Goal: Contribute content: Contribute content

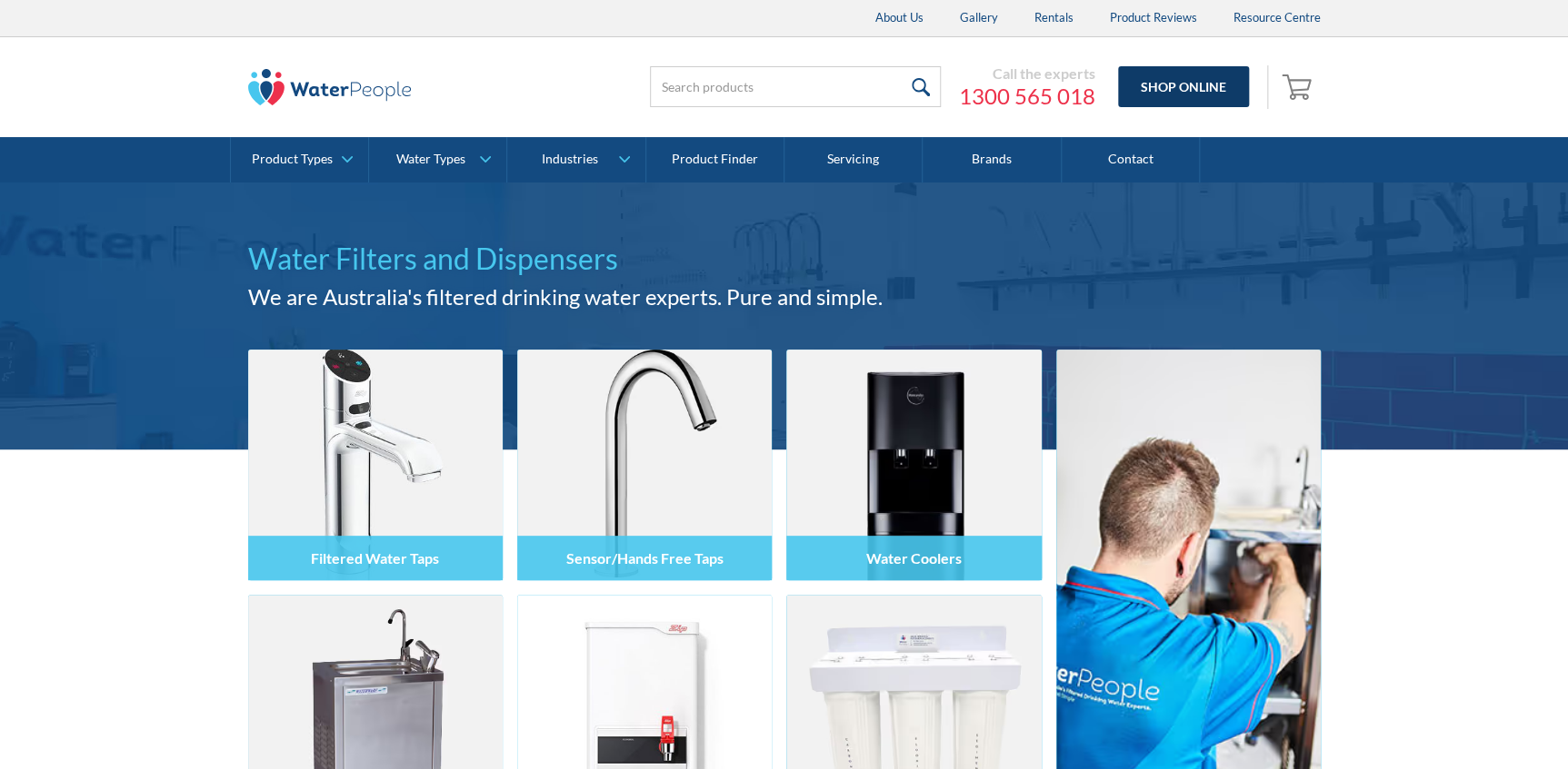
click at [1190, 82] on link "Shop Online" at bounding box center [1183, 87] width 131 height 41
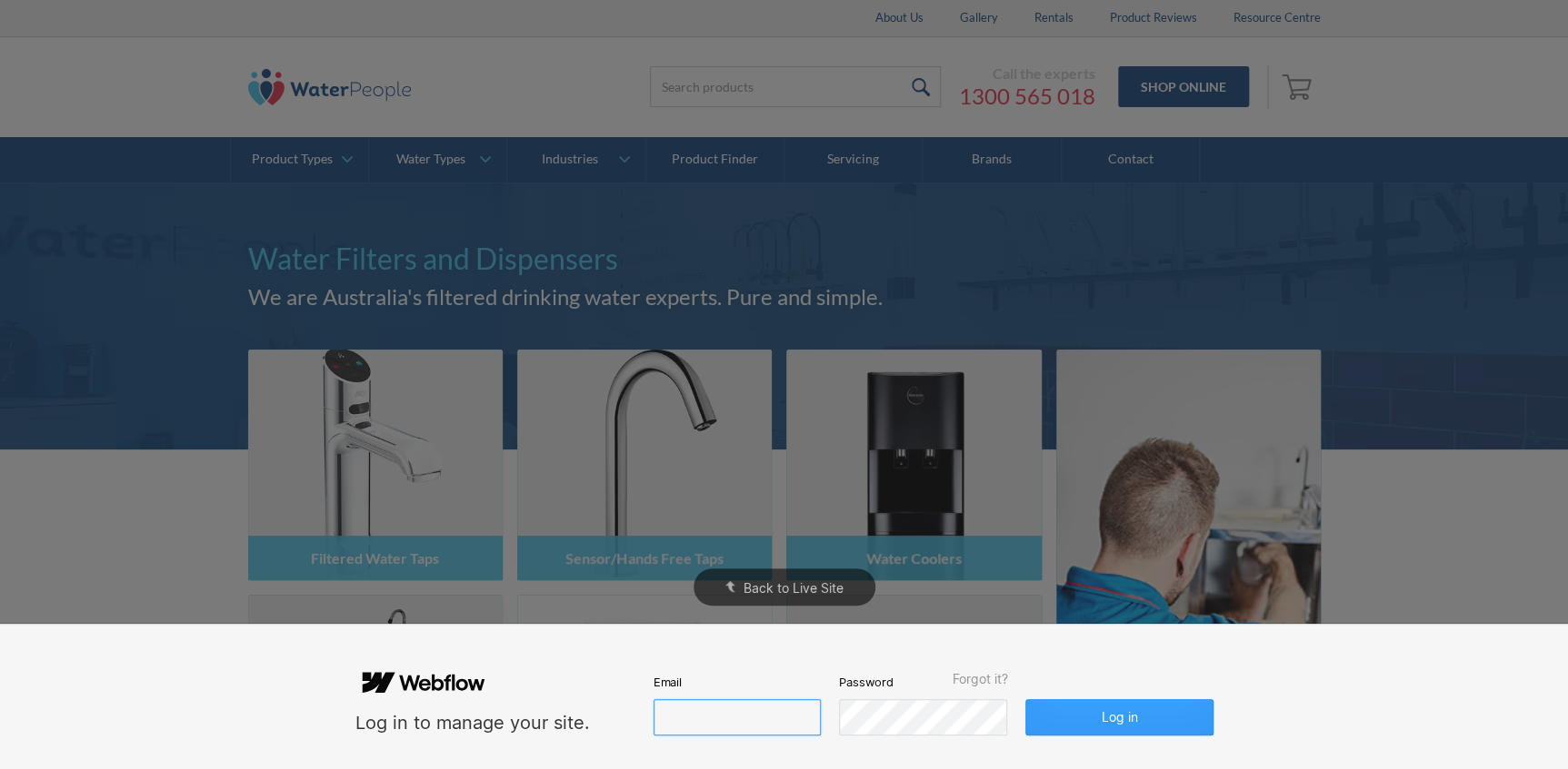
type input "john@waterpeople.com.au"
click at [1118, 715] on button "Log in" at bounding box center [1119, 718] width 188 height 37
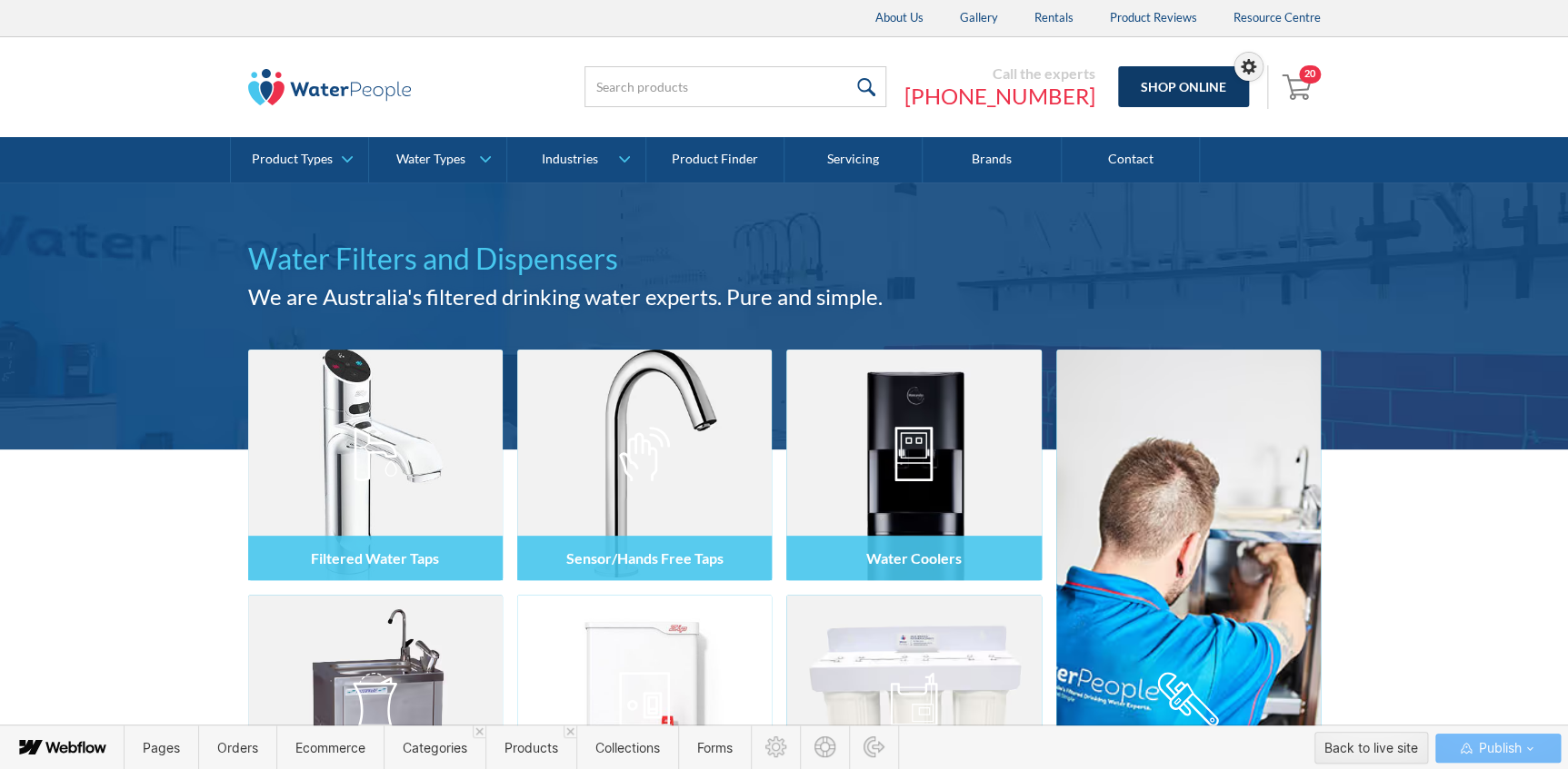
click at [1238, 105] on link "Shop Online" at bounding box center [1183, 87] width 131 height 41
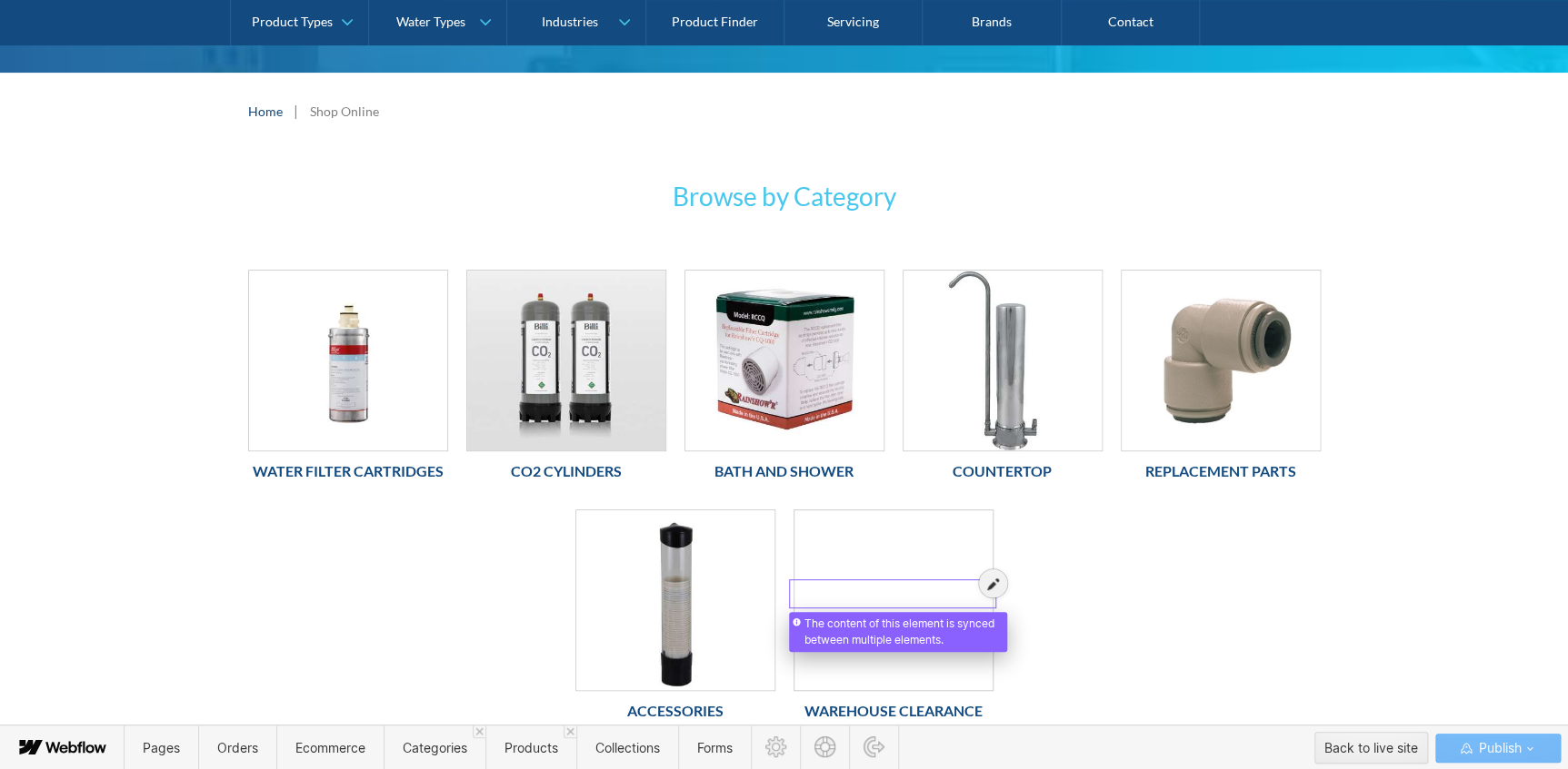
scroll to position [329, 0]
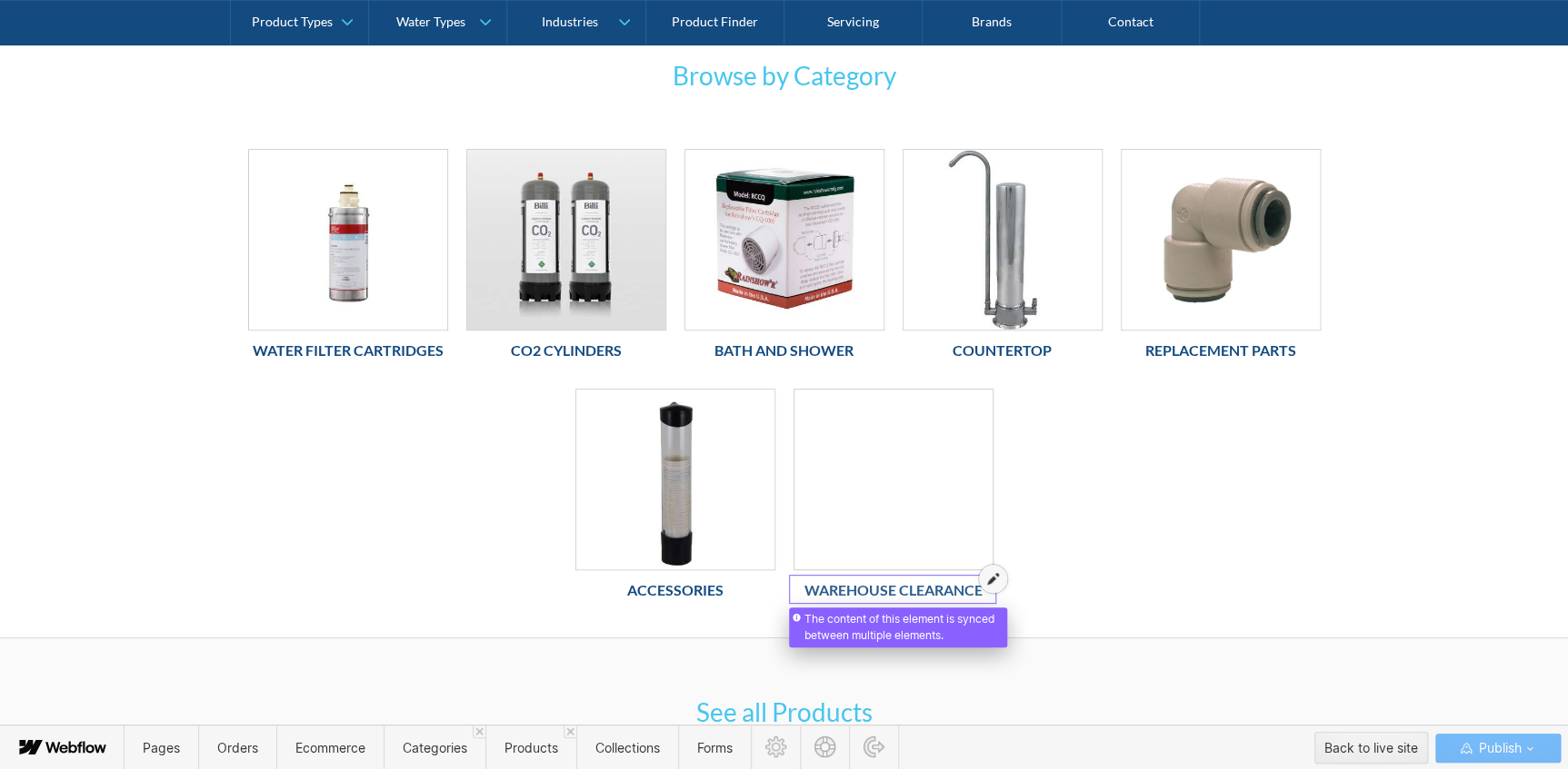
click at [988, 581] on icon at bounding box center [993, 579] width 12 height 13
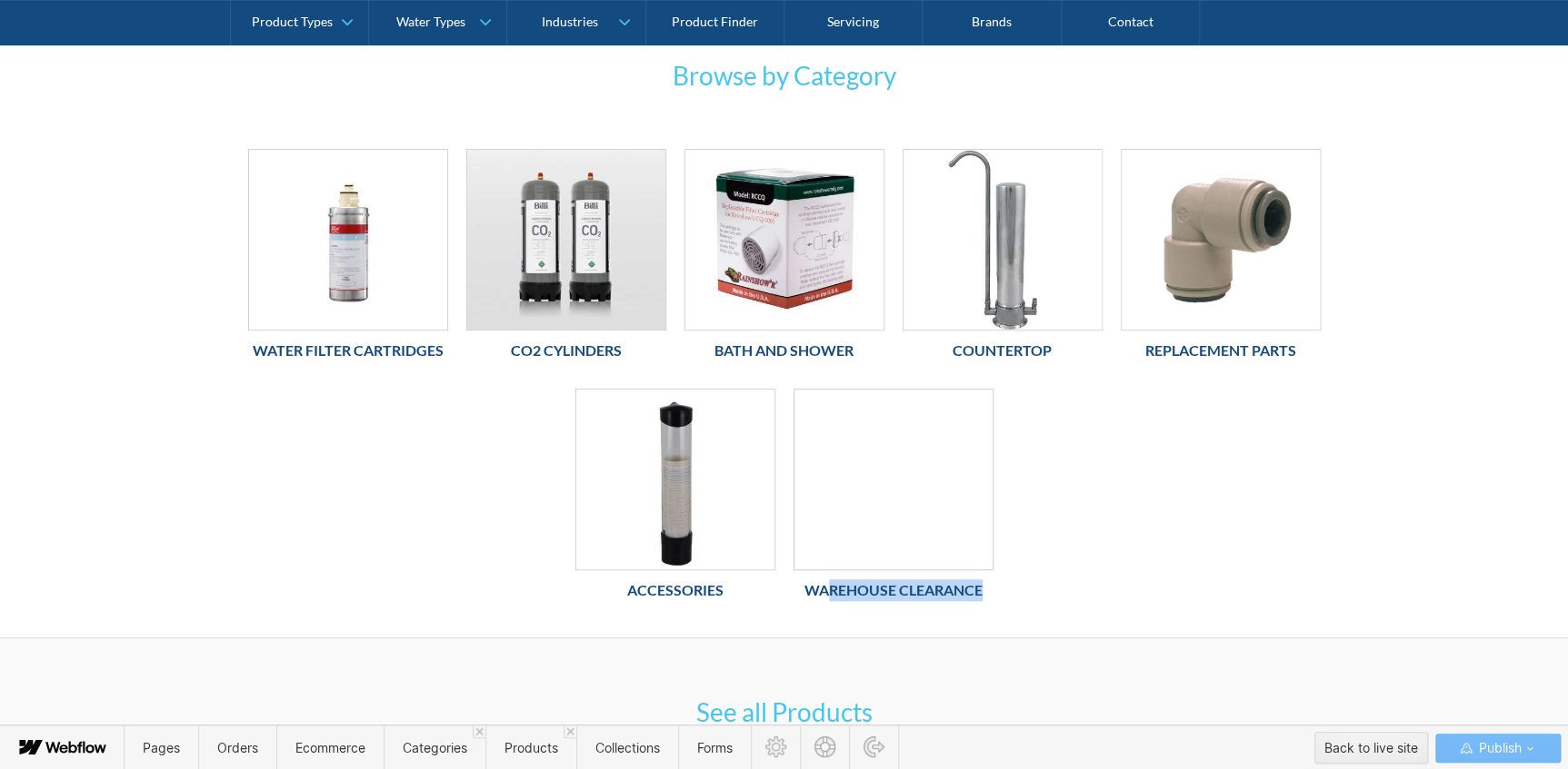
drag, startPoint x: 979, startPoint y: 590, endPoint x: 808, endPoint y: 589, distance: 171.0
click at [808, 589] on h6 "Warehouse Clearance" at bounding box center [893, 591] width 200 height 22
click at [1277, 514] on div "Water Filter Cartridges Co2 Cylinders Bath and Shower Countertop Replacement Pa…" at bounding box center [784, 400] width 1090 height 501
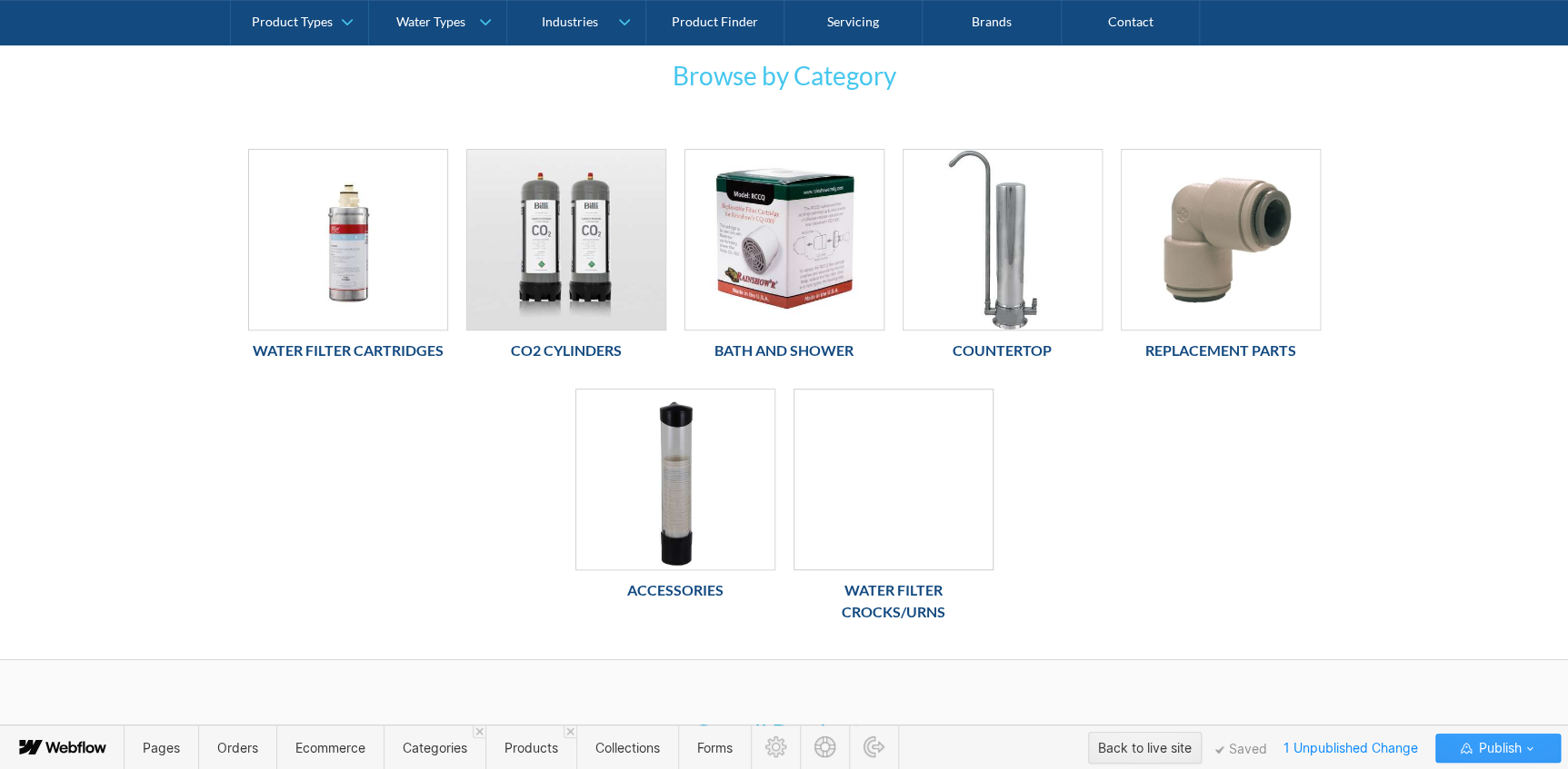
click at [1489, 746] on span "Publish" at bounding box center [1497, 749] width 47 height 27
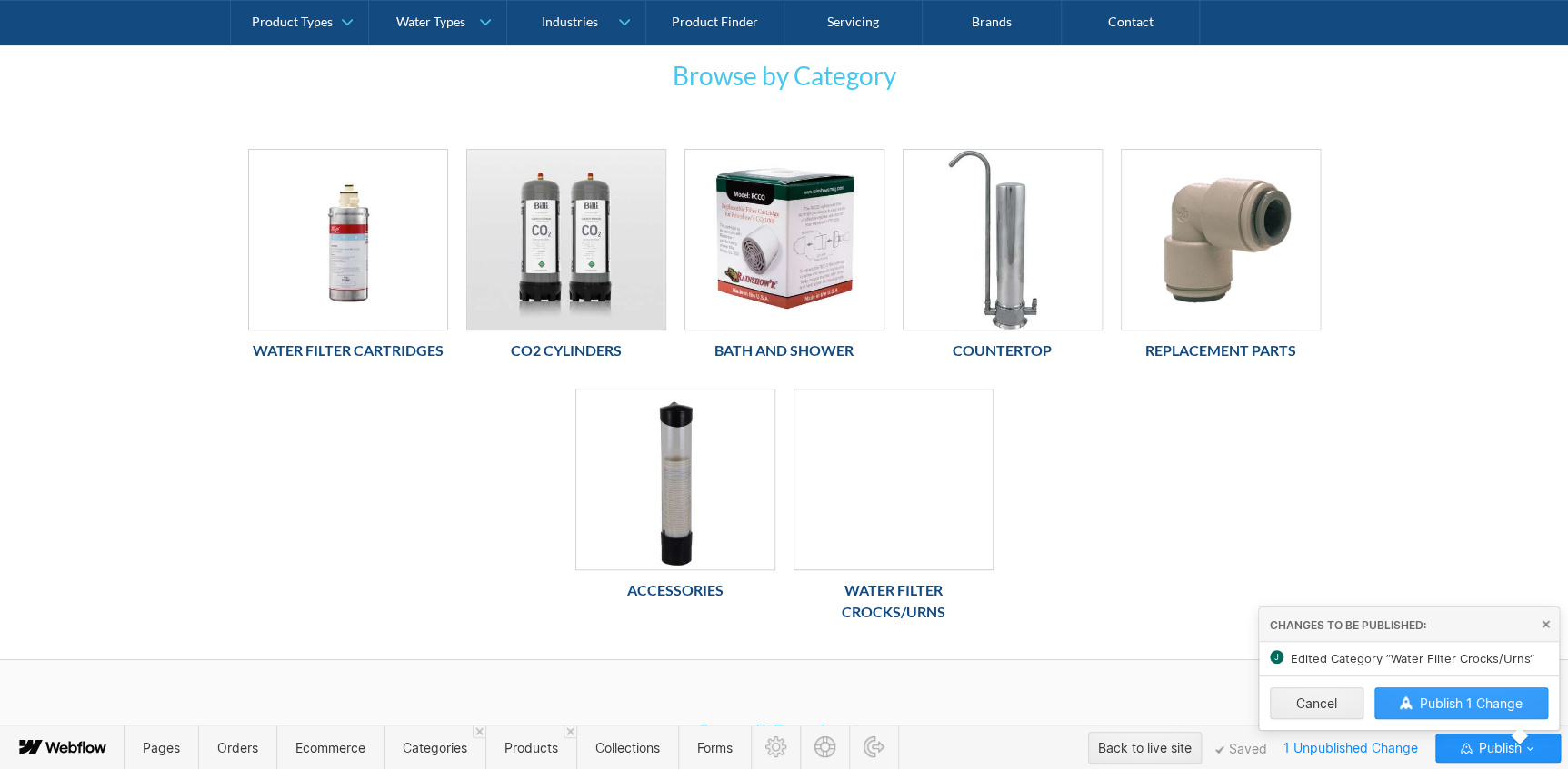
click at [1442, 701] on span "Publish 1 Change" at bounding box center [1470, 703] width 102 height 16
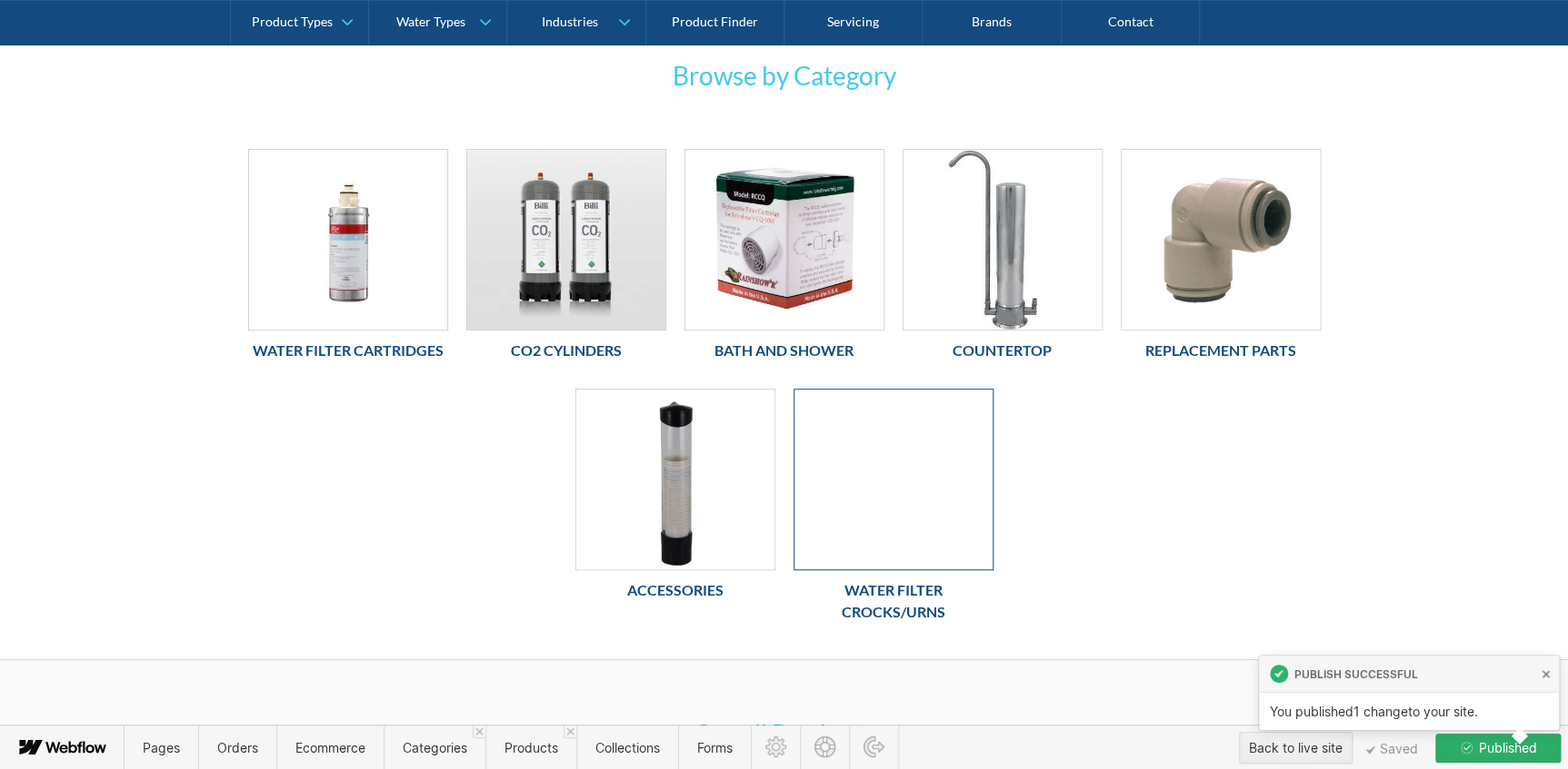
click at [979, 545] on div at bounding box center [893, 479] width 200 height 182
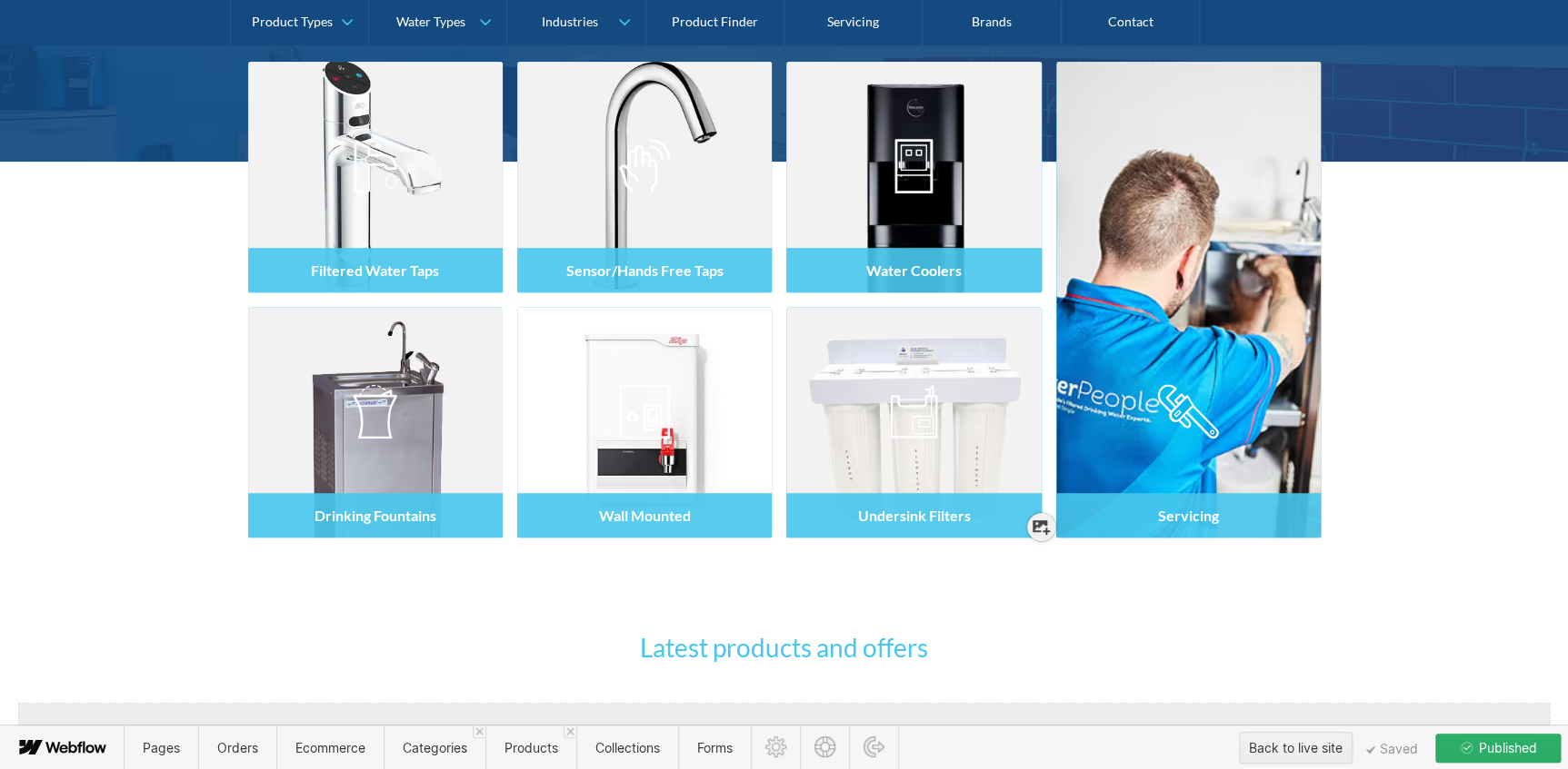
scroll to position [314, 0]
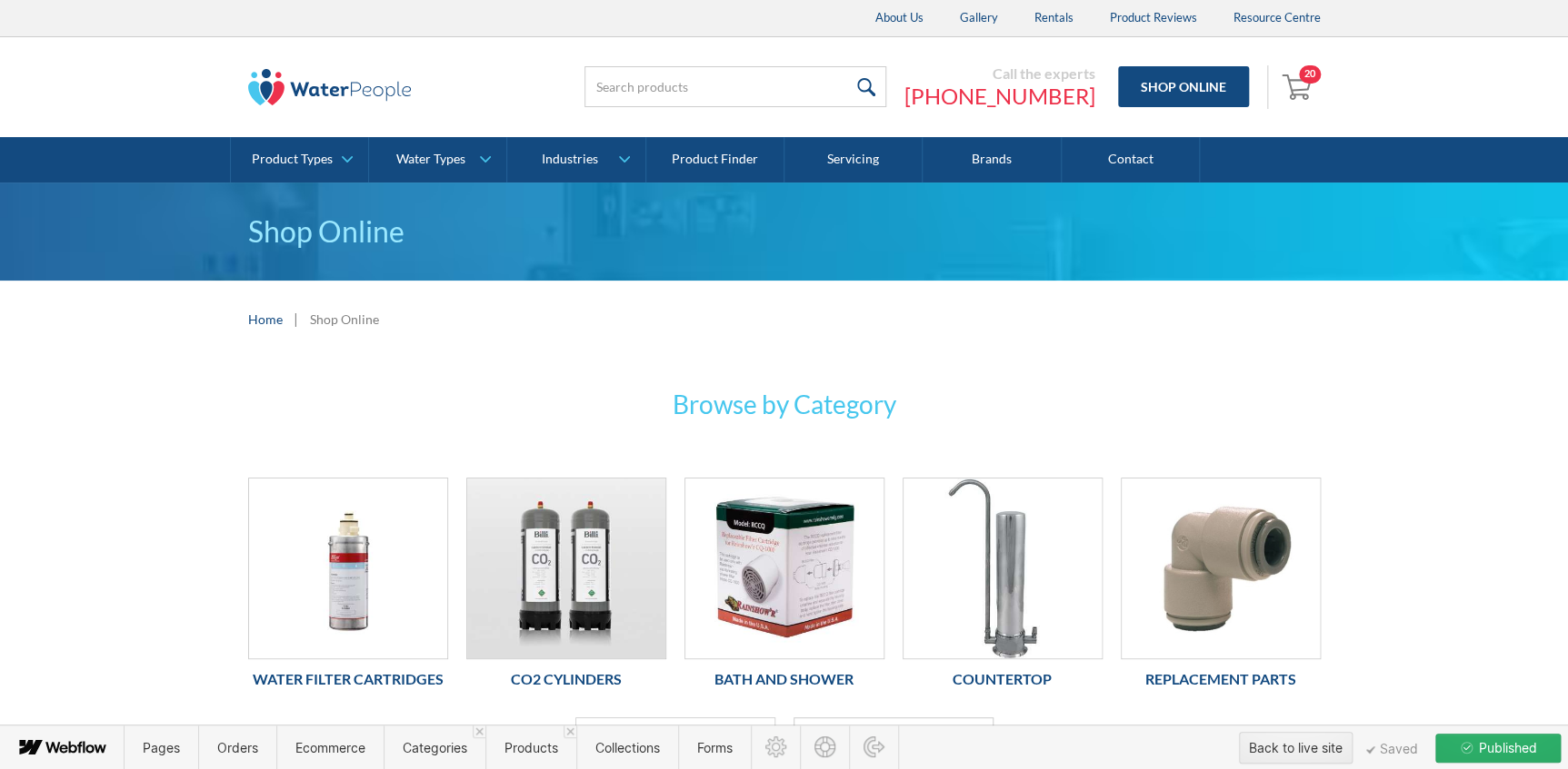
scroll to position [329, 0]
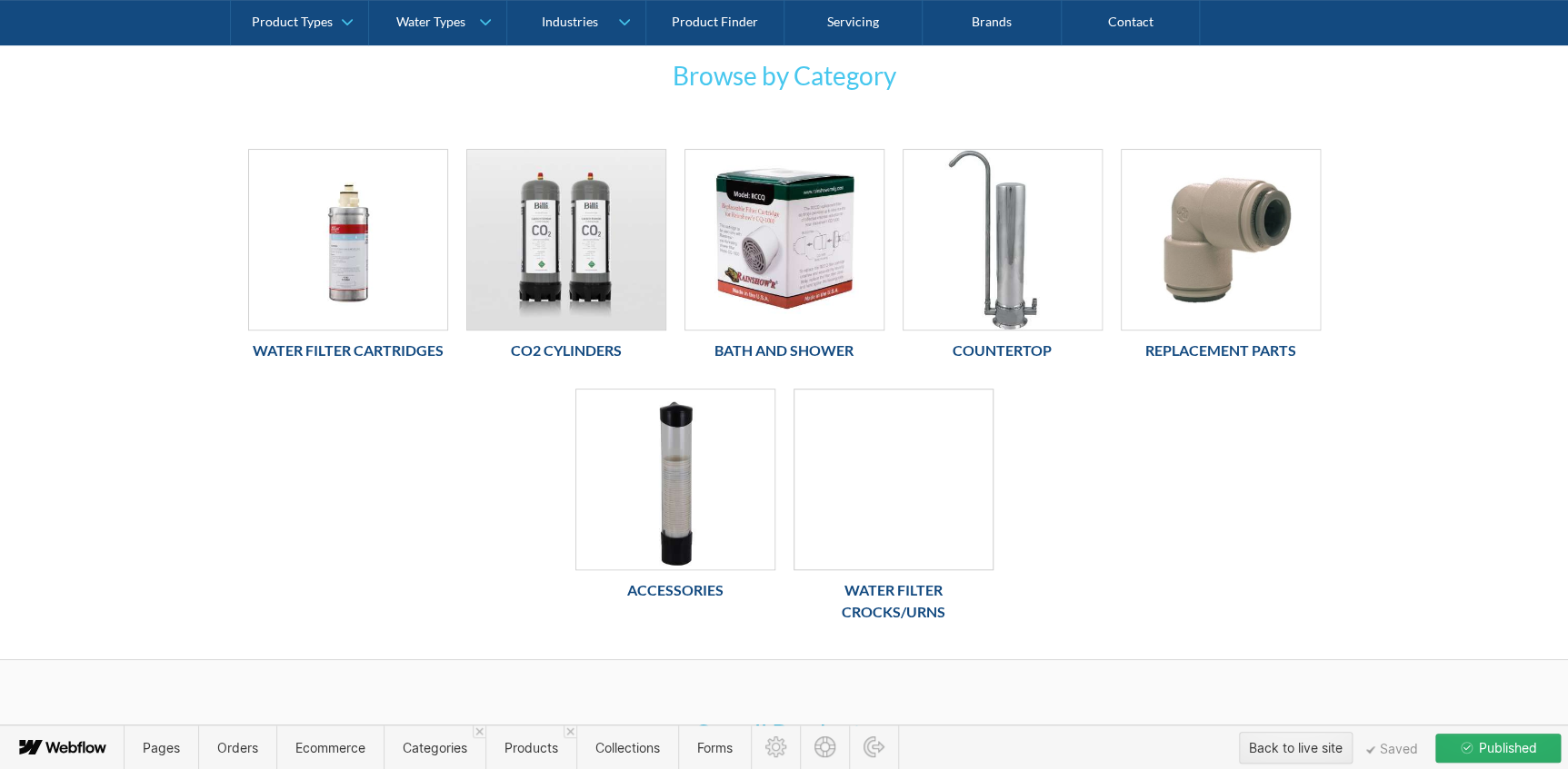
drag, startPoint x: 940, startPoint y: 512, endPoint x: 1105, endPoint y: 433, distance: 182.9
click at [1105, 433] on div "Water Filter Cartridges Co2 Cylinders Bath and Shower Countertop Replacement Pa…" at bounding box center [784, 400] width 1090 height 501
click at [152, 753] on span "Pages" at bounding box center [161, 748] width 38 height 16
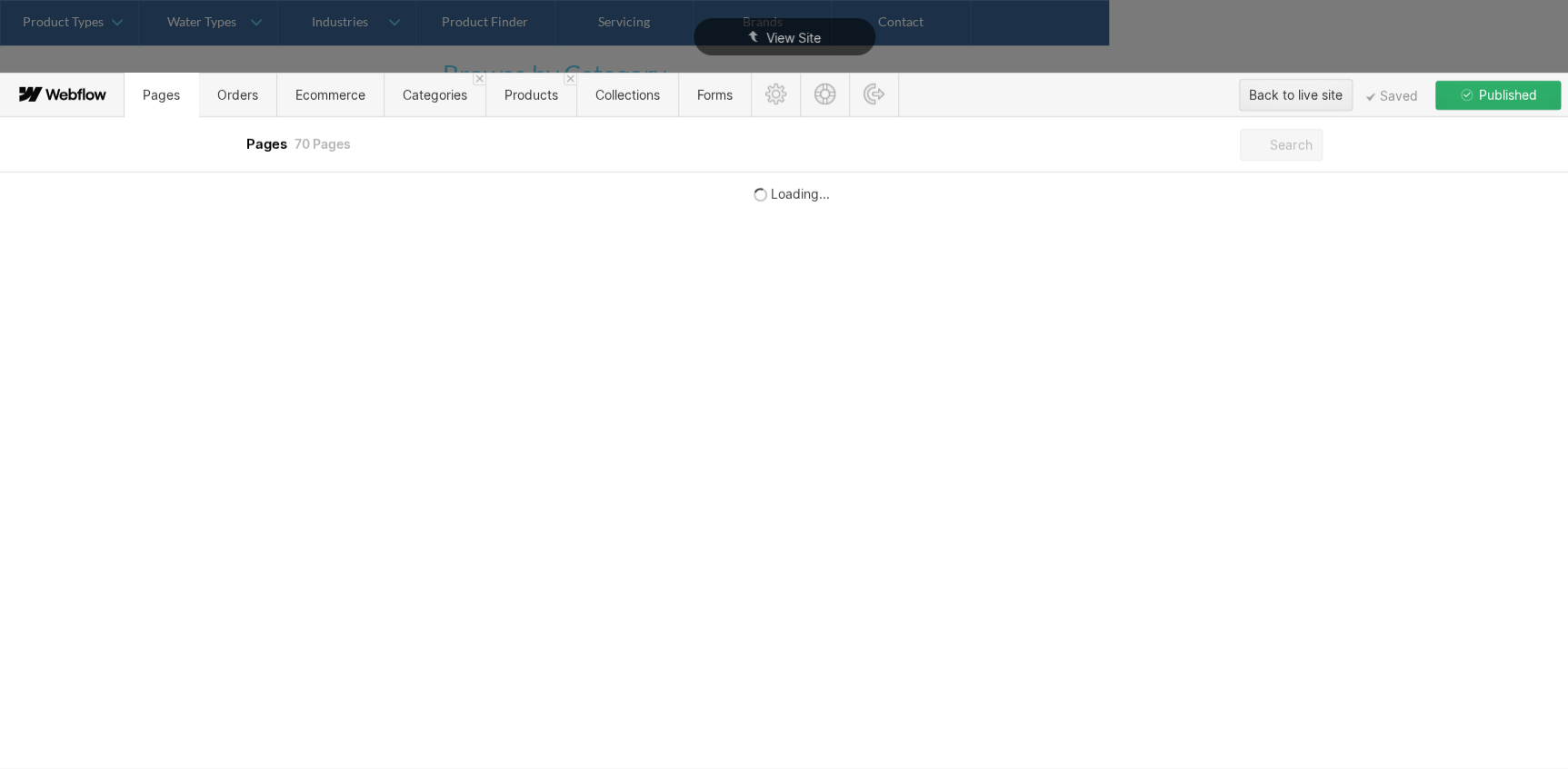
scroll to position [0, 0]
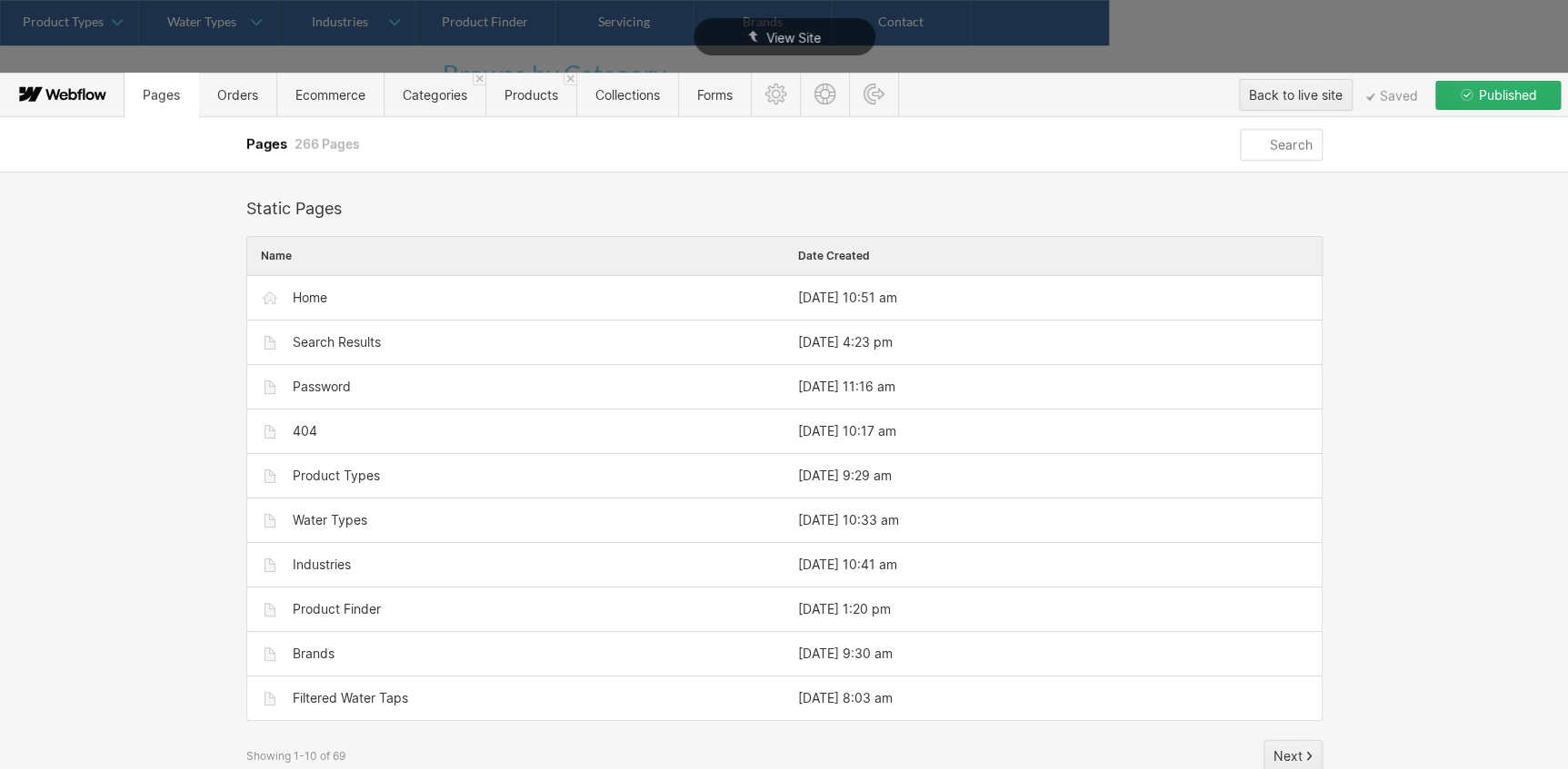
click at [1282, 140] on input "text" at bounding box center [1280, 144] width 81 height 32
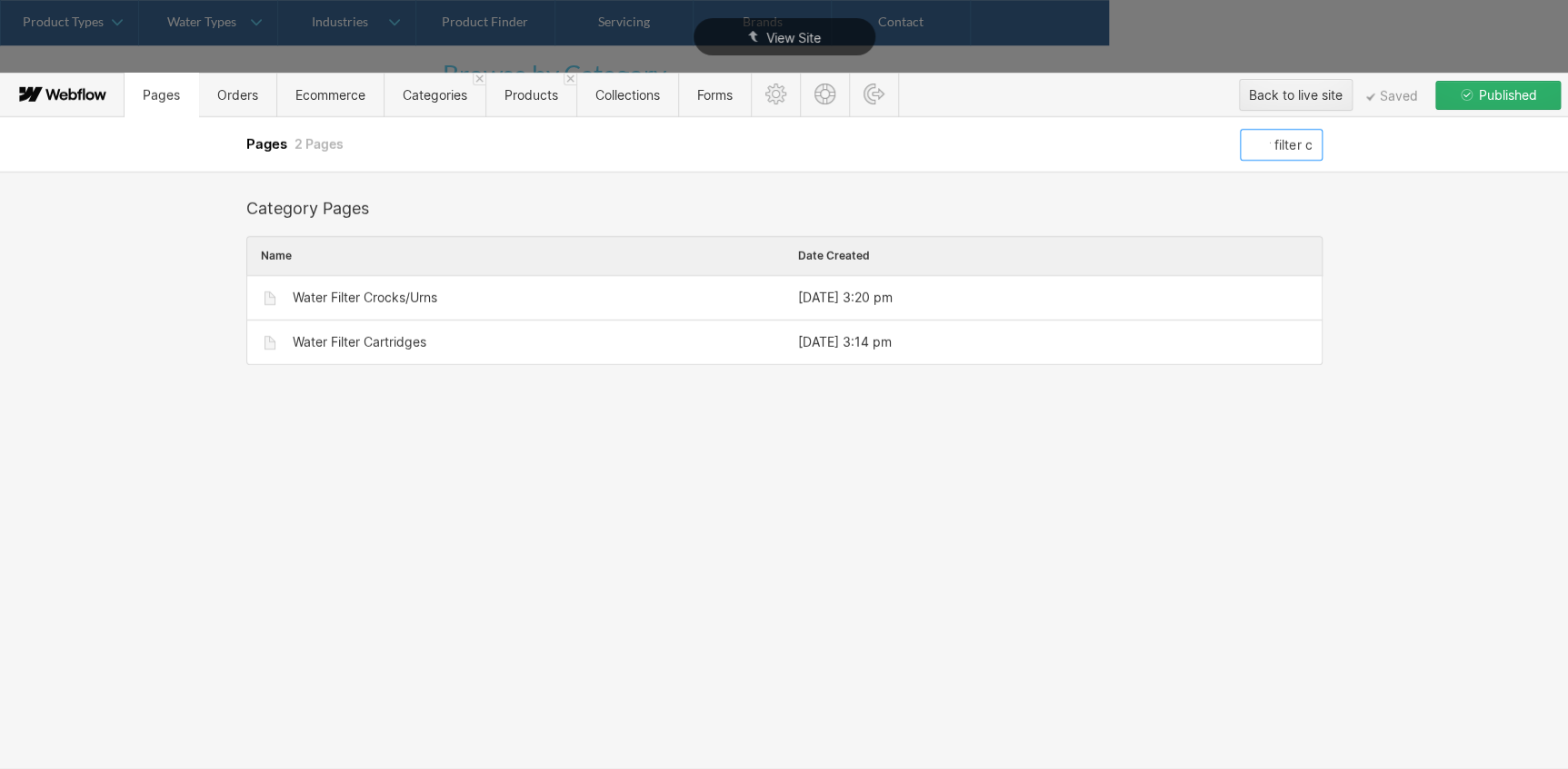
scroll to position [0, 38]
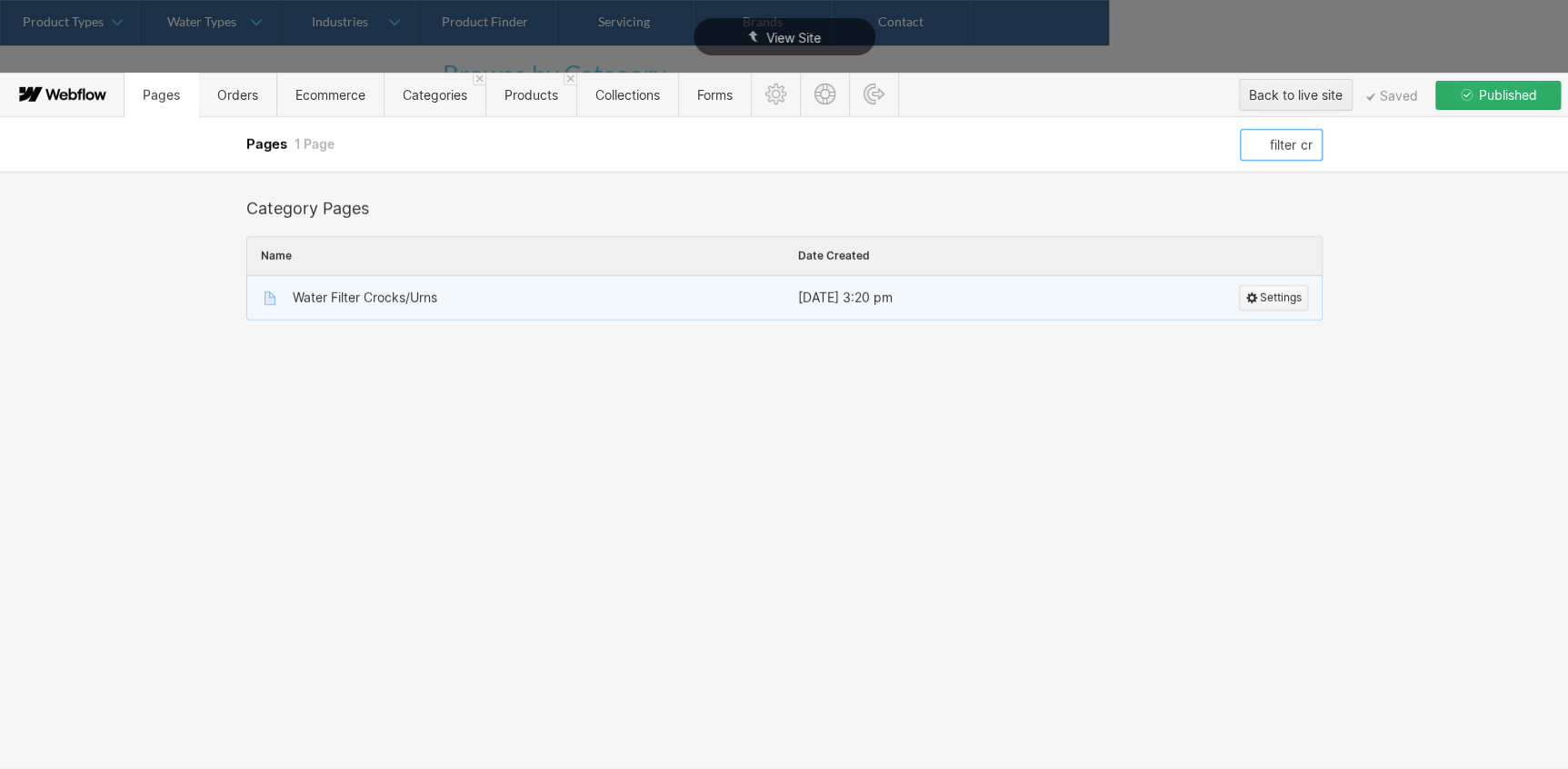
type input "water filter cr"
click at [1261, 289] on span "Settings" at bounding box center [1281, 298] width 42 height 24
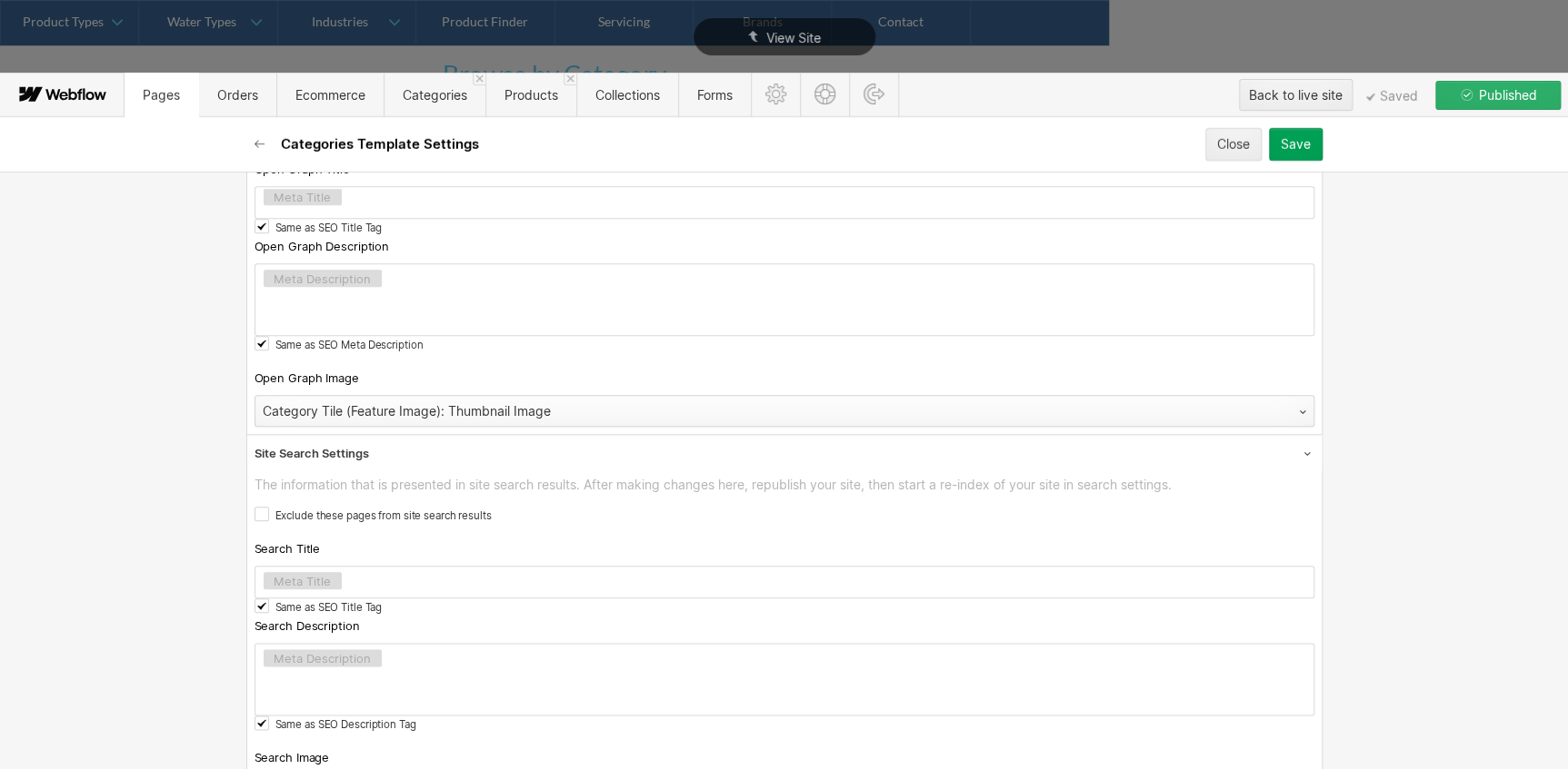
scroll to position [826, 0]
click at [420, 405] on div "Category Tile (Feature Image): Thumbnail Image" at bounding box center [766, 411] width 1022 height 29
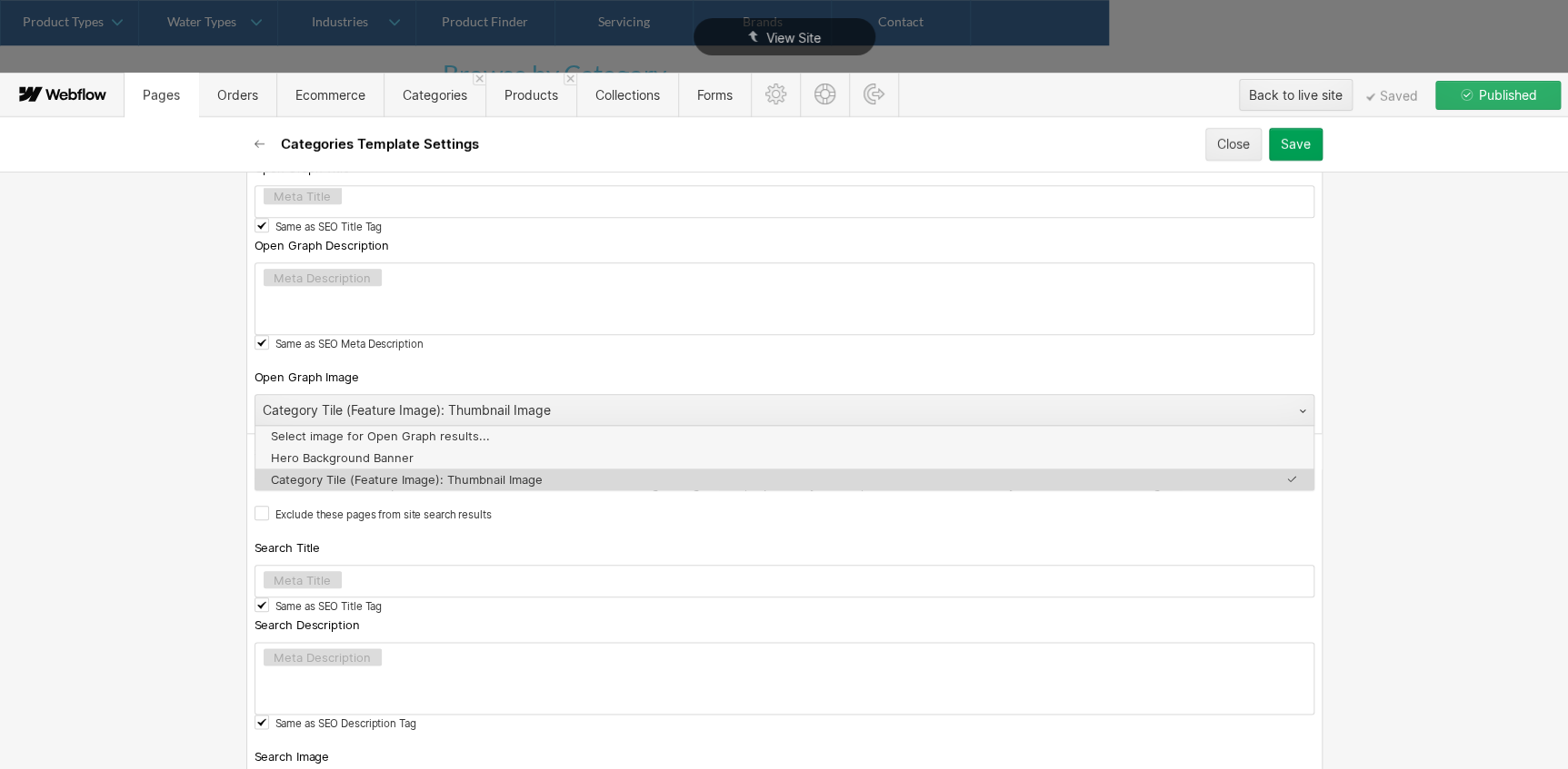
click at [420, 405] on div "Category Tile (Feature Image): Thumbnail Image" at bounding box center [766, 411] width 1022 height 29
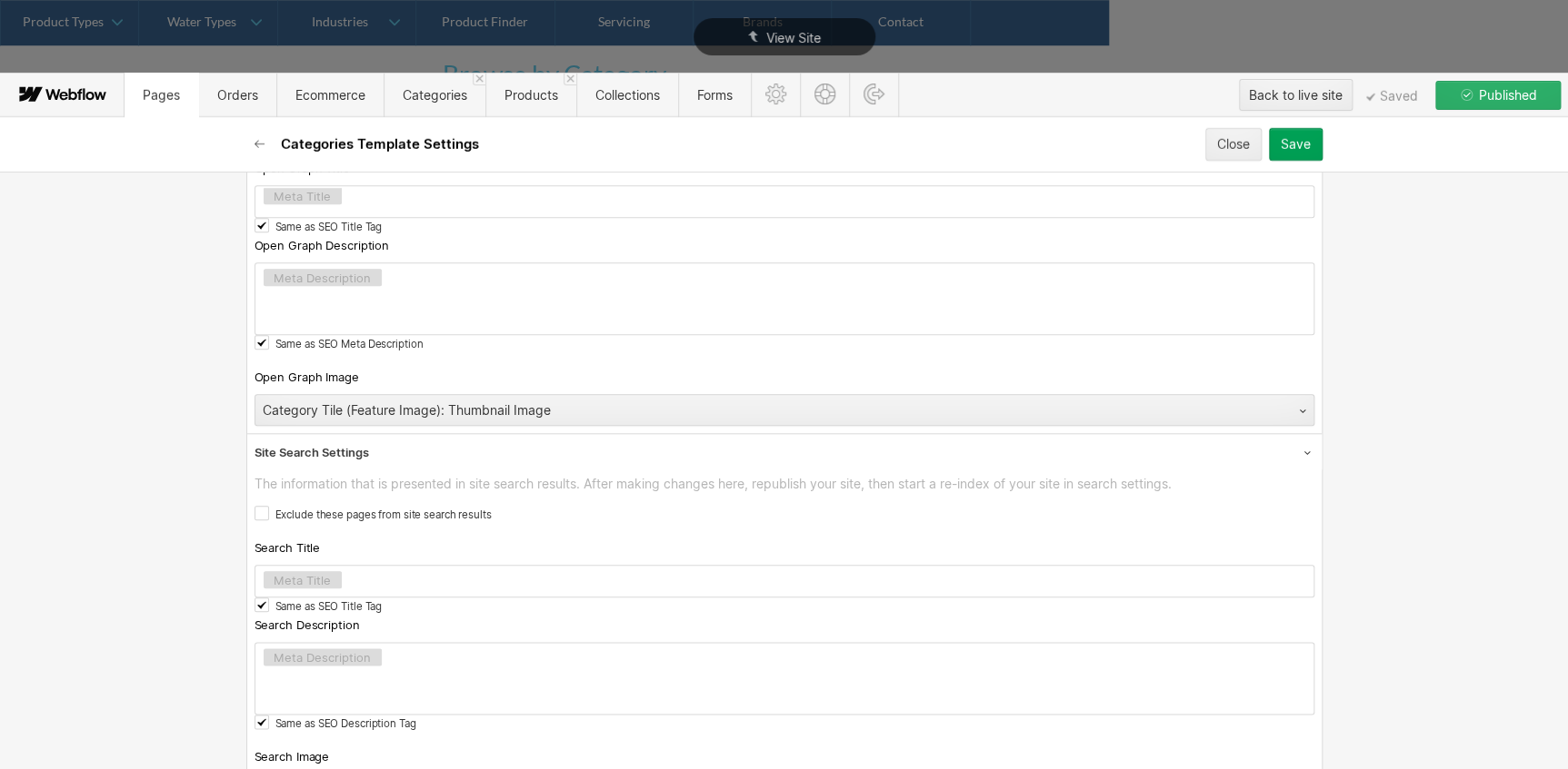
click at [317, 372] on span "Open Graph Image" at bounding box center [306, 377] width 104 height 16
click at [773, 396] on div "Category Tile (Feature Image): Thumbnail Image" at bounding box center [766, 411] width 1022 height 29
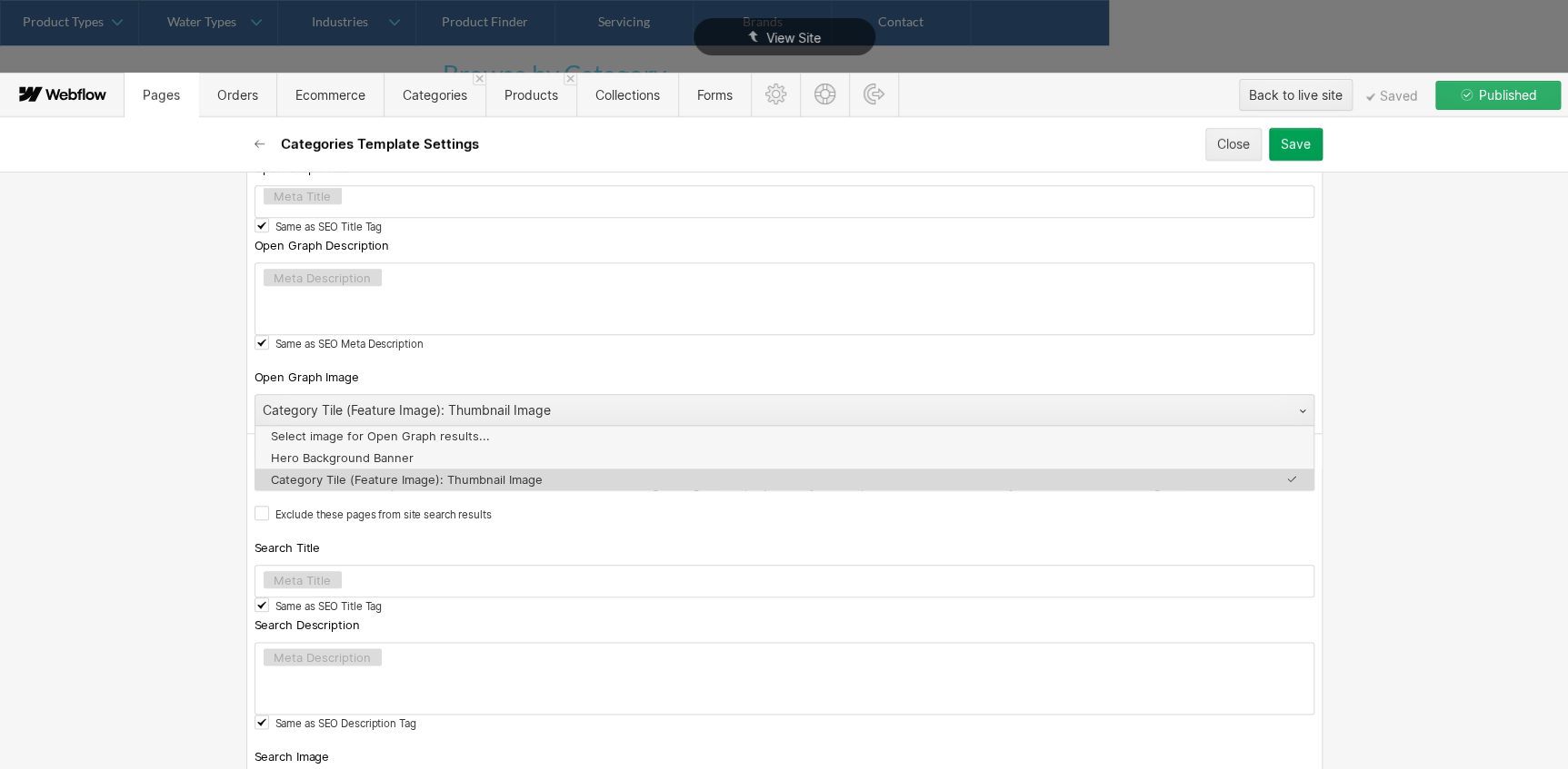
click at [773, 396] on div "Category Tile (Feature Image): Thumbnail Image" at bounding box center [766, 411] width 1022 height 29
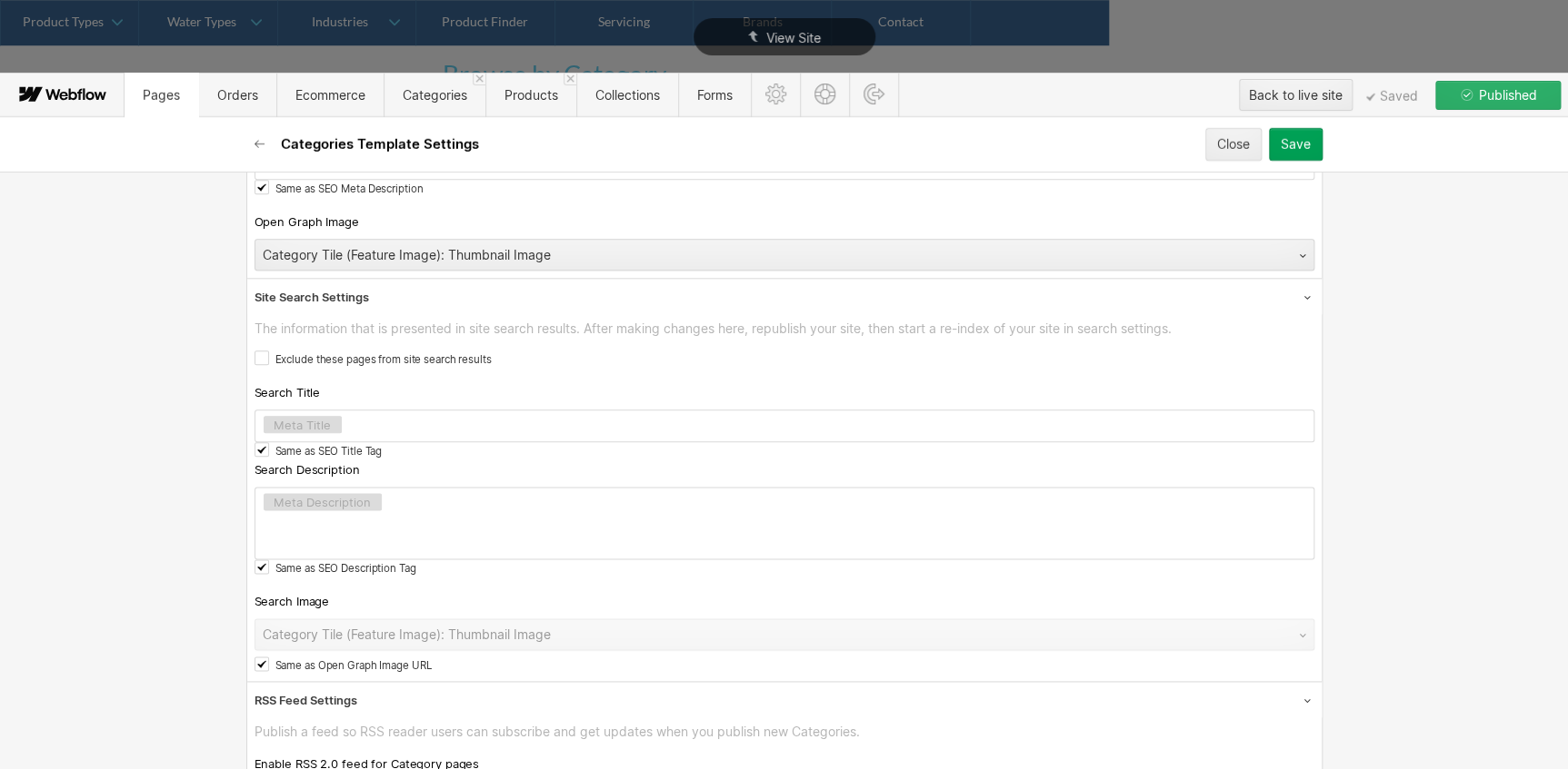
scroll to position [1017, 0]
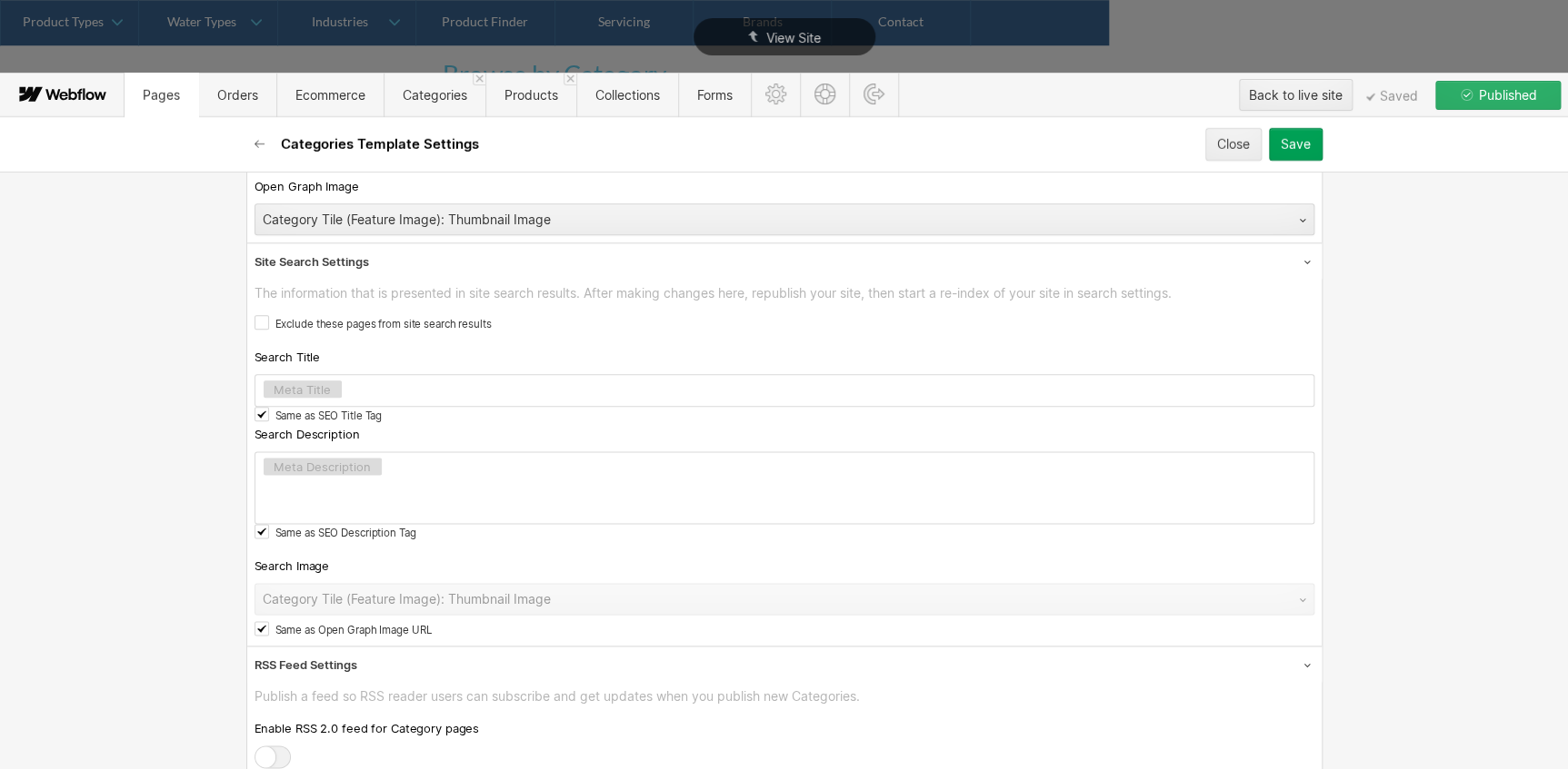
click at [406, 588] on div "Category Tile (Feature Image): Thumbnail Image" at bounding box center [784, 599] width 1059 height 32
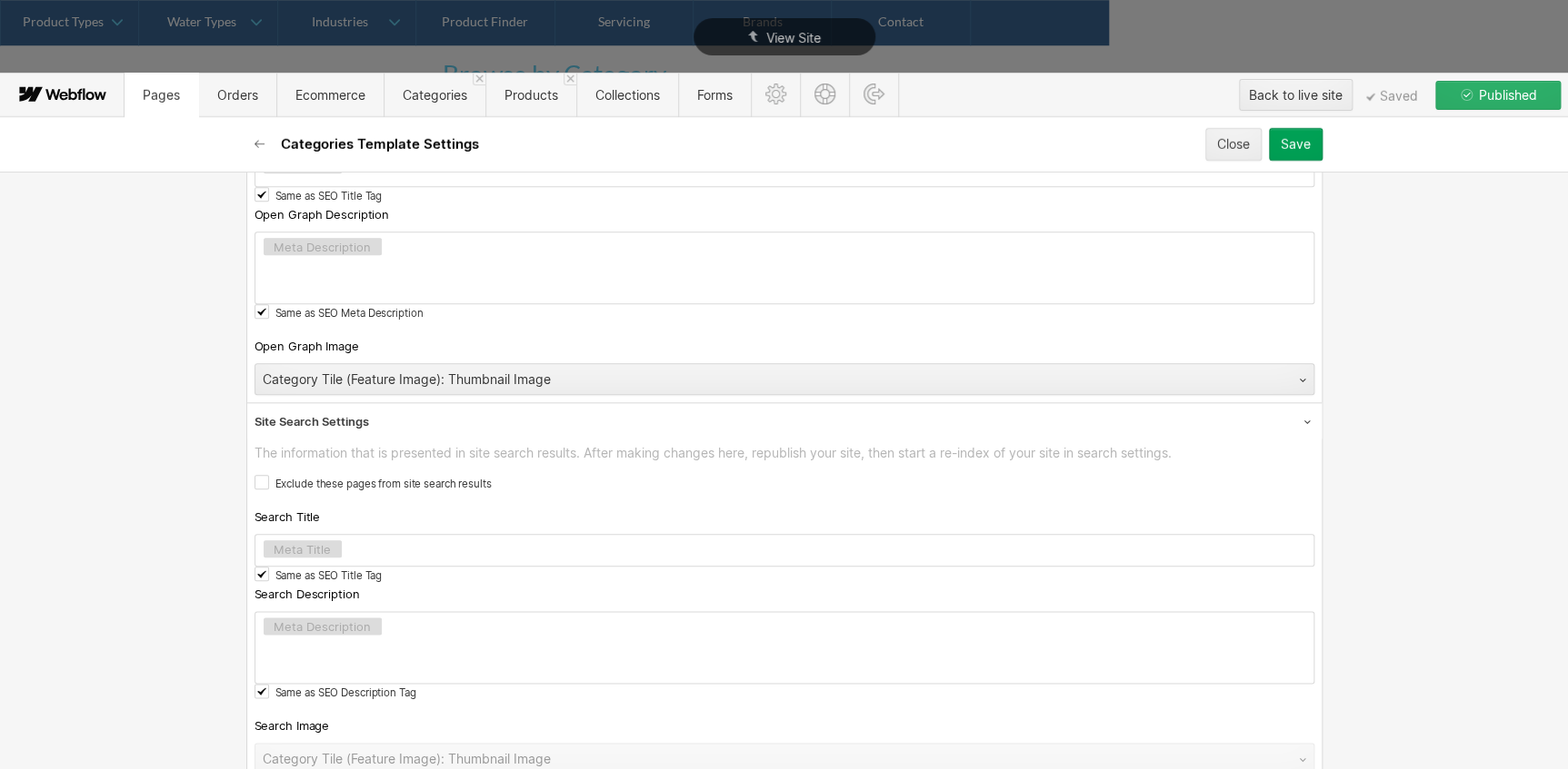
scroll to position [851, 0]
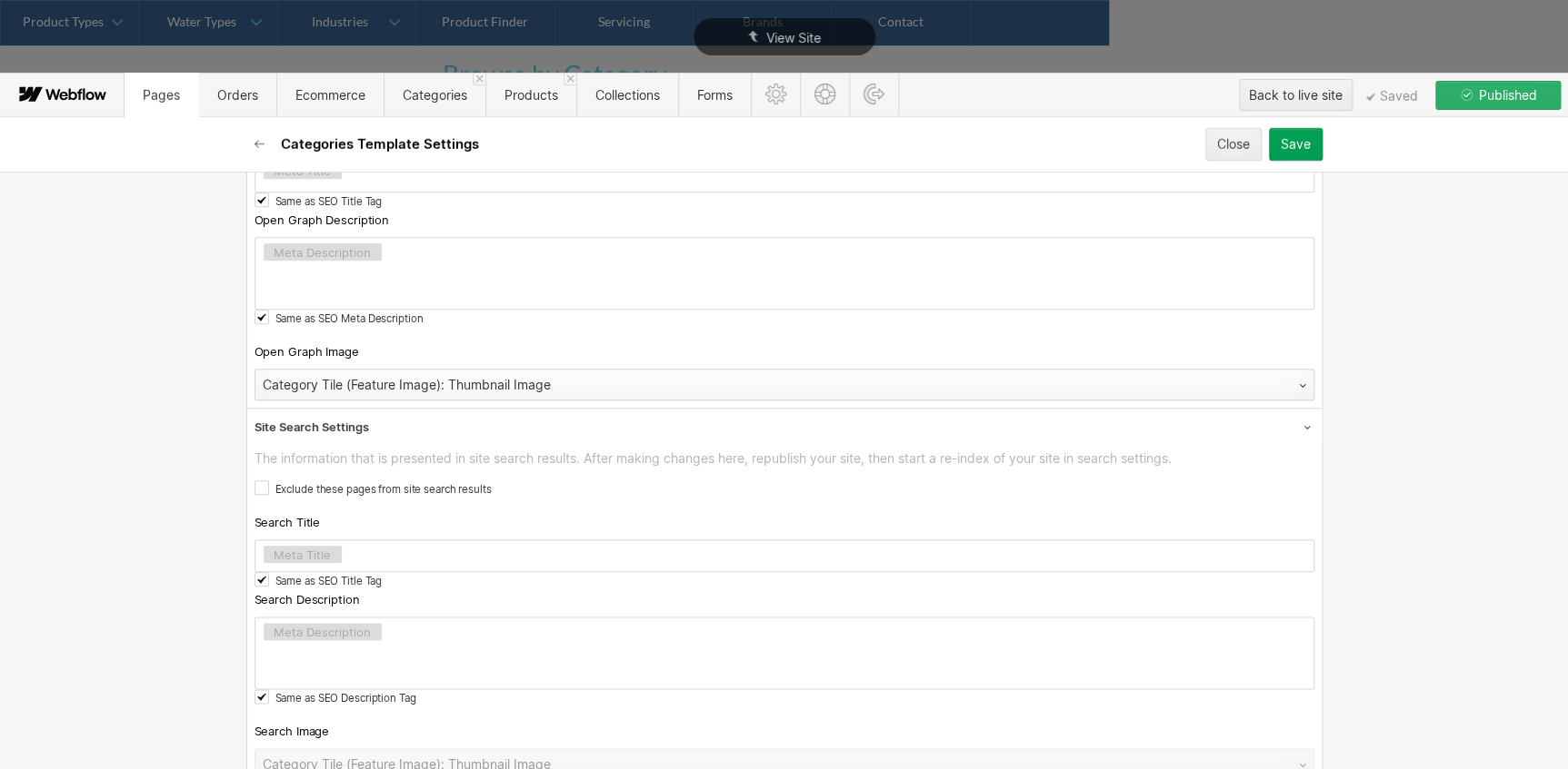
click at [393, 390] on div "Category Tile (Feature Image): Thumbnail Image" at bounding box center [766, 385] width 1022 height 29
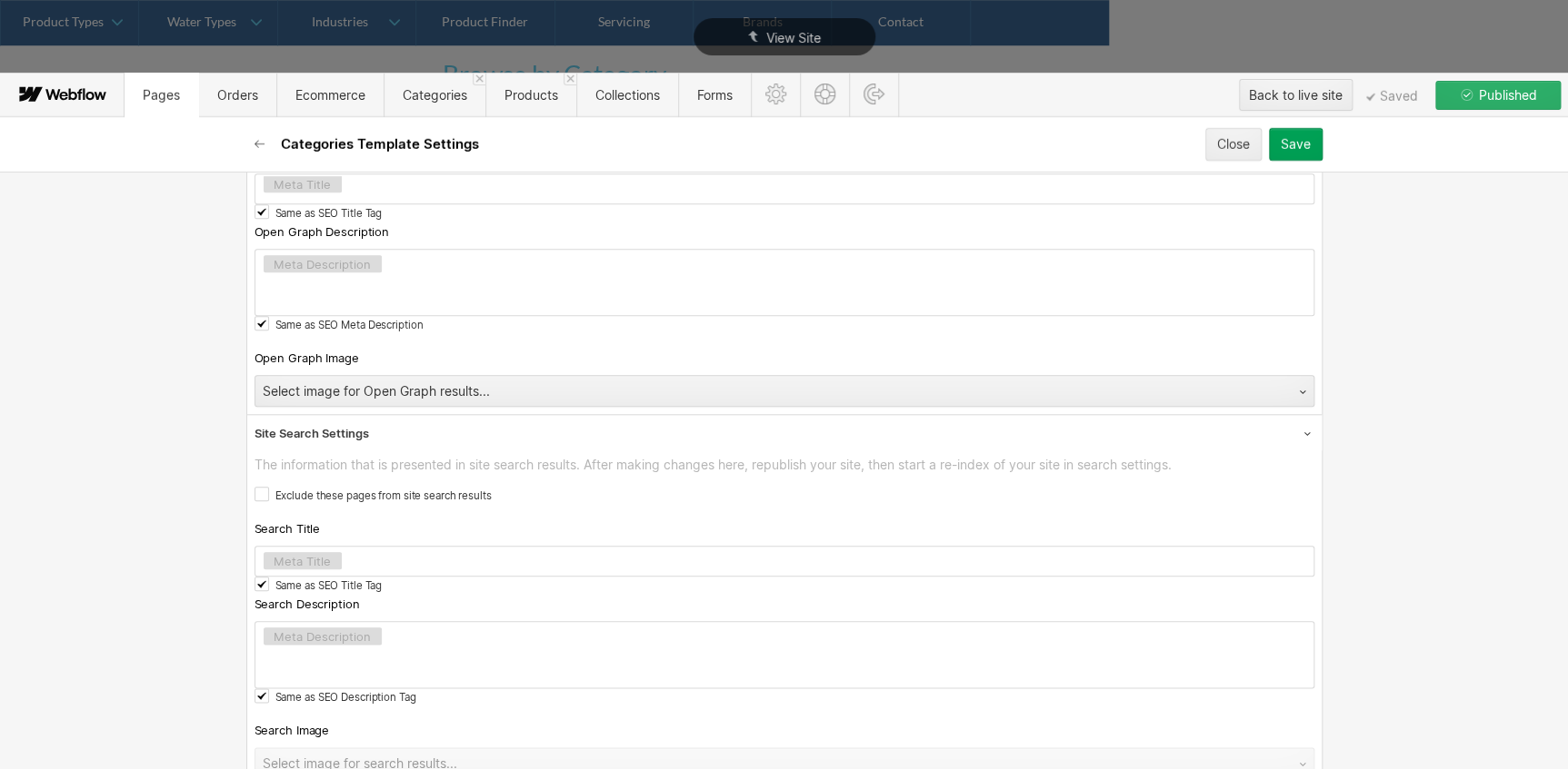
scroll to position [829, 0]
click at [388, 382] on div "Select image for Open Graph results..." at bounding box center [766, 392] width 1022 height 29
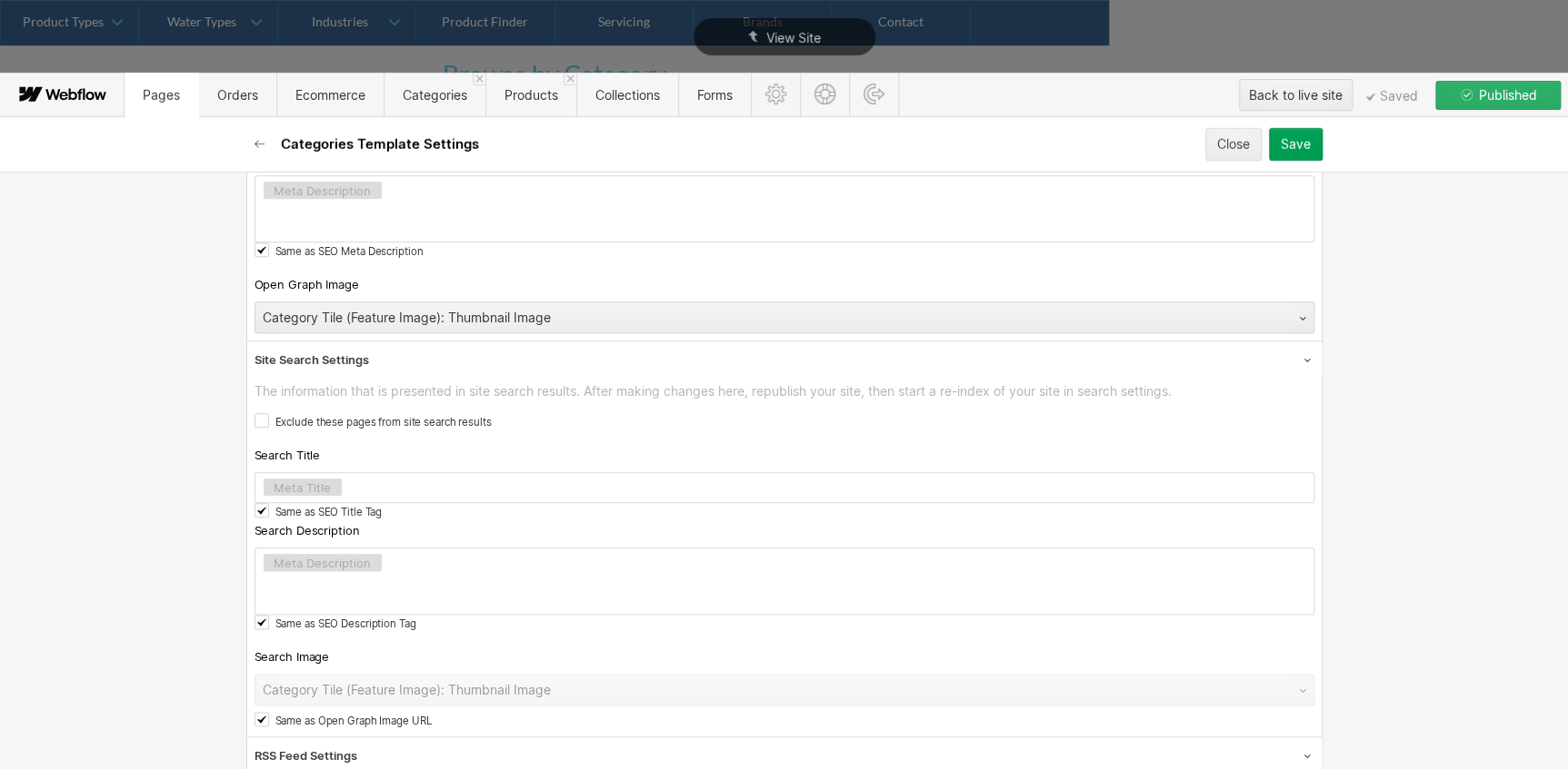
scroll to position [995, 0]
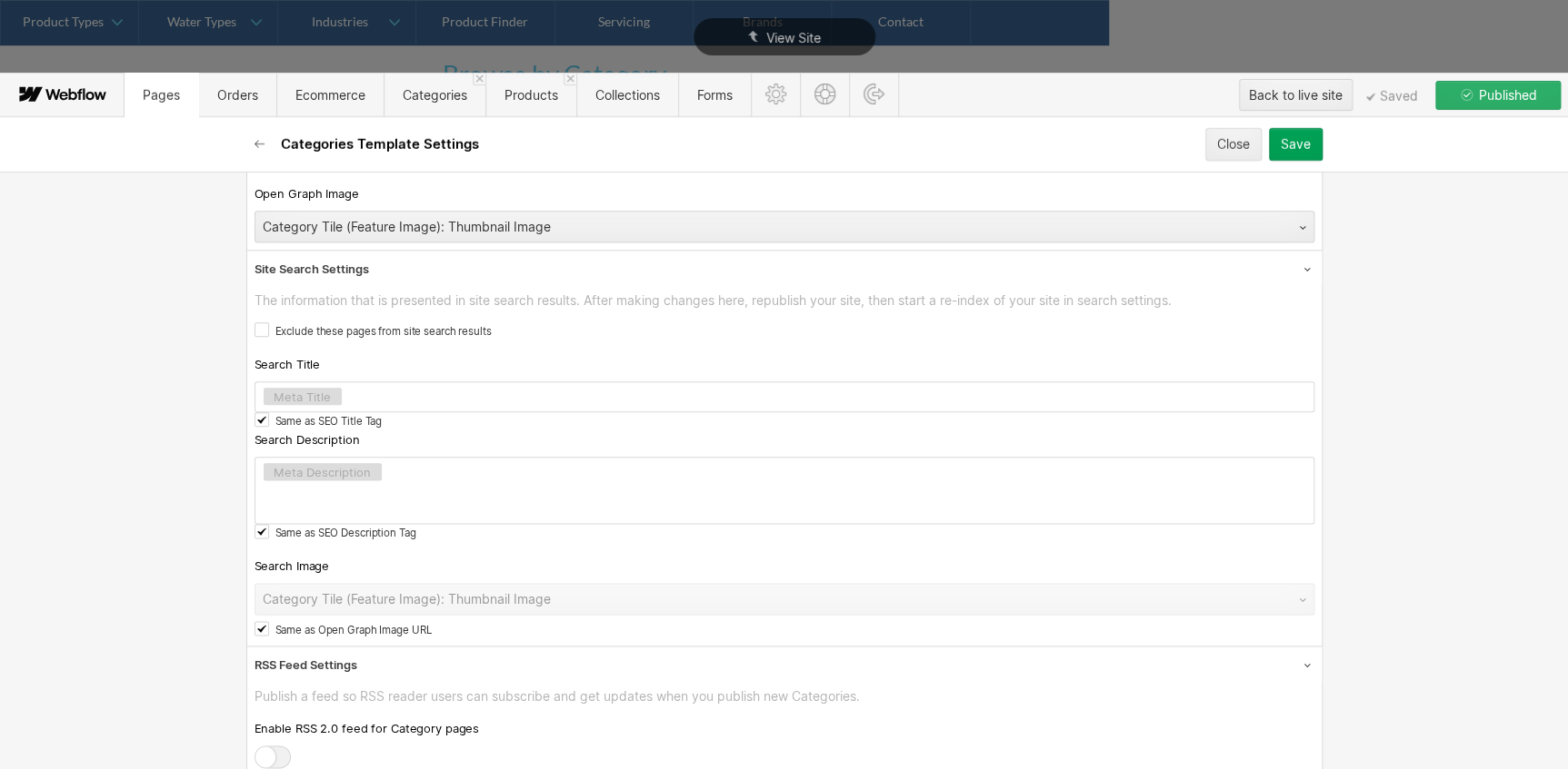
click at [301, 559] on span "Search Image" at bounding box center [292, 566] width 75 height 16
click at [307, 583] on div "Category Tile (Feature Image): Thumbnail Image" at bounding box center [784, 599] width 1059 height 32
click at [372, 556] on div "Search Image" at bounding box center [784, 566] width 1059 height 20
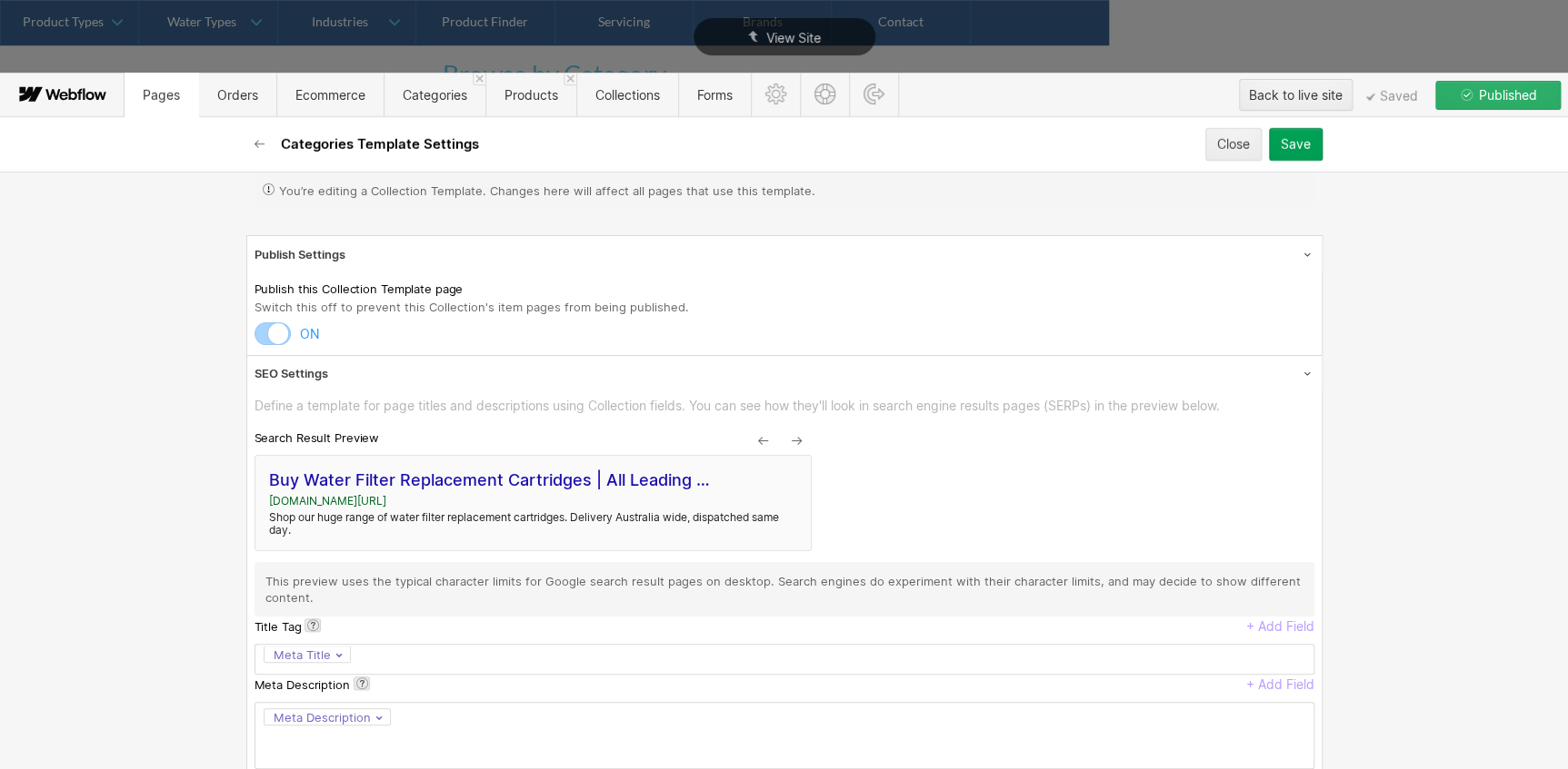
scroll to position [0, 0]
click at [1308, 145] on div "Save" at bounding box center [1295, 144] width 30 height 15
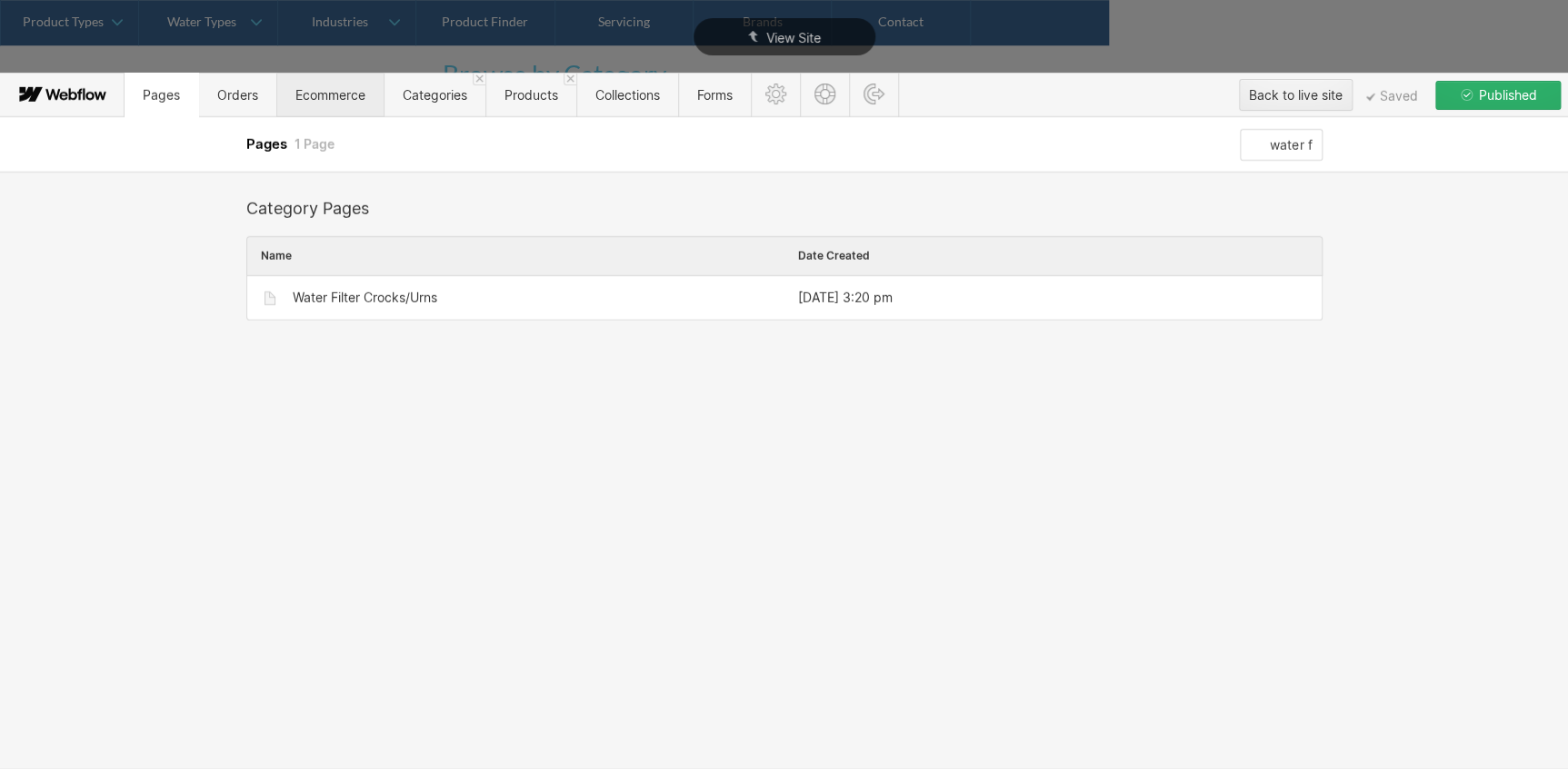
click at [317, 100] on span "Ecommerce" at bounding box center [330, 94] width 70 height 16
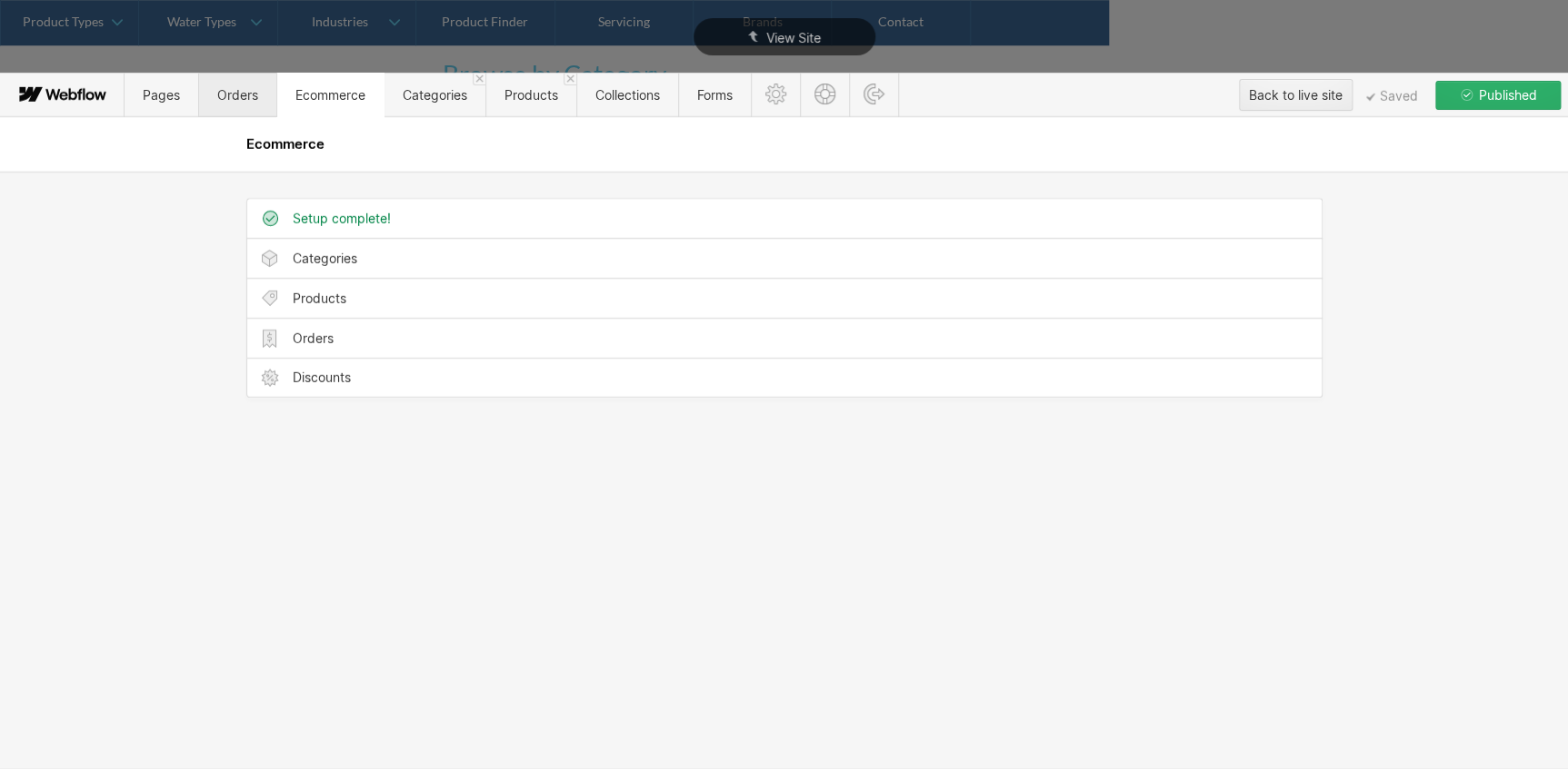
click at [243, 101] on span "Orders" at bounding box center [237, 94] width 78 height 45
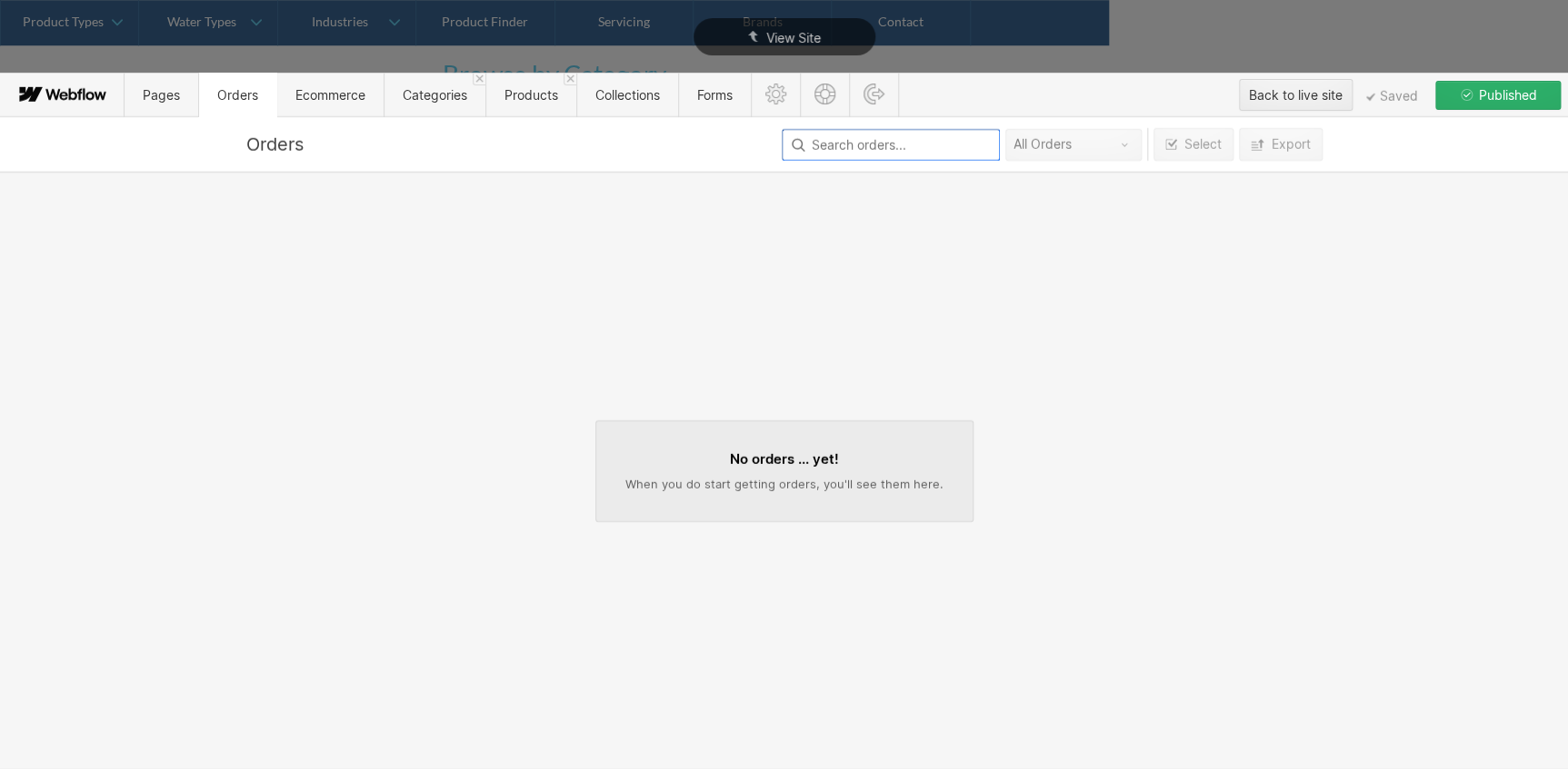
click at [924, 141] on input at bounding box center [890, 144] width 218 height 32
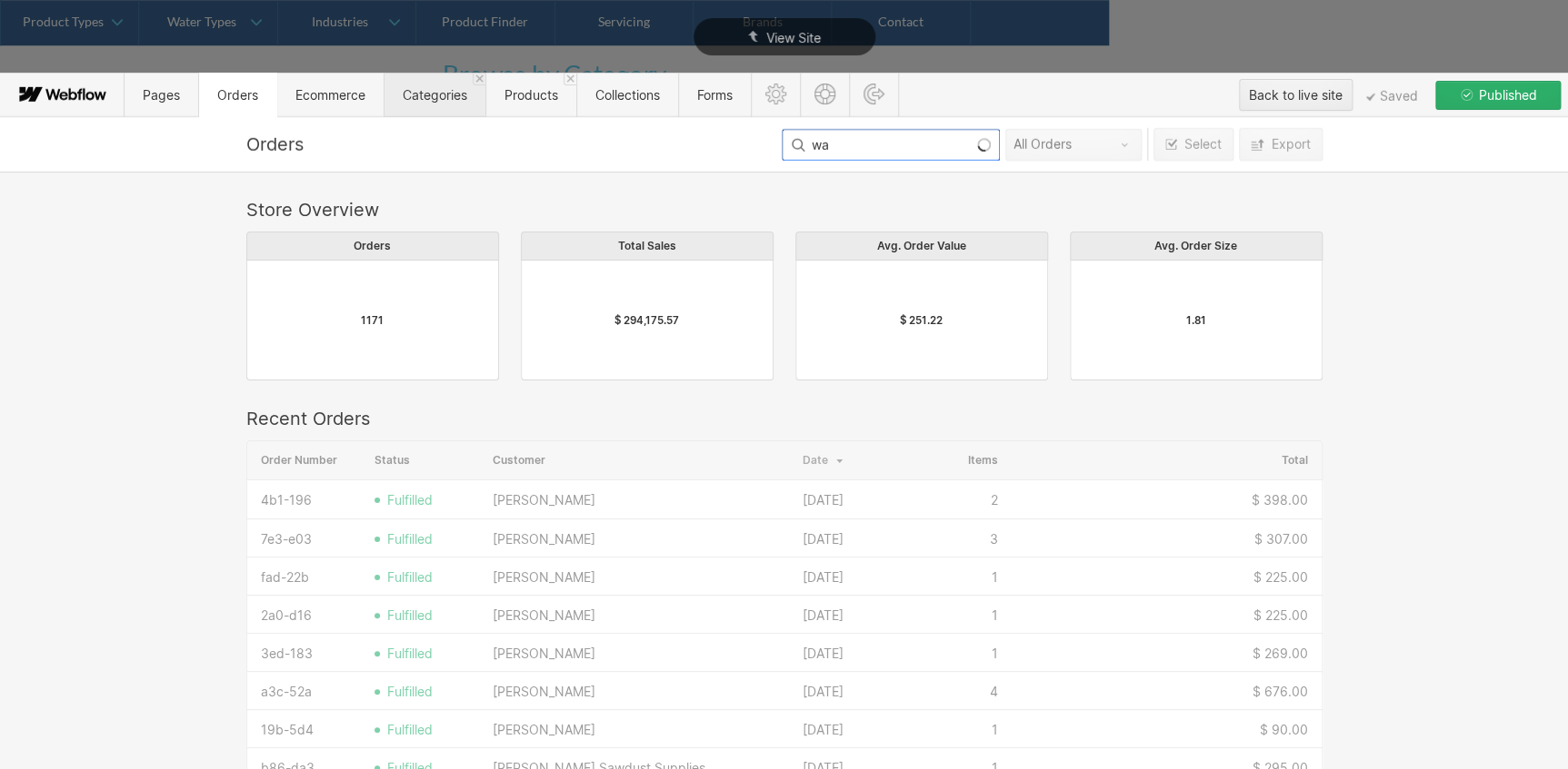
scroll to position [981, 1063]
type input "wa"
click at [411, 106] on span "Categories" at bounding box center [434, 94] width 102 height 45
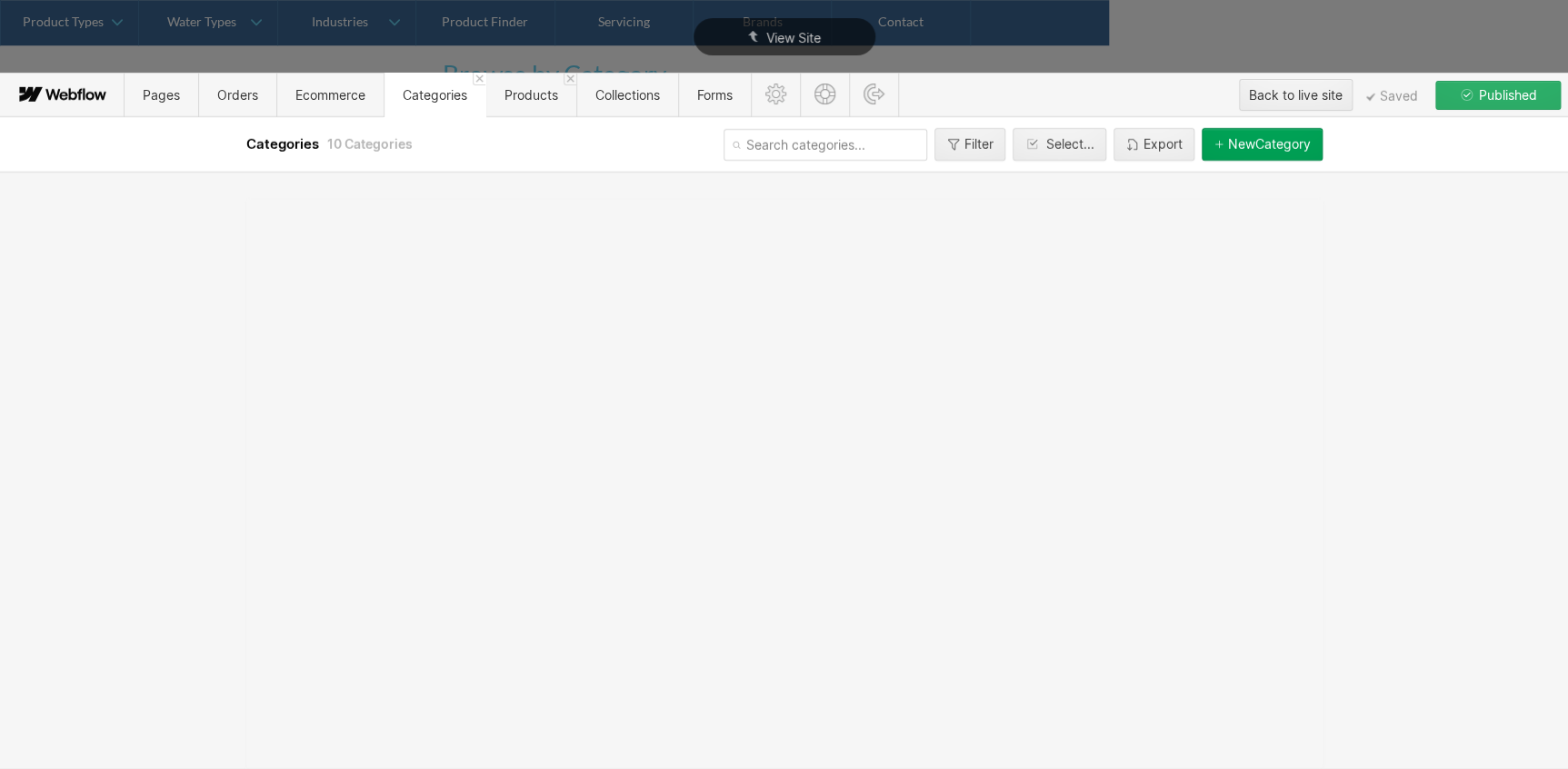
click at [802, 155] on input "text" at bounding box center [825, 144] width 204 height 32
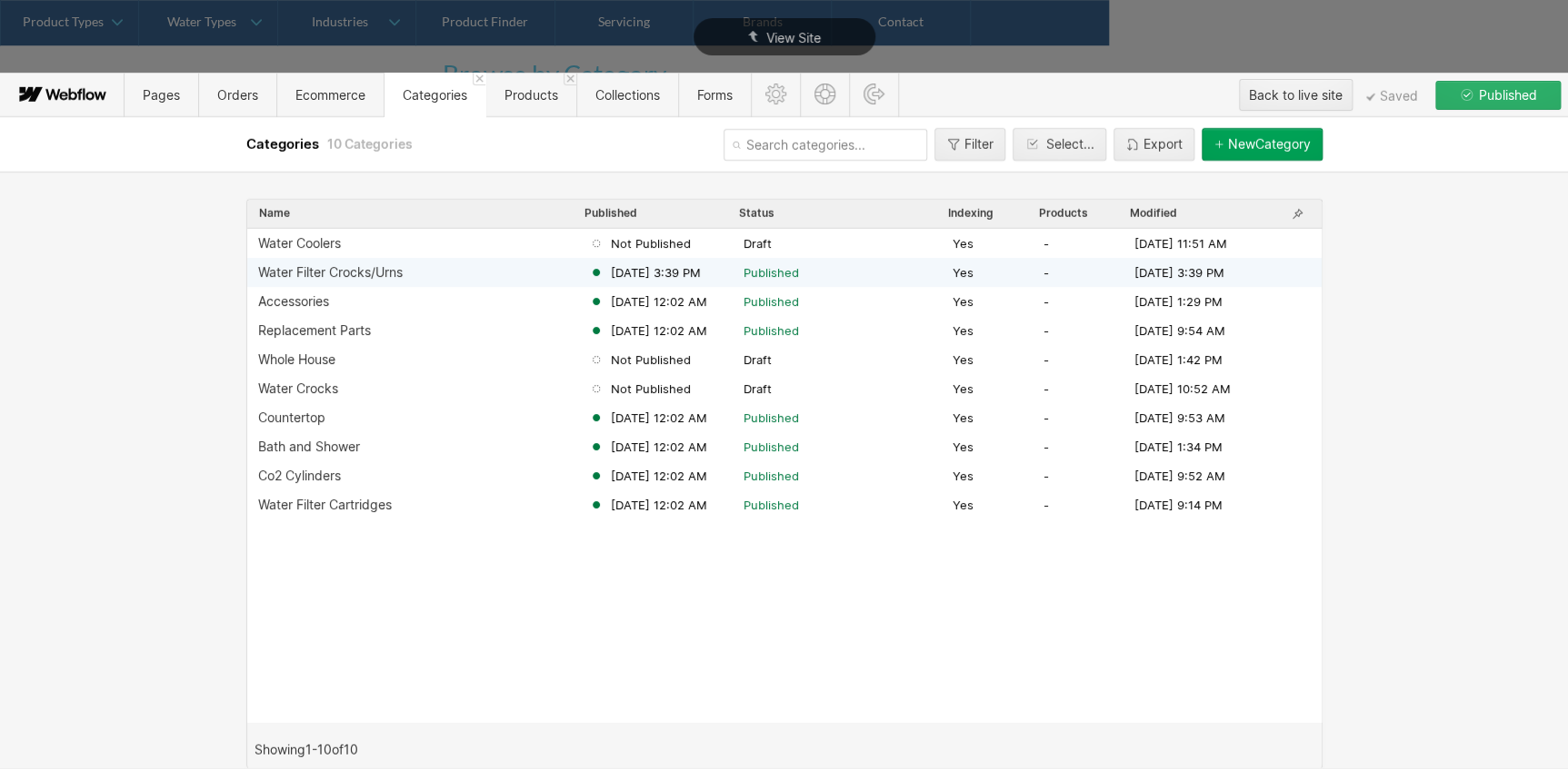
click at [495, 265] on div "Water Filter Crocks/Urns" at bounding box center [424, 272] width 331 height 15
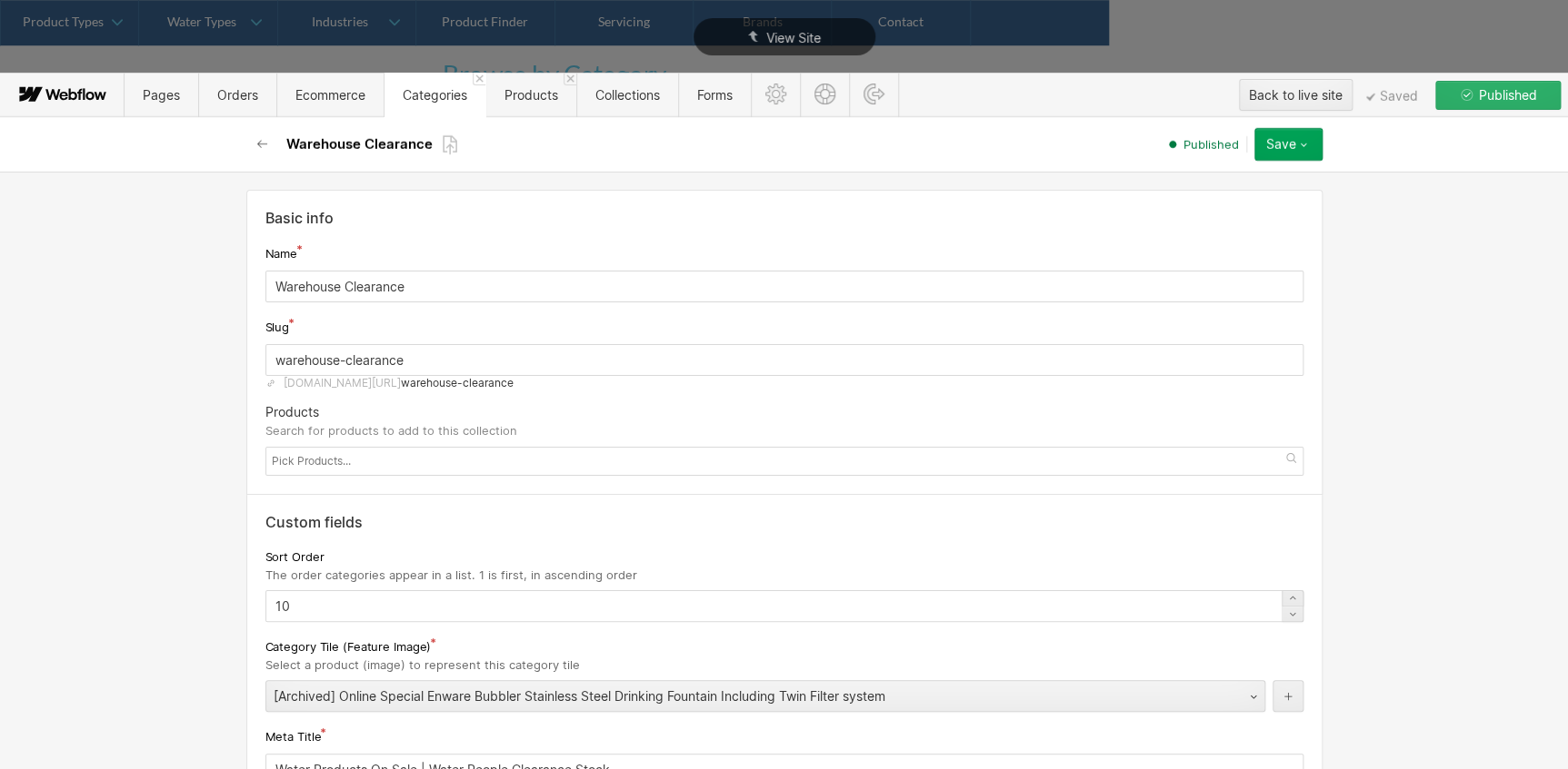
type input "Water Filter Crocks/Urns"
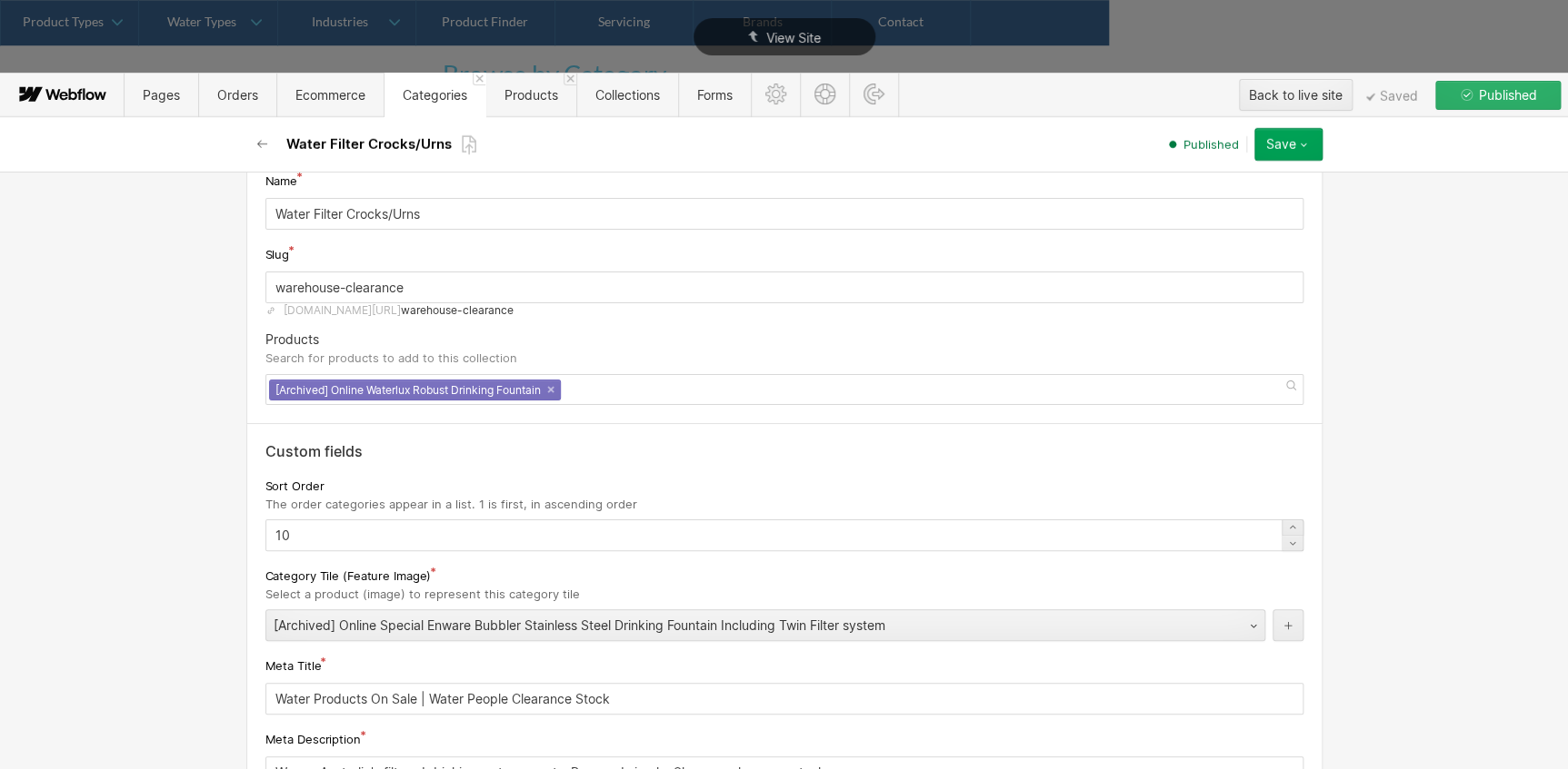
scroll to position [0, 0]
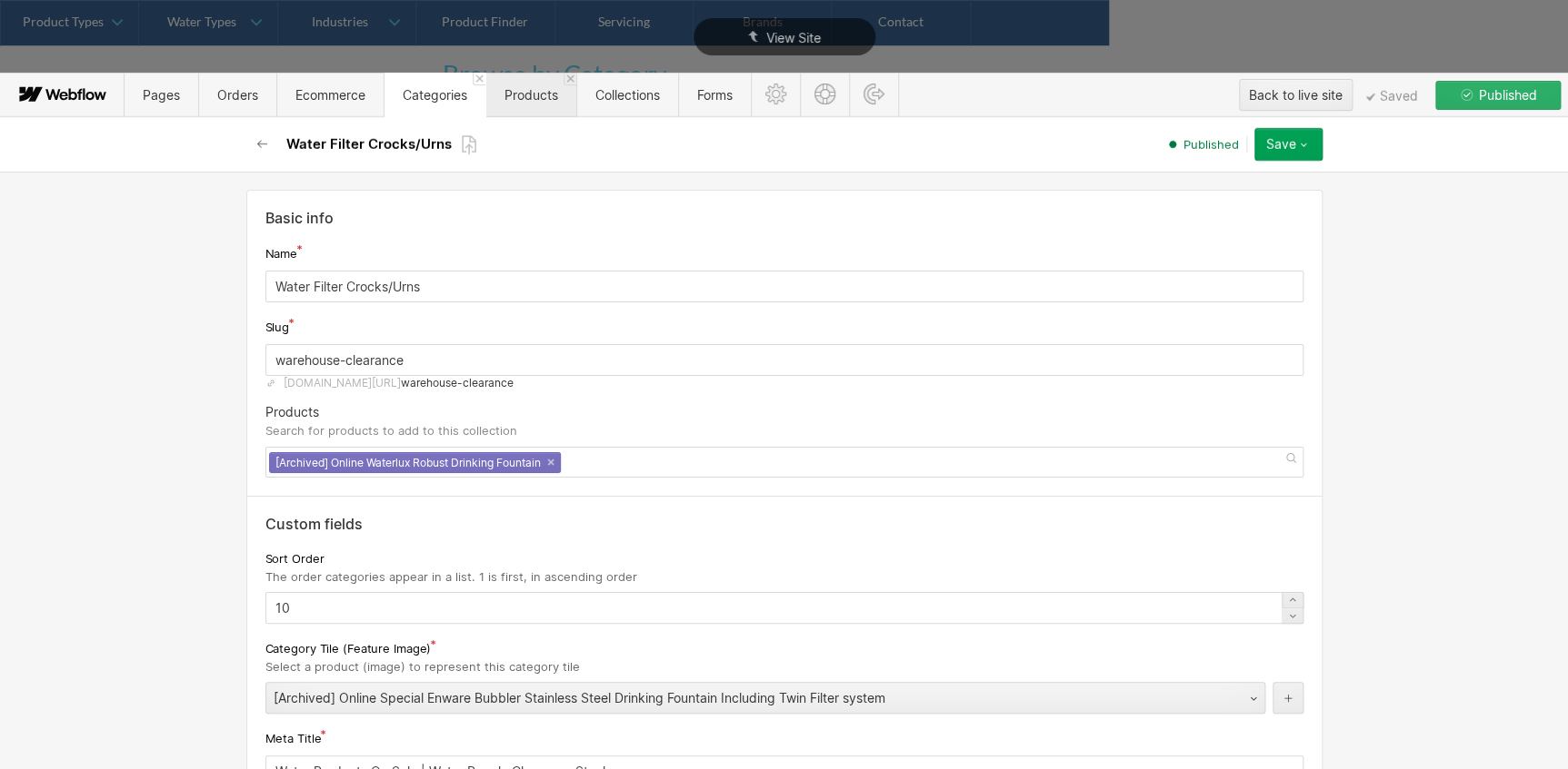
click at [558, 90] on span "Products" at bounding box center [531, 94] width 54 height 16
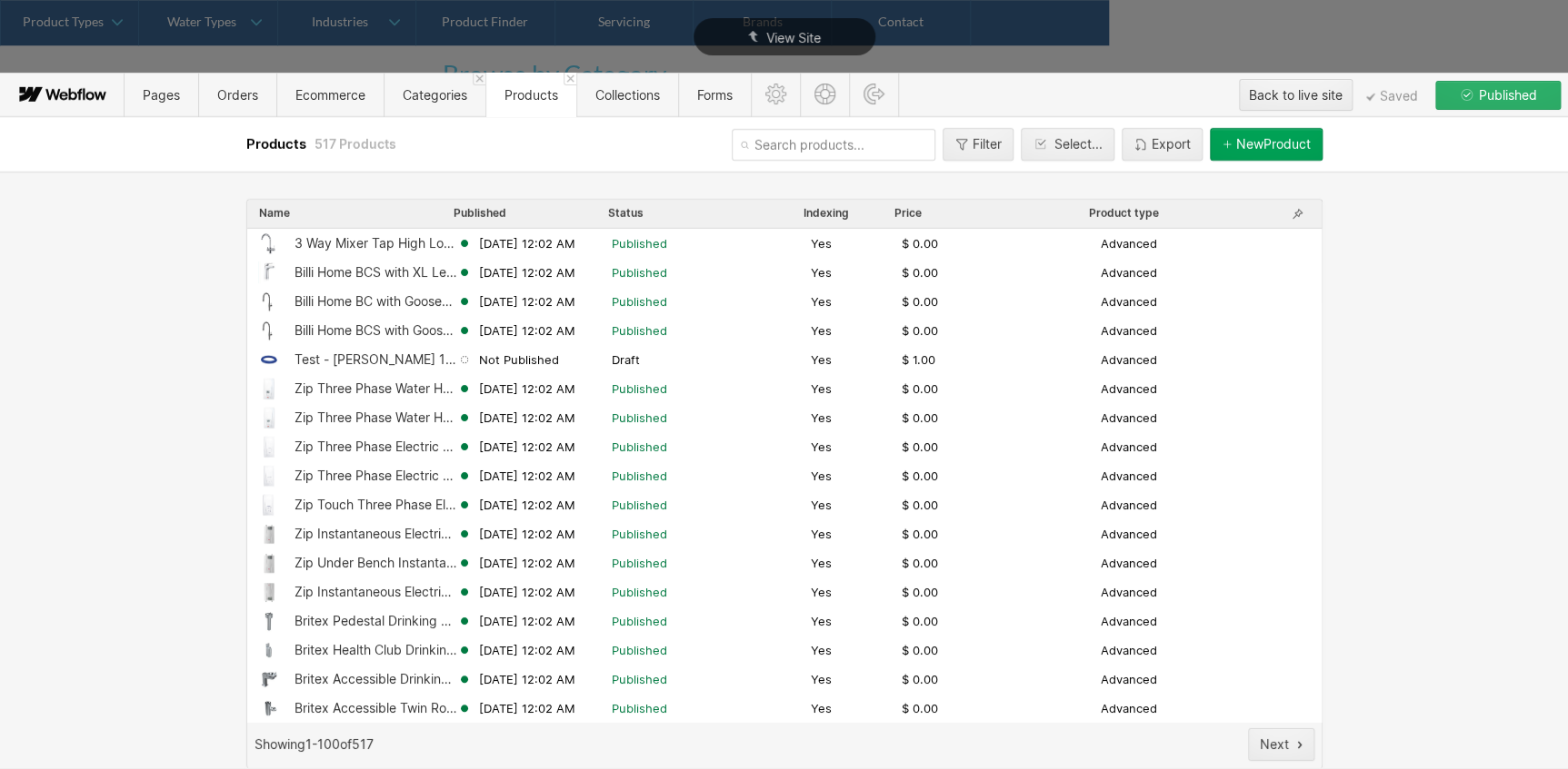
click at [1243, 155] on button "New Product" at bounding box center [1265, 144] width 113 height 33
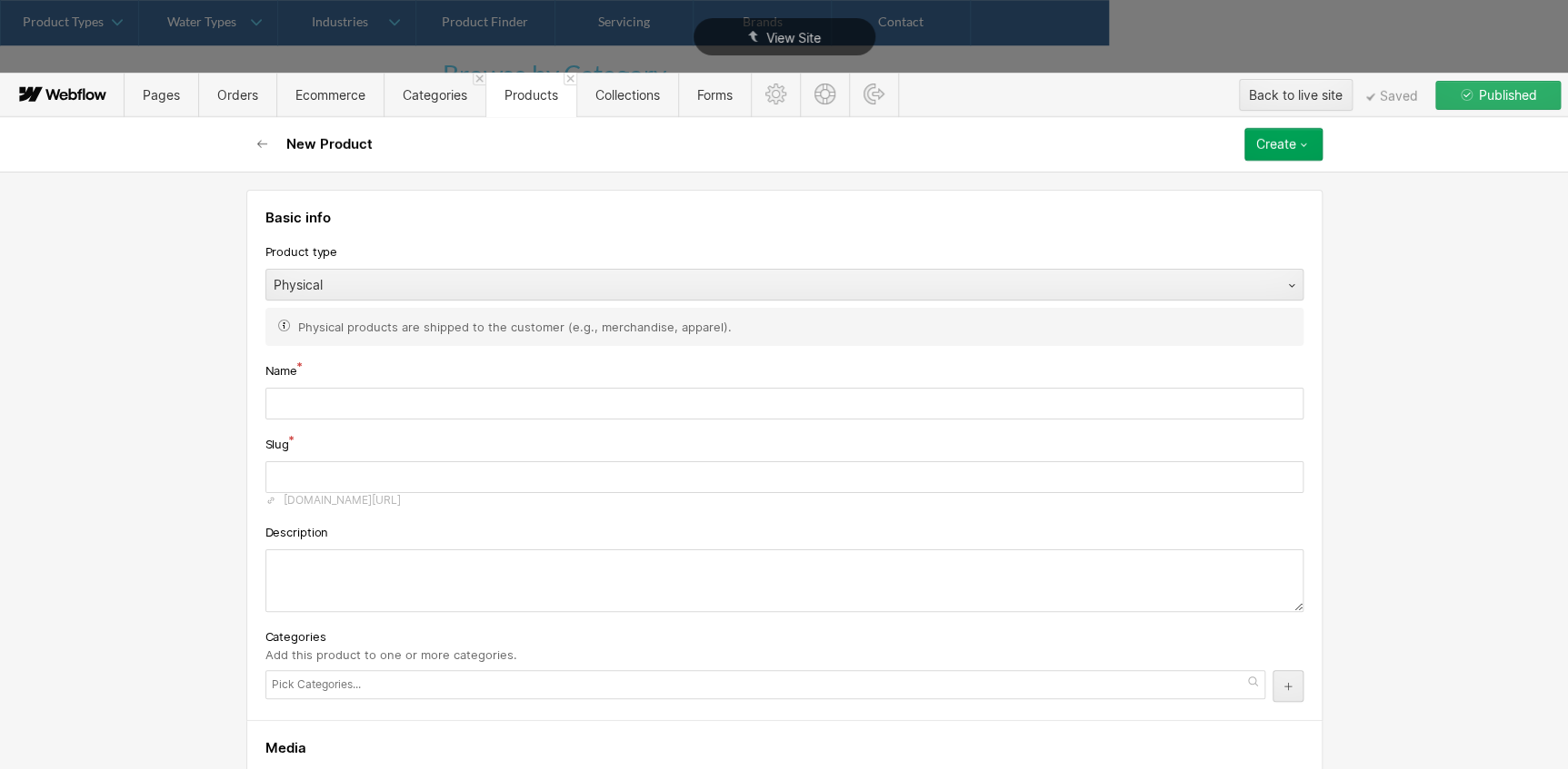
click at [526, 101] on span "Products" at bounding box center [530, 94] width 91 height 45
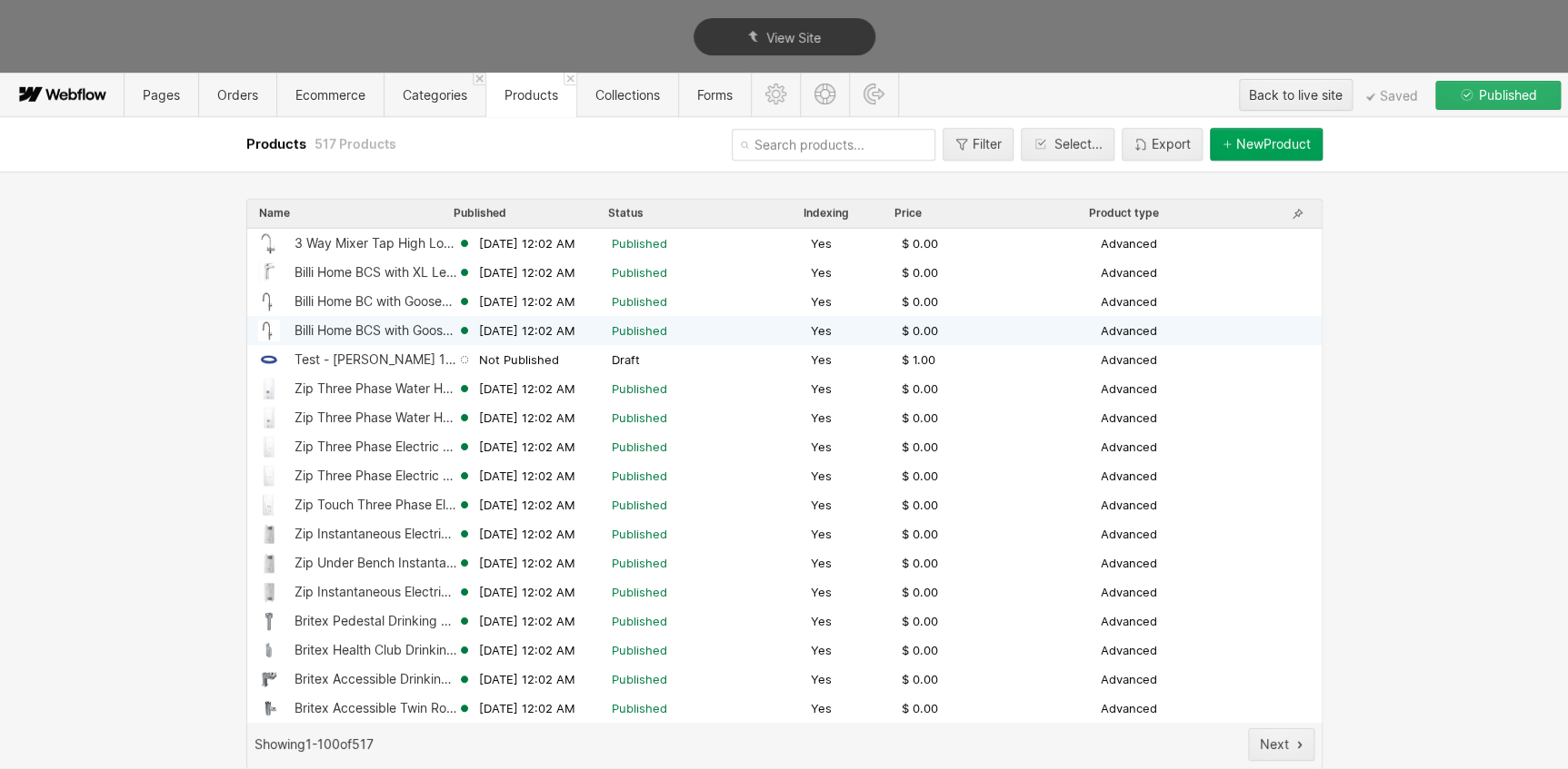
click at [338, 324] on div "Billi Home BCS with Gooseneck Multifunction Mixer Tap + Hot & Cold Mains (Resid…" at bounding box center [376, 331] width 163 height 15
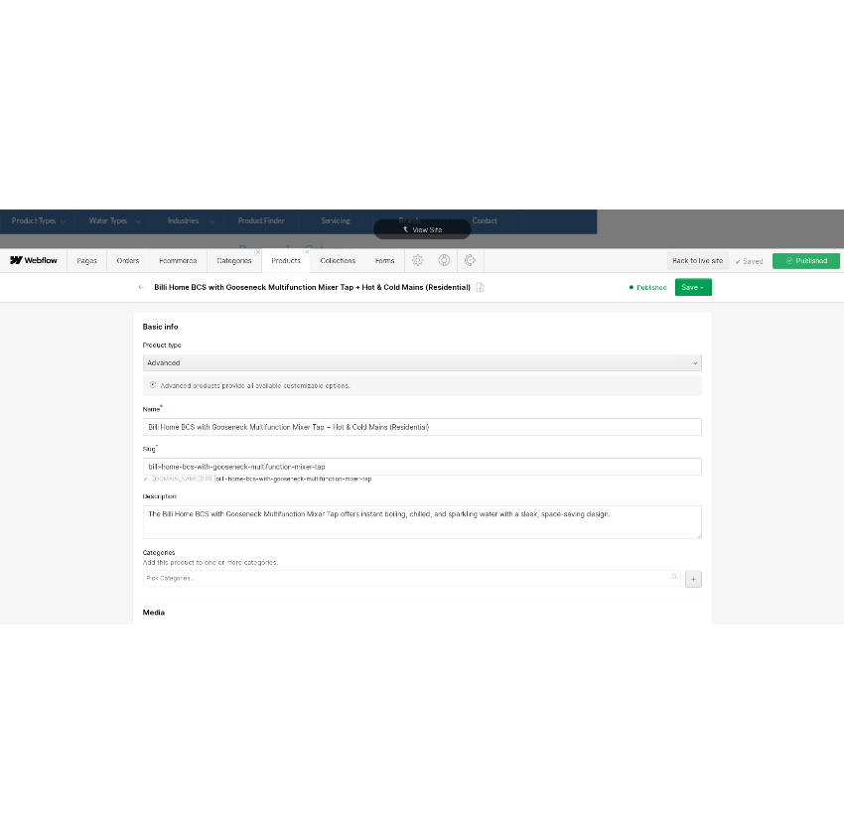
scroll to position [89, 0]
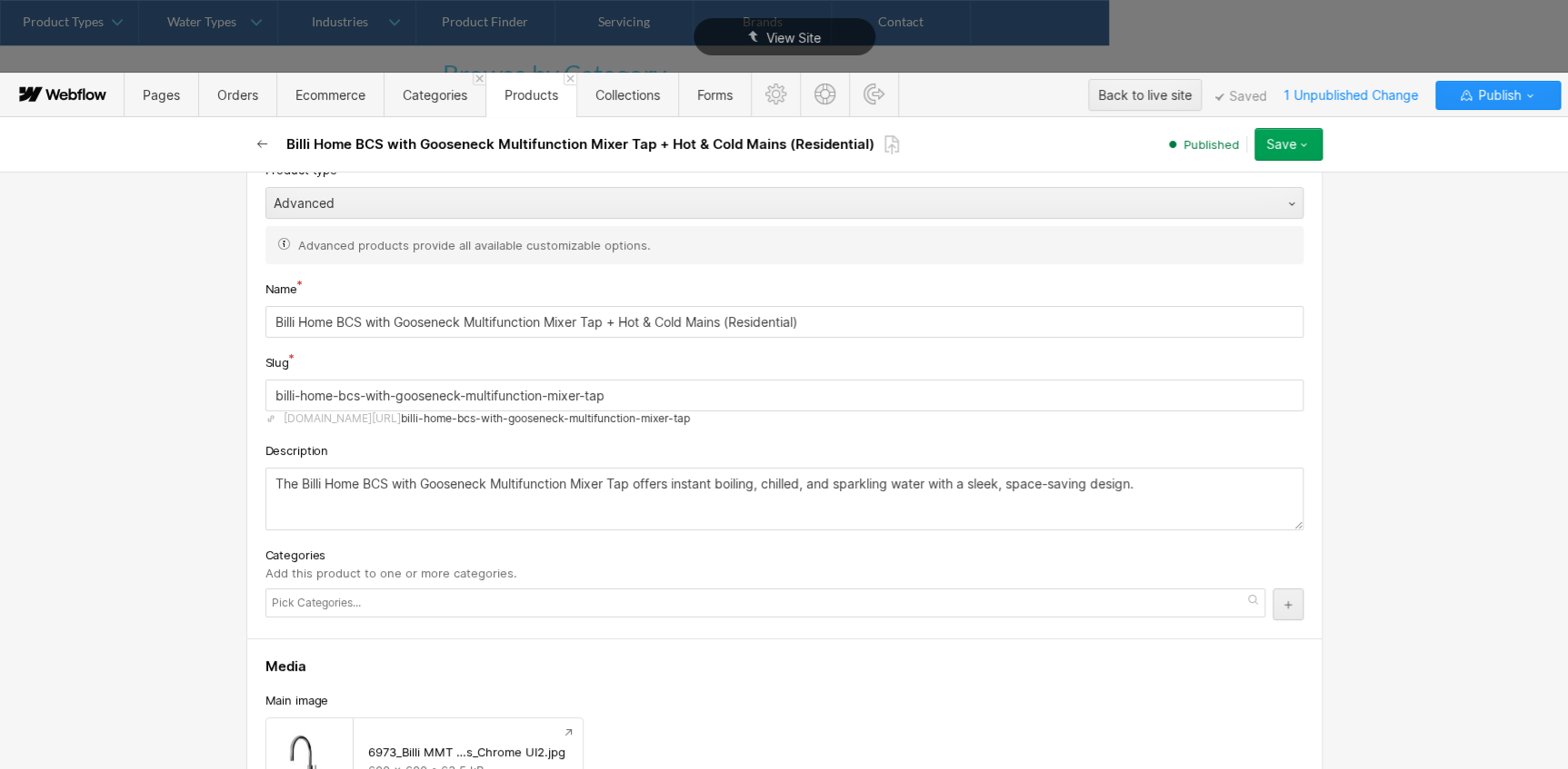
click at [253, 151] on button "button" at bounding box center [263, 144] width 33 height 33
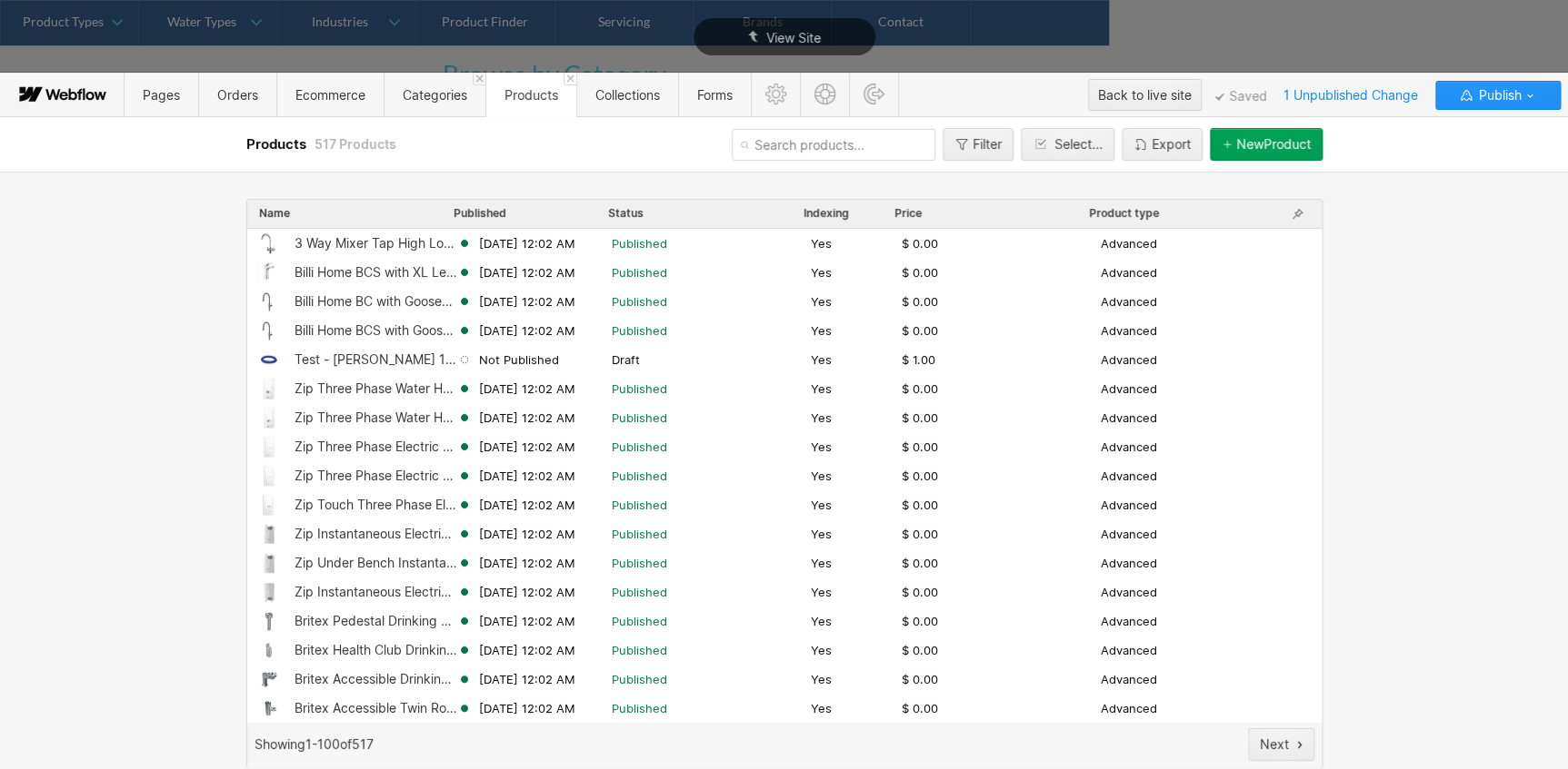
click at [260, 149] on span "Products" at bounding box center [278, 144] width 64 height 17
click at [1259, 149] on div "New Product" at bounding box center [1273, 144] width 74 height 15
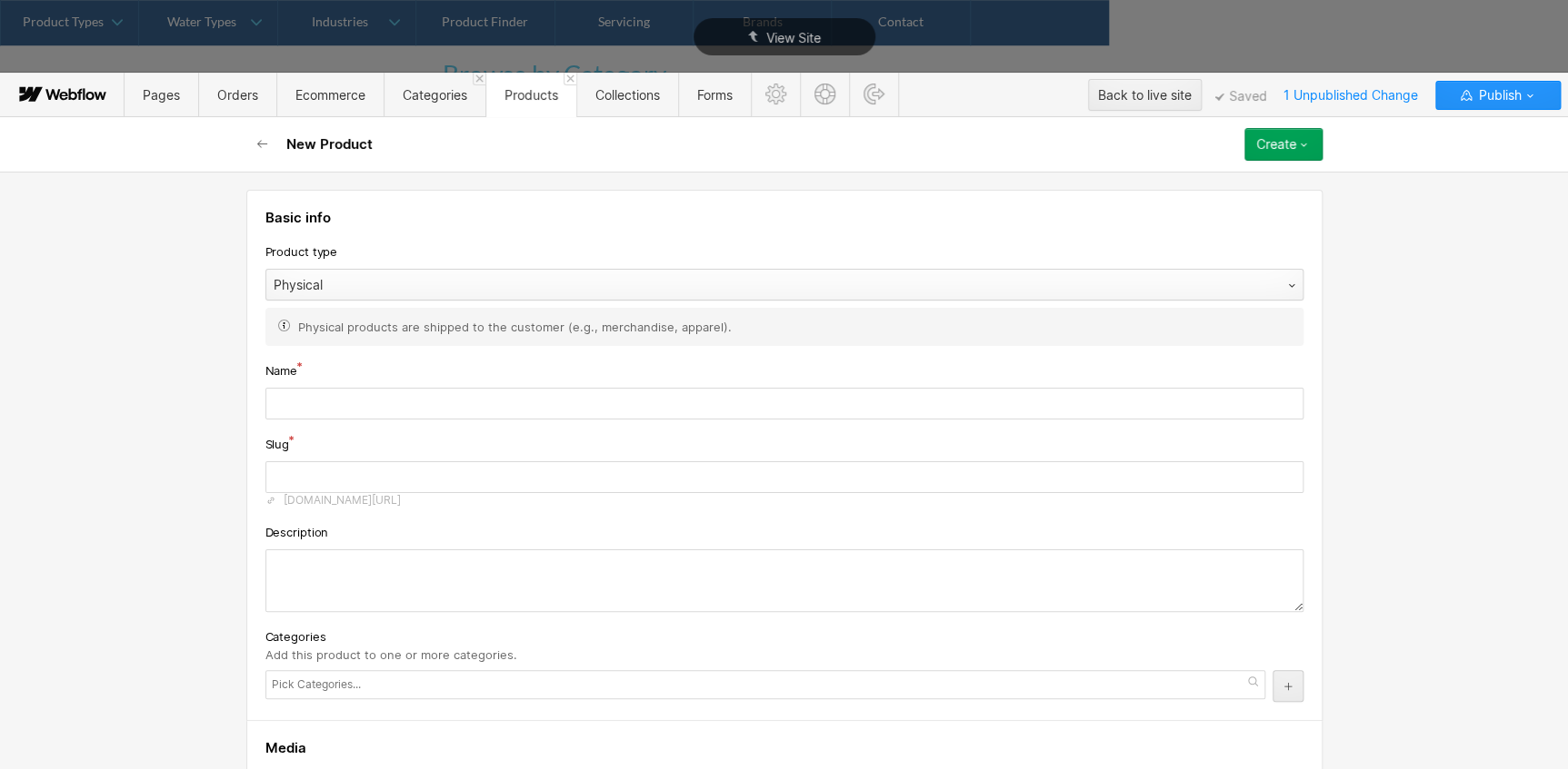
click at [436, 287] on div "Physical" at bounding box center [766, 285] width 1000 height 29
click at [357, 390] on input "text" at bounding box center [784, 403] width 1037 height 32
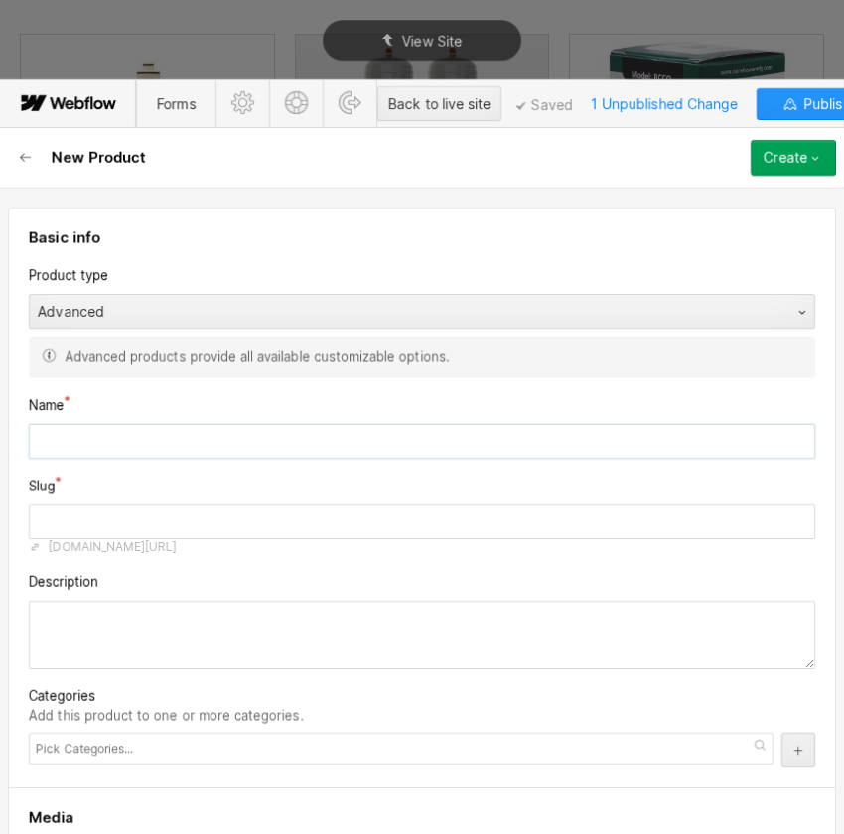
click at [141, 437] on input "text" at bounding box center [422, 441] width 787 height 35
click at [166, 446] on input "text" at bounding box center [422, 441] width 787 height 35
paste input "MG Pottery Water Filter Crock/Urn - Dolomite"
type input "MG Pottery Water Filter Crock/Urn - Dolomite"
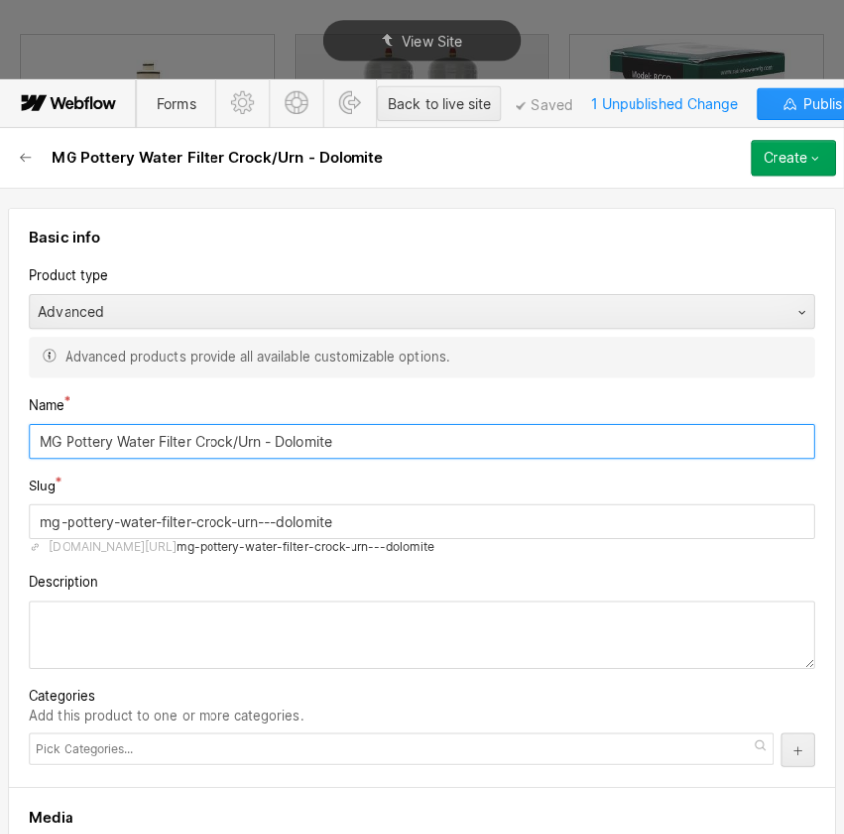
type input "mg-pottery-water-filter-crock-urn---dolomite"
type input "MG Pottery Water Filter Crock/Urn - Dolomite"
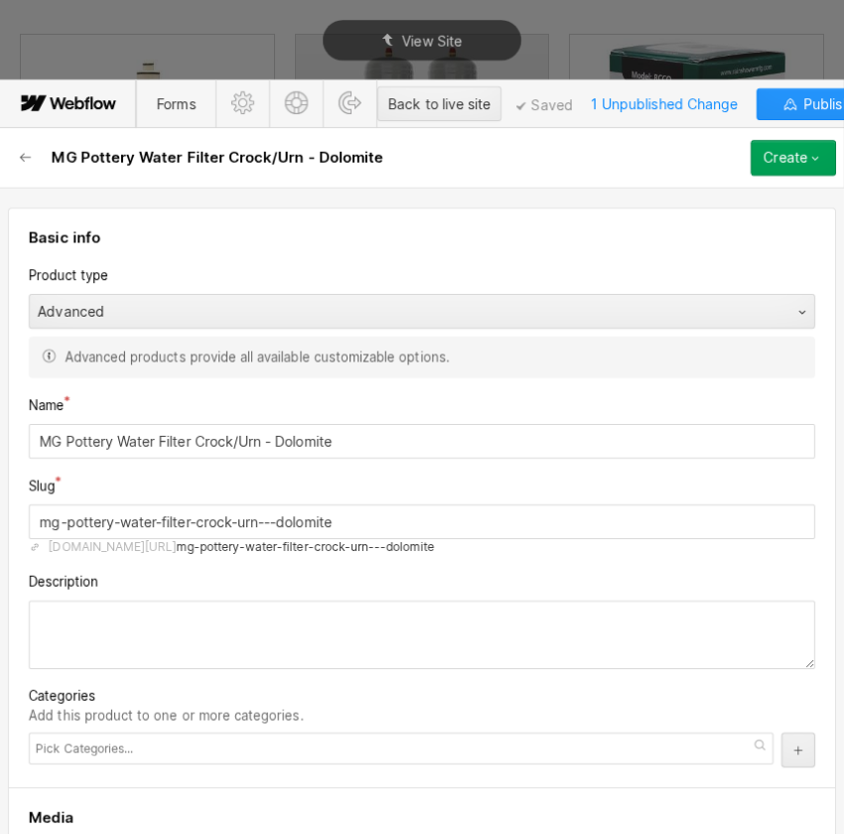
click at [268, 475] on div "Slug" at bounding box center [422, 486] width 787 height 22
click at [276, 512] on input "mg-pottery-water-filter-crock-urn---dolomite" at bounding box center [422, 522] width 787 height 35
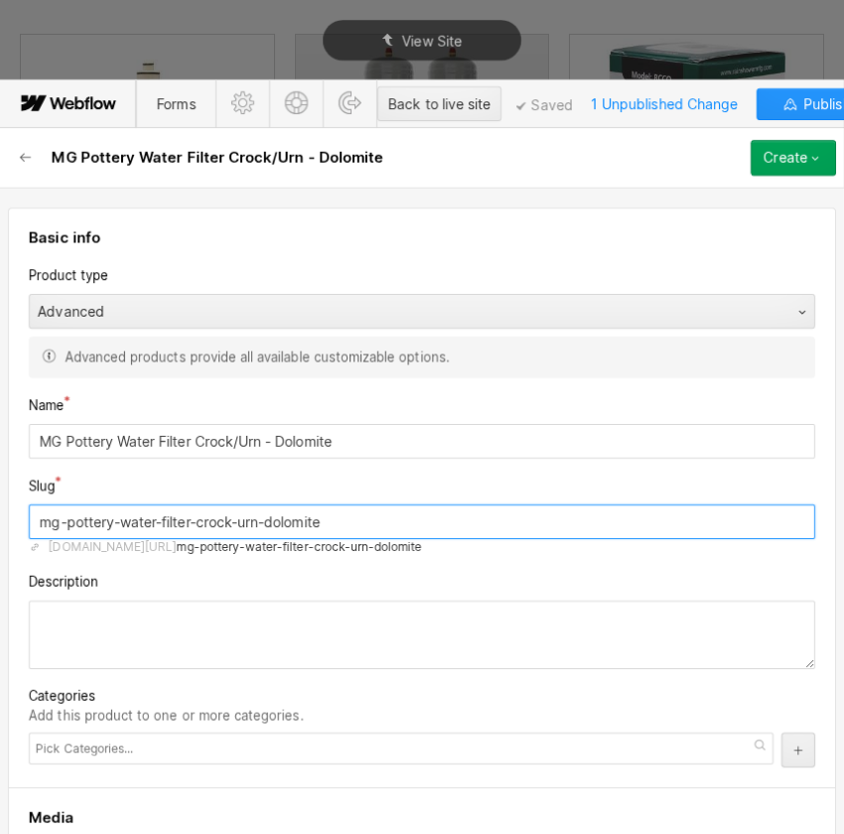
type input "mg-pottery-water-filter-crock-urn-dolomite"
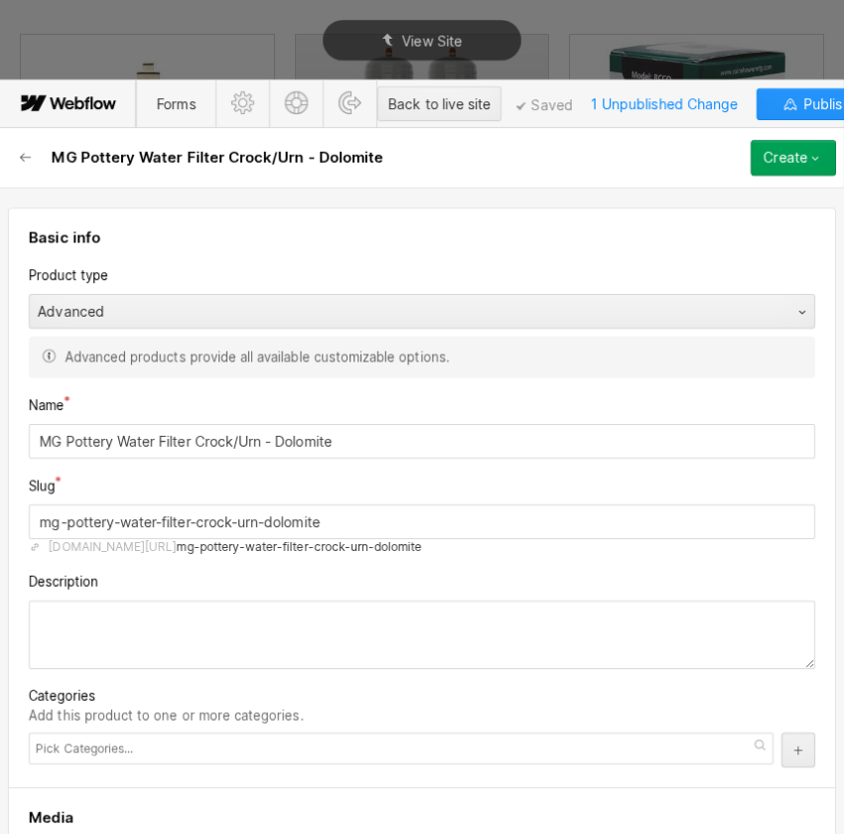
click at [298, 495] on div "Slug" at bounding box center [422, 486] width 787 height 22
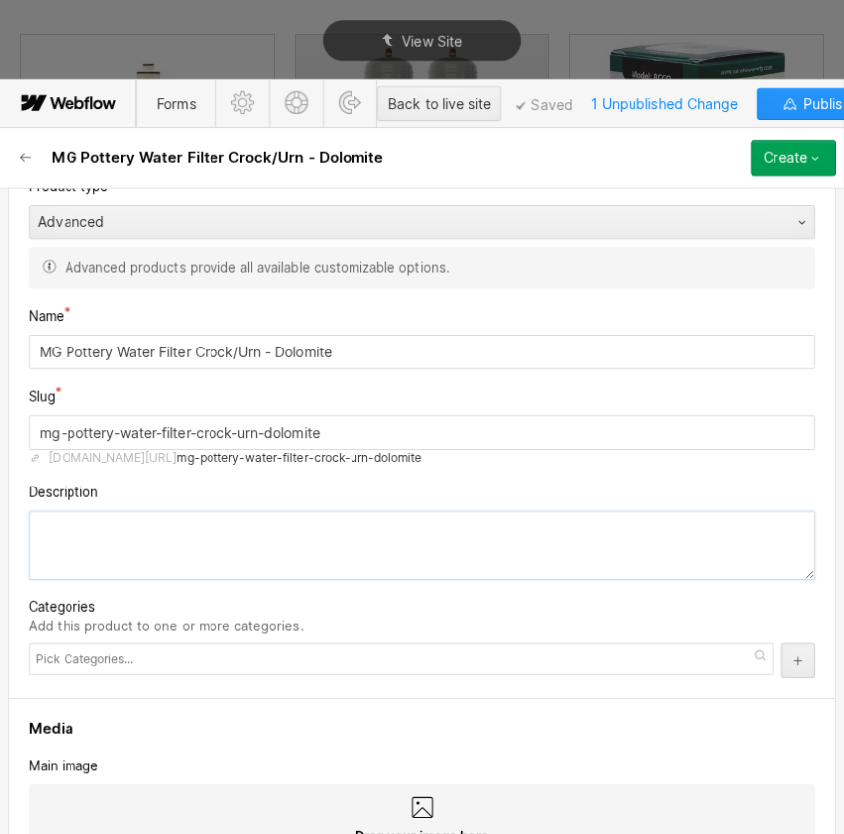
click at [109, 544] on textarea at bounding box center [422, 546] width 787 height 69
paste textarea "Water Filter Crock Dolomite finish Doulton Fluoride + Filter Included Select ta…"
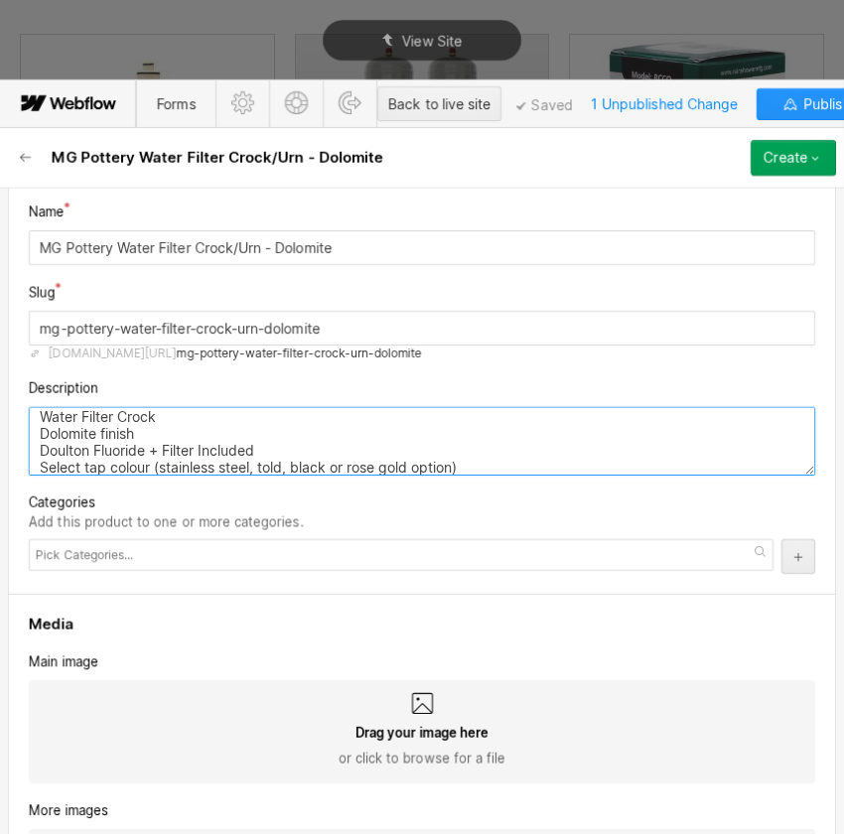
scroll to position [270, 0]
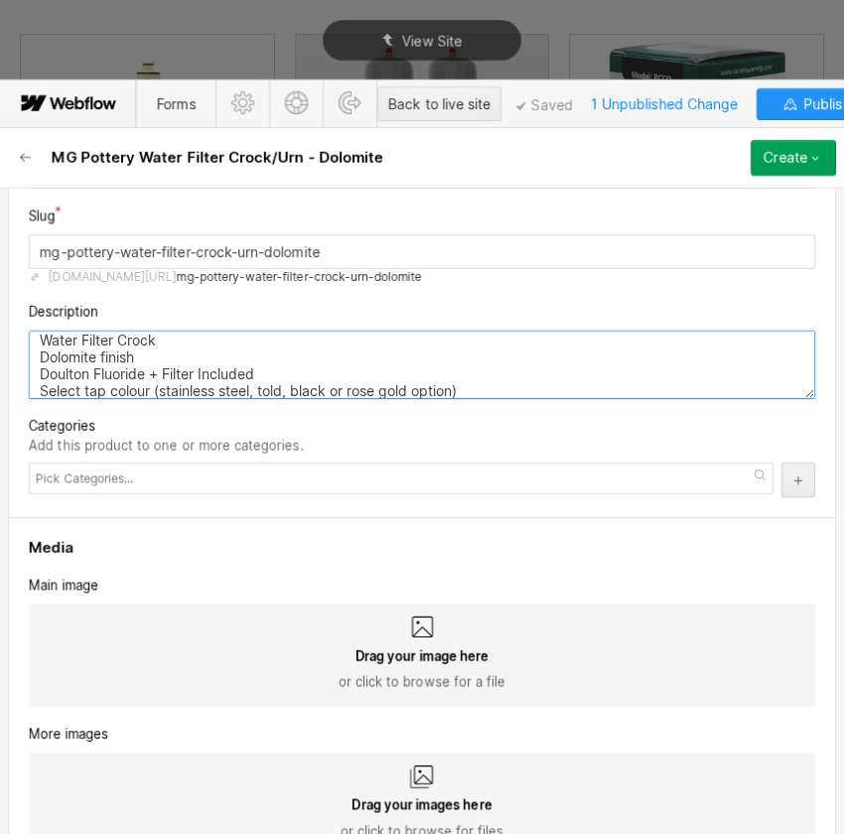
type textarea "Water Filter Crock Dolomite finish Doulton Fluoride + Filter Included Select ta…"
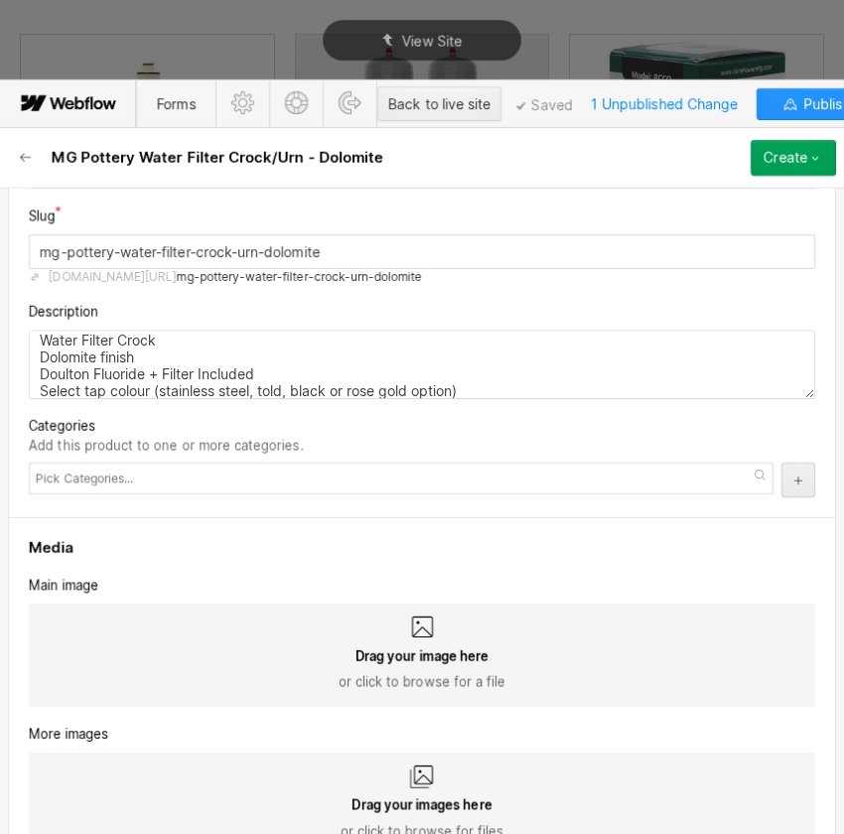
click at [422, 626] on icon at bounding box center [422, 628] width 24 height 24
click at [0, 0] on input "Drag your image here or click to browse for a file" at bounding box center [0, 0] width 0 height 0
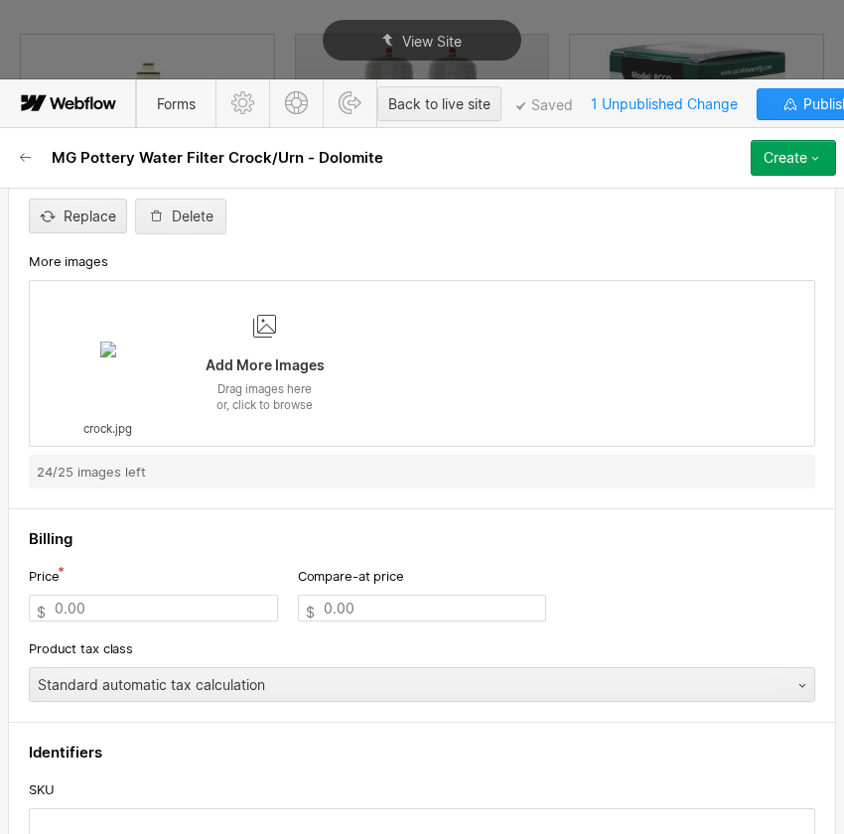
scroll to position [813, 0]
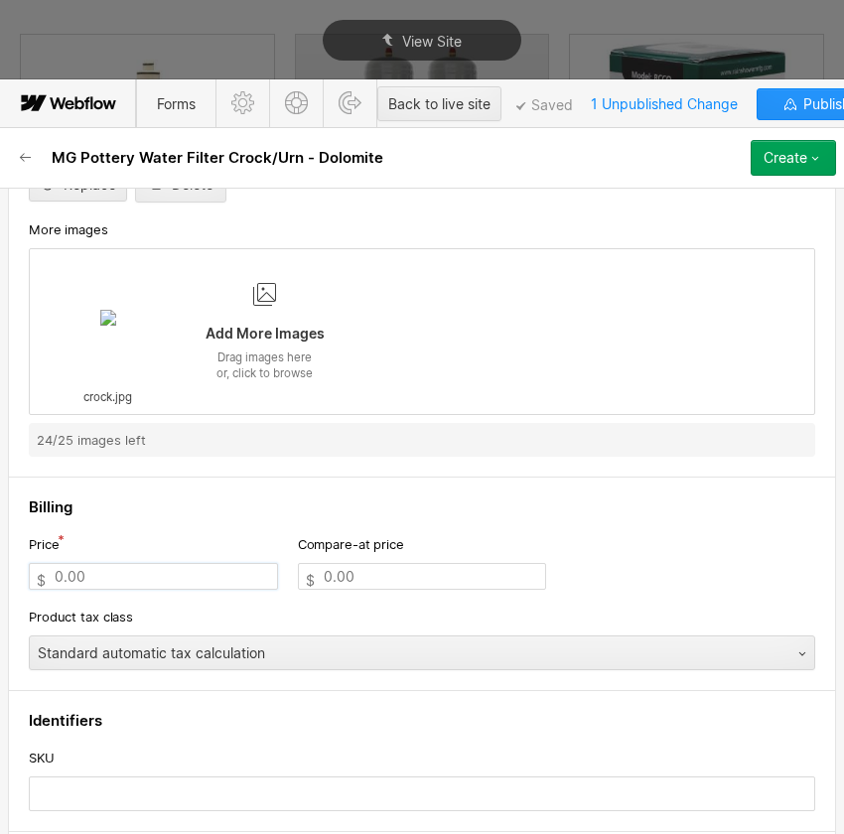
click at [142, 585] on input "text" at bounding box center [153, 576] width 249 height 27
click at [122, 577] on input "text" at bounding box center [153, 576] width 249 height 27
type input "550.00"
click at [139, 513] on h4 "Billing" at bounding box center [422, 508] width 787 height 20
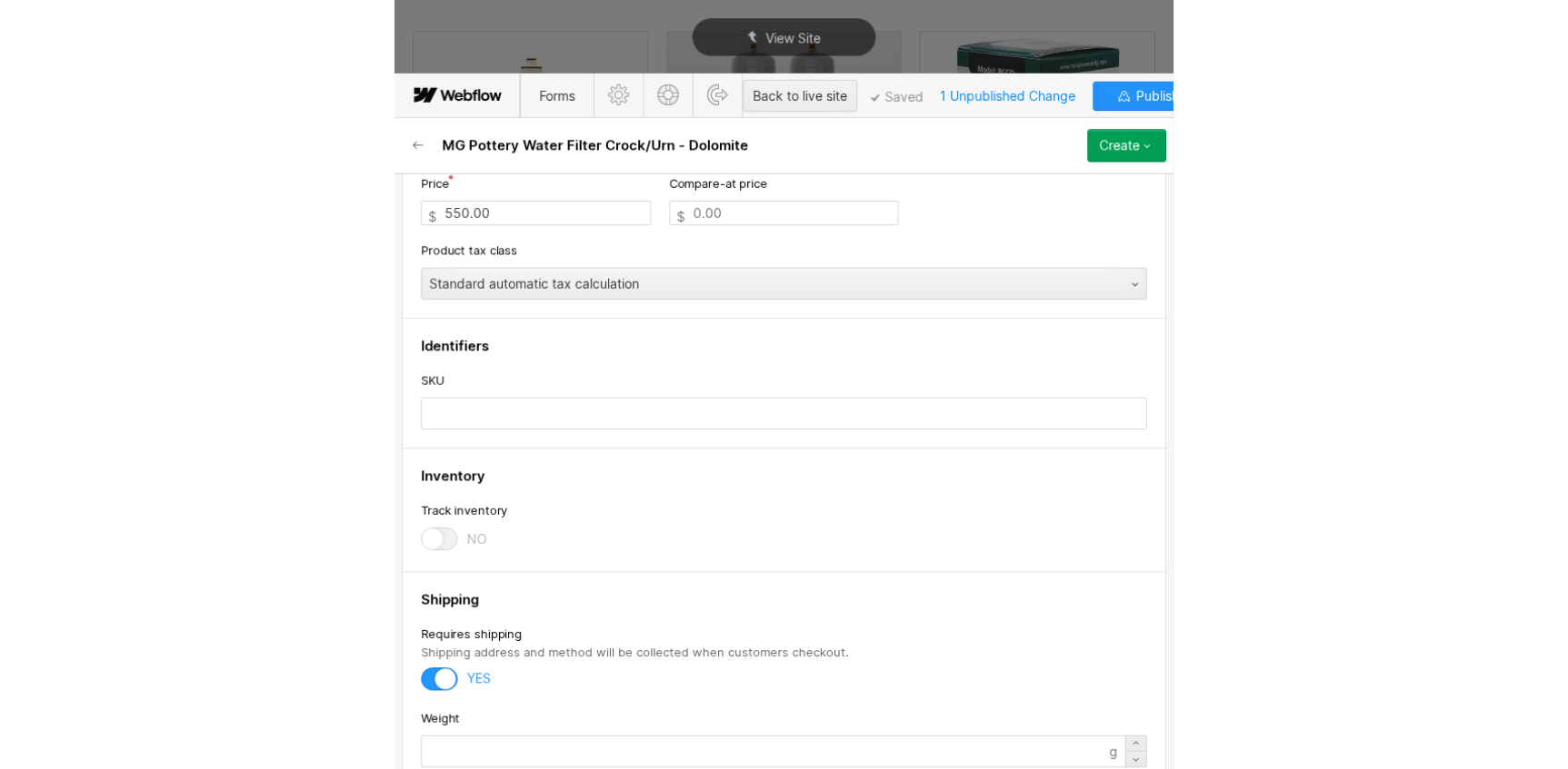
scroll to position [990, 0]
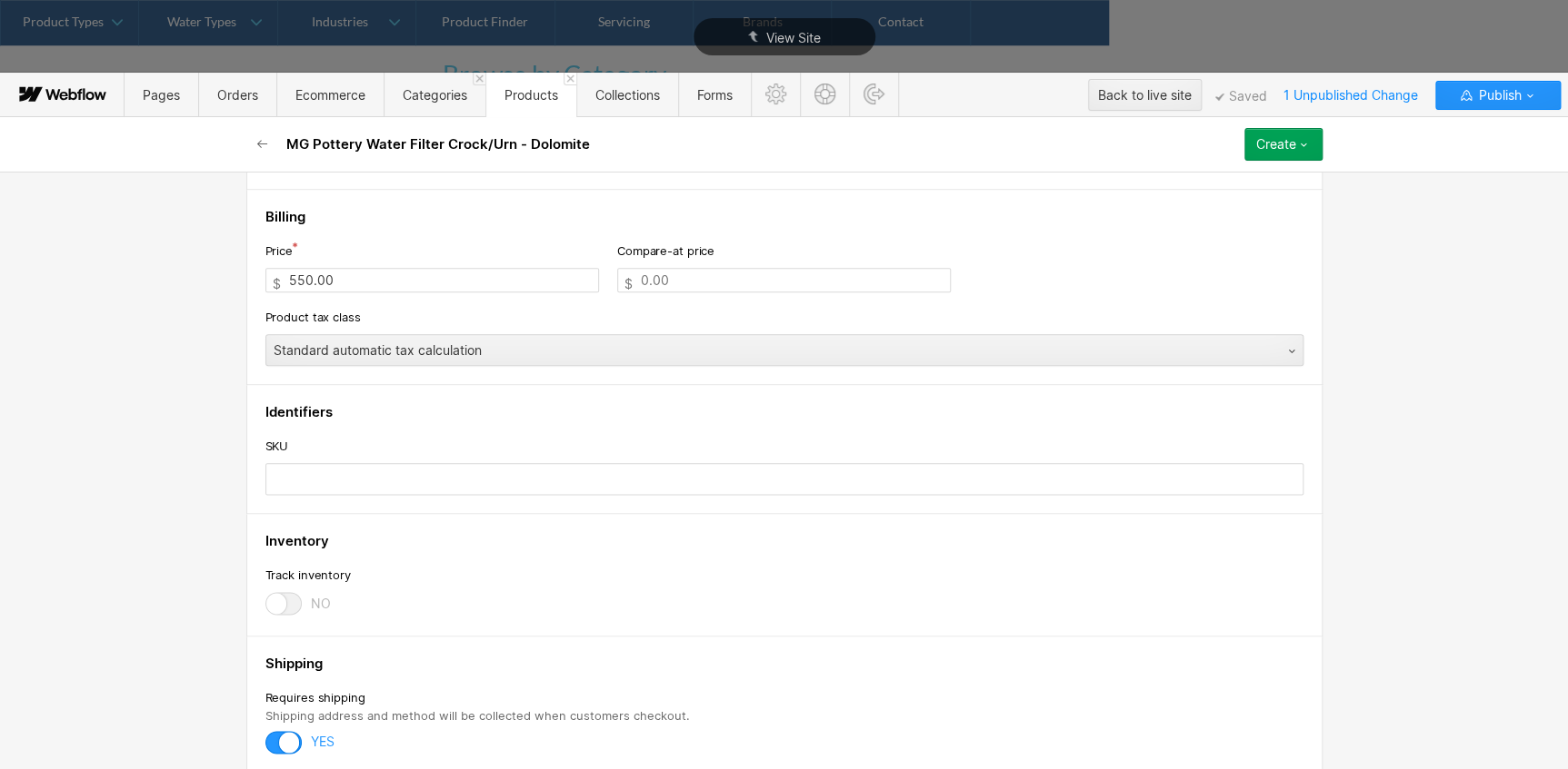
drag, startPoint x: 285, startPoint y: 145, endPoint x: 588, endPoint y: 137, distance: 303.1
click at [589, 137] on div "MG Pottery Water Filter Crock/Urn - Dolomite Create Save draft Publish now Queu…" at bounding box center [784, 144] width 1090 height 55
drag, startPoint x: 583, startPoint y: 138, endPoint x: 293, endPoint y: 207, distance: 298.1
click at [296, 205] on div "MG Pottery Water Filter Crock/Urn - Dolomite Create Save draft Publish now Queu…" at bounding box center [784, 443] width 1568 height 652
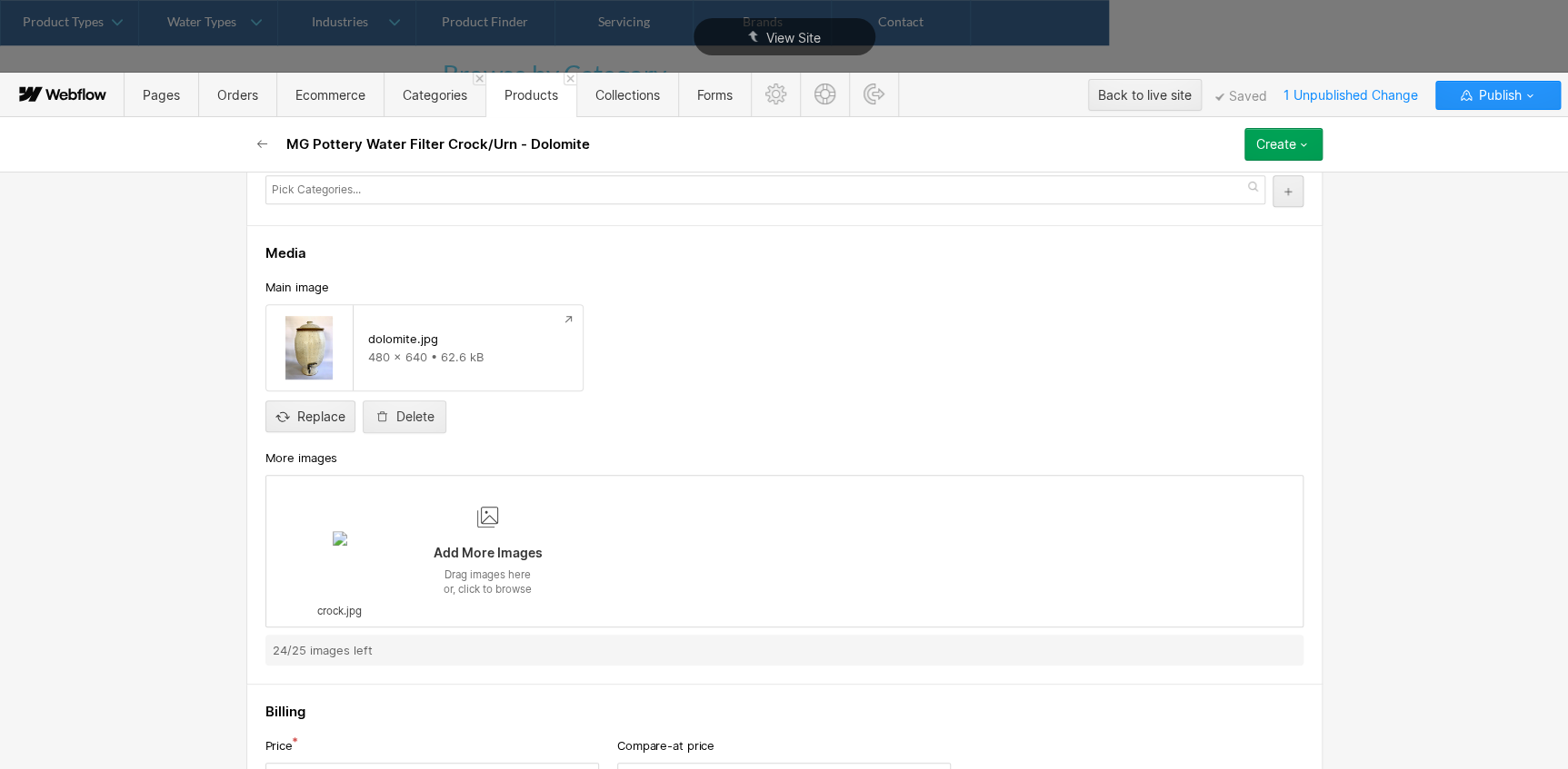
scroll to position [0, 0]
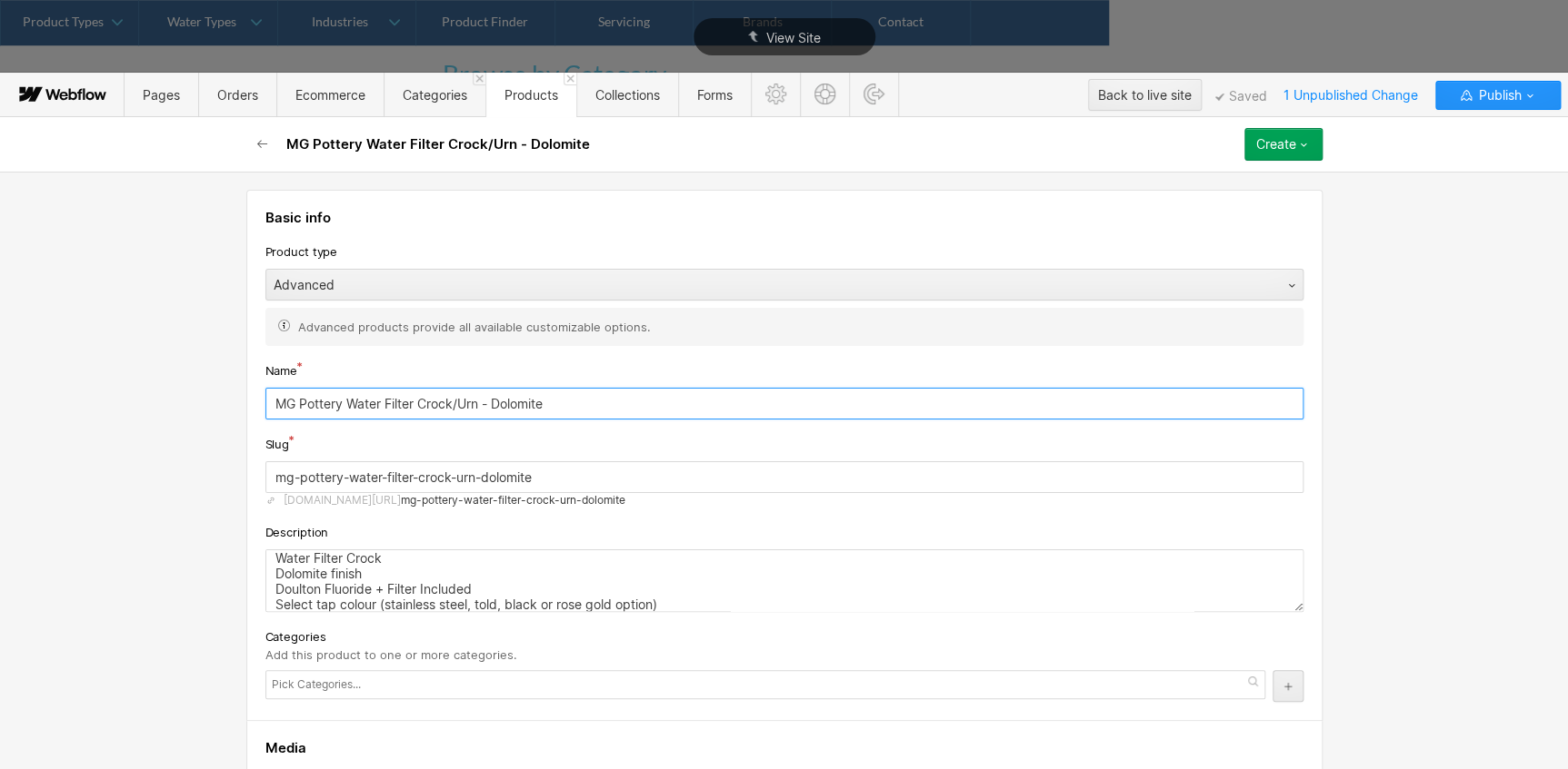
click at [215, 395] on div "Basic info Product type Advanced Advanced products provide all available custom…" at bounding box center [784, 471] width 1568 height 598
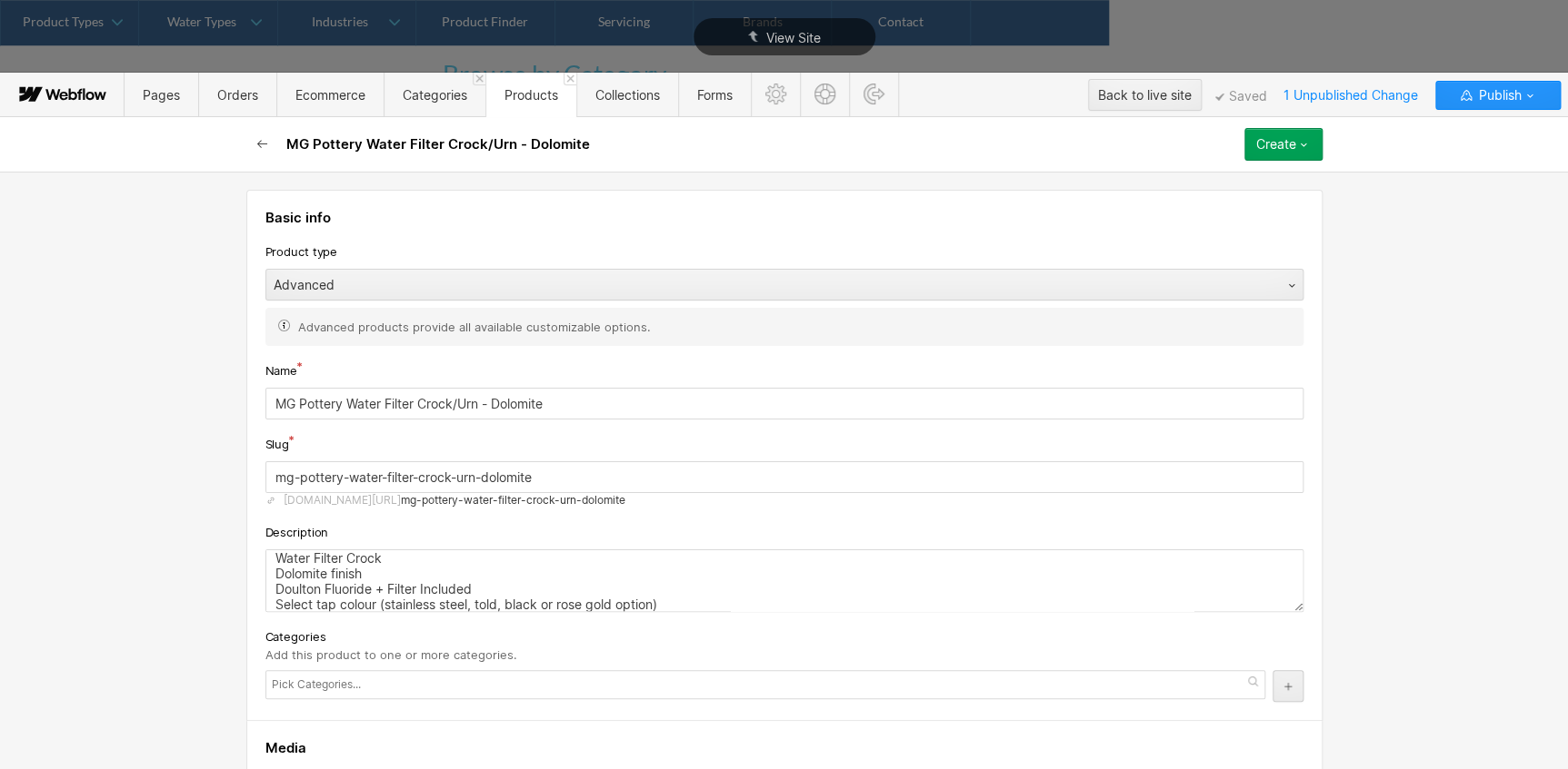
click at [257, 146] on icon "button" at bounding box center [263, 144] width 15 height 15
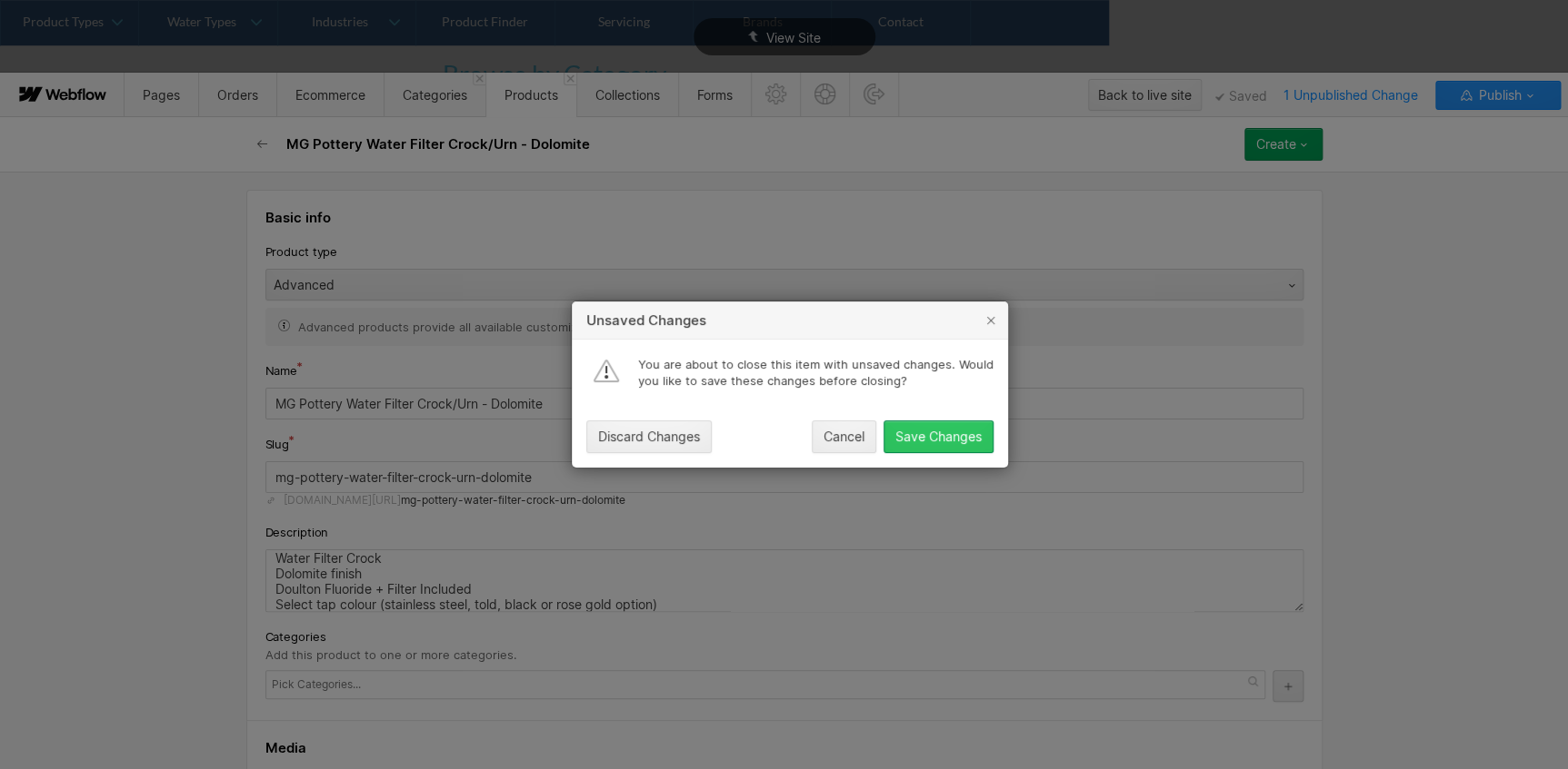
click at [952, 439] on div "Save Changes" at bounding box center [938, 437] width 86 height 15
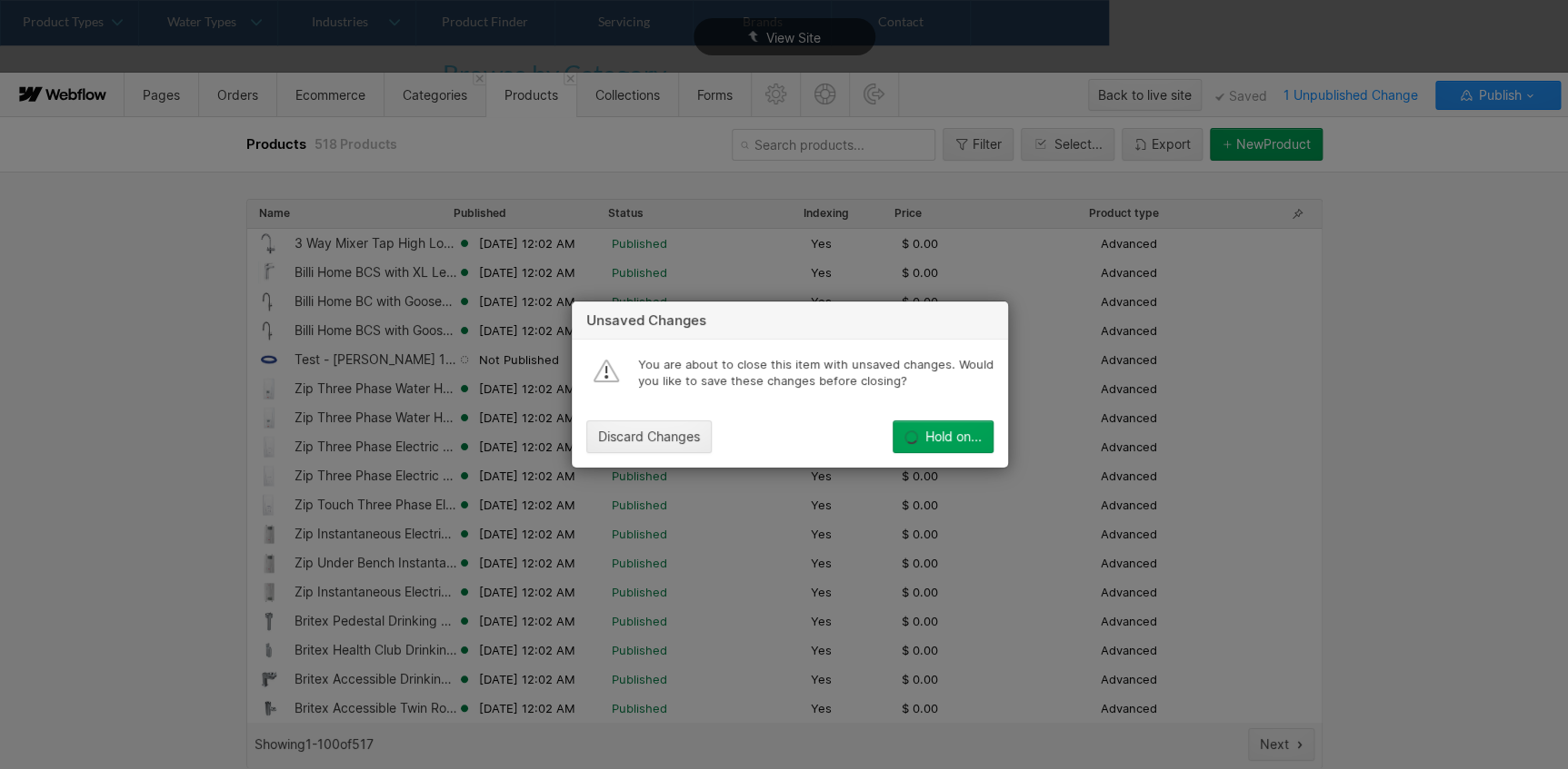
click at [835, 151] on div "Unsaved Changes You are about to close this item with unsaved changes. Would yo…" at bounding box center [789, 384] width 1579 height 769
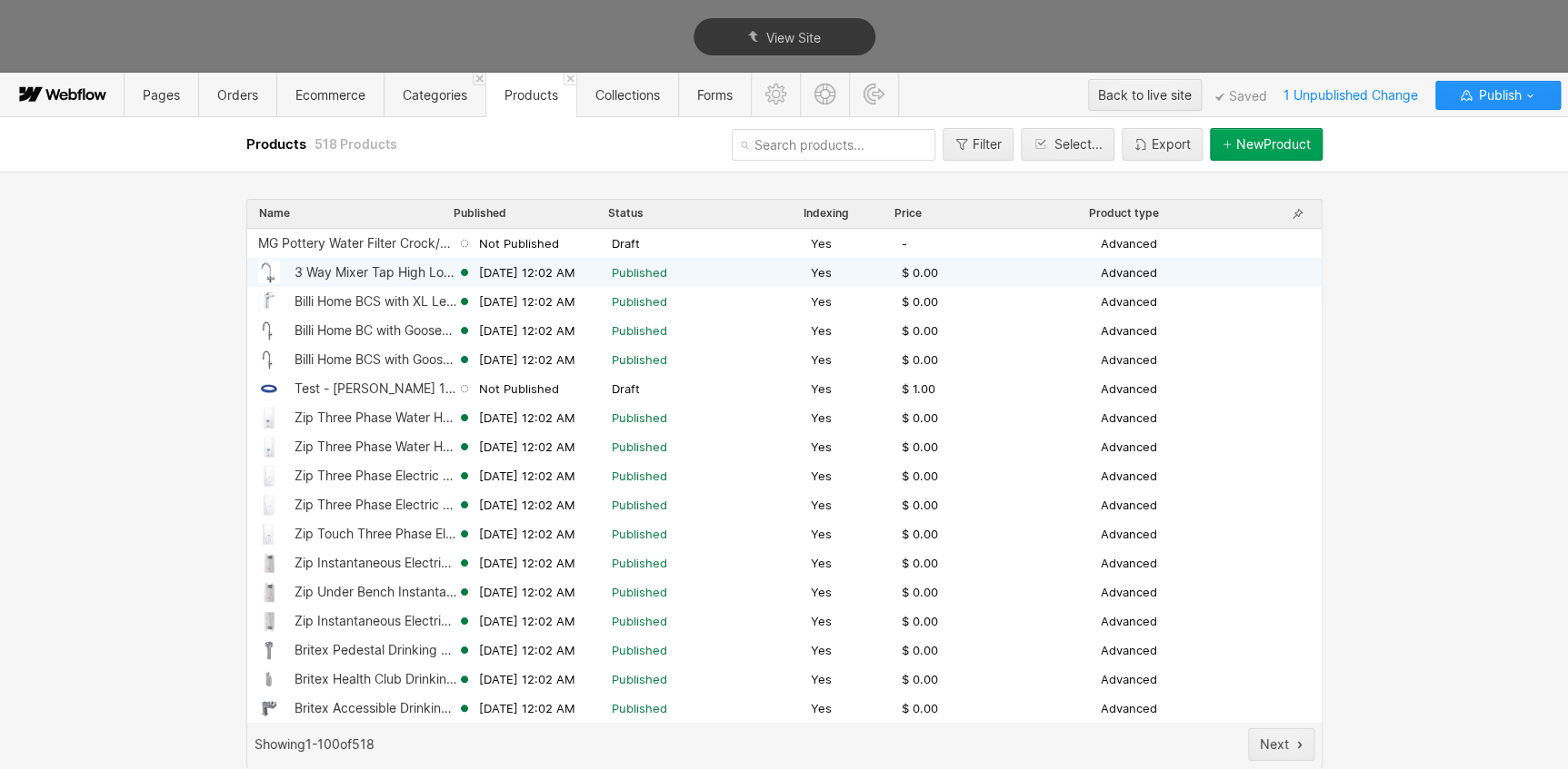
click at [338, 271] on div "3 Way Mixer Tap High Loop Polished Chrome" at bounding box center [376, 272] width 163 height 15
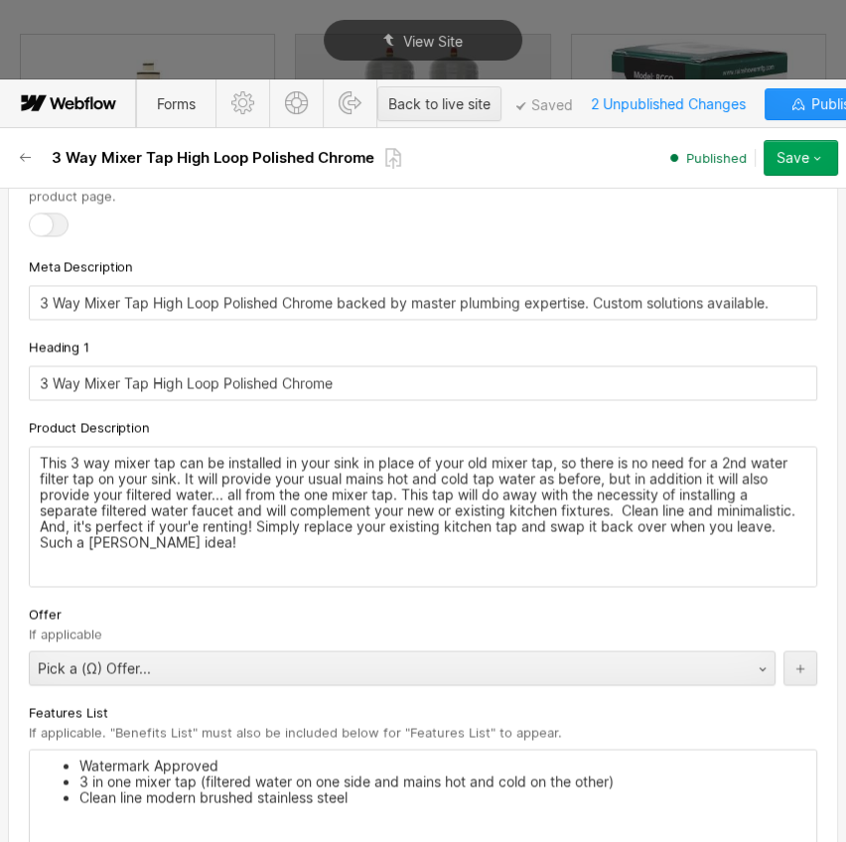
scroll to position [2076, 0]
click at [26, 154] on icon "button" at bounding box center [26, 158] width 16 height 16
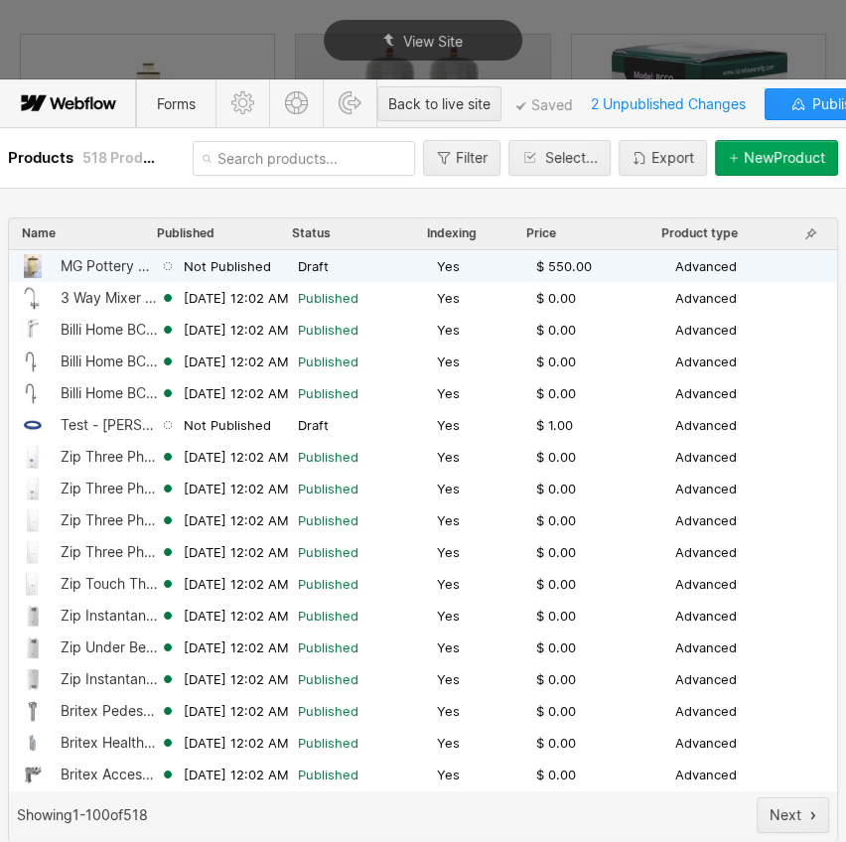
click at [101, 268] on div "MG Pottery Water Filter Crock/Urn - Dolomite" at bounding box center [110, 266] width 99 height 16
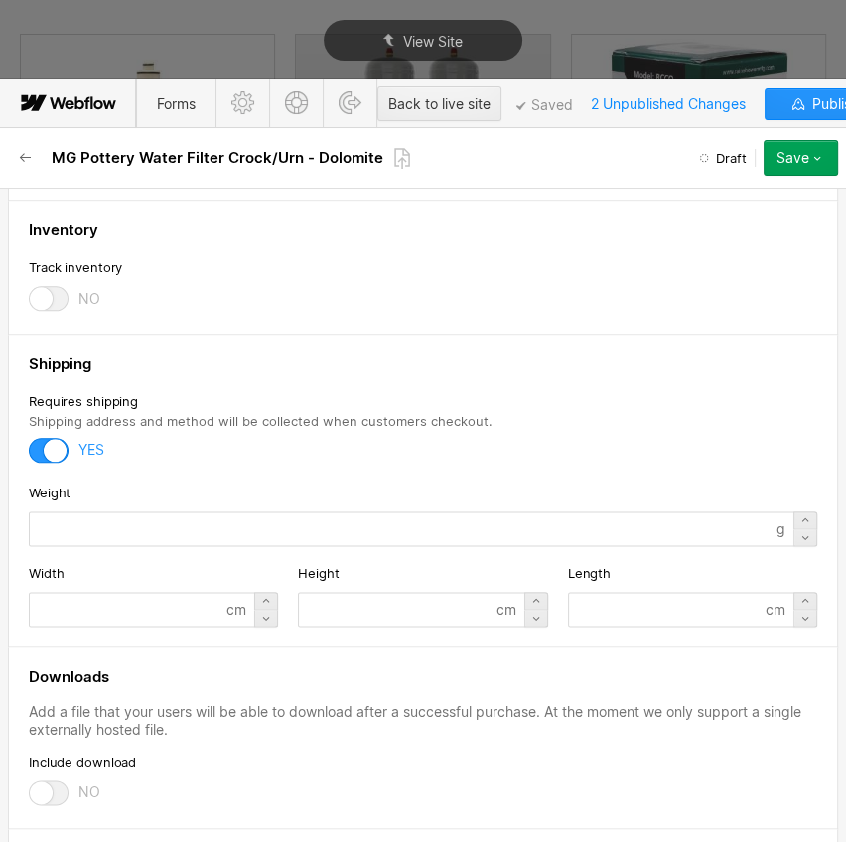
scroll to position [1173, 0]
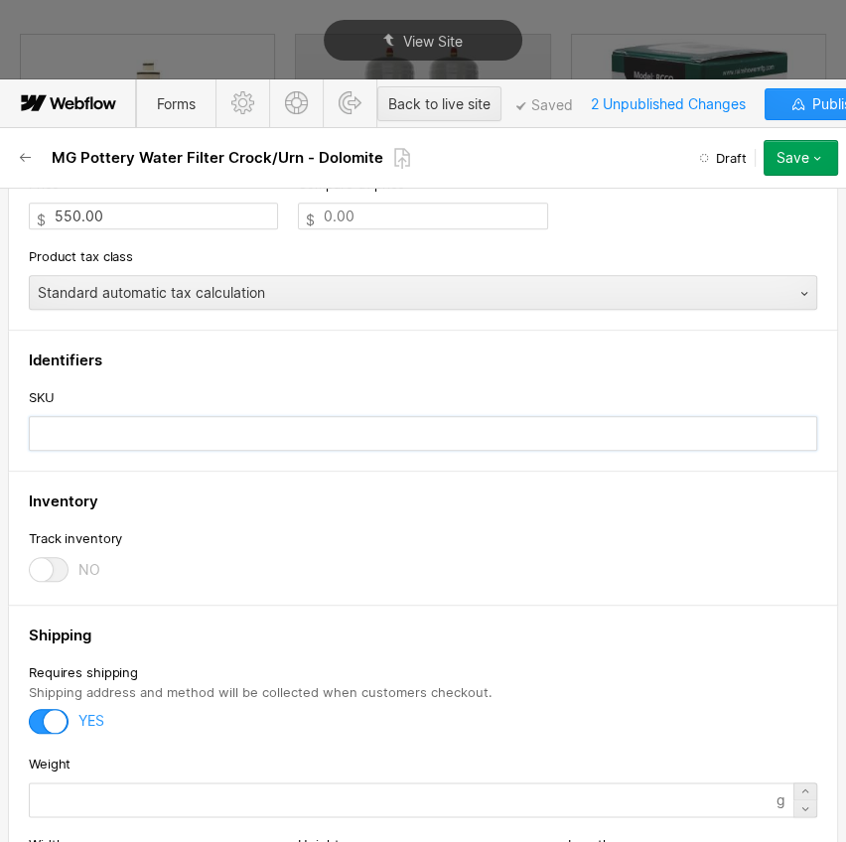
click at [123, 416] on input "text" at bounding box center [423, 433] width 789 height 35
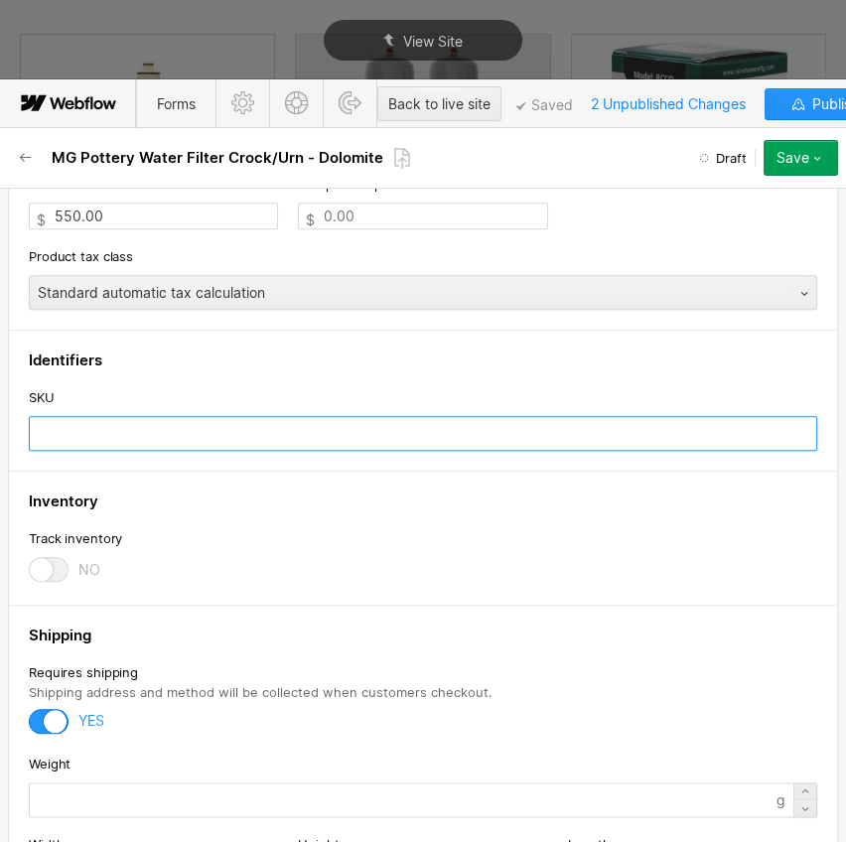
paste input "MGDM"
type input "MGDM"
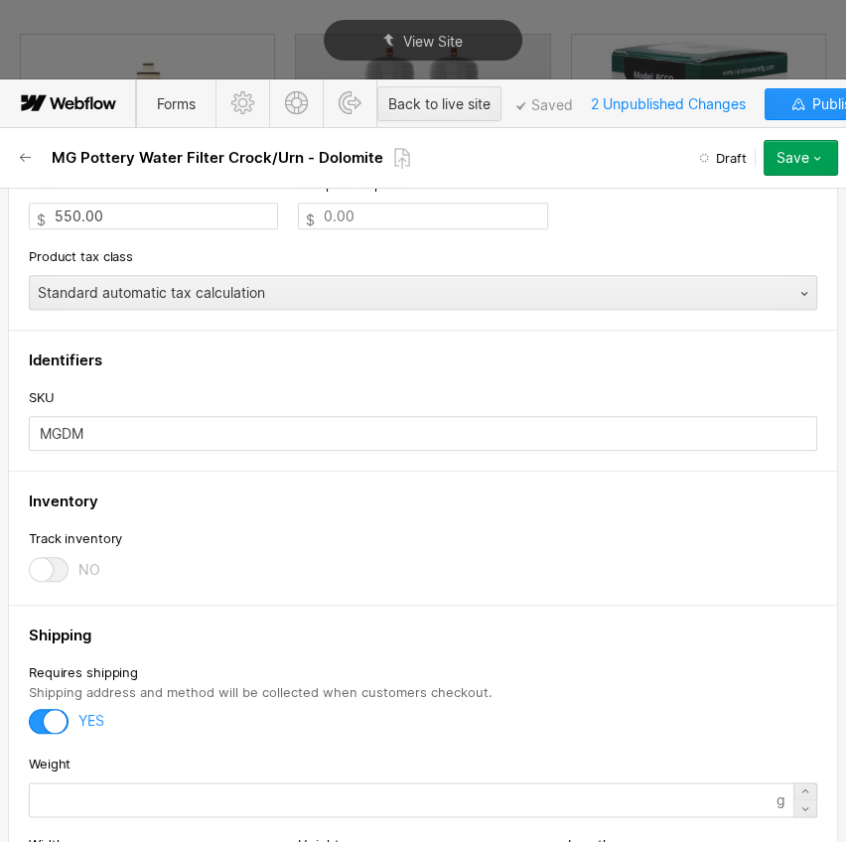
click at [211, 387] on div "SKU" at bounding box center [423, 397] width 789 height 22
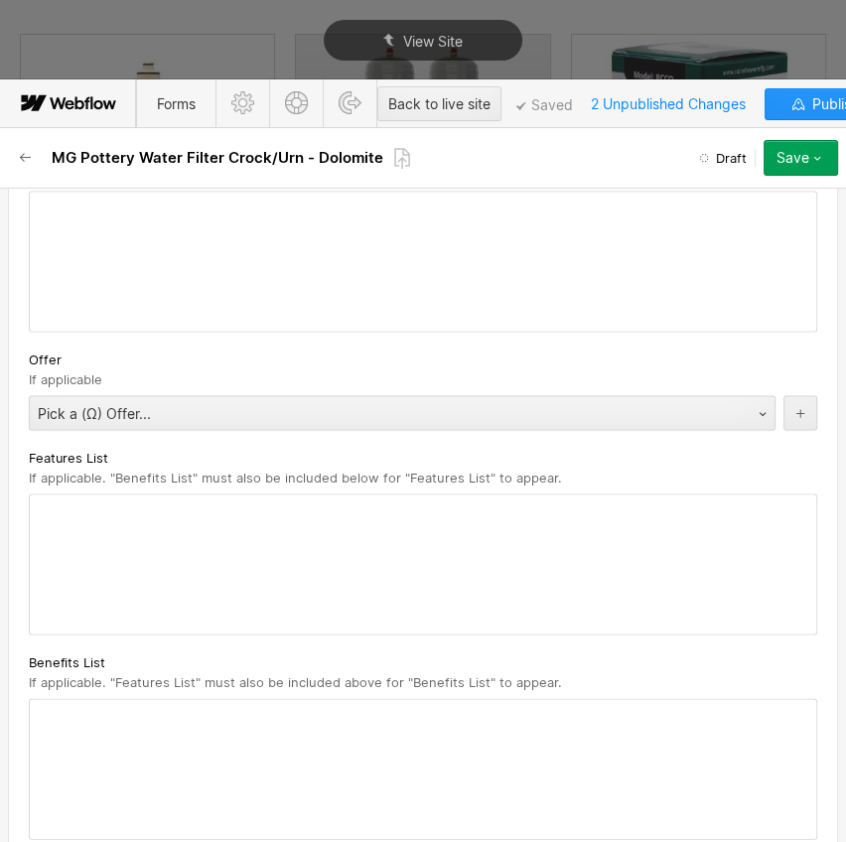
scroll to position [2076, 0]
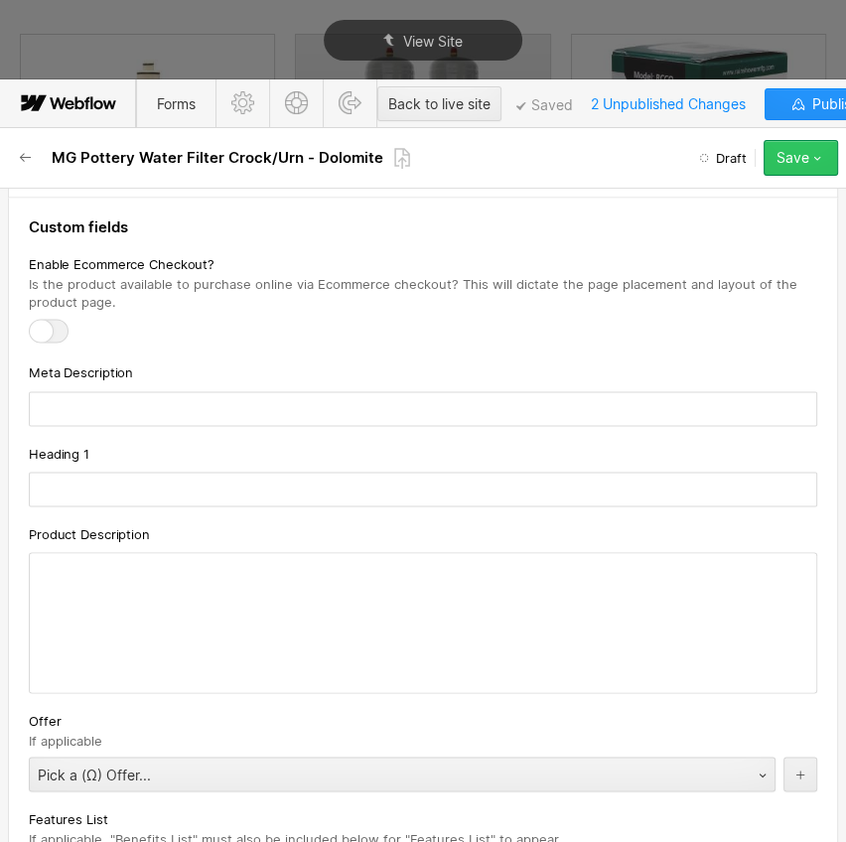
click at [810, 163] on icon "button" at bounding box center [818, 158] width 16 height 16
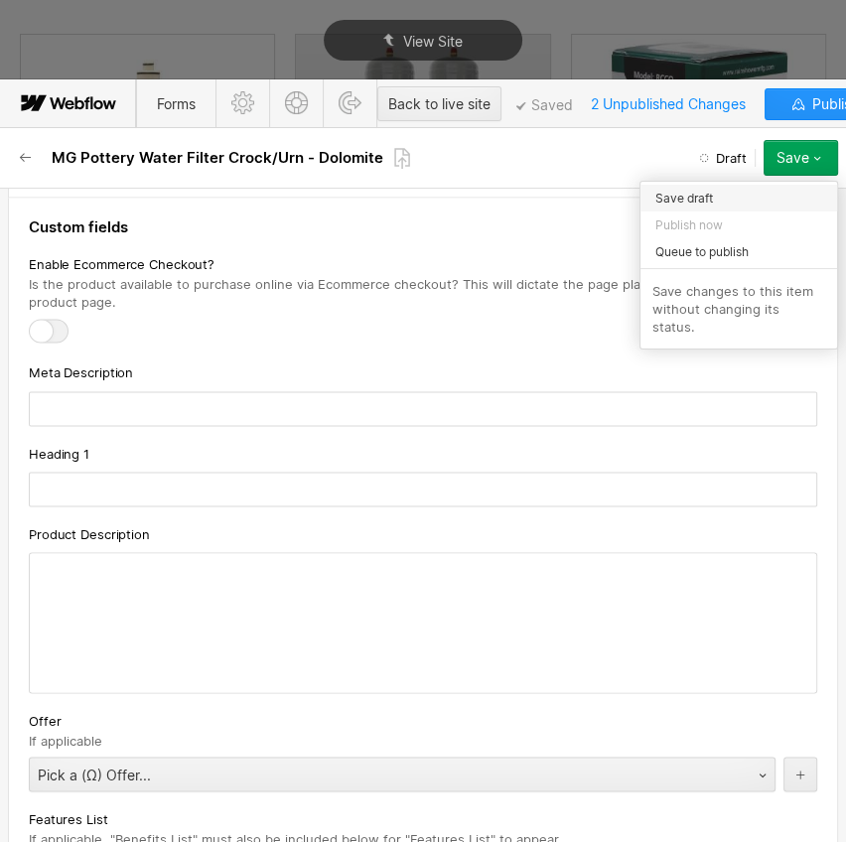
click at [767, 198] on div "Save draft" at bounding box center [739, 198] width 197 height 27
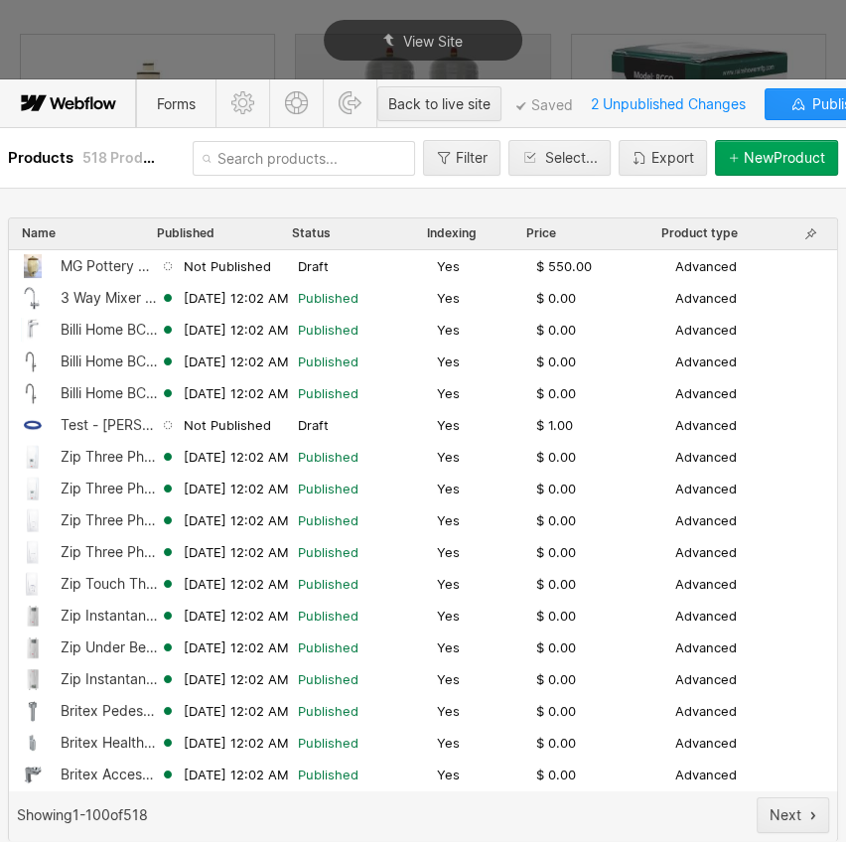
click at [249, 151] on input "text" at bounding box center [304, 158] width 223 height 35
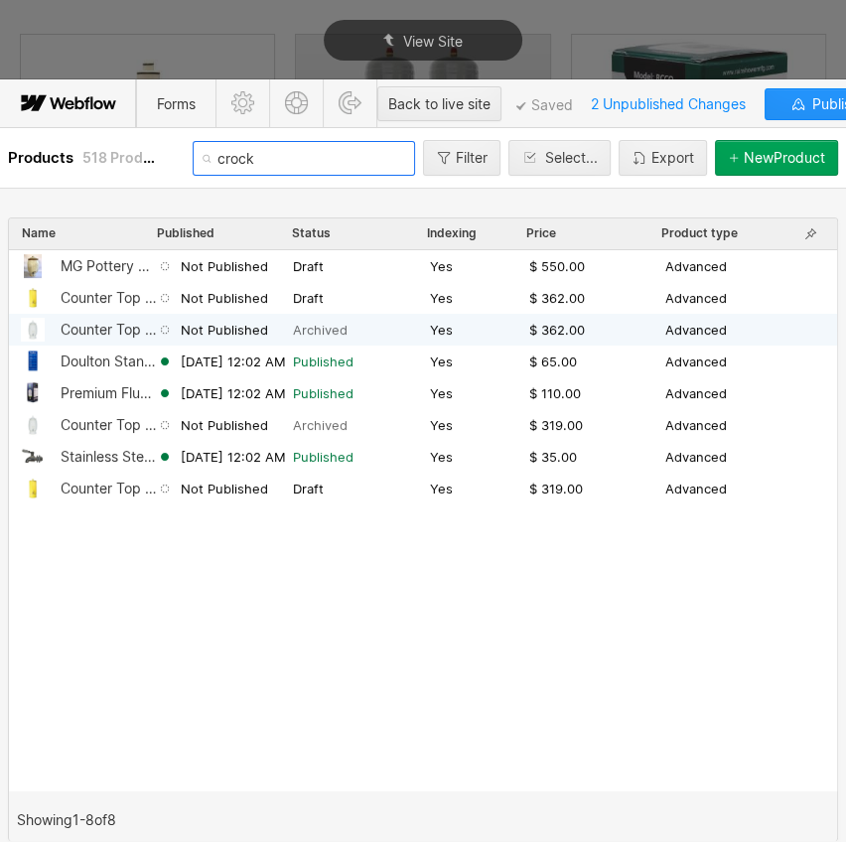
type input "crock"
click at [82, 328] on div "Counter Top 12 Litre Stoneware Crock Water Filter System with Flouride Filter" at bounding box center [109, 330] width 96 height 16
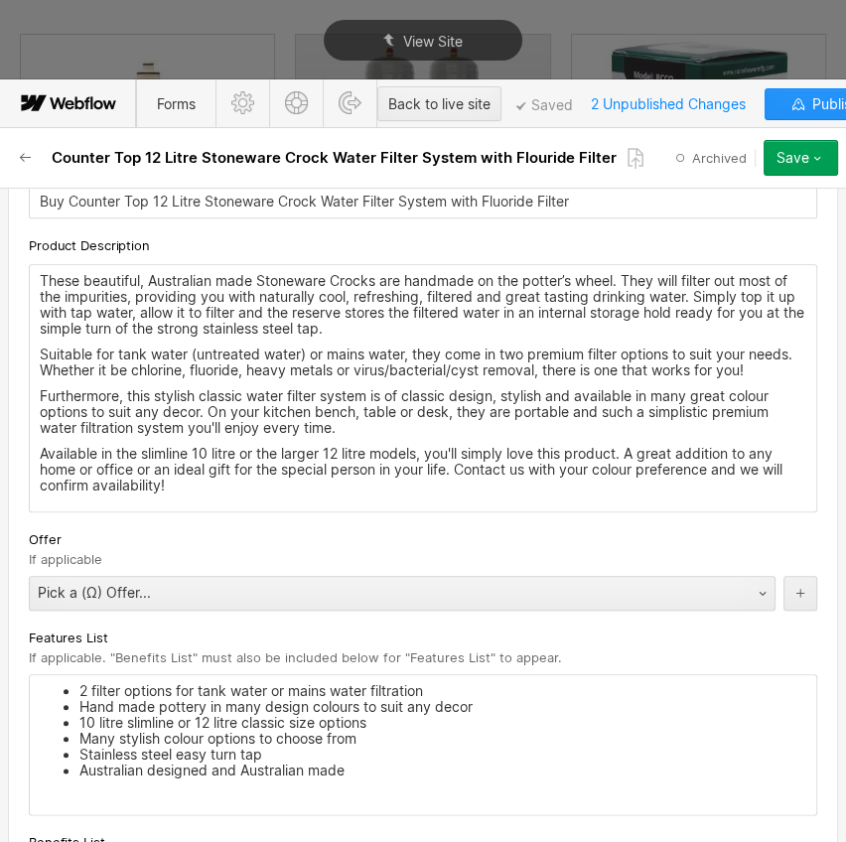
scroll to position [1083, 0]
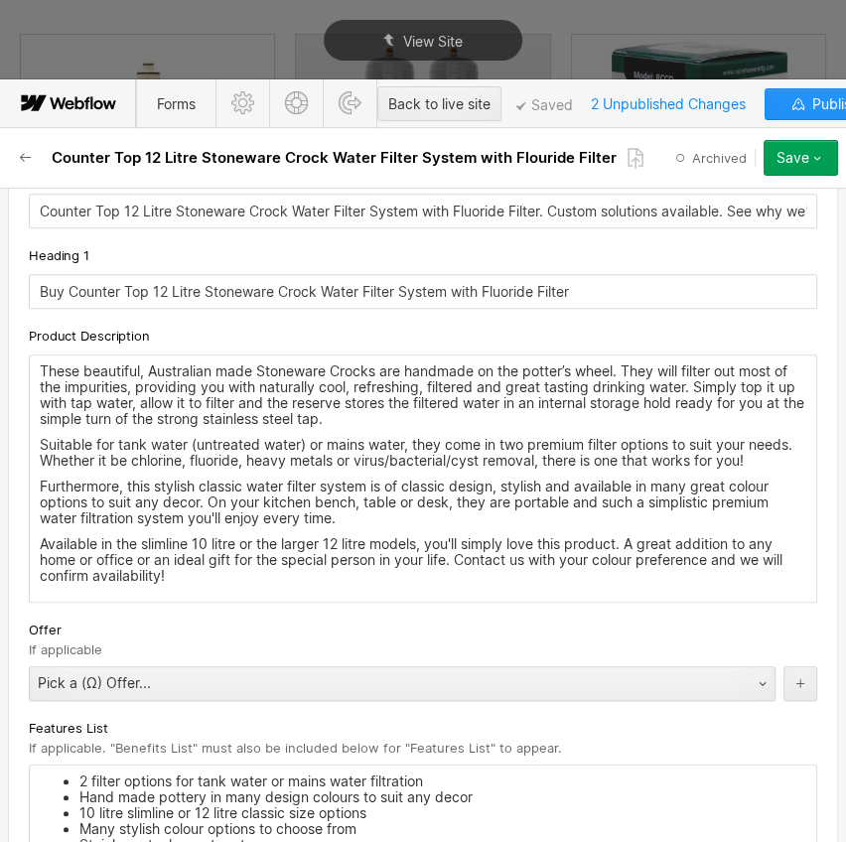
drag, startPoint x: 170, startPoint y: 581, endPoint x: 38, endPoint y: 368, distance: 251.1
click at [38, 368] on div "These beautiful, Australian made Stoneware Crocks are handmade on the potter’s …" at bounding box center [423, 479] width 787 height 246
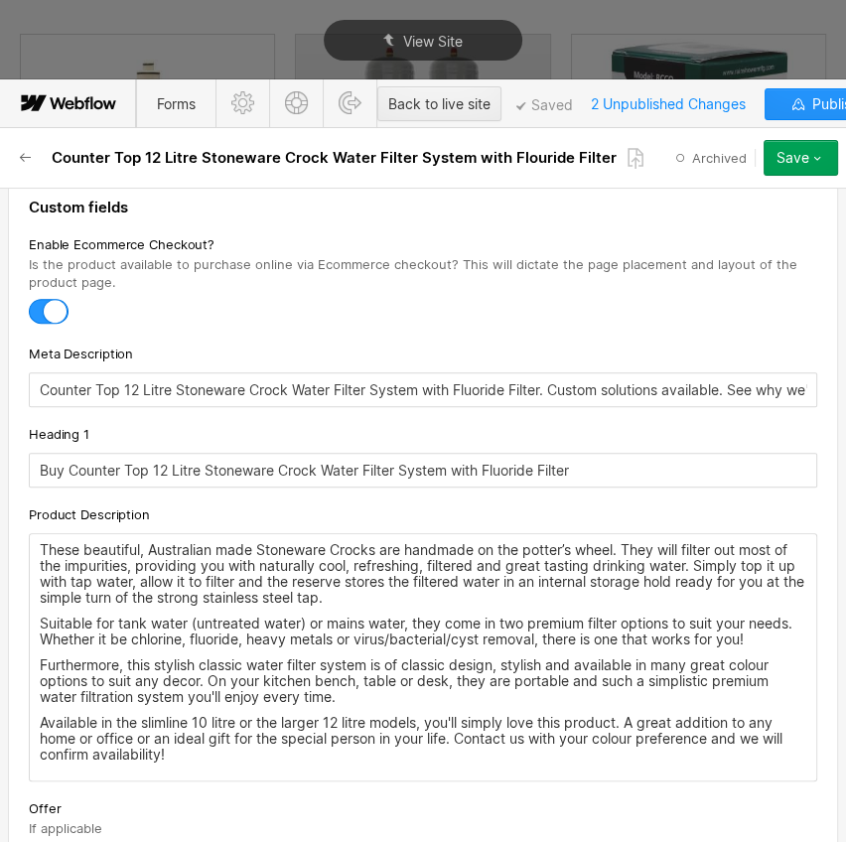
scroll to position [903, 0]
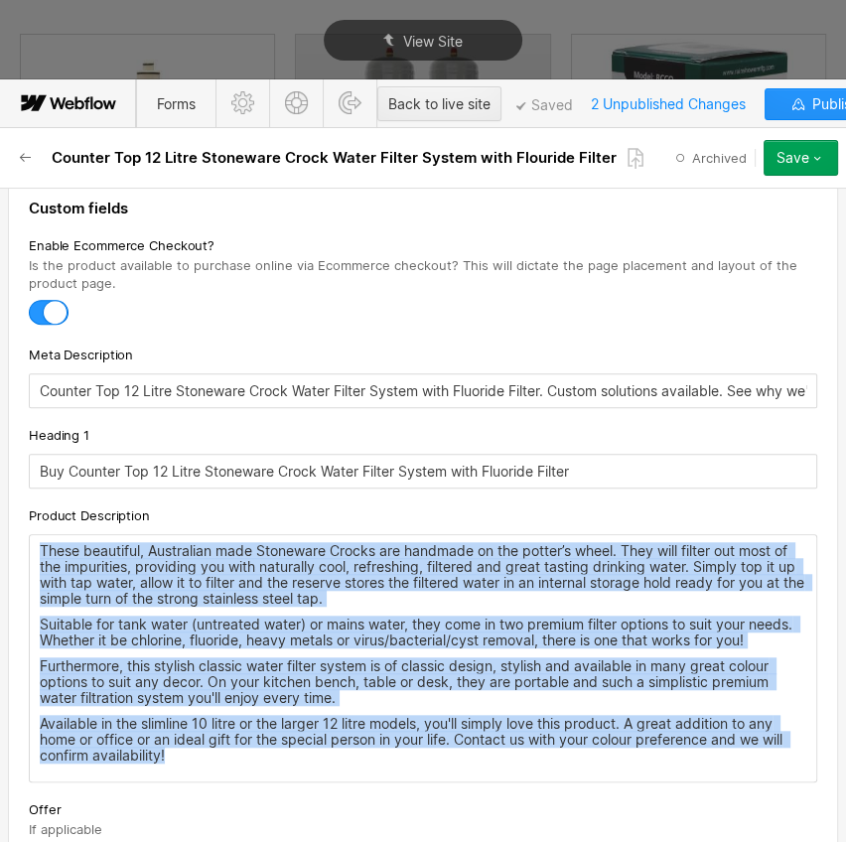
drag, startPoint x: 180, startPoint y: 773, endPoint x: 40, endPoint y: 546, distance: 266.3
click at [40, 546] on div "These beautiful, Australian made Stoneware Crocks are handmade on the potter’s …" at bounding box center [423, 658] width 787 height 246
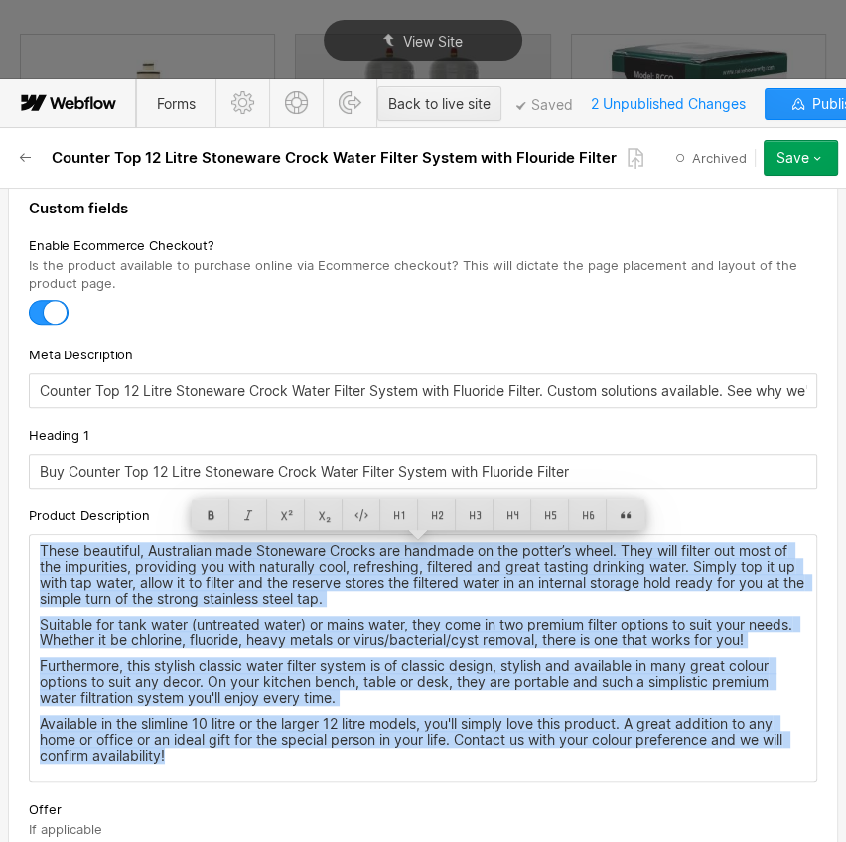
copy div "These beautiful, Australian made Stoneware Crocks are handmade on the potter’s …"
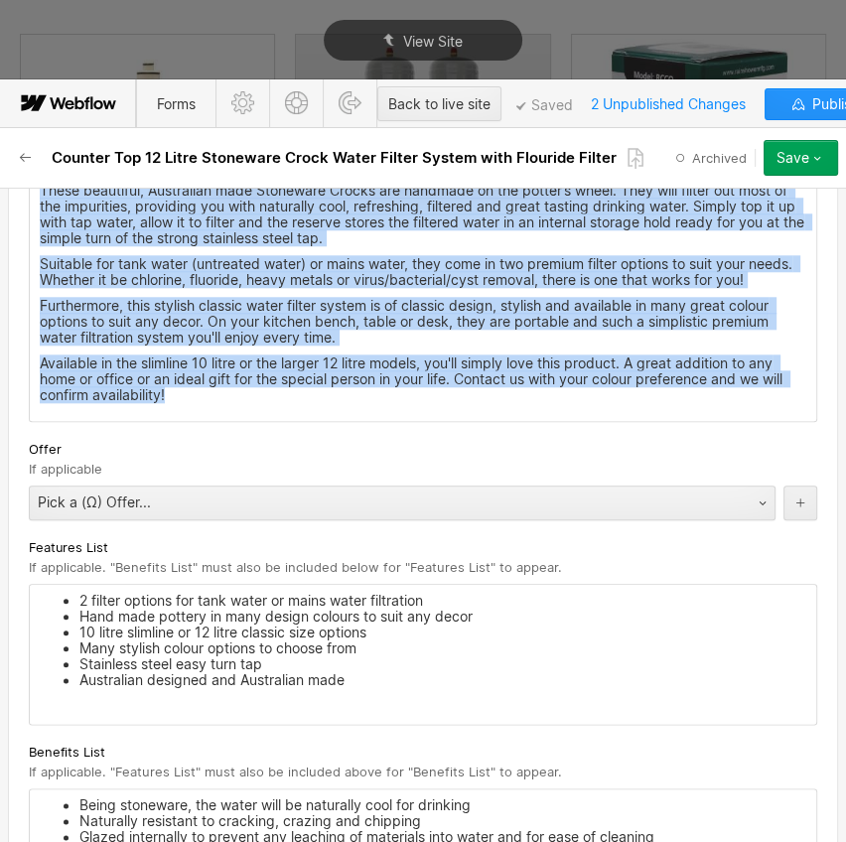
click at [257, 641] on li "10 litre slimline or 12 litre classic size options" at bounding box center [442, 633] width 727 height 16
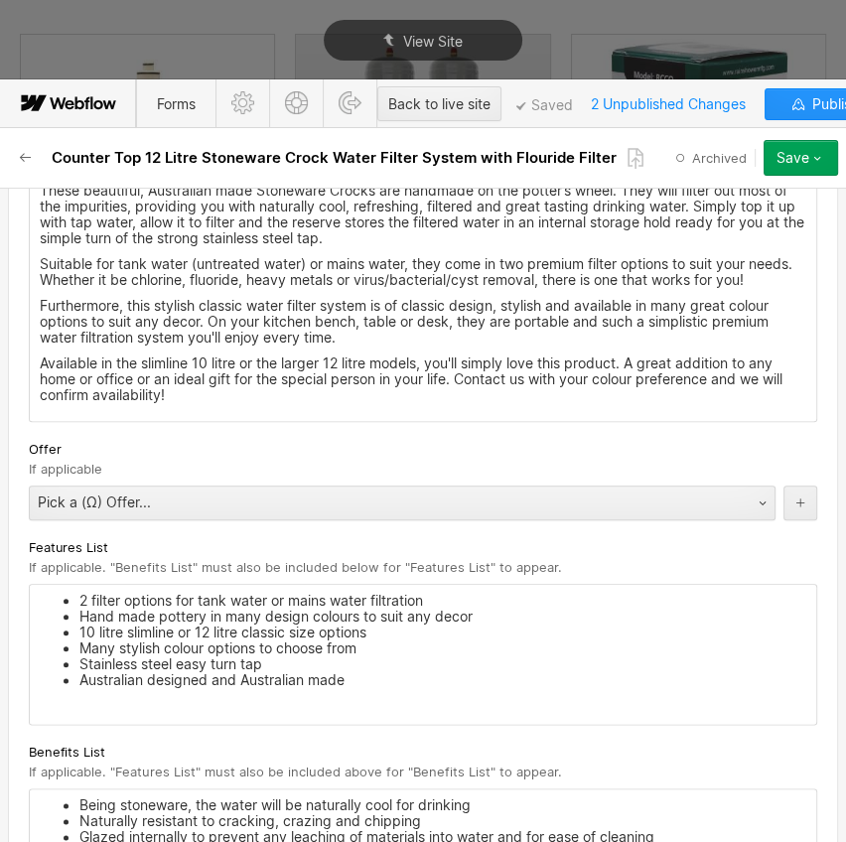
drag, startPoint x: 368, startPoint y: 694, endPoint x: 83, endPoint y: 612, distance: 295.8
click at [83, 612] on ul "2 filter options for tank water or mains water filtration Hand made pottery in …" at bounding box center [423, 640] width 767 height 95
click at [339, 688] on li "Australian designed and Australian made" at bounding box center [442, 681] width 727 height 16
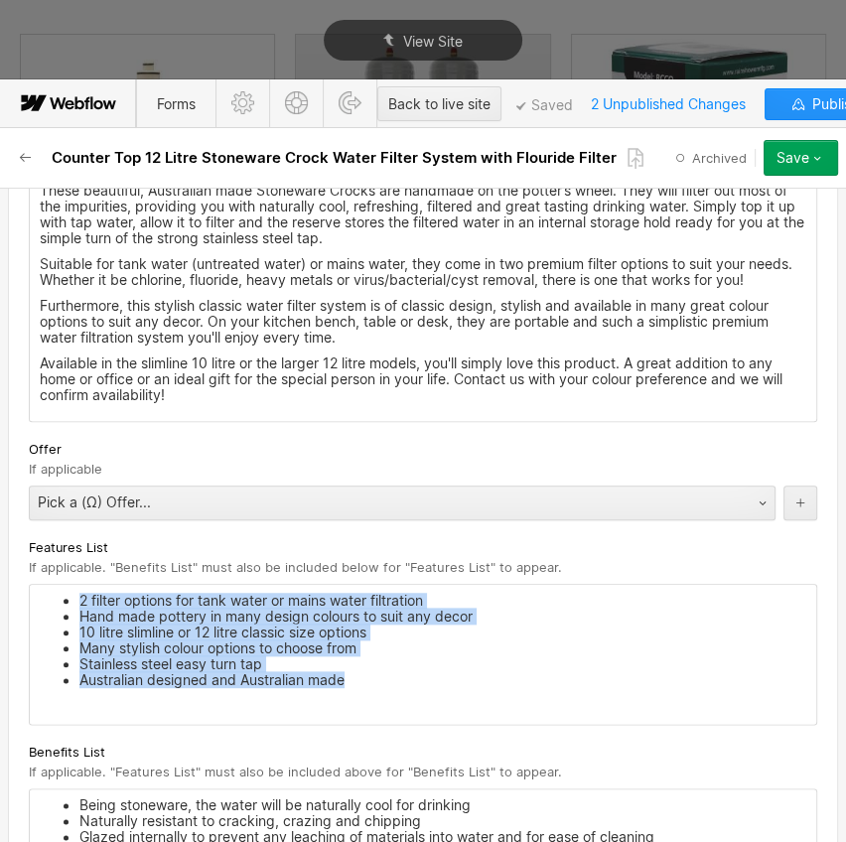
drag, startPoint x: 357, startPoint y: 690, endPoint x: 44, endPoint y: 600, distance: 325.7
click at [44, 600] on div "2 filter options for tank water or mains water filtration Hand made pottery in …" at bounding box center [423, 654] width 787 height 139
copy ul "2 filter options for tank water or mains water filtration Hand made pottery in …"
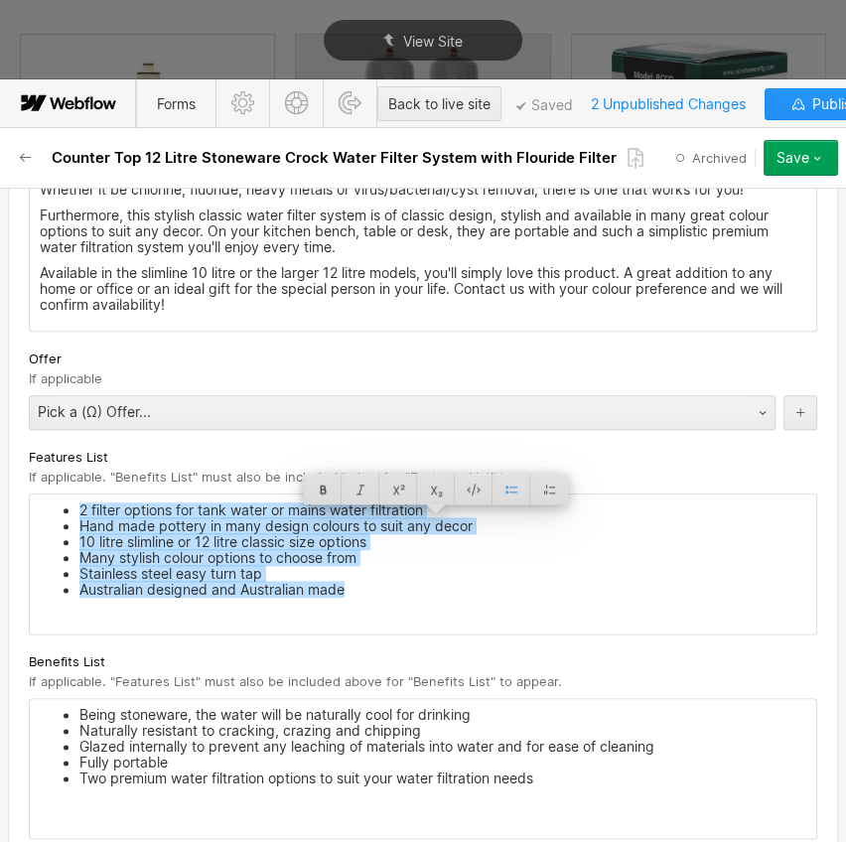
scroll to position [1535, 0]
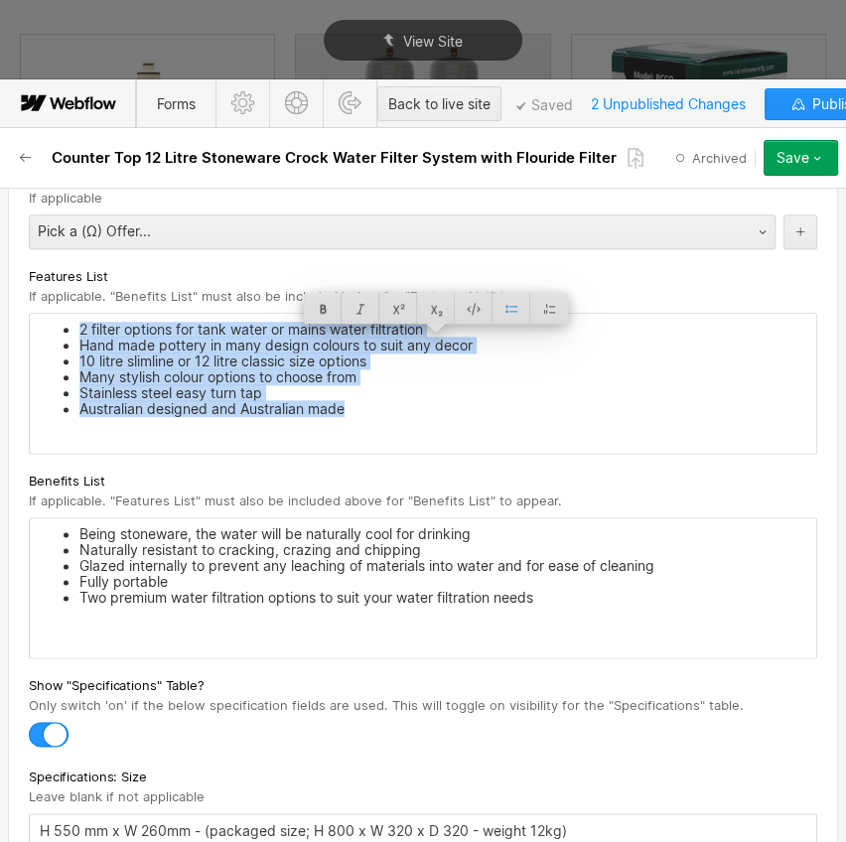
click at [326, 604] on li "Two premium water filtration options to suit your water filtration needs" at bounding box center [442, 598] width 727 height 16
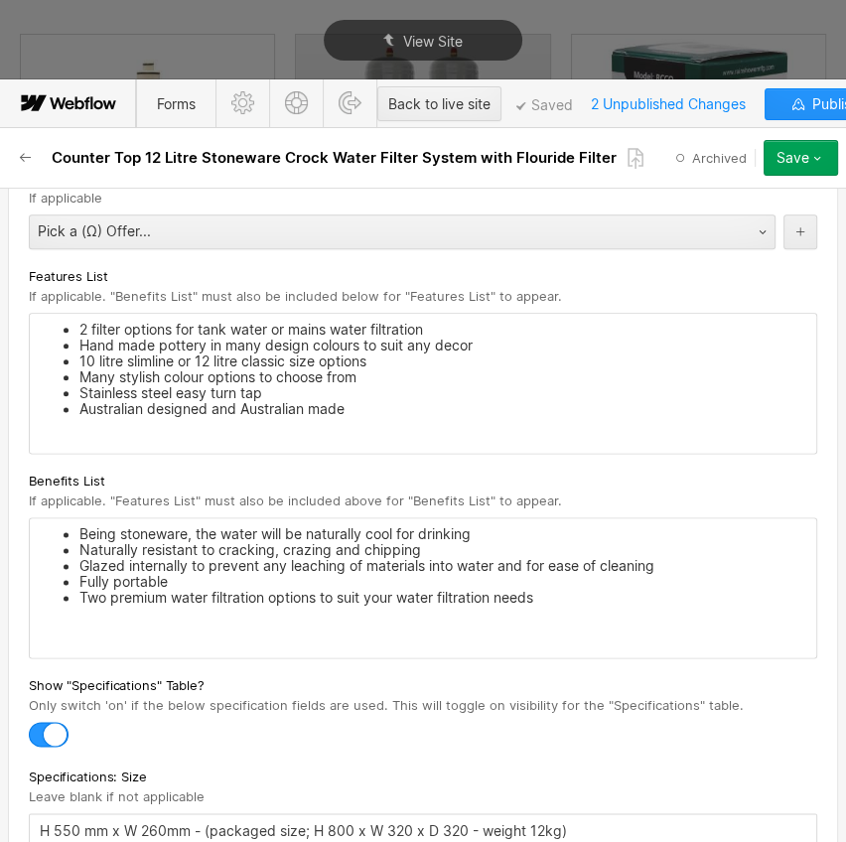
drag, startPoint x: 29, startPoint y: 566, endPoint x: 19, endPoint y: 544, distance: 24.0
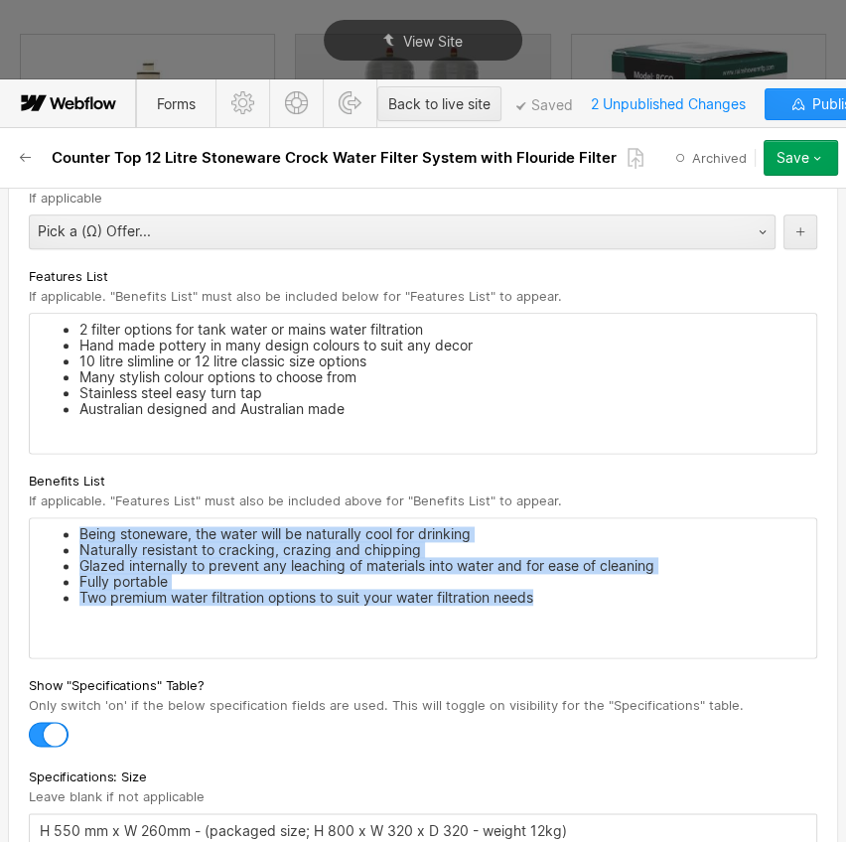
drag, startPoint x: 540, startPoint y: 615, endPoint x: 73, endPoint y: 538, distance: 474.1
click at [73, 538] on ul "Being stoneware, the water will be naturally cool for drinking Naturally resist…" at bounding box center [423, 565] width 767 height 79
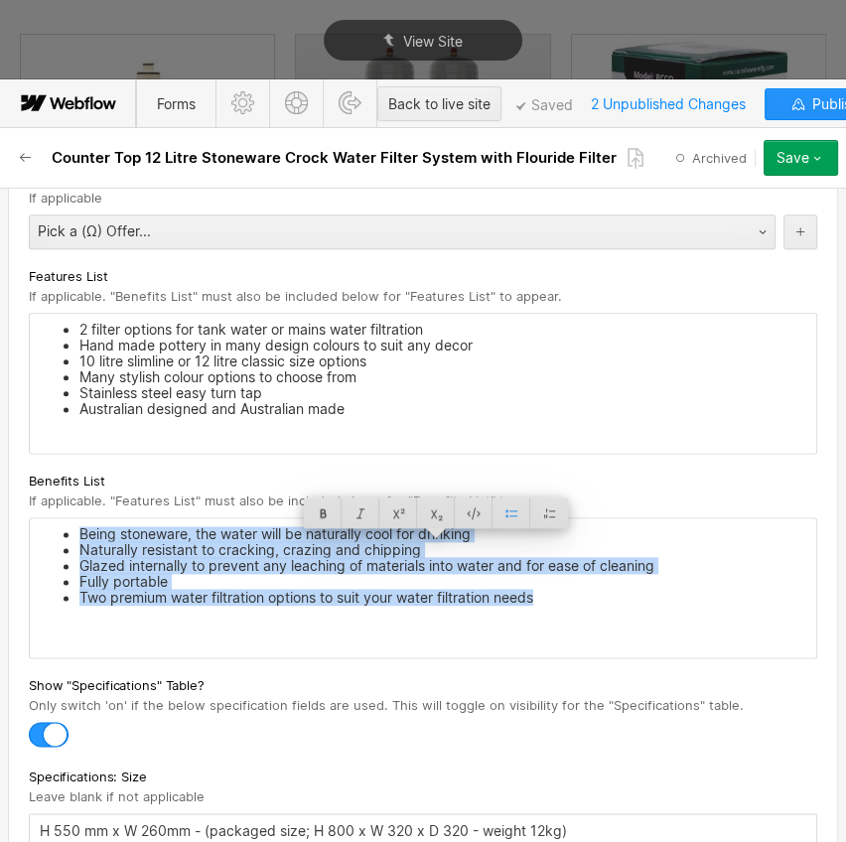
copy ul "Being stoneware, the water will be naturally cool for drinking Naturally resist…"
click at [407, 370] on li "10 litre slimline or 12 litre classic size options" at bounding box center [442, 362] width 727 height 16
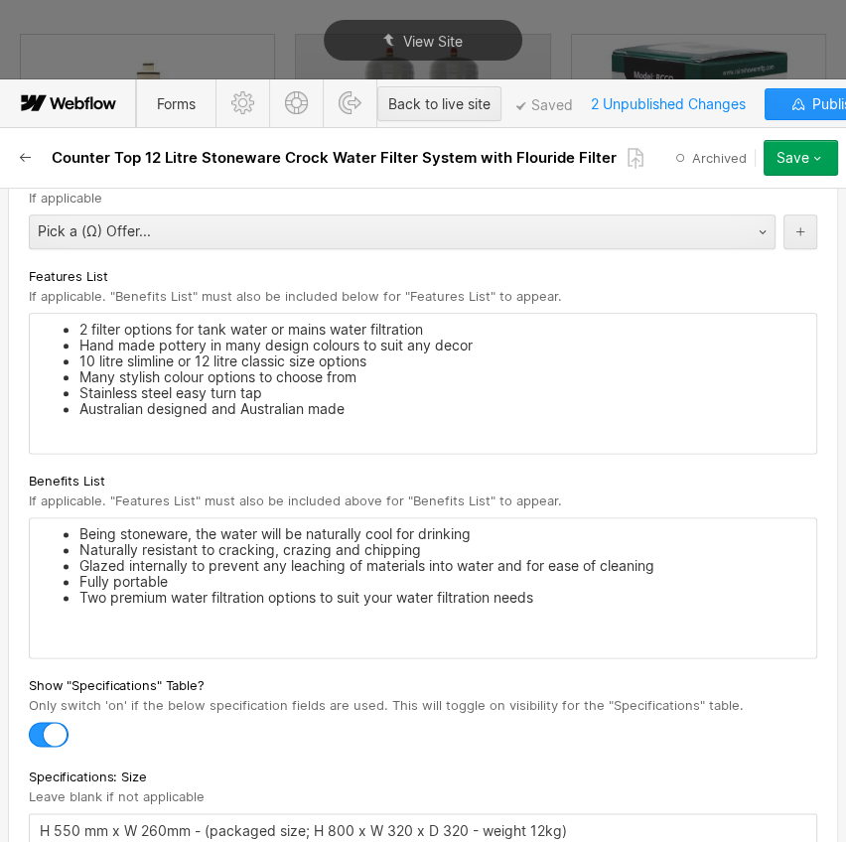
click at [21, 158] on icon "button" at bounding box center [25, 157] width 11 height 9
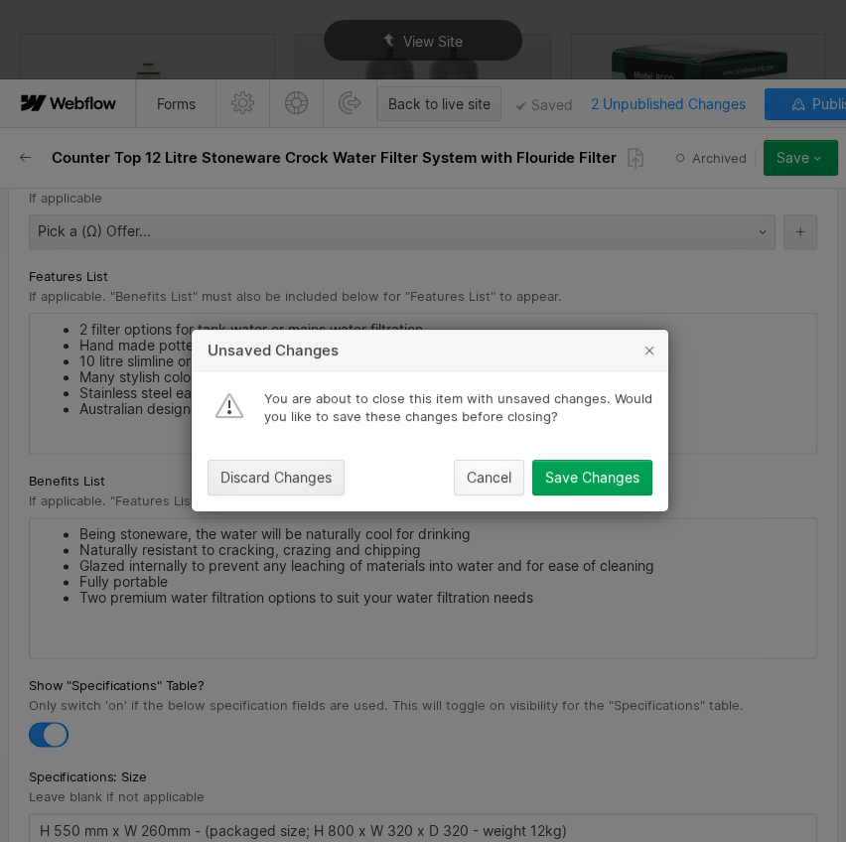
click at [473, 483] on div "Cancel" at bounding box center [489, 479] width 45 height 16
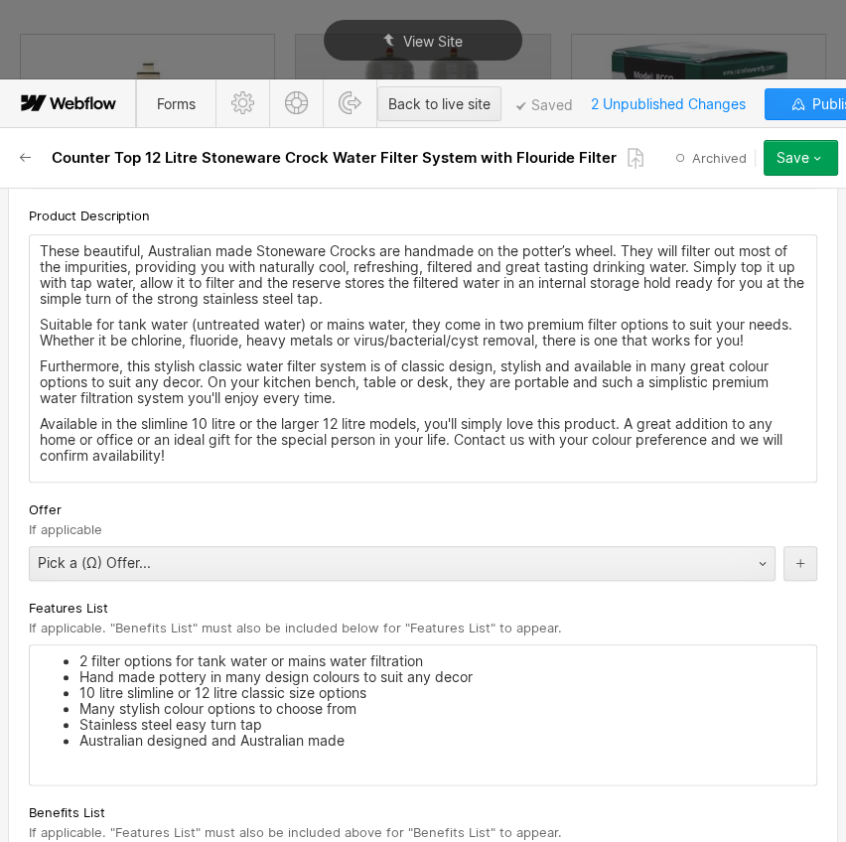
scroll to position [1173, 0]
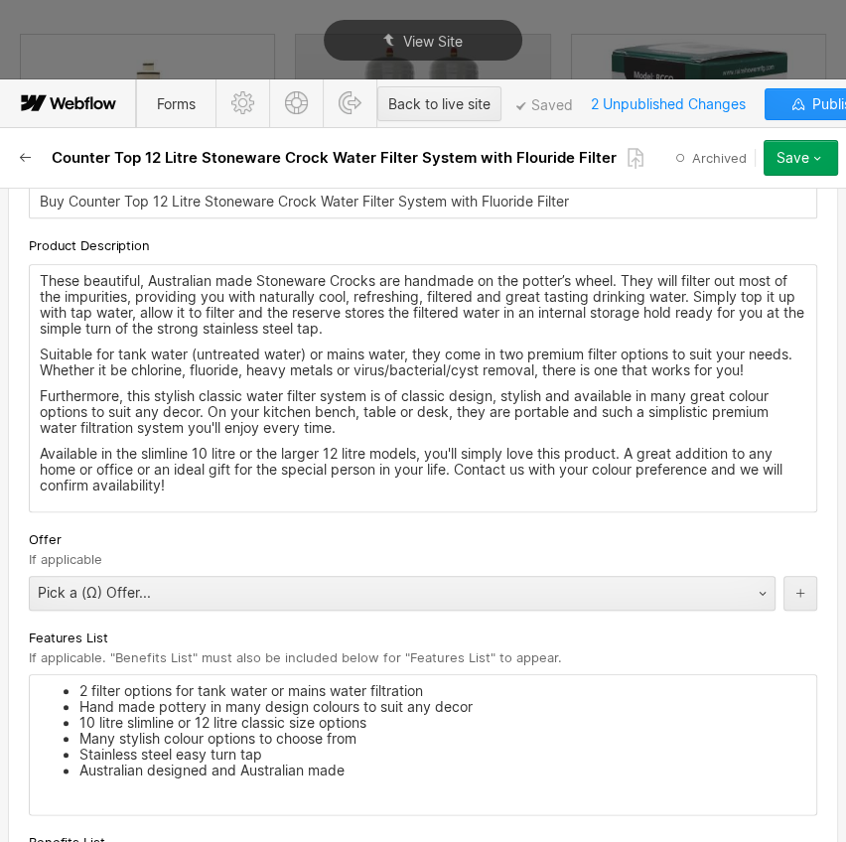
click at [22, 159] on icon "button" at bounding box center [26, 158] width 16 height 16
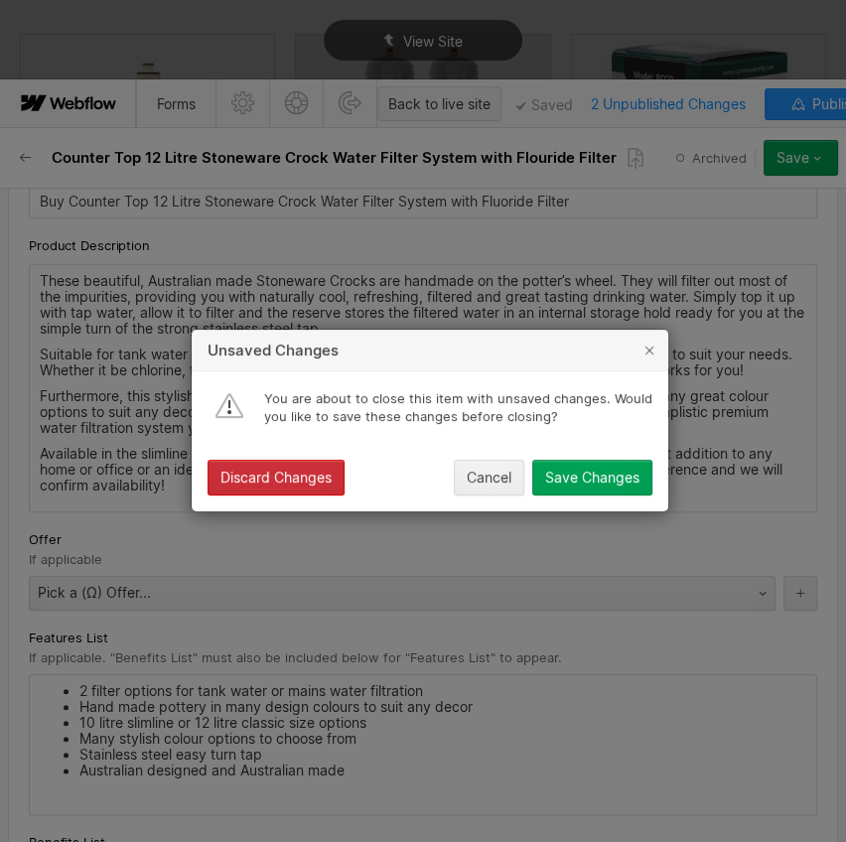
click at [247, 476] on div "Discard Changes" at bounding box center [276, 479] width 111 height 16
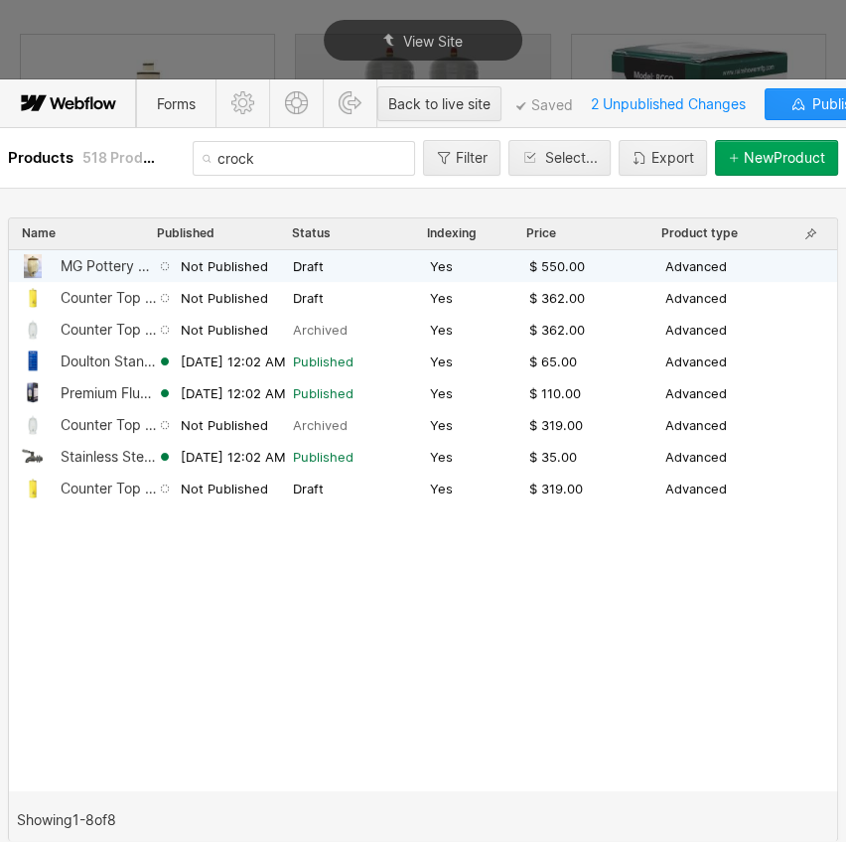
click at [132, 259] on div "MG Pottery Water Filter Crock/Urn - Dolomite" at bounding box center [109, 266] width 96 height 16
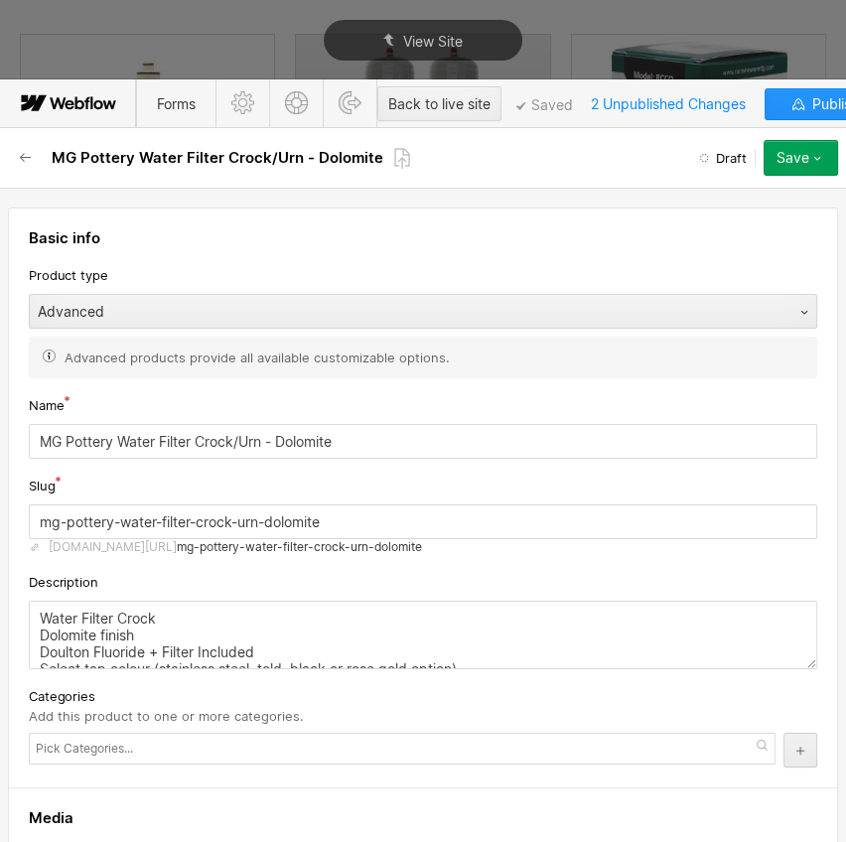
type input "MGDM"
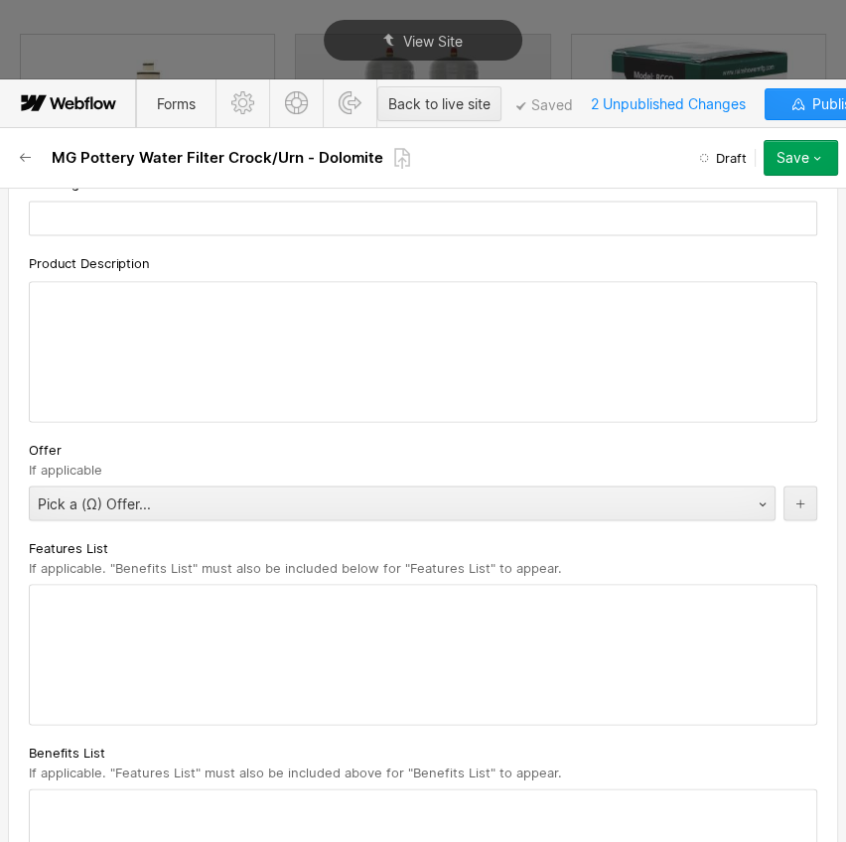
scroll to position [2257, 0]
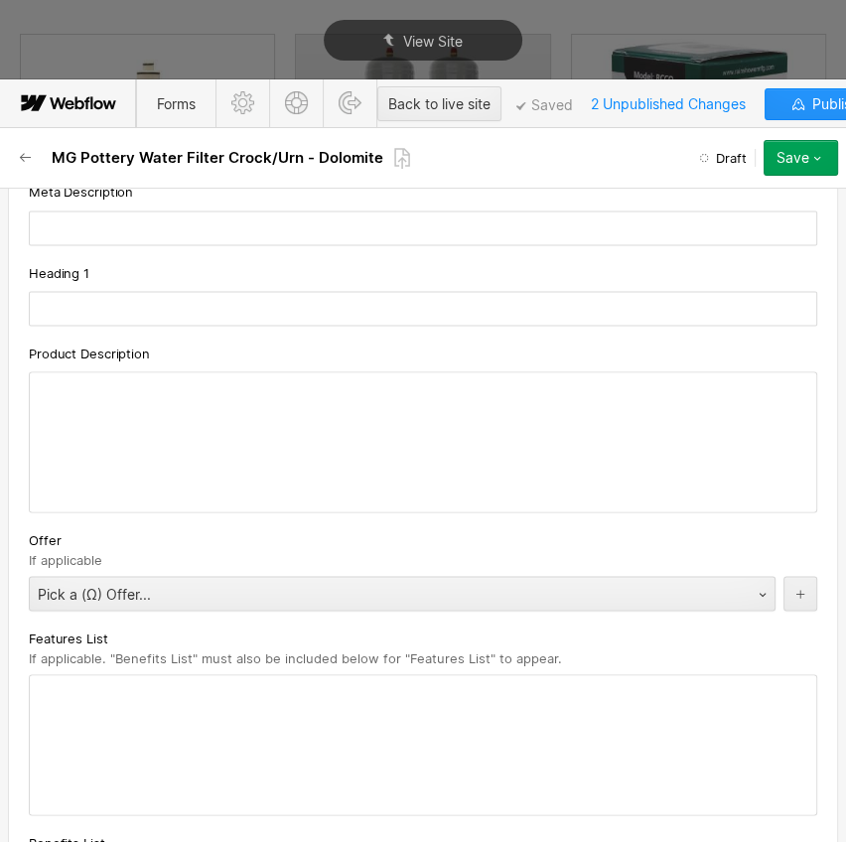
click at [105, 387] on div at bounding box center [423, 442] width 787 height 139
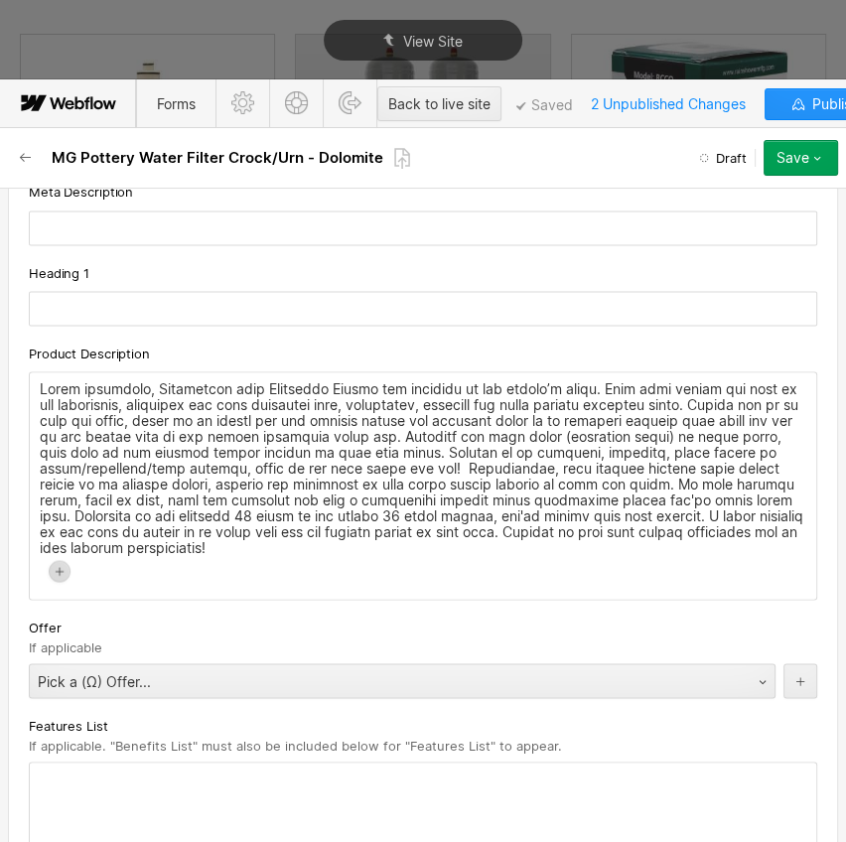
click at [191, 396] on p at bounding box center [423, 467] width 767 height 175
click at [209, 381] on p at bounding box center [423, 467] width 767 height 175
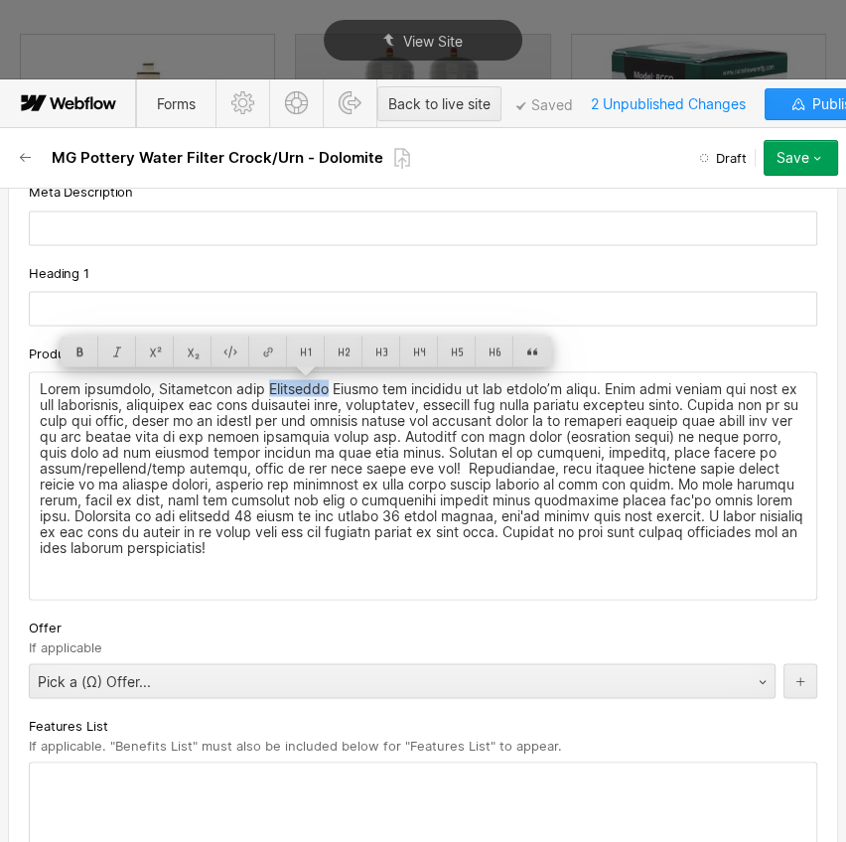
drag, startPoint x: 328, startPoint y: 381, endPoint x: 262, endPoint y: 380, distance: 65.6
click at [262, 380] on p at bounding box center [423, 467] width 767 height 175
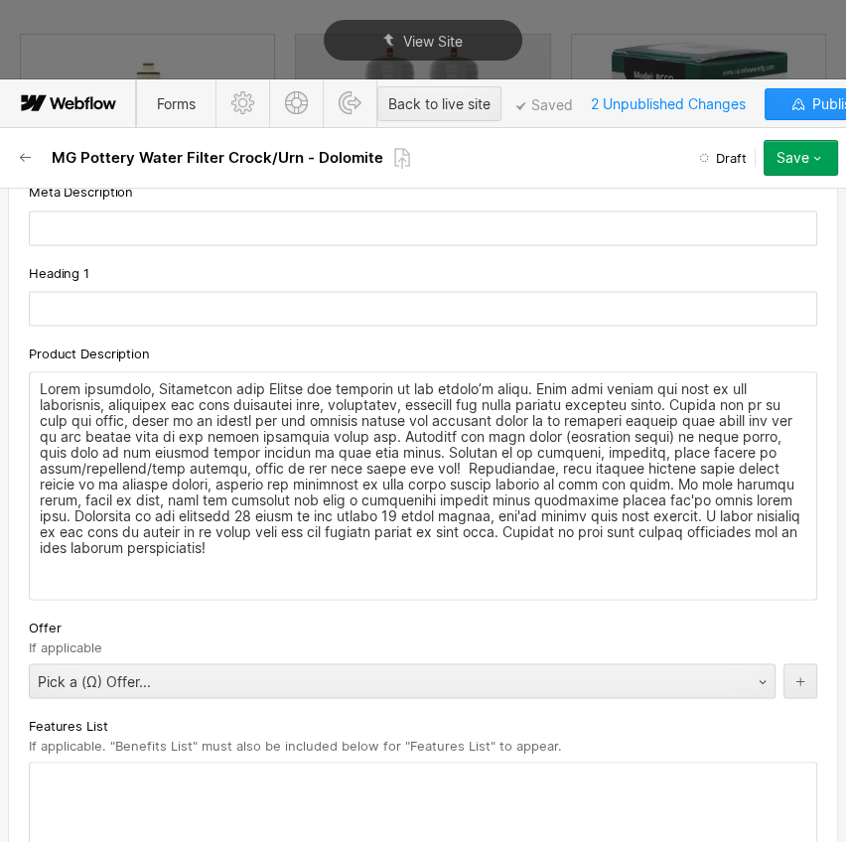
click at [264, 411] on p at bounding box center [423, 467] width 767 height 175
drag, startPoint x: 361, startPoint y: 430, endPoint x: 367, endPoint y: 471, distance: 41.2
click at [361, 430] on p at bounding box center [423, 467] width 767 height 175
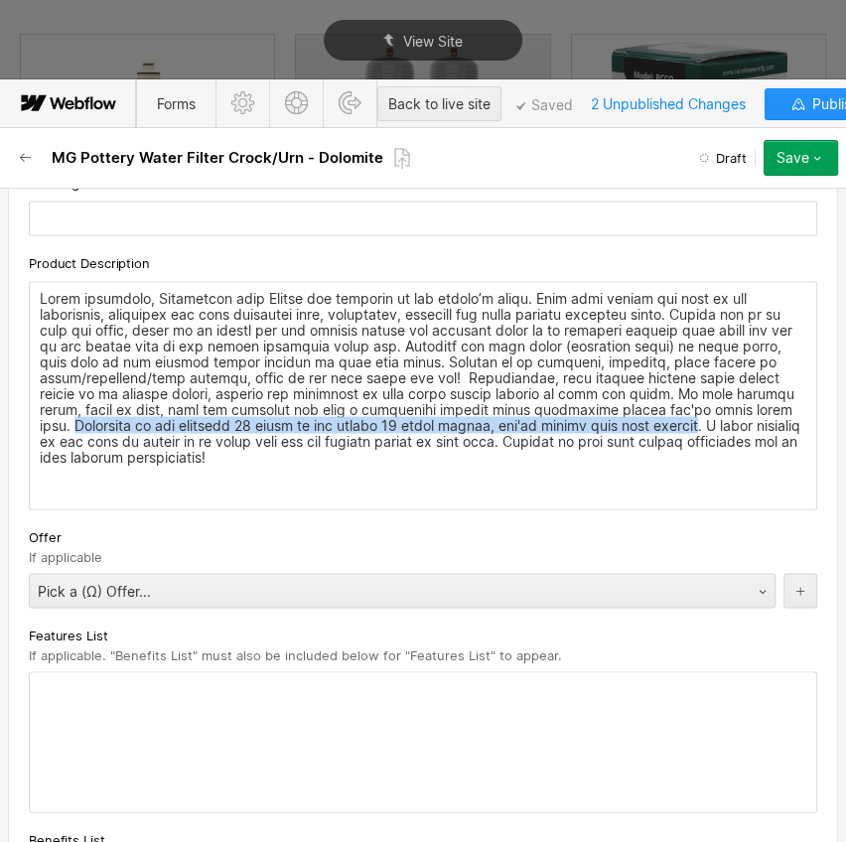
drag, startPoint x: 546, startPoint y: 423, endPoint x: 718, endPoint y: 407, distance: 172.6
click at [718, 407] on p at bounding box center [423, 377] width 767 height 175
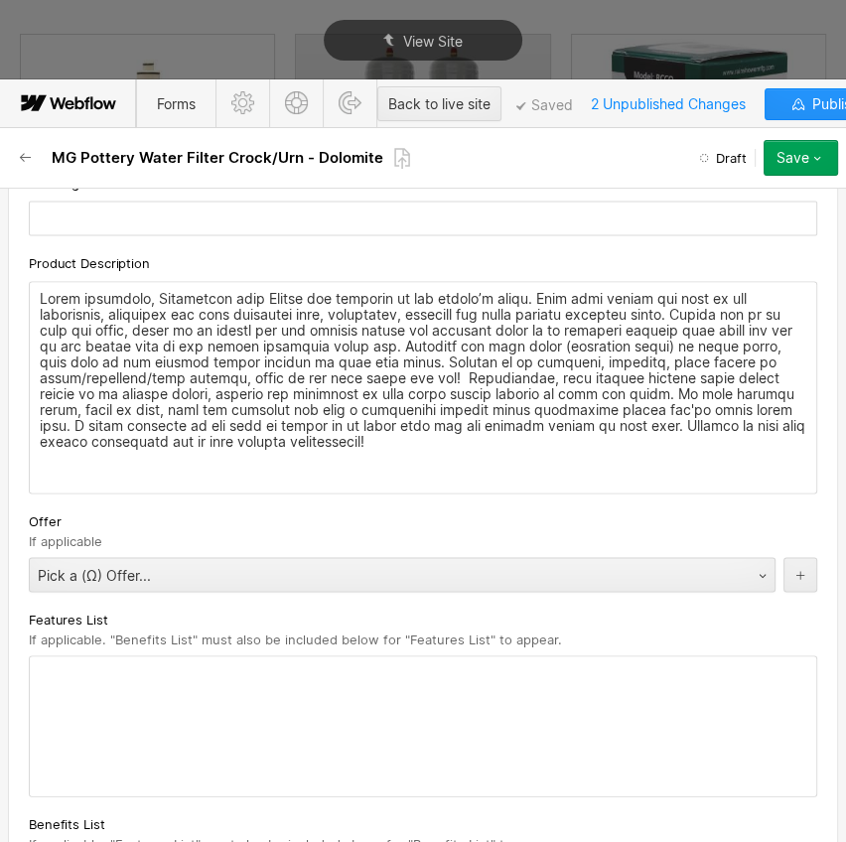
click at [384, 446] on div "‍" at bounding box center [423, 387] width 787 height 211
click at [369, 438] on p at bounding box center [423, 369] width 767 height 159
drag, startPoint x: 118, startPoint y: 358, endPoint x: 79, endPoint y: 355, distance: 38.9
click at [79, 355] on p at bounding box center [423, 369] width 767 height 159
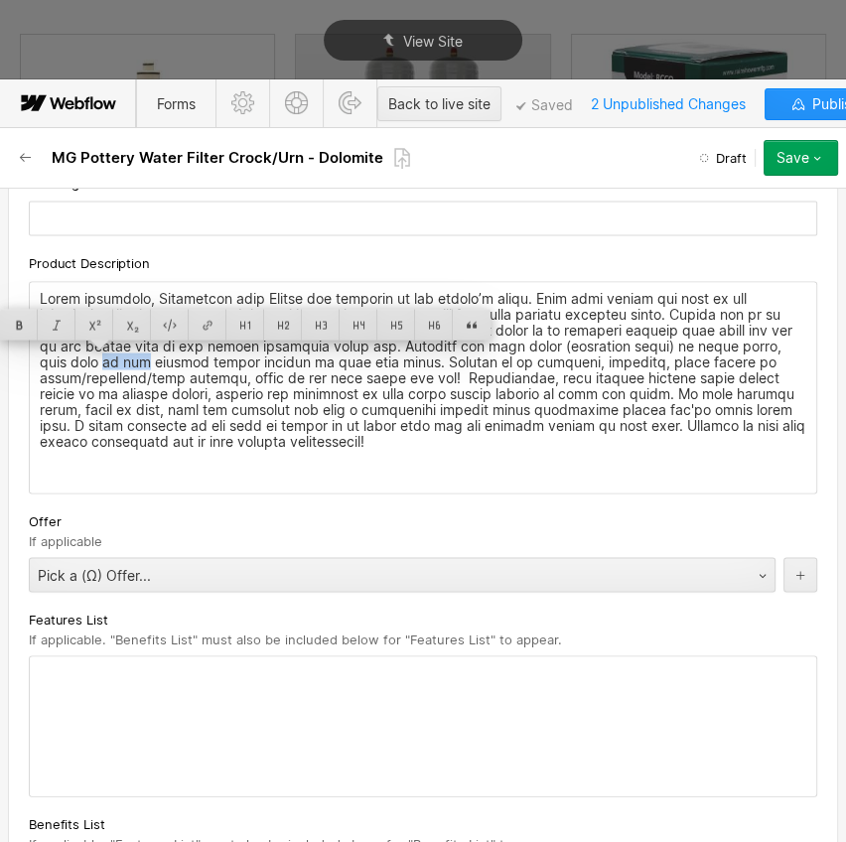
click at [237, 359] on p at bounding box center [423, 369] width 767 height 159
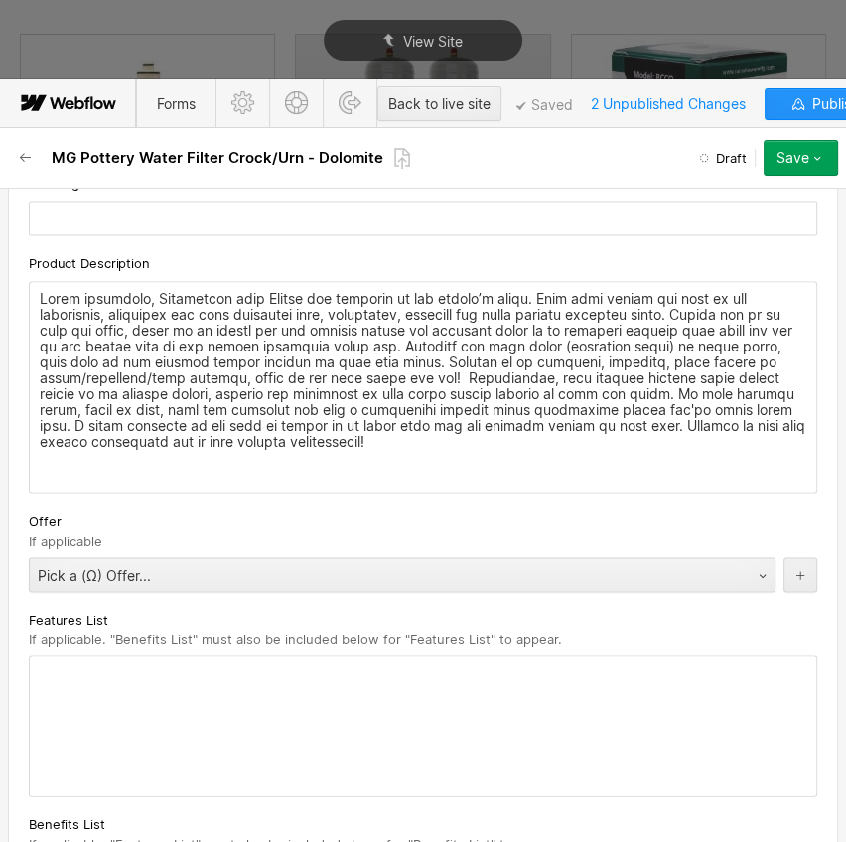
click at [525, 364] on p at bounding box center [423, 369] width 767 height 159
click at [537, 386] on p at bounding box center [423, 369] width 767 height 159
click at [163, 687] on div at bounding box center [423, 726] width 787 height 139
click at [123, 681] on div at bounding box center [423, 726] width 787 height 139
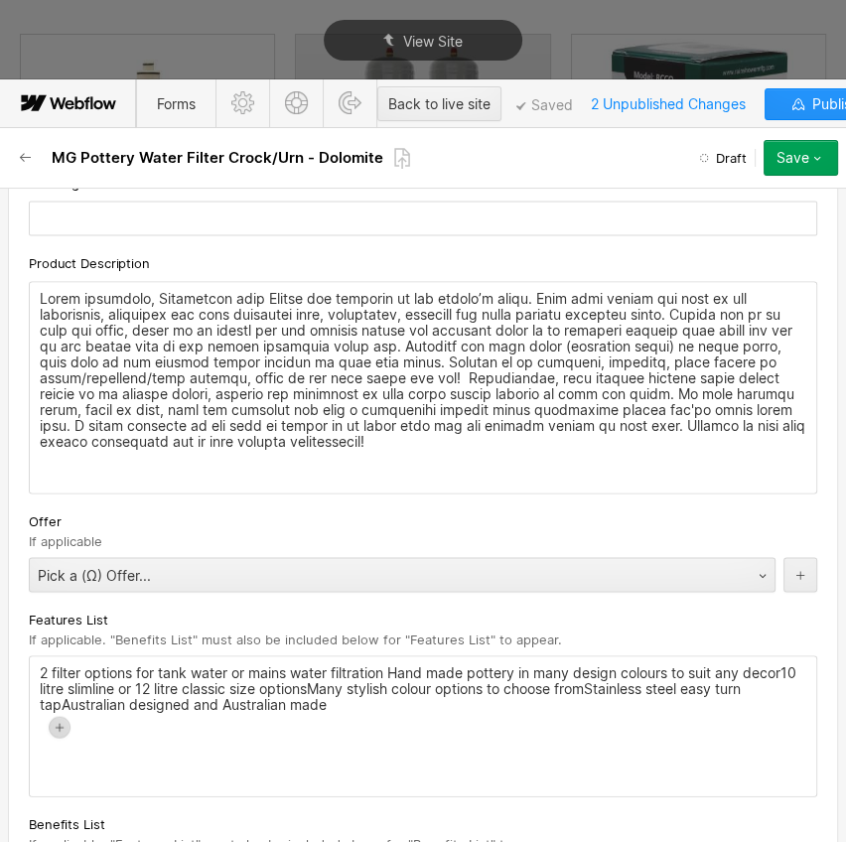
click at [224, 610] on div "Features List" at bounding box center [423, 619] width 789 height 22
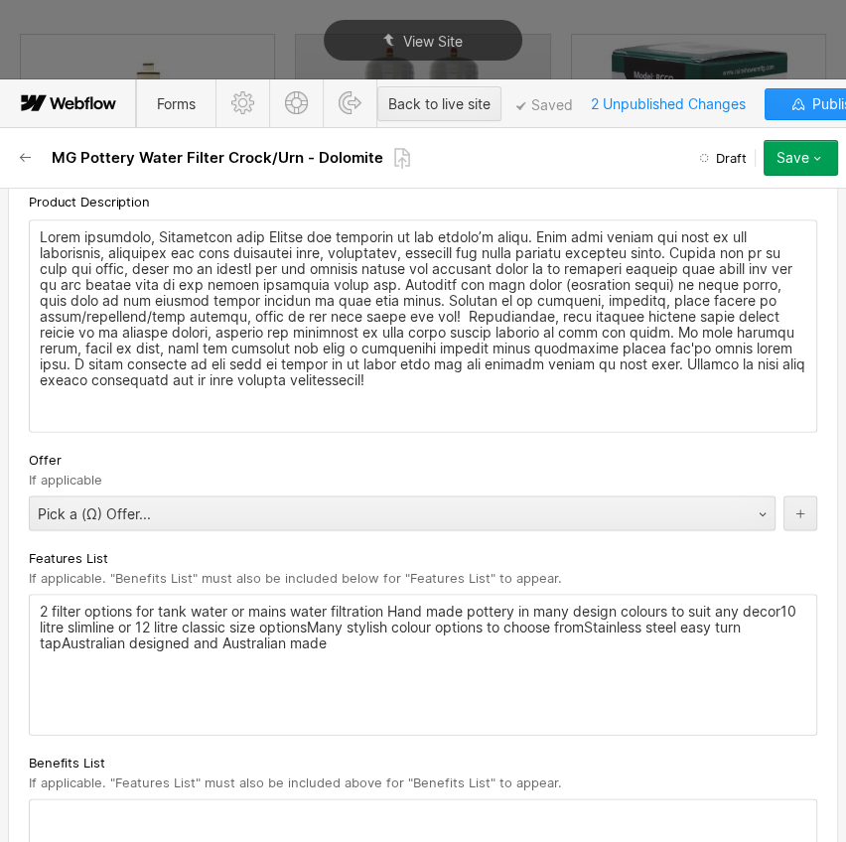
scroll to position [2438, 0]
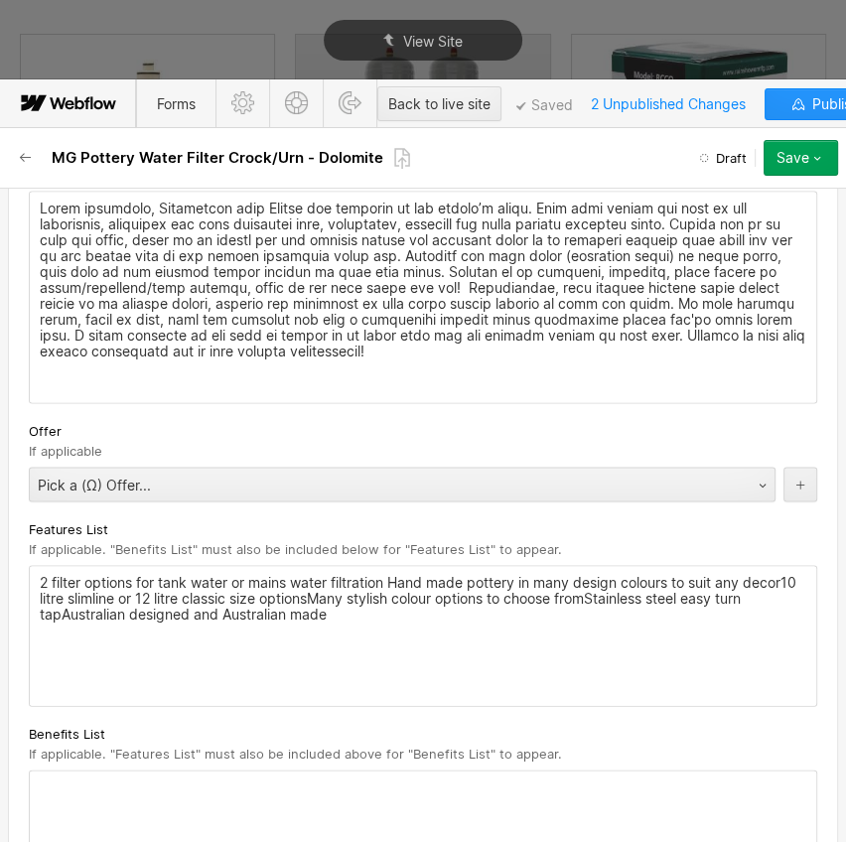
click at [160, 772] on div at bounding box center [423, 840] width 787 height 139
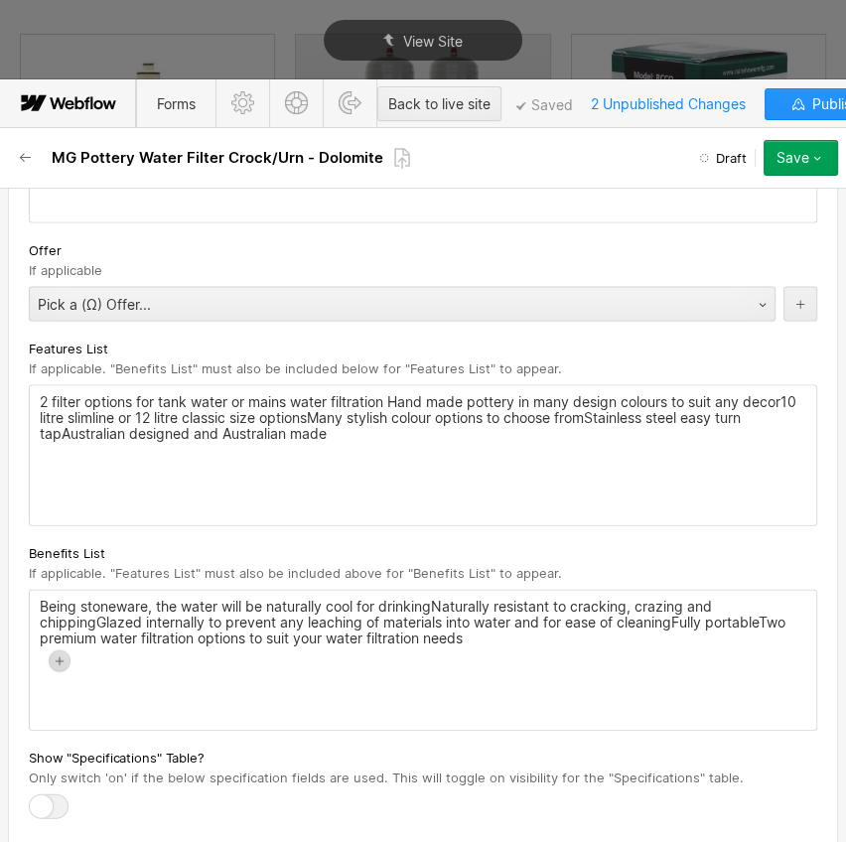
scroll to position [2619, 0]
click at [22, 155] on icon "button" at bounding box center [26, 158] width 16 height 16
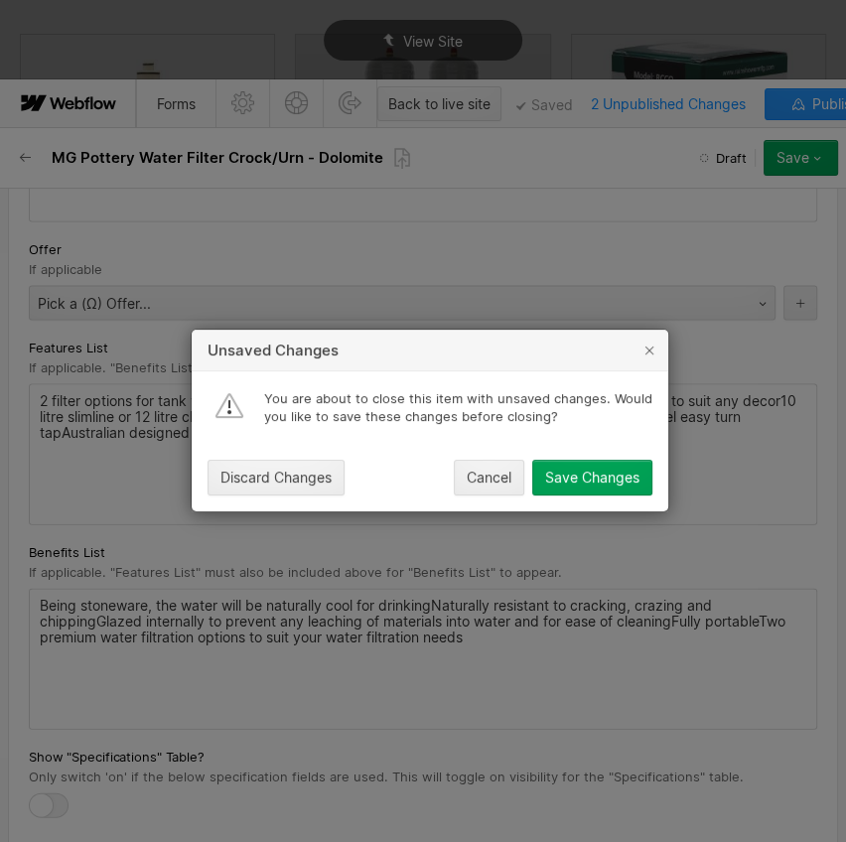
click at [586, 485] on div "Save Changes" at bounding box center [592, 479] width 94 height 16
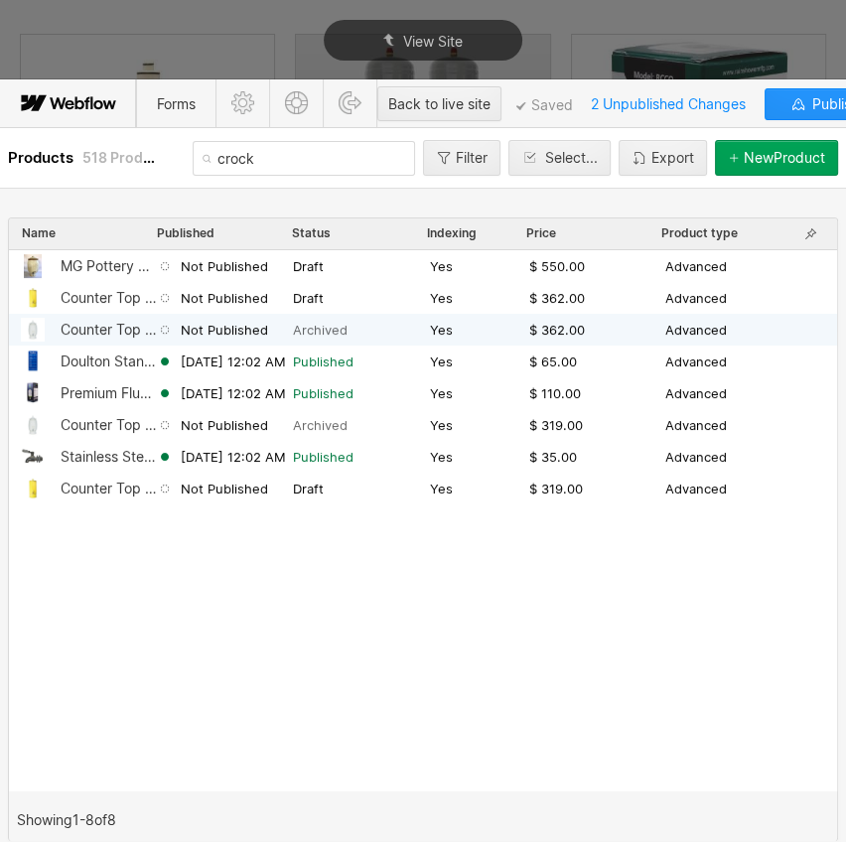
click at [118, 326] on div "Counter Top 12 Litre Stoneware Crock Water Filter System with Flouride Filter" at bounding box center [109, 330] width 96 height 16
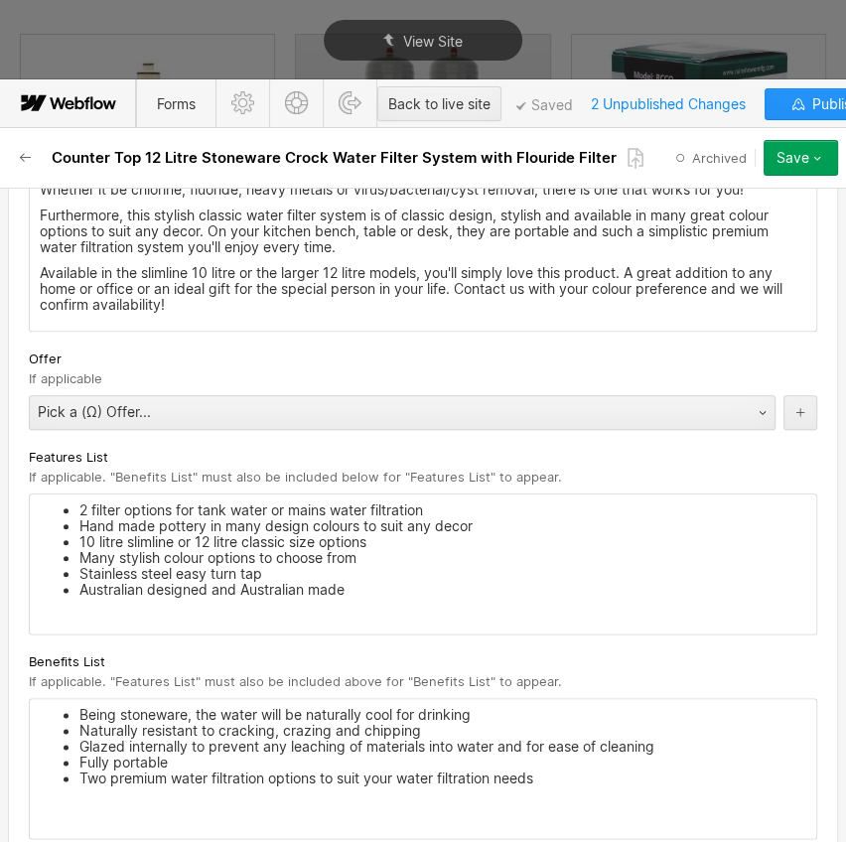
scroll to position [1444, 0]
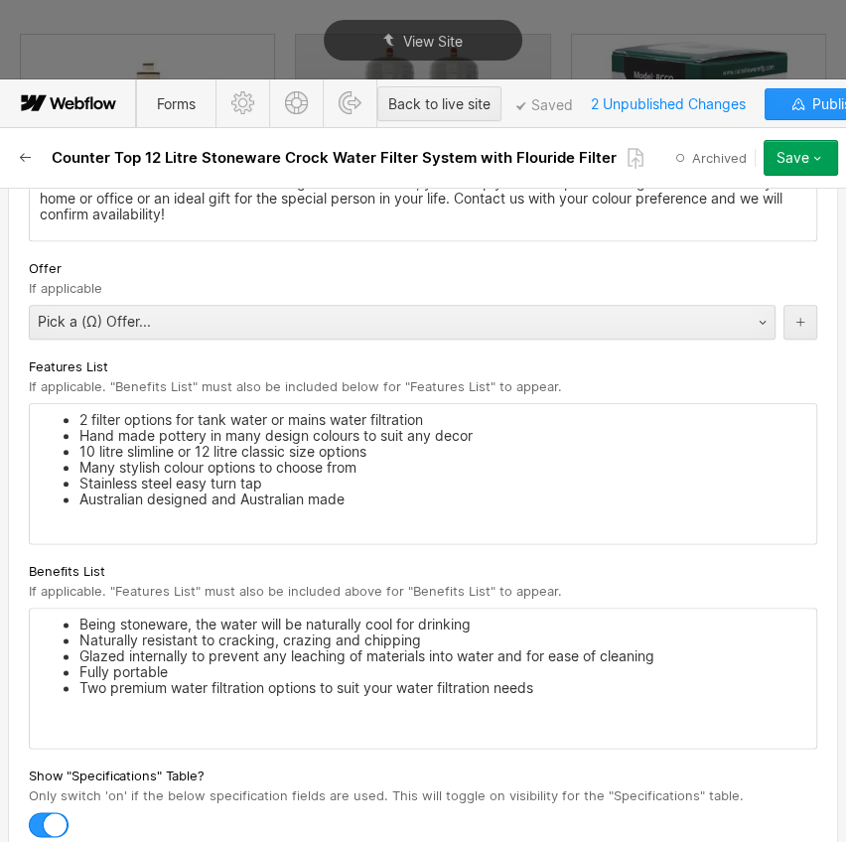
click at [17, 159] on button "button" at bounding box center [26, 158] width 36 height 36
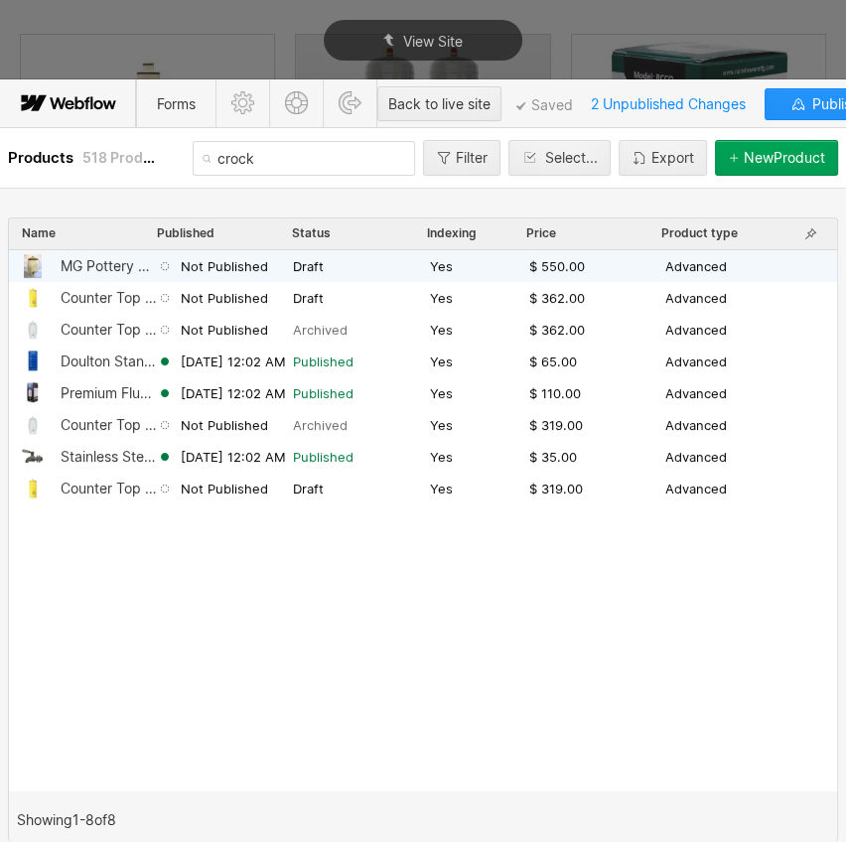
click at [113, 251] on div "MG Pottery Water Filter Crock/Urn - Dolomite Not Published Draft Yes $ 550.00 A…" at bounding box center [423, 266] width 828 height 32
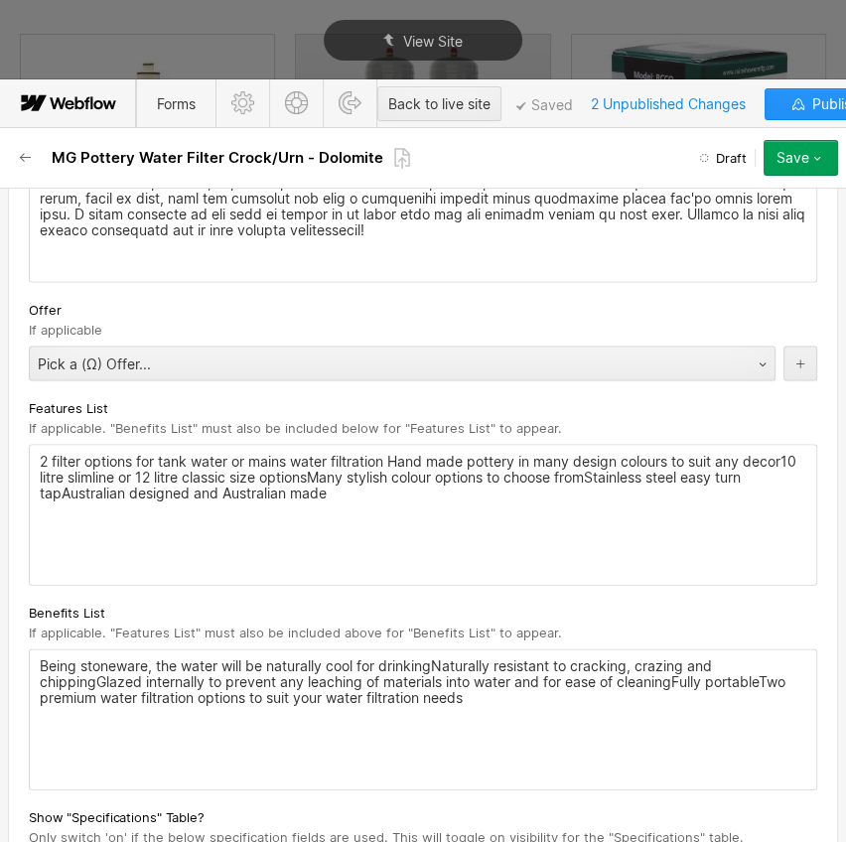
scroll to position [2619, 0]
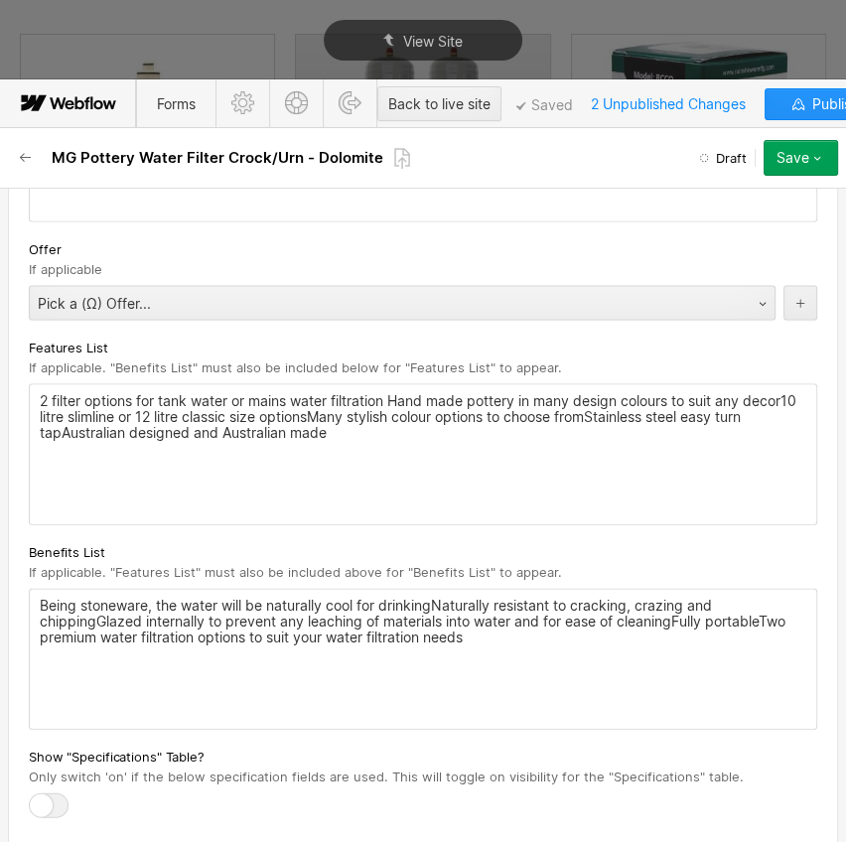
click at [38, 395] on div "2 filter options for tank water or mains water filtration Hand made pottery in …" at bounding box center [423, 454] width 787 height 139
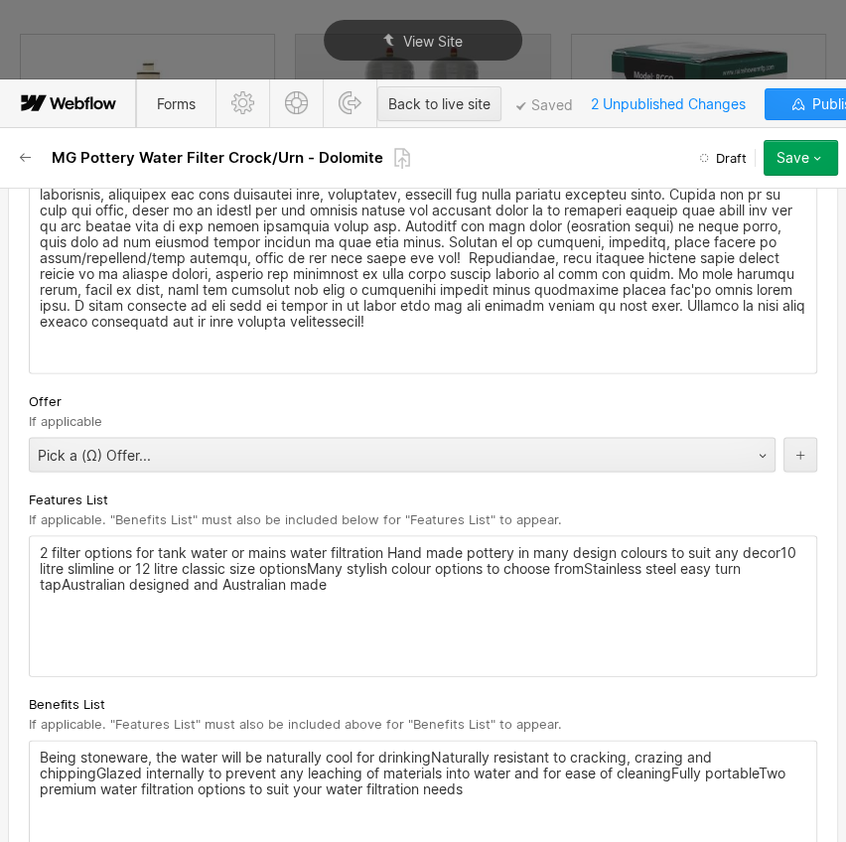
scroll to position [2347, 0]
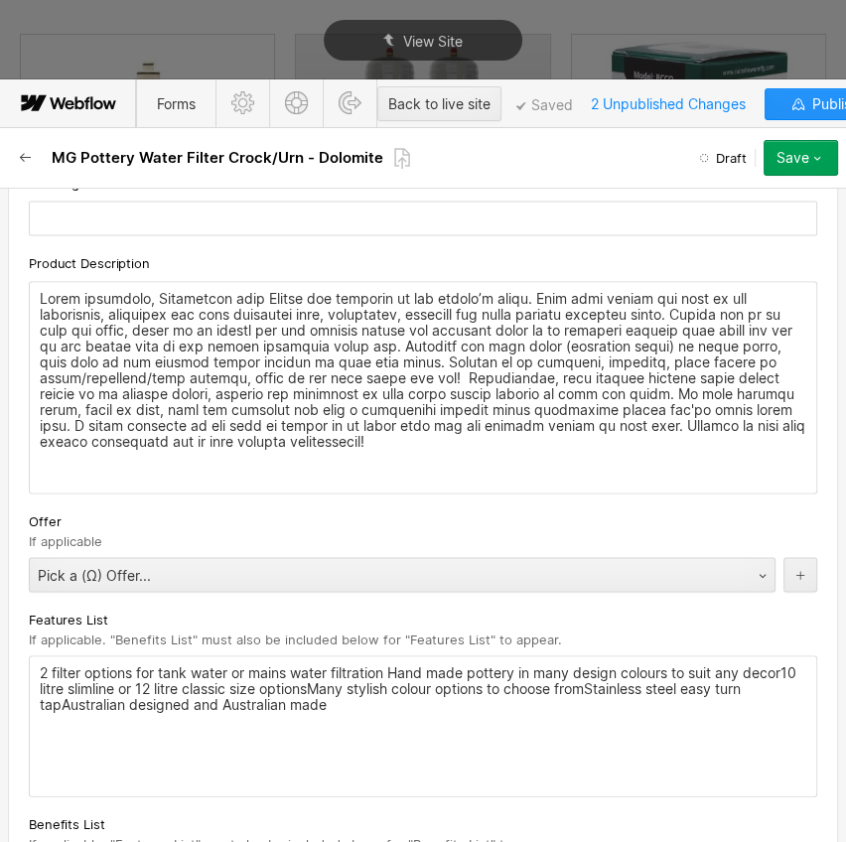
click at [23, 160] on icon "button" at bounding box center [26, 158] width 16 height 16
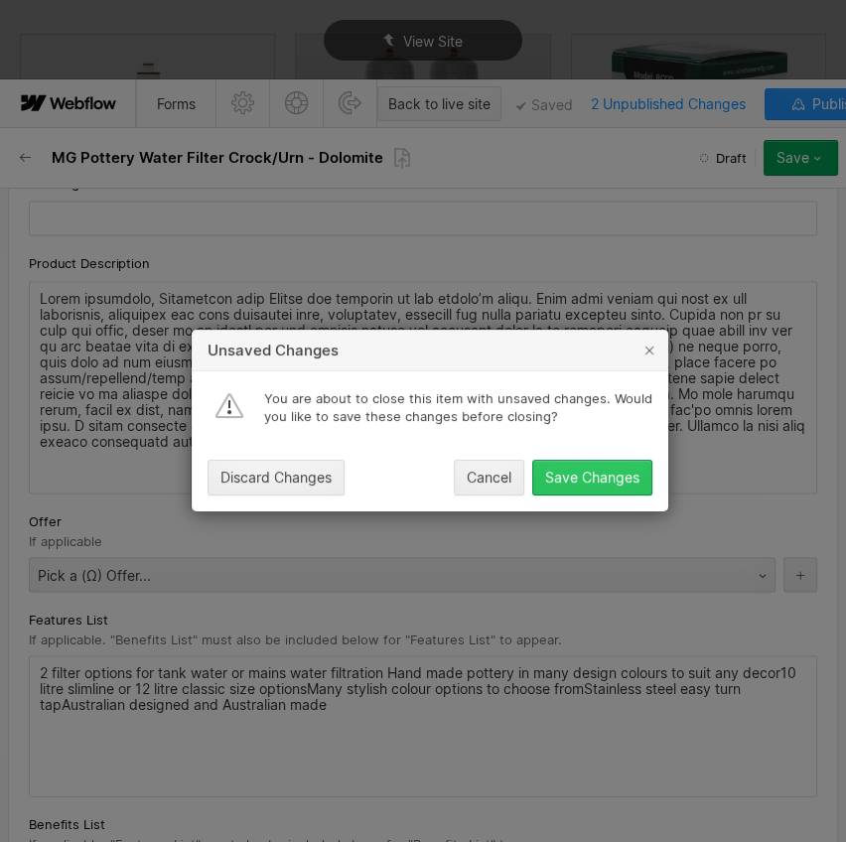
click at [583, 477] on div "Save Changes" at bounding box center [592, 479] width 94 height 16
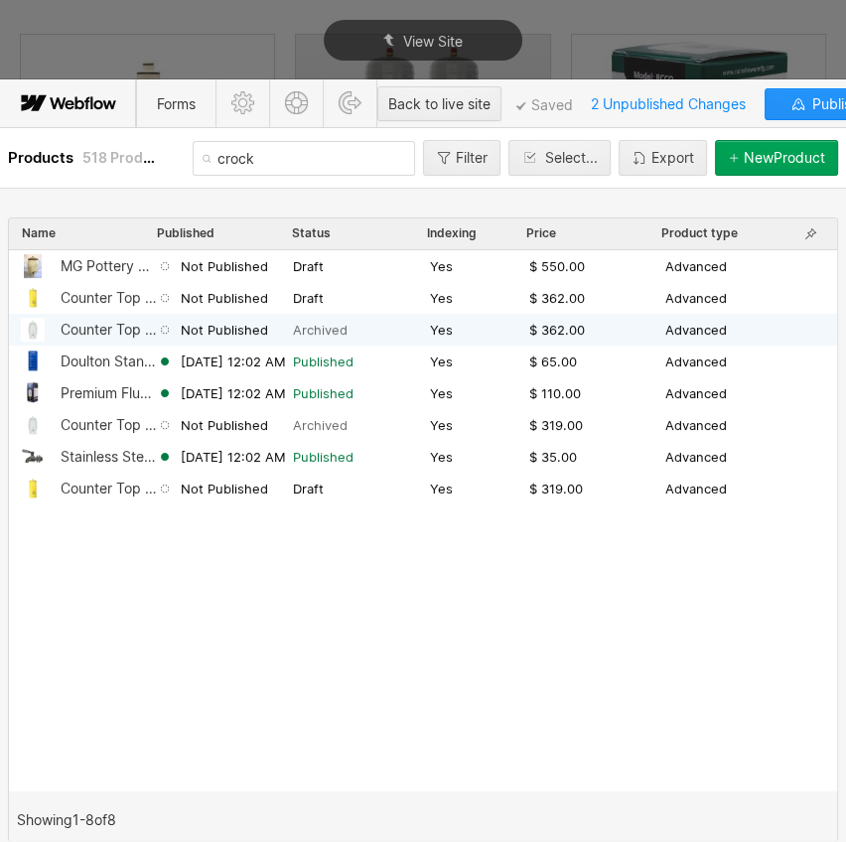
click at [122, 326] on div "Counter Top 12 Litre Stoneware Crock Water Filter System with Flouride Filter" at bounding box center [109, 330] width 96 height 16
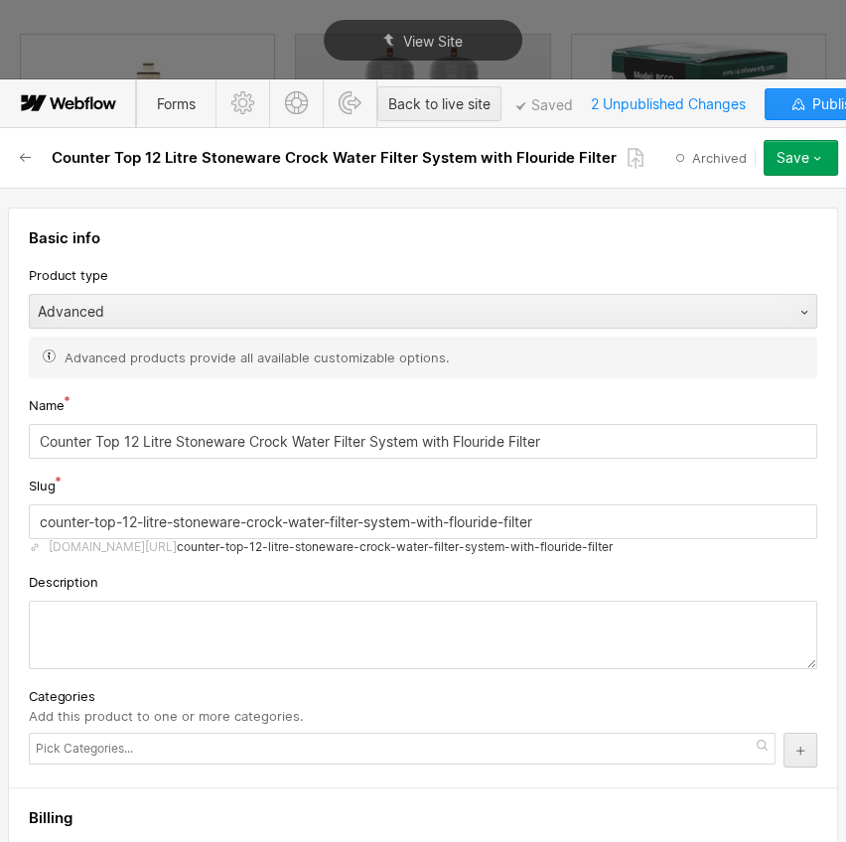
scroll to position [1354, 0]
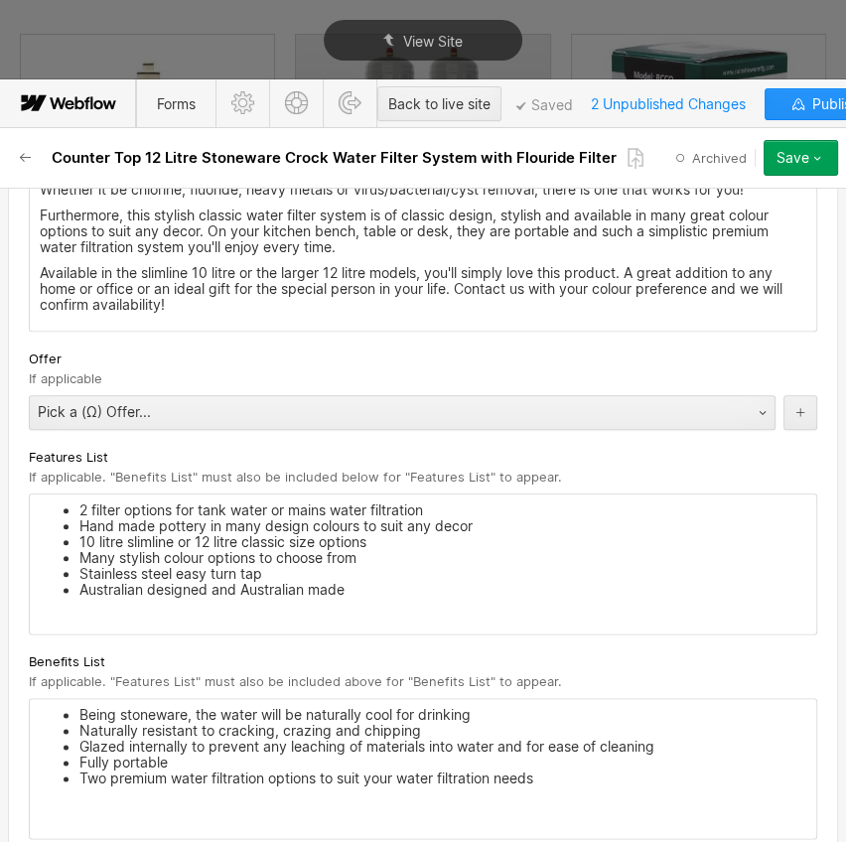
click at [387, 598] on li "Australian designed and Australian made" at bounding box center [442, 590] width 727 height 16
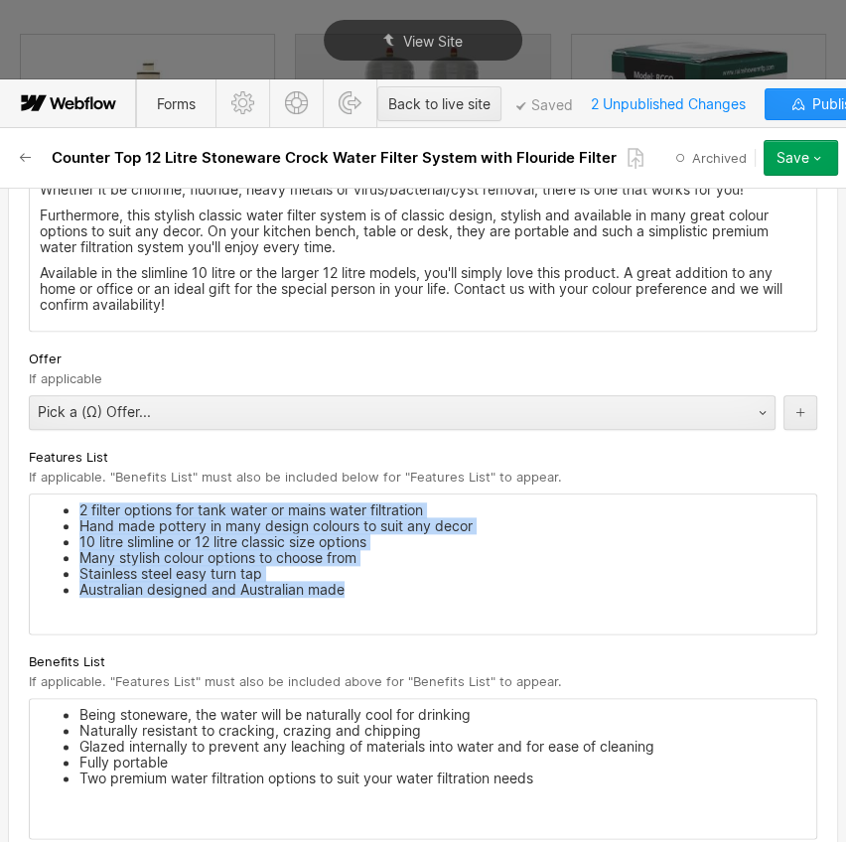
drag, startPoint x: 364, startPoint y: 608, endPoint x: 64, endPoint y: 523, distance: 311.9
click at [64, 523] on ul "2 filter options for tank water or mains water filtration Hand made pottery in …" at bounding box center [423, 550] width 767 height 95
copy ul "2 filter options for tank water or mains water filtration Hand made pottery in …"
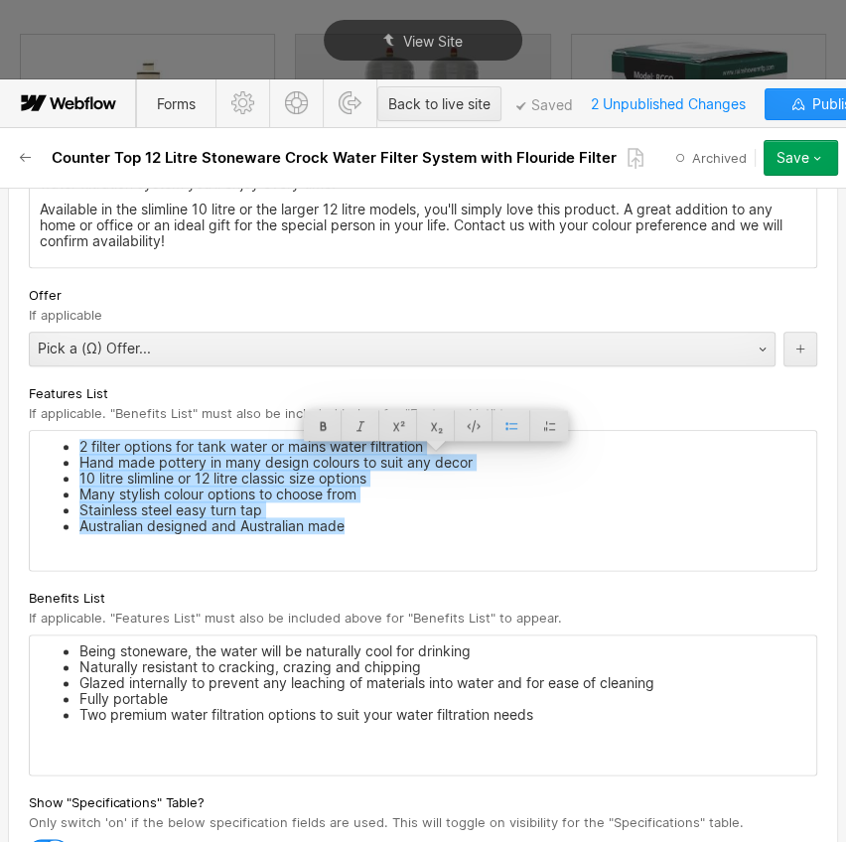
scroll to position [1444, 0]
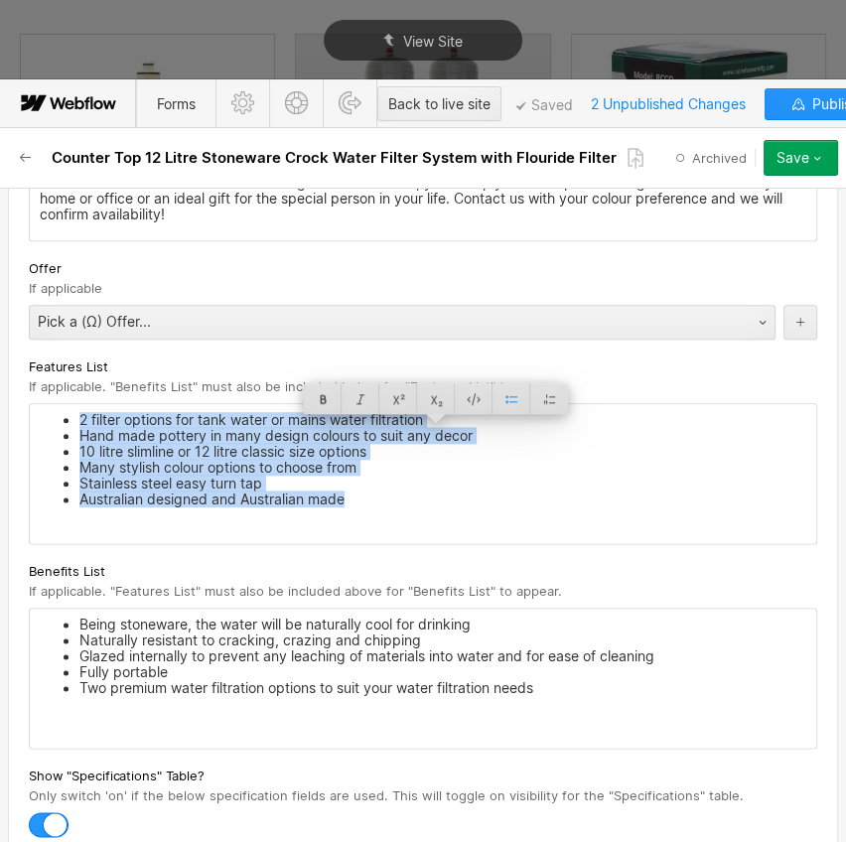
click at [548, 696] on li "Two premium water filtration options to suit your water filtration needs" at bounding box center [442, 688] width 727 height 16
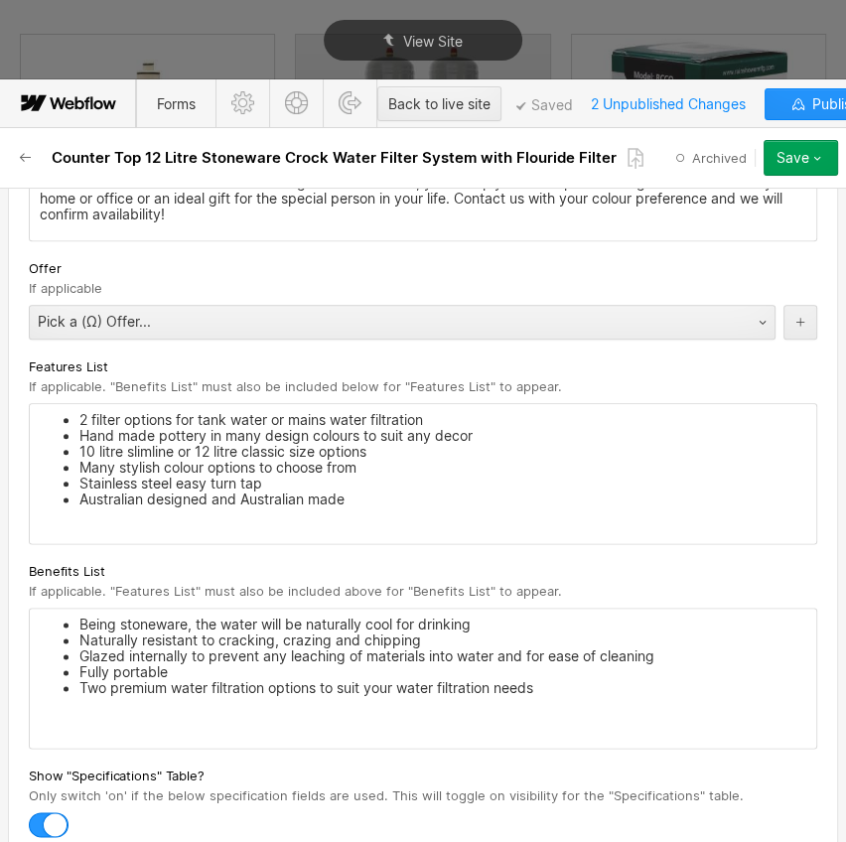
drag, startPoint x: 493, startPoint y: 693, endPoint x: 79, endPoint y: 633, distance: 417.7
click at [79, 633] on ul "Being stoneware, the water will be naturally cool for drinking Naturally resist…" at bounding box center [423, 656] width 767 height 79
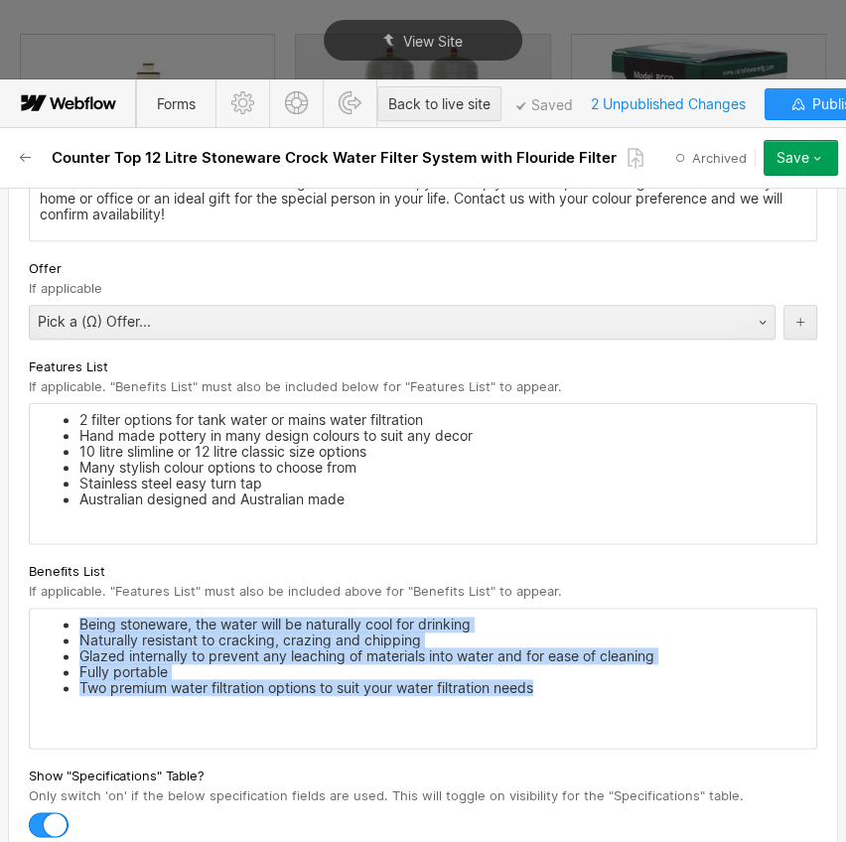
drag, startPoint x: 545, startPoint y: 707, endPoint x: 21, endPoint y: 621, distance: 531.6
copy ul "Being stoneware, the water will be naturally cool for drinking Naturally resist…"
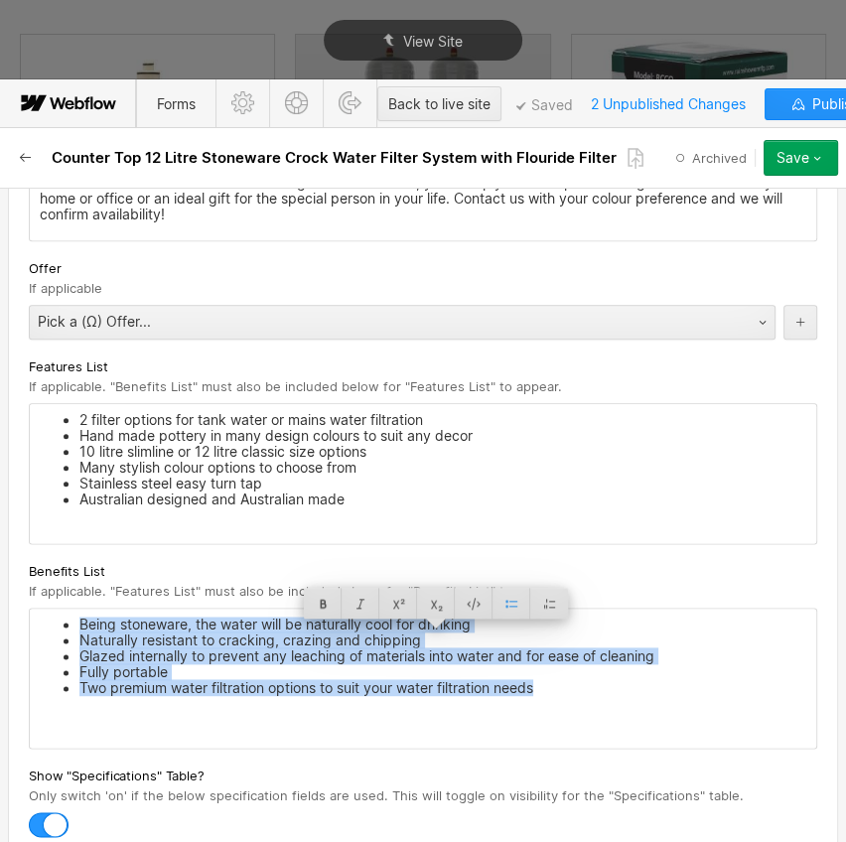
click at [27, 154] on icon "button" at bounding box center [26, 158] width 16 height 16
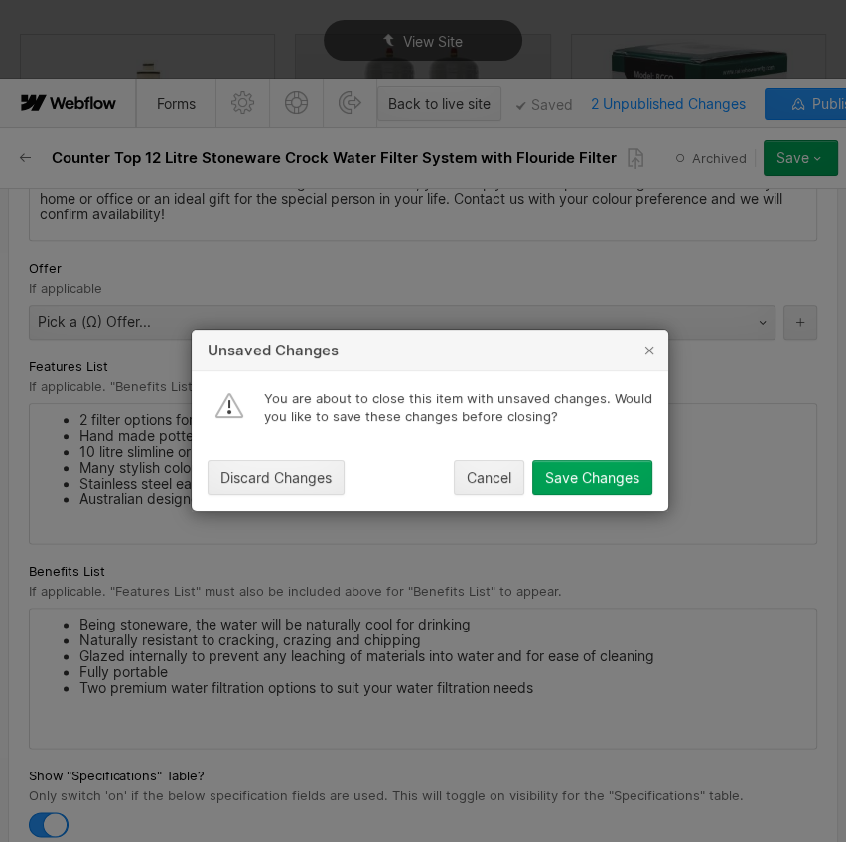
click at [605, 466] on button "Save Changes" at bounding box center [592, 479] width 120 height 36
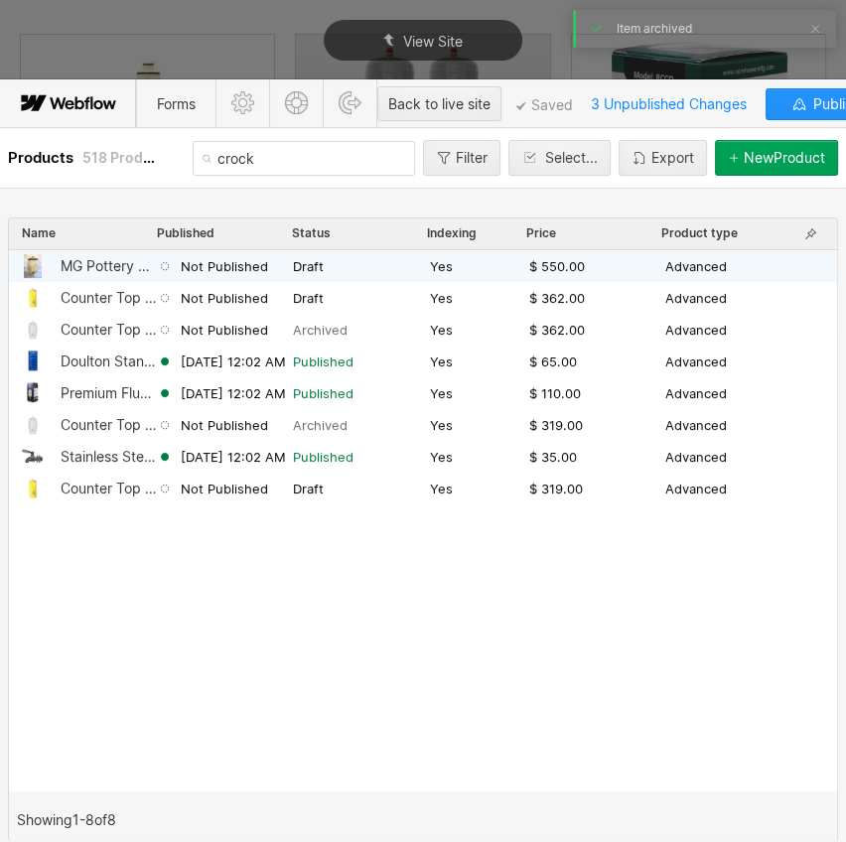
drag, startPoint x: 248, startPoint y: 302, endPoint x: 157, endPoint y: 268, distance: 97.4
click at [157, 268] on icon at bounding box center [165, 266] width 16 height 16
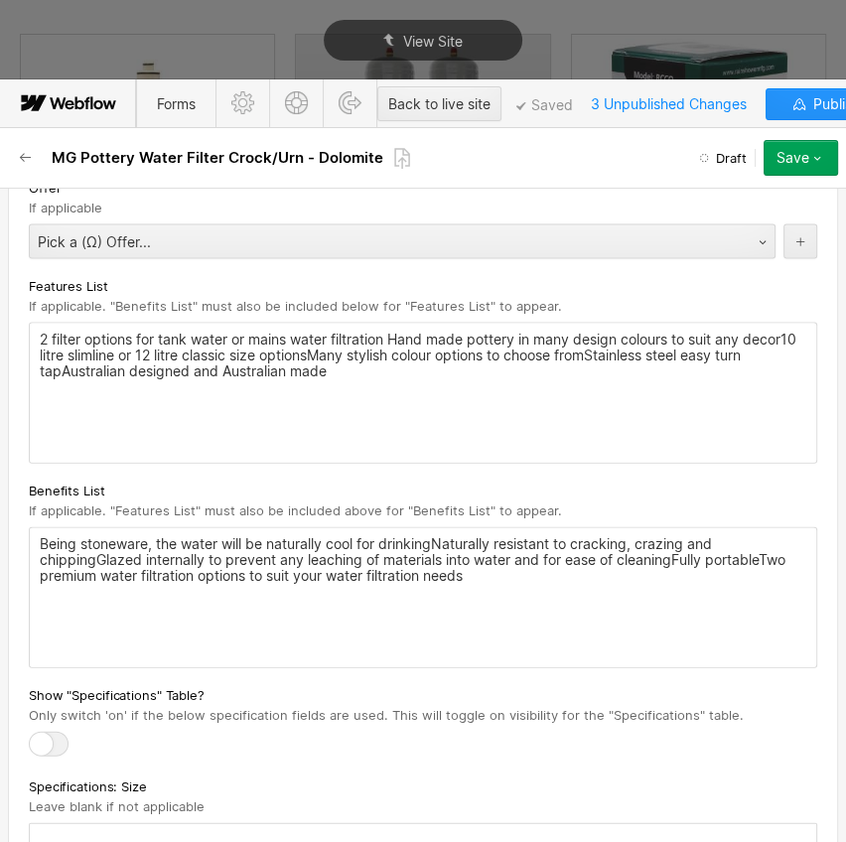
scroll to position [2709, 0]
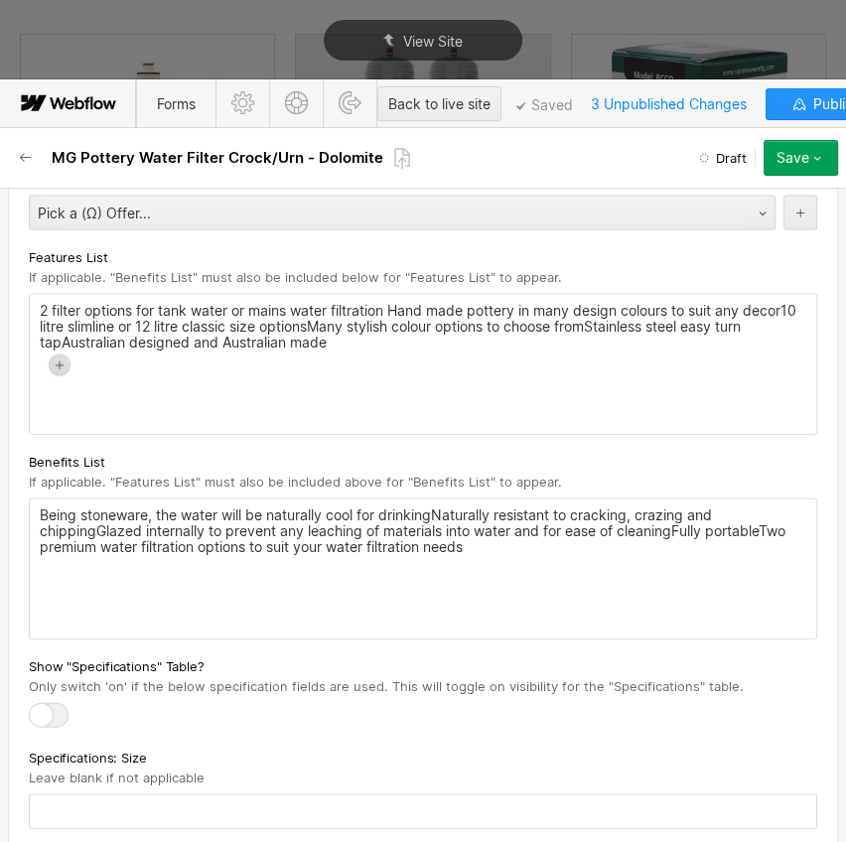
click at [62, 314] on div "2 filter options for tank water or mains water filtration Hand made pottery in …" at bounding box center [423, 364] width 787 height 139
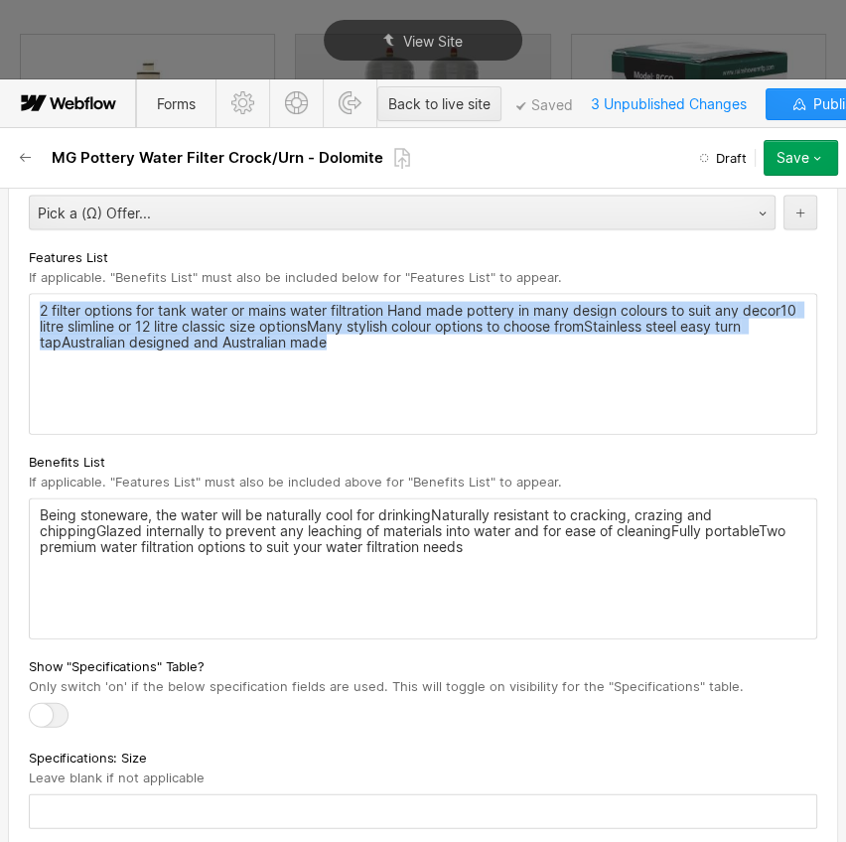
click at [0, 288] on html "Christmas Trading Dates: Office Closes Friday December 24th. Open Tuesday Janua…" at bounding box center [423, 421] width 846 height 842
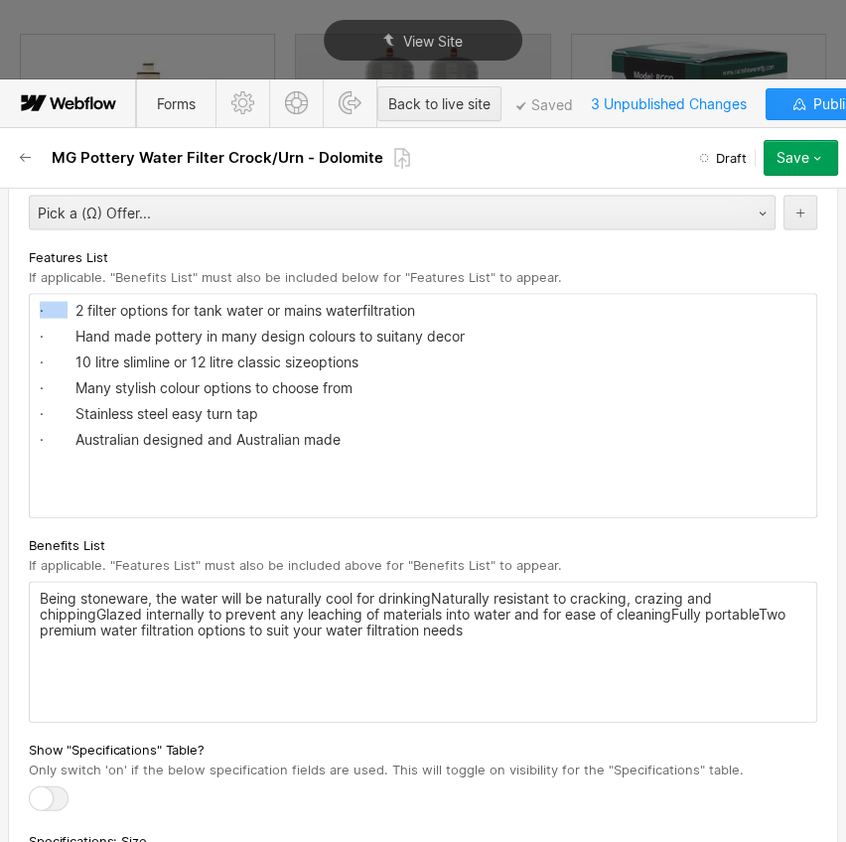
drag, startPoint x: 65, startPoint y: 305, endPoint x: 28, endPoint y: 301, distance: 37.0
click at [29, 301] on div "· 2 filter options for tank water or mains waterfiltration · Hand made pottery …" at bounding box center [423, 406] width 789 height 225
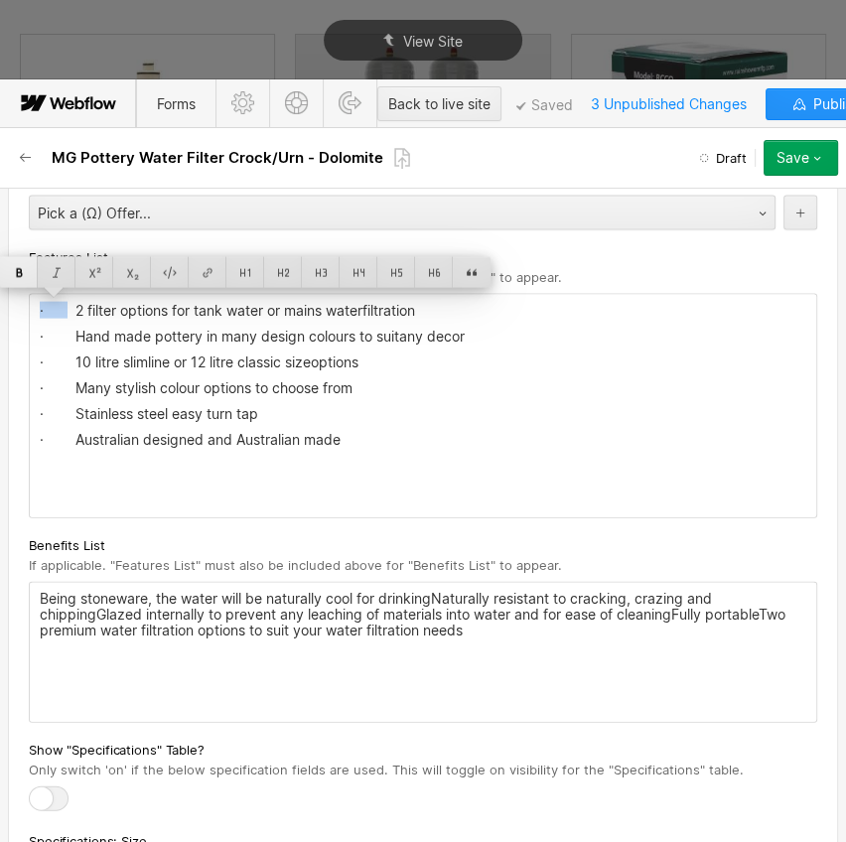
click at [18, 267] on div at bounding box center [19, 272] width 38 height 31
click at [461, 273] on div at bounding box center [472, 272] width 38 height 31
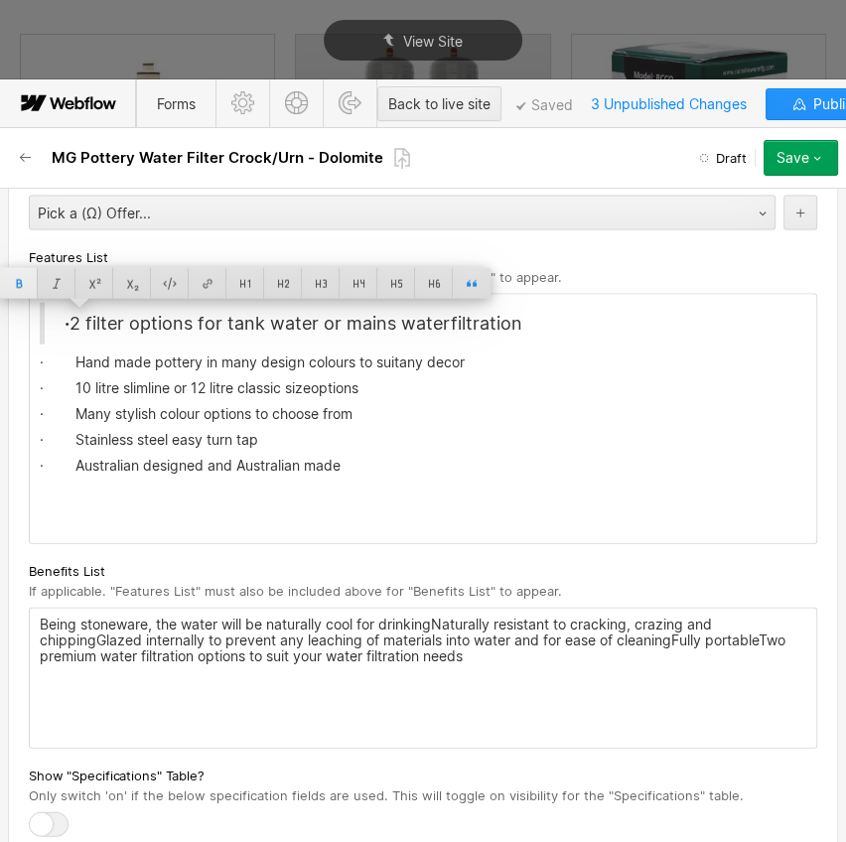
click at [19, 278] on div at bounding box center [19, 283] width 38 height 31
click at [473, 281] on div at bounding box center [472, 283] width 38 height 31
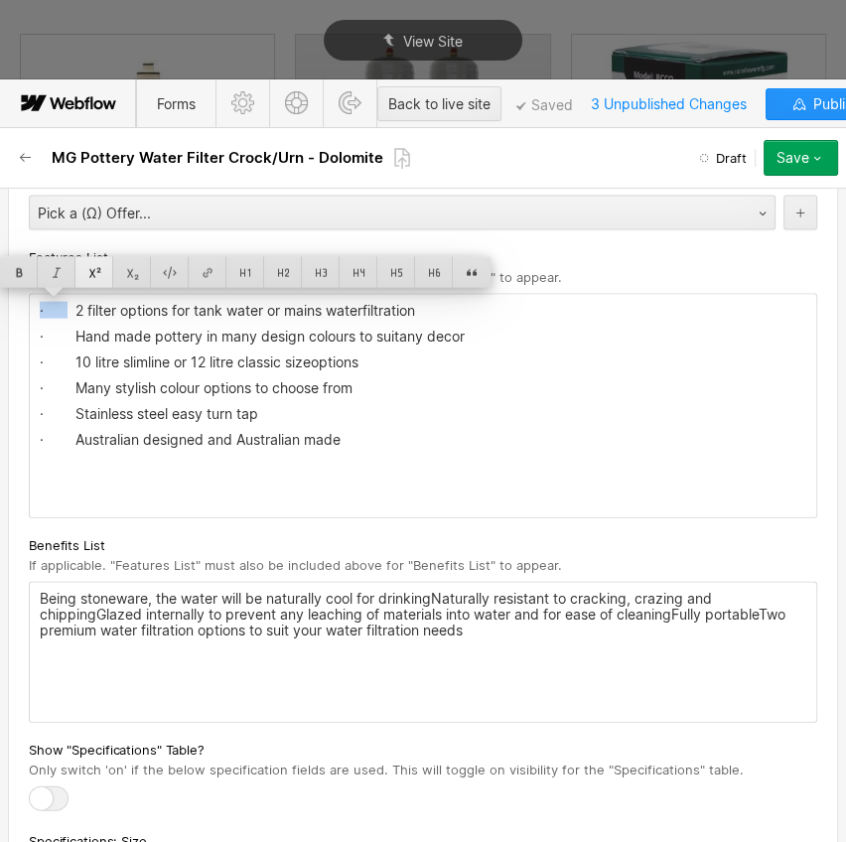
click at [93, 281] on div at bounding box center [94, 272] width 38 height 31
click at [99, 277] on div at bounding box center [94, 270] width 38 height 31
click at [99, 277] on div at bounding box center [94, 272] width 38 height 31
click at [97, 275] on div at bounding box center [94, 270] width 38 height 31
click at [71, 278] on div at bounding box center [57, 272] width 38 height 31
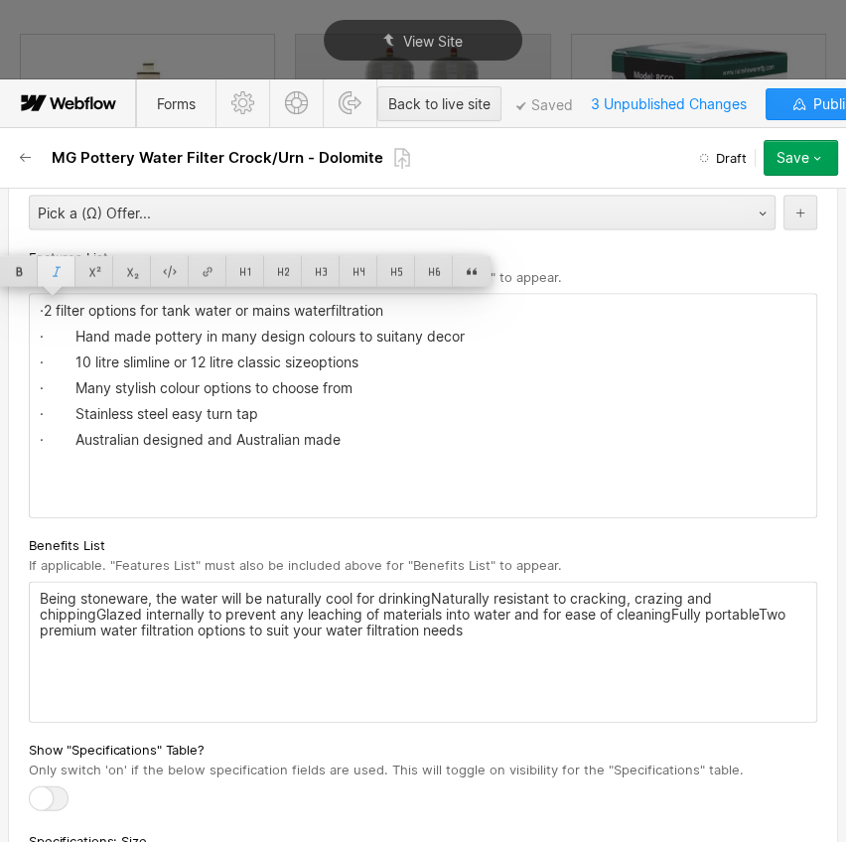
click at [68, 275] on div at bounding box center [57, 271] width 38 height 31
click at [347, 621] on p "Being stoneware, the water will be naturally cool for drinkingNaturally resista…" at bounding box center [423, 615] width 767 height 48
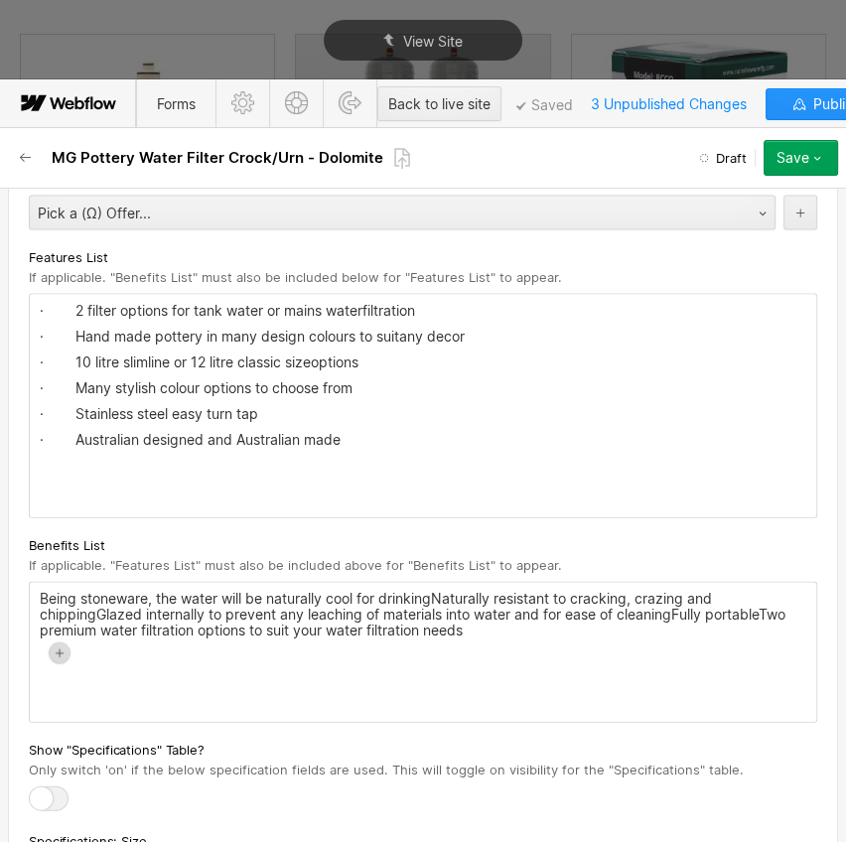
drag, startPoint x: 527, startPoint y: 635, endPoint x: 69, endPoint y: 592, distance: 460.9
click at [69, 592] on div "Being stoneware, the water will be naturally cool for drinkingNaturally resista…" at bounding box center [423, 652] width 787 height 139
click at [529, 636] on div "Being stoneware, the water will be naturally cool for drinkingNaturally resista…" at bounding box center [423, 652] width 787 height 139
click at [477, 626] on p "Being stoneware, the water will be naturally cool for drinkingNaturally resista…" at bounding box center [423, 615] width 767 height 48
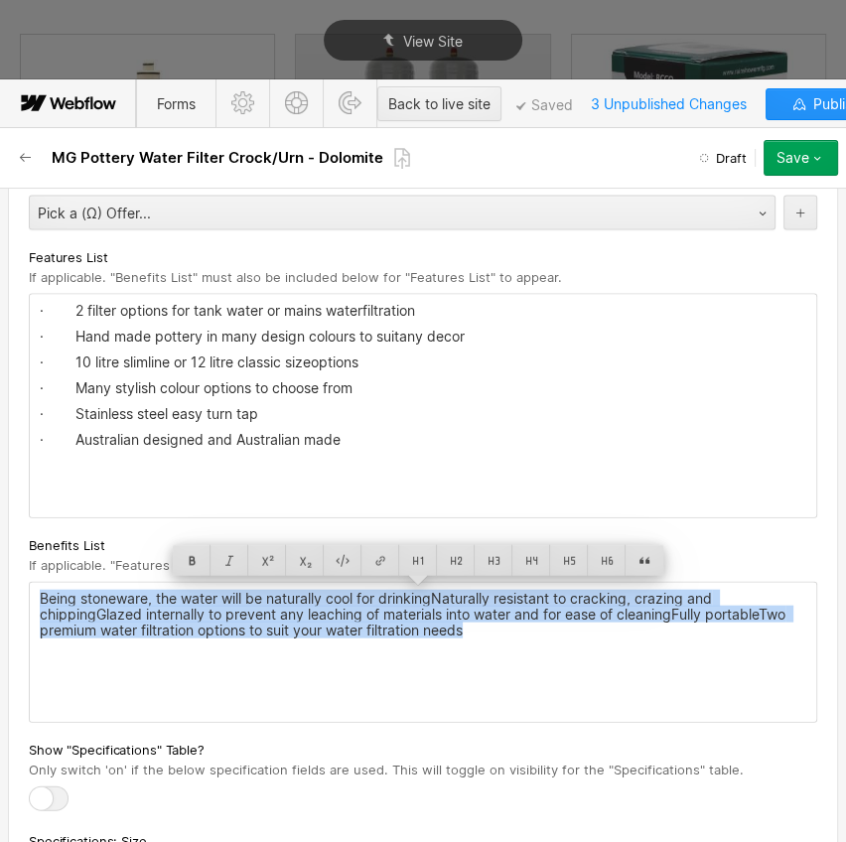
drag, startPoint x: 477, startPoint y: 626, endPoint x: 33, endPoint y: 566, distance: 448.0
click at [33, 566] on div "Benefits List If applicable. "Features List" must also be included above for "B…" at bounding box center [423, 628] width 789 height 189
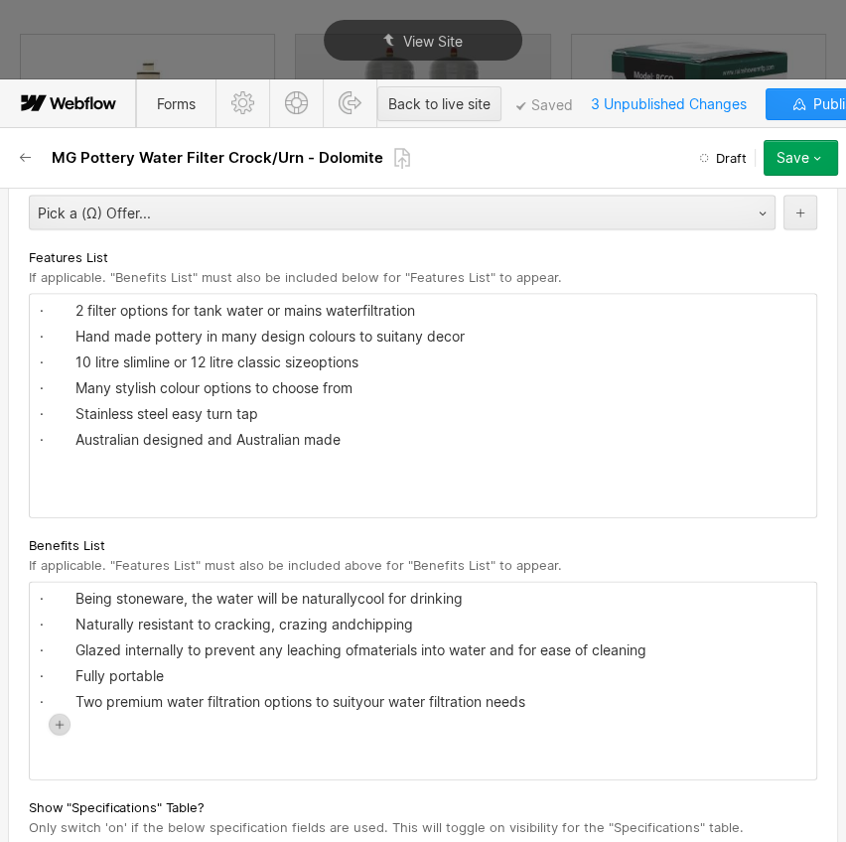
click at [65, 596] on p "· Being stoneware, the water will be naturallycool for drinking" at bounding box center [423, 599] width 767 height 16
click at [75, 619] on p "· Naturally resistant to cracking, crazing andchipping" at bounding box center [423, 625] width 767 height 16
click at [75, 644] on p "· Glazed internally to prevent any leaching ofmaterials into water and for ease…" at bounding box center [423, 651] width 767 height 16
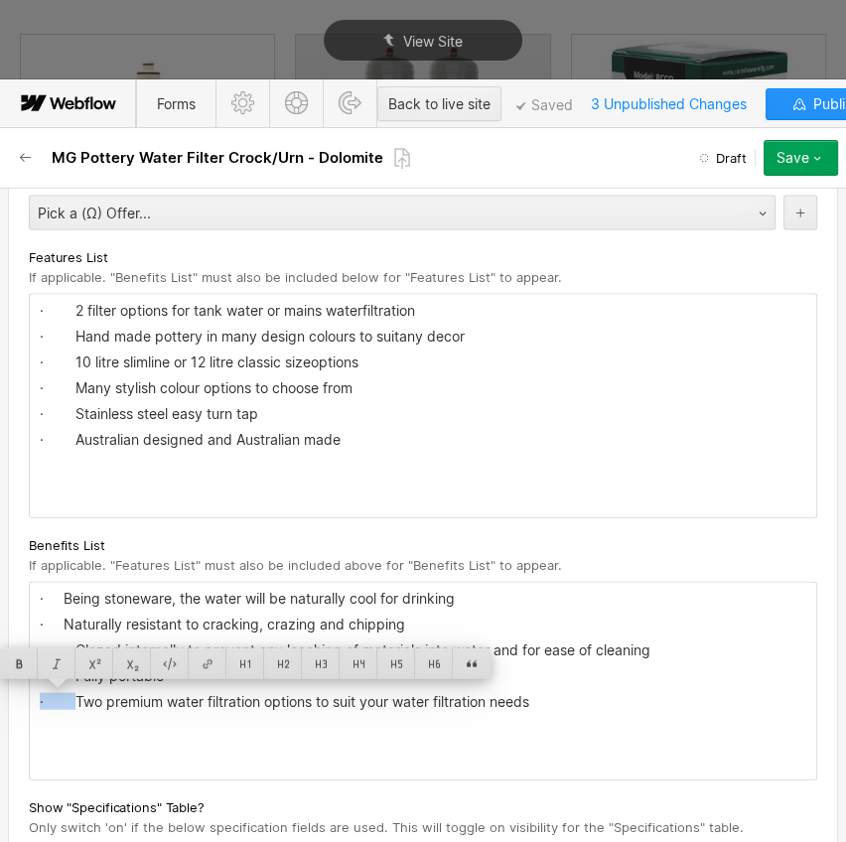
drag, startPoint x: 71, startPoint y: 688, endPoint x: 25, endPoint y: 695, distance: 46.2
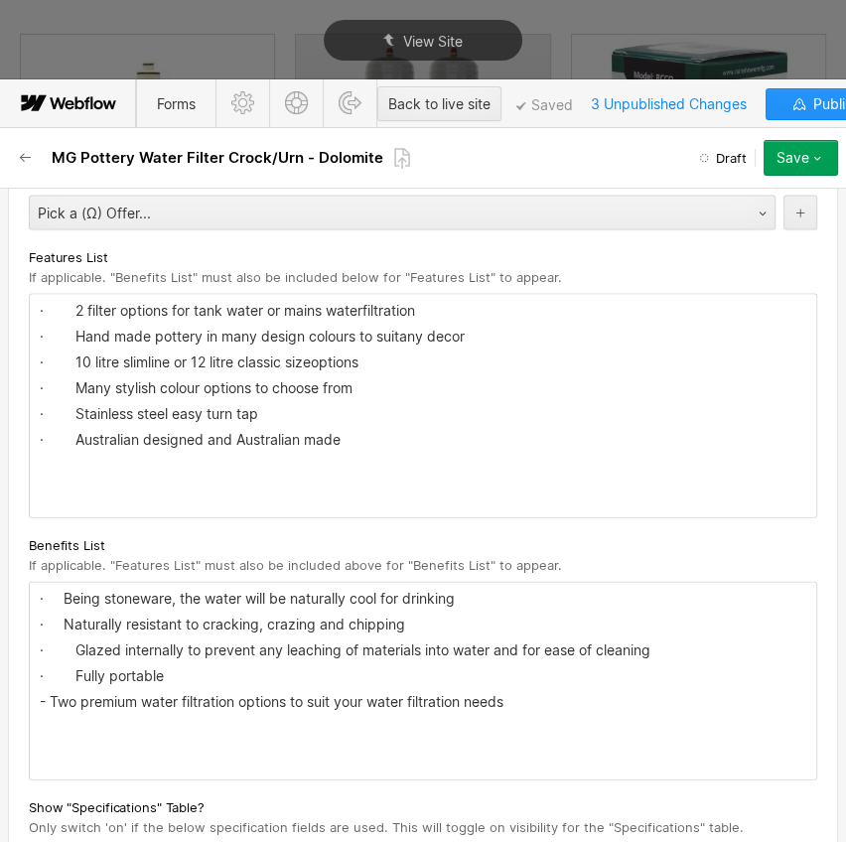
drag, startPoint x: 75, startPoint y: 667, endPoint x: 19, endPoint y: 669, distance: 56.7
drag, startPoint x: 68, startPoint y: 647, endPoint x: 34, endPoint y: 646, distance: 33.8
click at [34, 646] on div "· Being stoneware, the water will be naturally cool for drinking · Naturally re…" at bounding box center [423, 681] width 787 height 197
drag, startPoint x: 60, startPoint y: 617, endPoint x: 33, endPoint y: 617, distance: 26.8
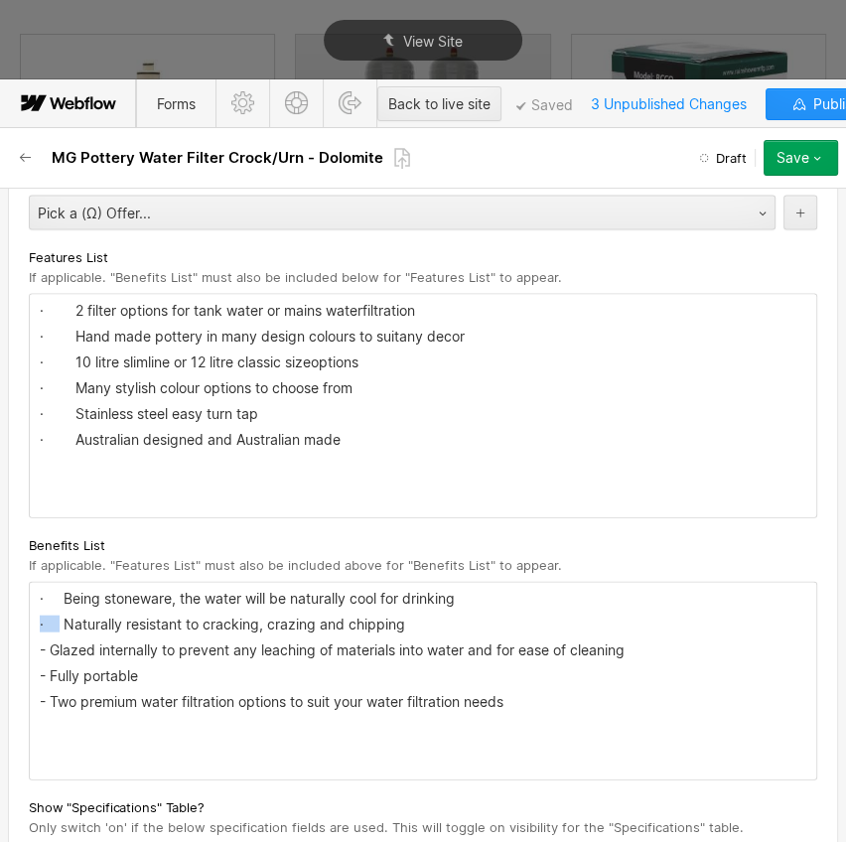
click at [33, 617] on div "· Being stoneware, the water will be naturally cool for drinking · Naturally re…" at bounding box center [423, 681] width 787 height 197
drag, startPoint x: 60, startPoint y: 602, endPoint x: 10, endPoint y: 602, distance: 49.7
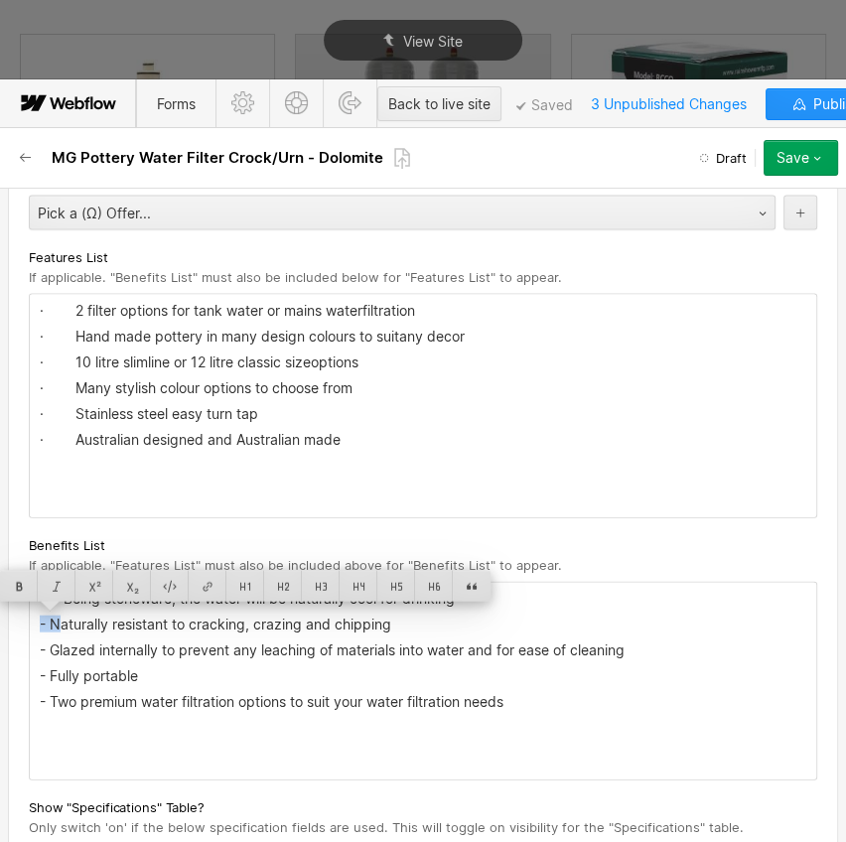
click at [50, 622] on p "- Naturally resistant to cracking, crazing and chipping" at bounding box center [423, 625] width 767 height 16
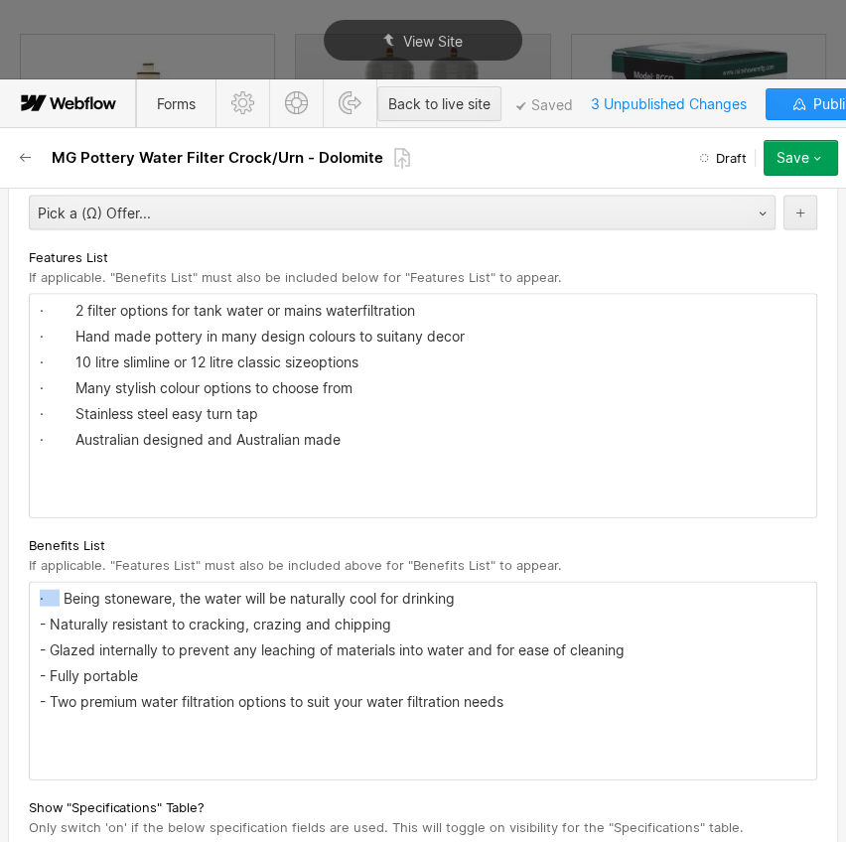
drag, startPoint x: 60, startPoint y: 591, endPoint x: 30, endPoint y: 592, distance: 29.8
click at [30, 592] on div "· Being stoneware, the water will be naturally cool for drinking - Naturally re…" at bounding box center [423, 681] width 787 height 197
drag, startPoint x: 70, startPoint y: 436, endPoint x: 31, endPoint y: 429, distance: 39.4
click at [31, 429] on div "· 2 filter options for tank water or mains waterfiltration · Hand made pottery …" at bounding box center [423, 406] width 787 height 223
drag, startPoint x: 58, startPoint y: 429, endPoint x: 35, endPoint y: 431, distance: 22.9
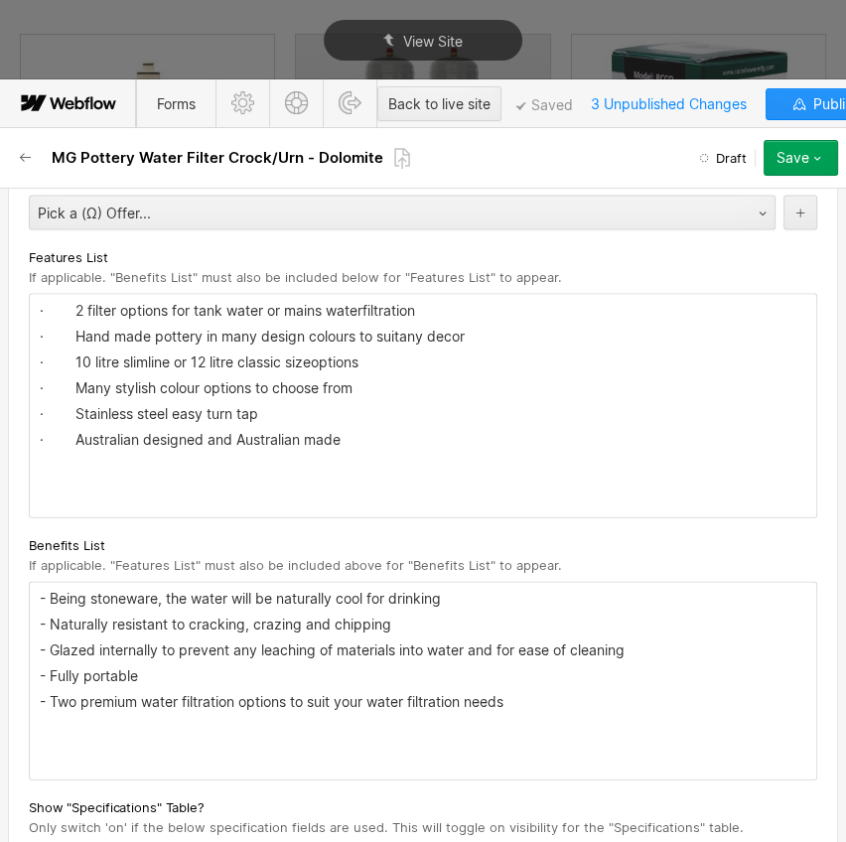
click at [35, 431] on div "· 2 filter options for tank water or mains waterfiltration · Hand made pottery …" at bounding box center [423, 406] width 787 height 223
drag, startPoint x: 67, startPoint y: 436, endPoint x: 17, endPoint y: 436, distance: 49.7
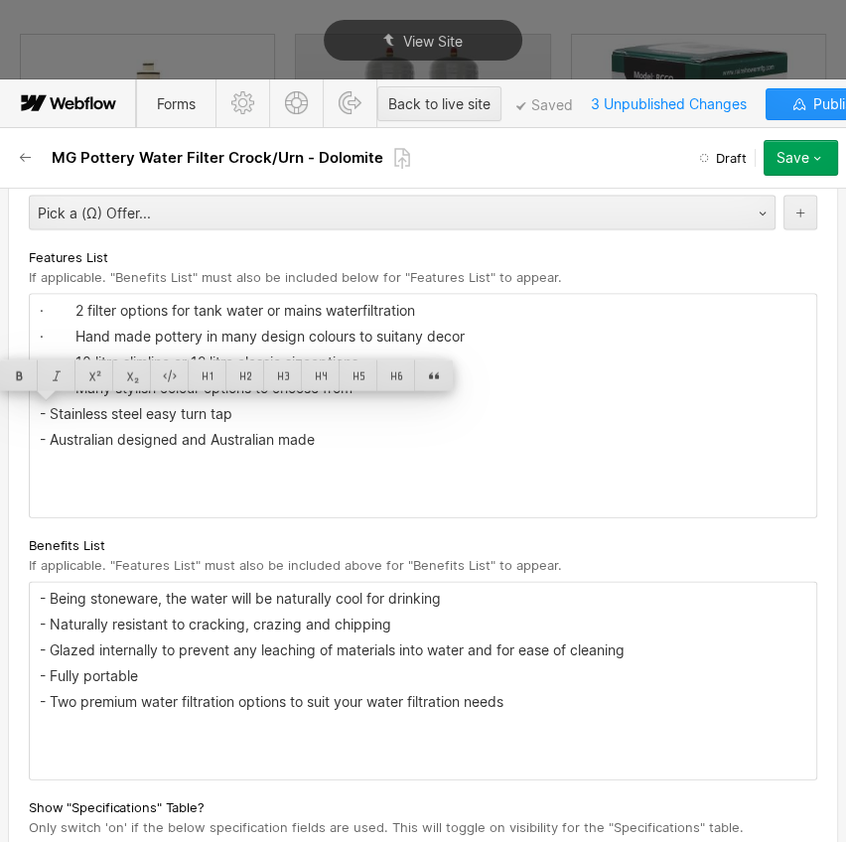
click at [90, 472] on div "· 2 filter options for tank water or mains waterfiltration · Hand made pottery …" at bounding box center [423, 406] width 787 height 223
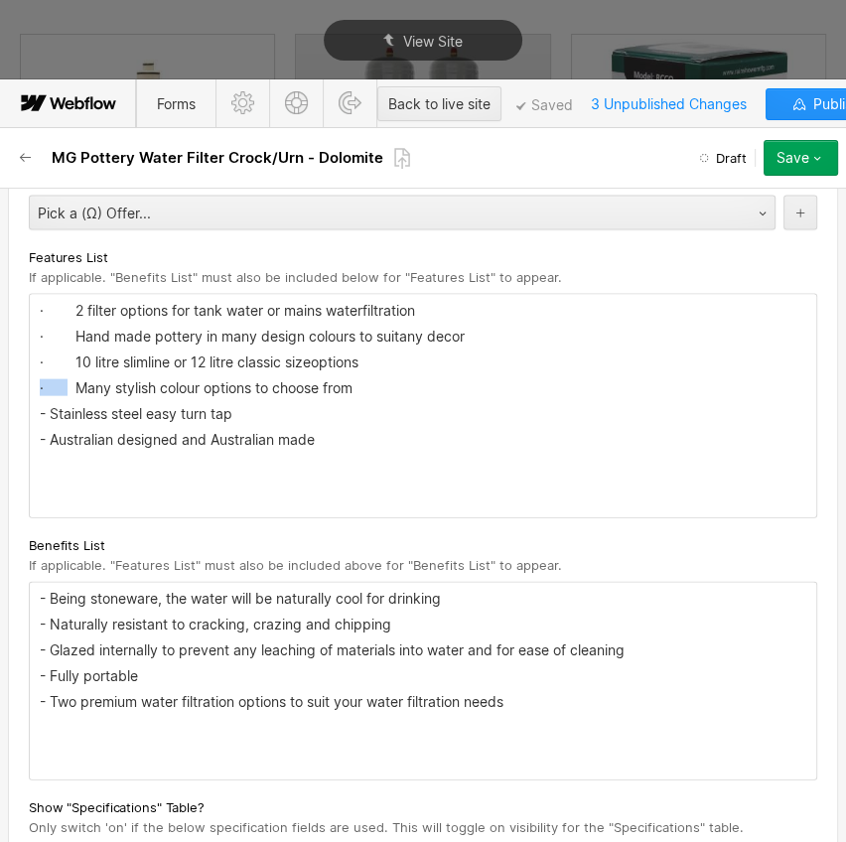
drag, startPoint x: 60, startPoint y: 375, endPoint x: 29, endPoint y: 377, distance: 30.9
click at [30, 377] on div "· 2 filter options for tank water or mains waterfiltration · Hand made pottery …" at bounding box center [423, 406] width 787 height 223
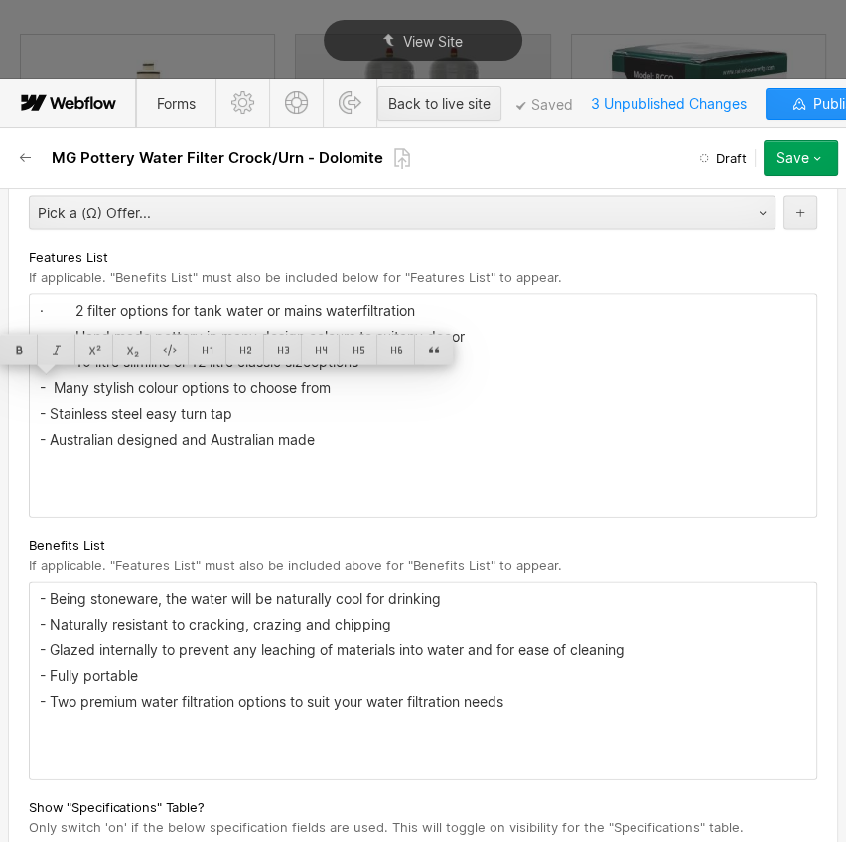
click at [105, 423] on div "· 2 filter options for tank water or mains waterfiltration · Hand made pottery …" at bounding box center [423, 406] width 787 height 223
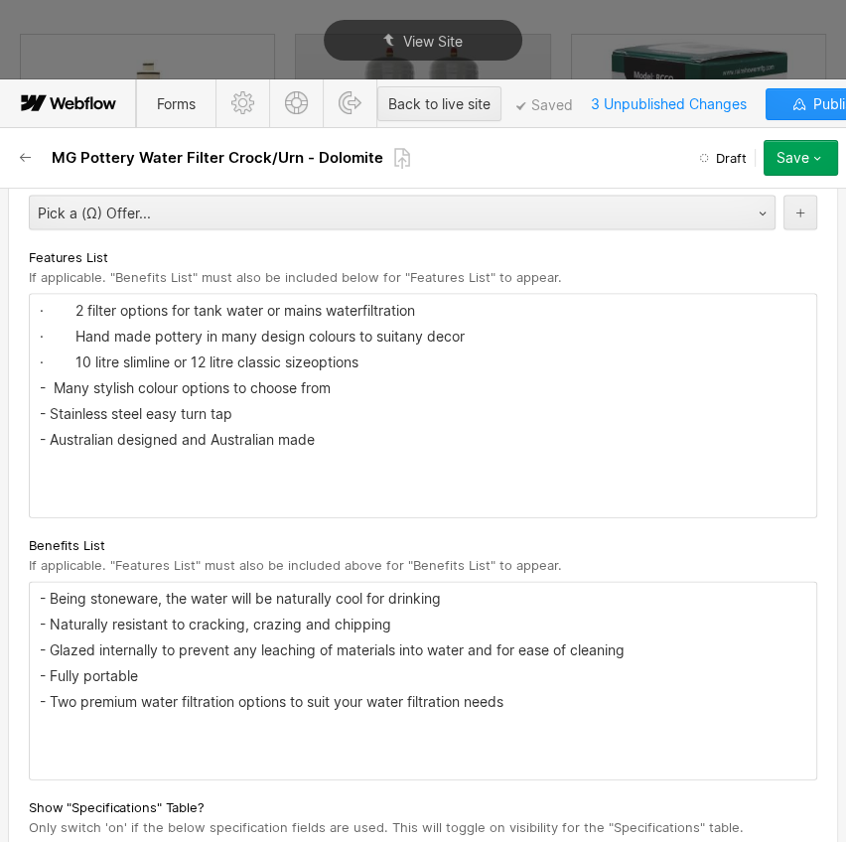
click at [53, 380] on p "- Many stylish colour options to choose from" at bounding box center [423, 388] width 767 height 16
click at [50, 380] on p "- Many stylish colour options to choose from" at bounding box center [423, 388] width 767 height 16
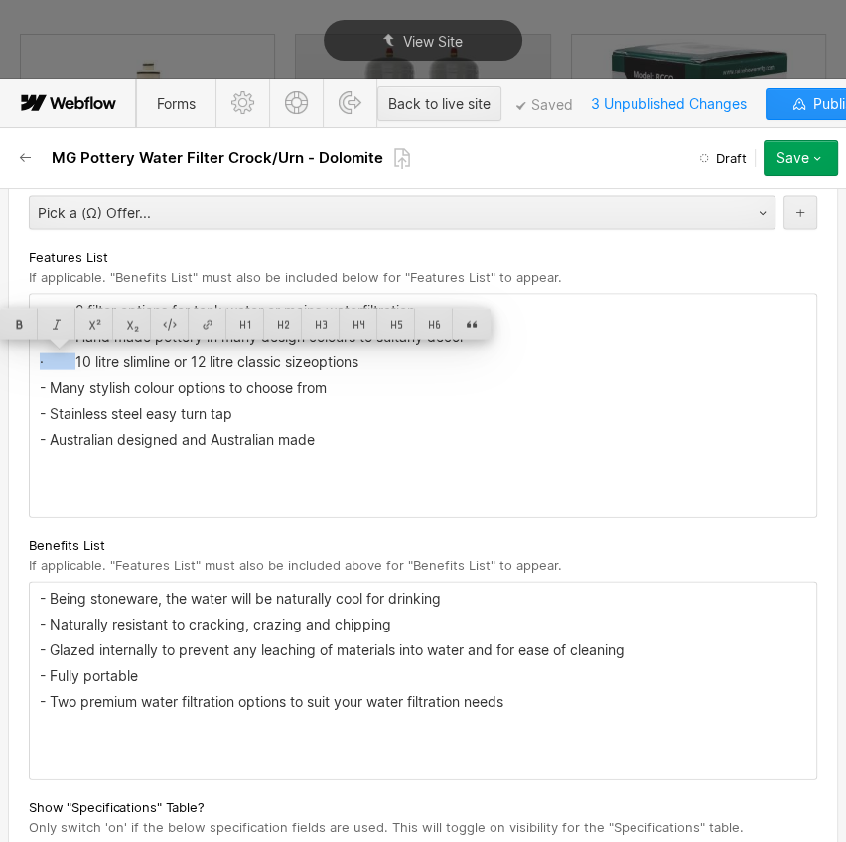
drag, startPoint x: 75, startPoint y: 363, endPoint x: 28, endPoint y: 358, distance: 47.0
click at [29, 358] on div "· 2 filter options for tank water or mains waterfiltration · Hand made pottery …" at bounding box center [423, 406] width 789 height 225
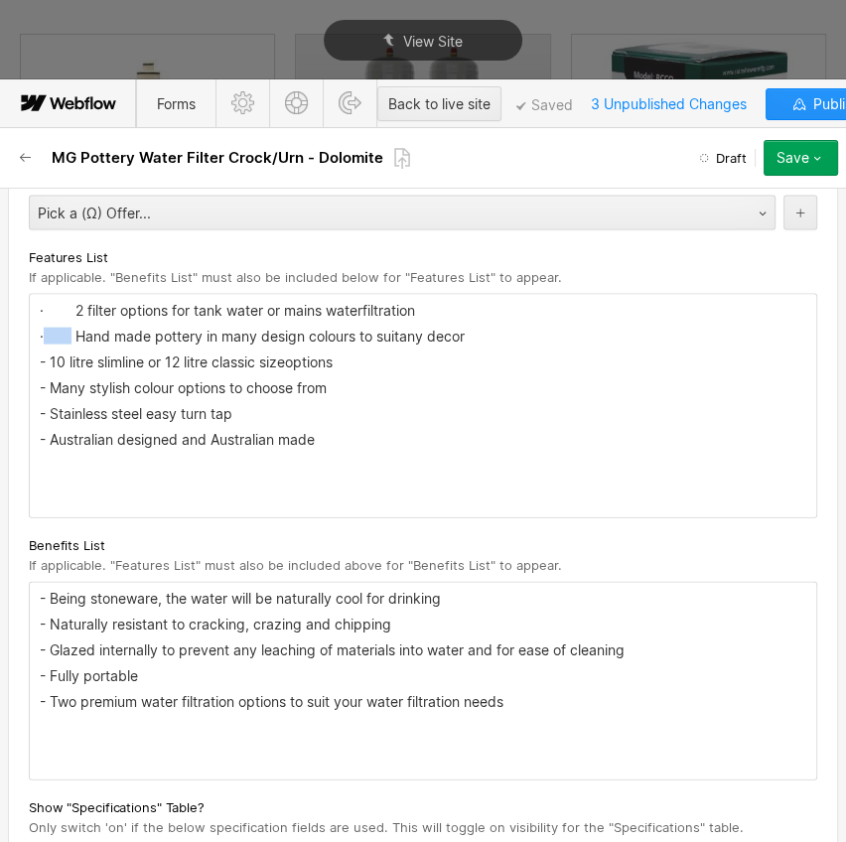
drag, startPoint x: 70, startPoint y: 336, endPoint x: 34, endPoint y: 333, distance: 35.9
click at [34, 333] on div "· 2 filter options for tank water or mains waterfiltration · Hand made pottery …" at bounding box center [423, 406] width 787 height 223
drag, startPoint x: 68, startPoint y: 308, endPoint x: 42, endPoint y: 305, distance: 26.0
click at [42, 305] on p "· 2 filter options for tank water or mains waterfiltration" at bounding box center [423, 311] width 767 height 16
click at [452, 694] on p "- Two premium water filtration options to suit your water filtration needs" at bounding box center [423, 702] width 767 height 16
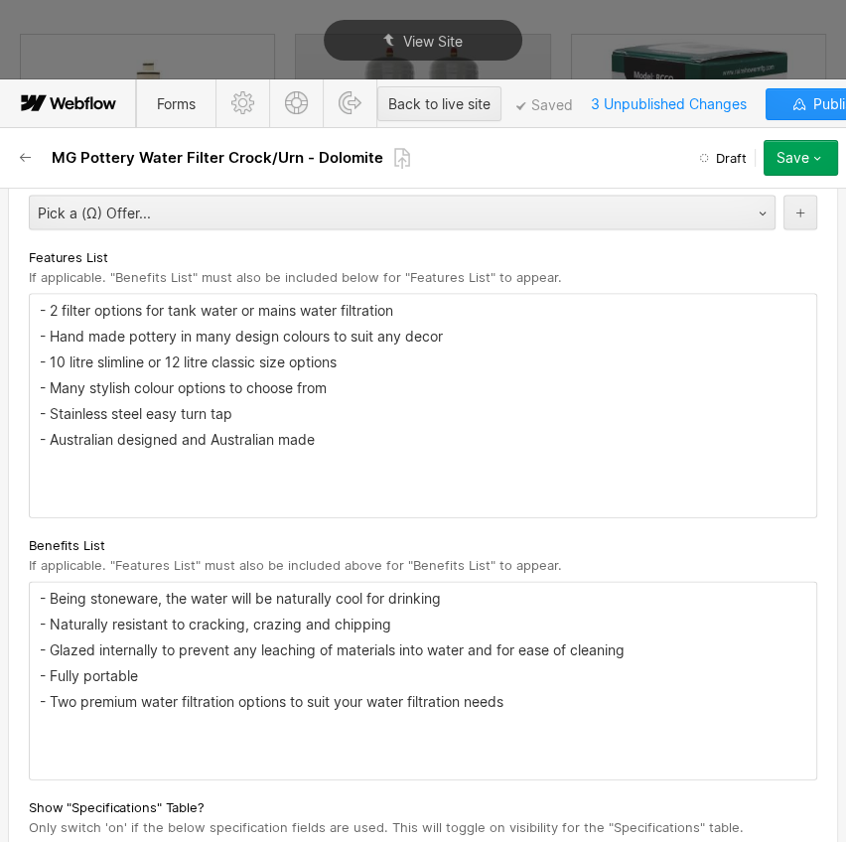
click at [792, 159] on div "Save" at bounding box center [793, 158] width 33 height 16
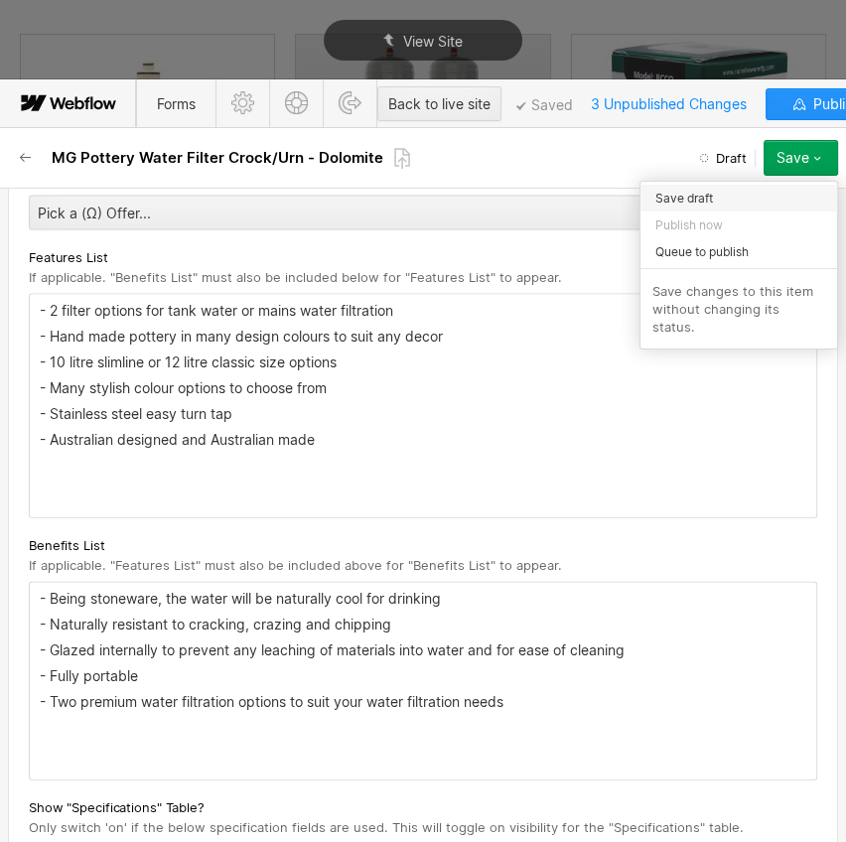
click at [703, 203] on span "Save draft" at bounding box center [685, 198] width 58 height 19
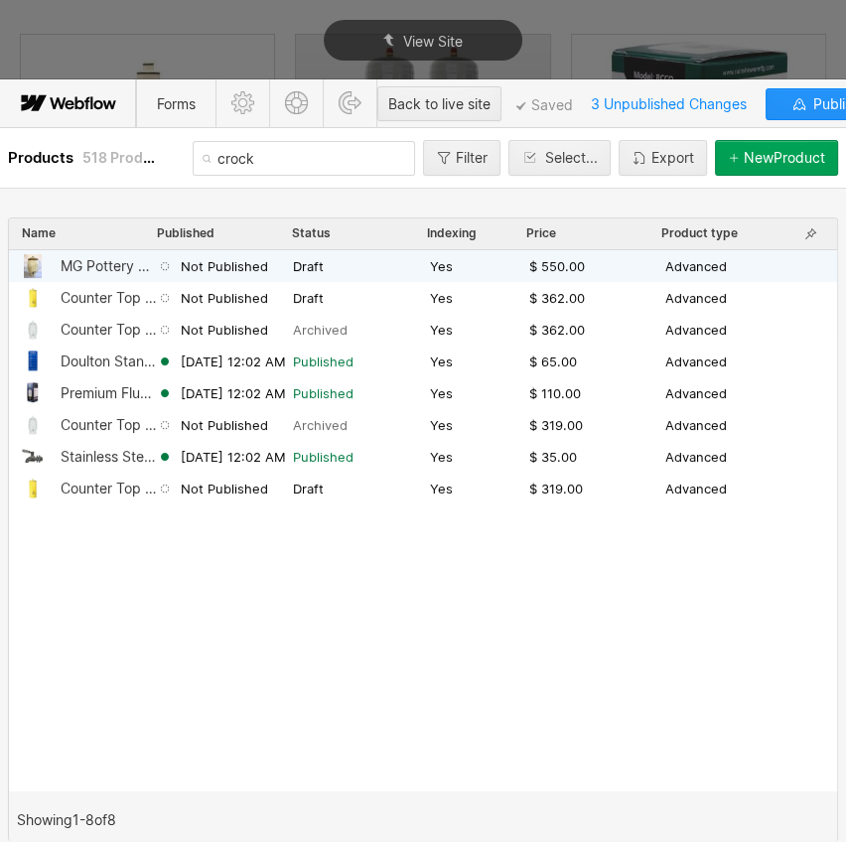
click at [322, 277] on div "MG Pottery Water Filter Crock/Urn - Dolomite Not Published Draft Yes $ 550.00 A…" at bounding box center [423, 266] width 828 height 32
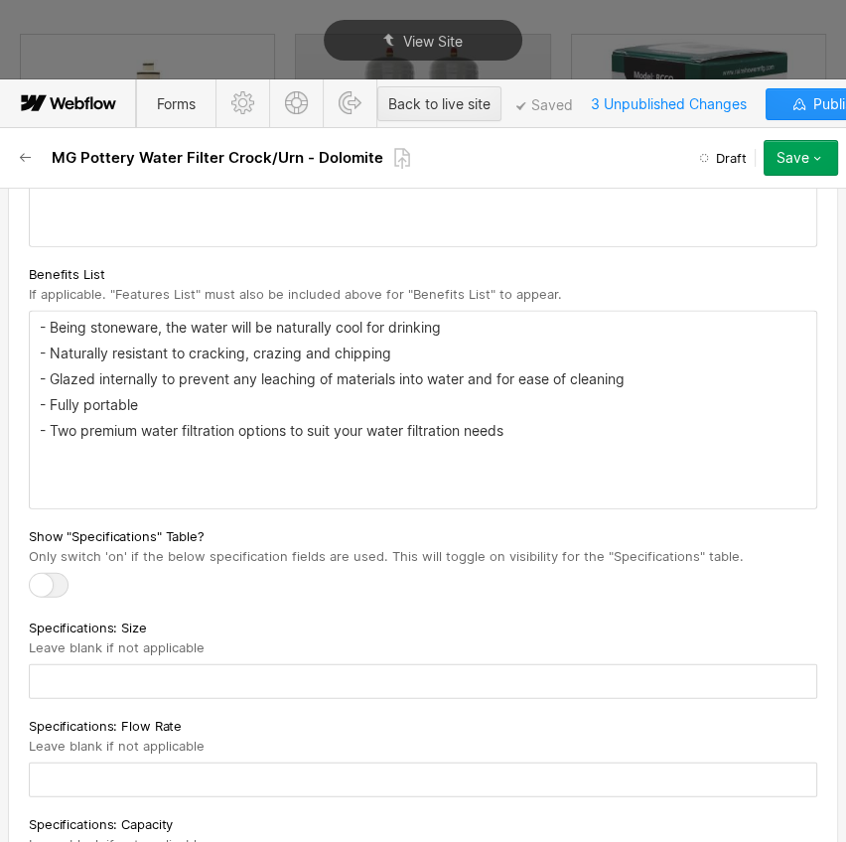
scroll to position [2799, 0]
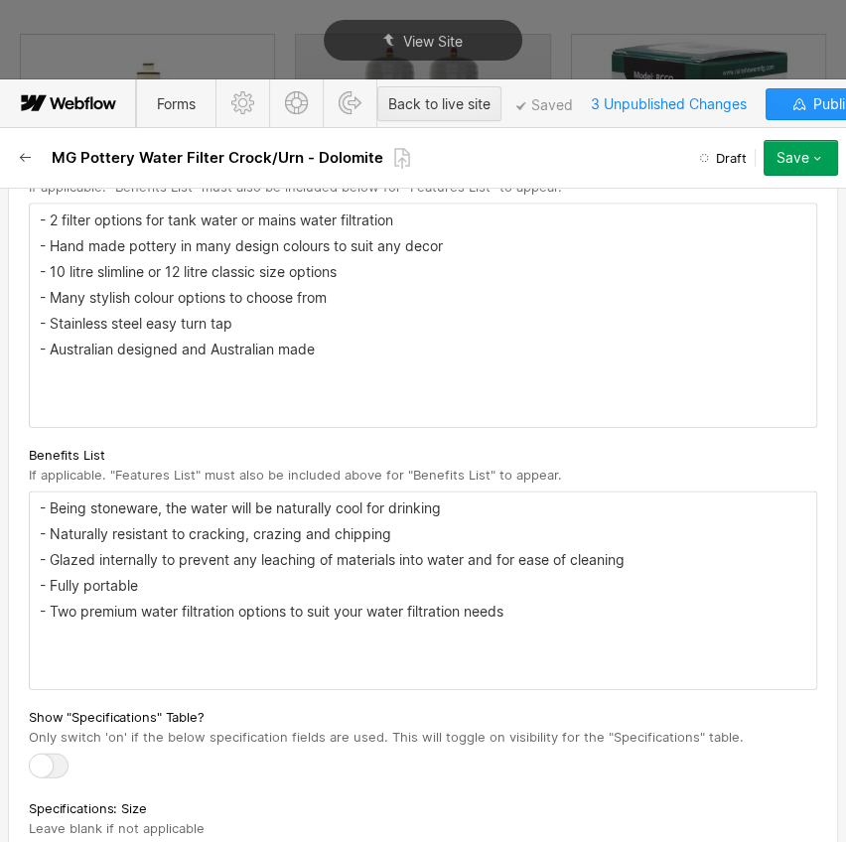
click at [30, 157] on icon "button" at bounding box center [25, 157] width 11 height 9
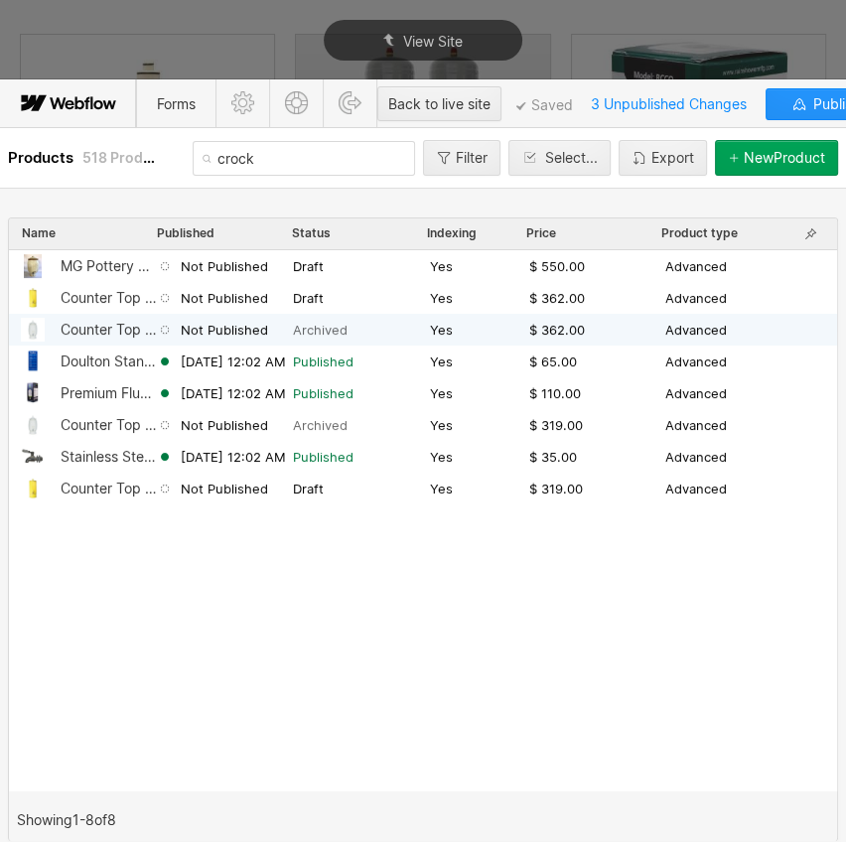
click at [88, 324] on div "Counter Top 12 Litre Stoneware Crock Water Filter System with Flouride Filter" at bounding box center [109, 330] width 96 height 16
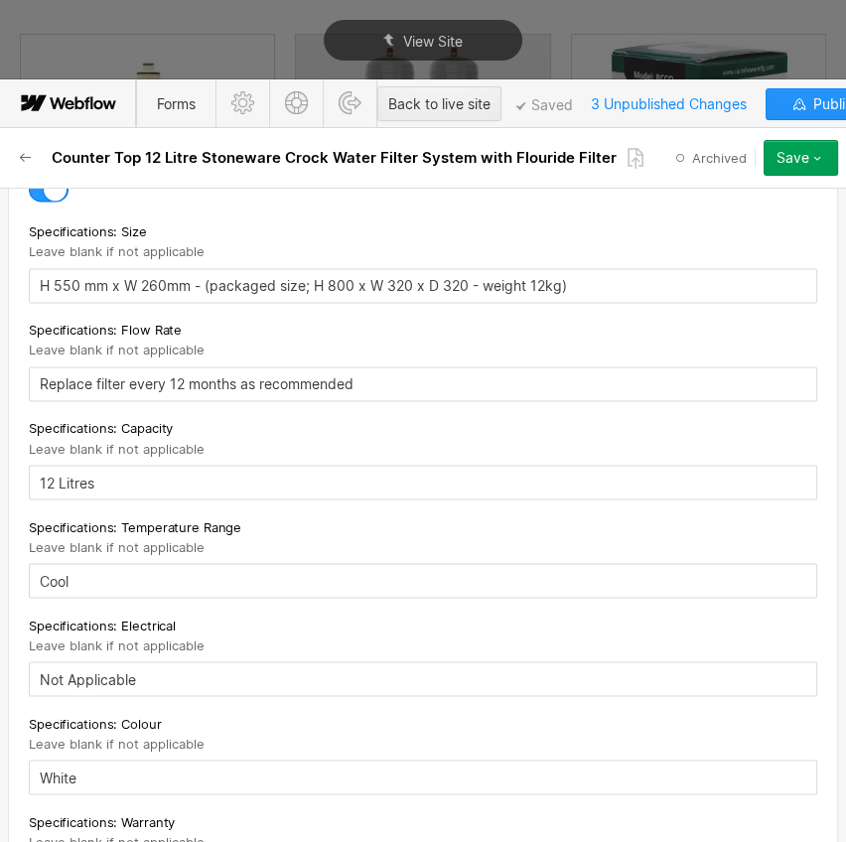
scroll to position [2076, 0]
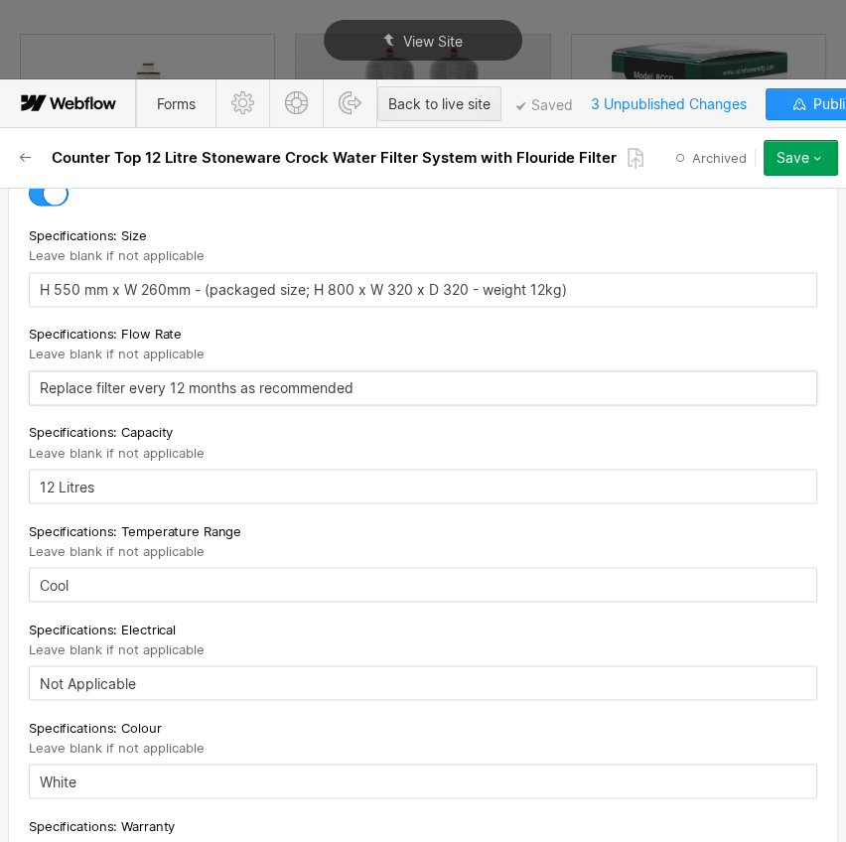
drag, startPoint x: 400, startPoint y: 397, endPoint x: 30, endPoint y: 406, distance: 370.6
click at [30, 405] on input "Replace filter every 12 months as recommended" at bounding box center [423, 388] width 789 height 35
click at [534, 298] on input "H 550 mm x W 260mm - (packaged size; H 800 x W 320 x D 320 - weight 12kg)" at bounding box center [423, 289] width 789 height 35
click at [581, 304] on input "H 550 mm x W 260mm - (packaged size; H 800 x W 320 x D 320 - weight 12kg)" at bounding box center [423, 289] width 789 height 35
drag, startPoint x: 402, startPoint y: 389, endPoint x: 41, endPoint y: 387, distance: 361.6
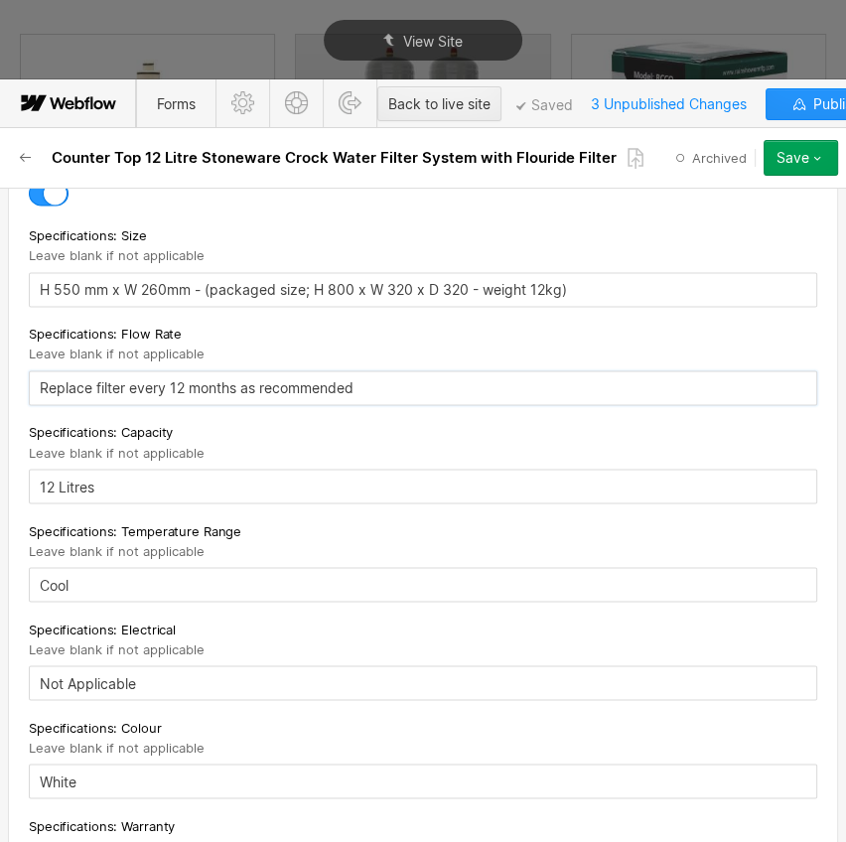
click at [41, 387] on input "Replace filter every 12 months as recommended" at bounding box center [423, 388] width 789 height 35
click at [36, 299] on input "H 550 mm x W 260mm - (packaged size; H 800 x W 320 x D 320 - weight 12kg)" at bounding box center [423, 289] width 789 height 35
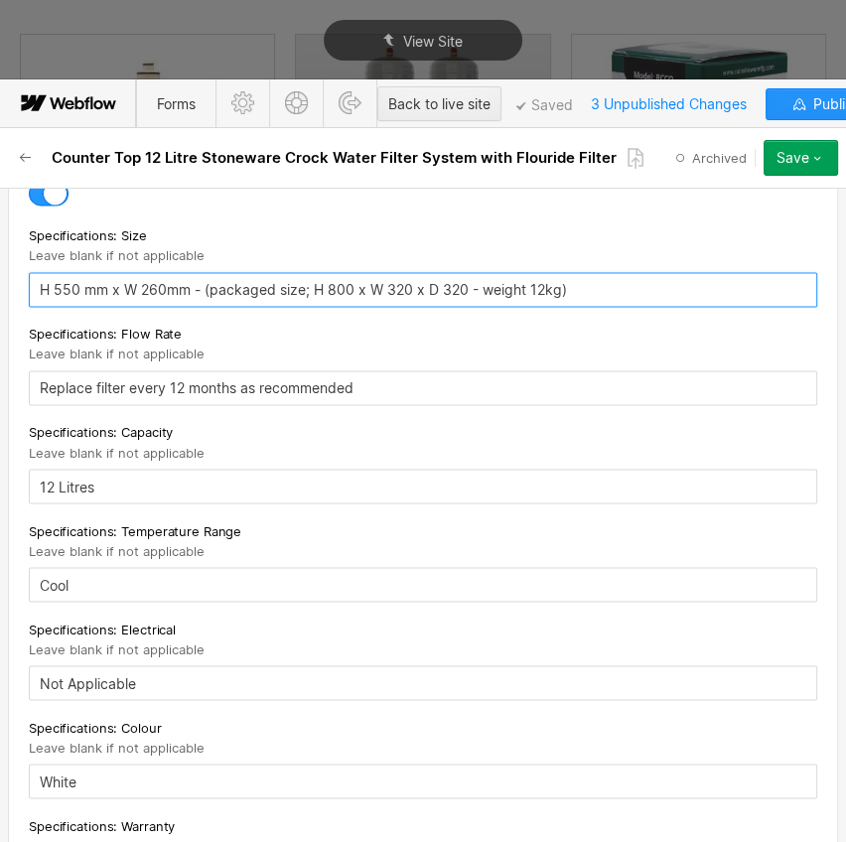
paste input "approximately"
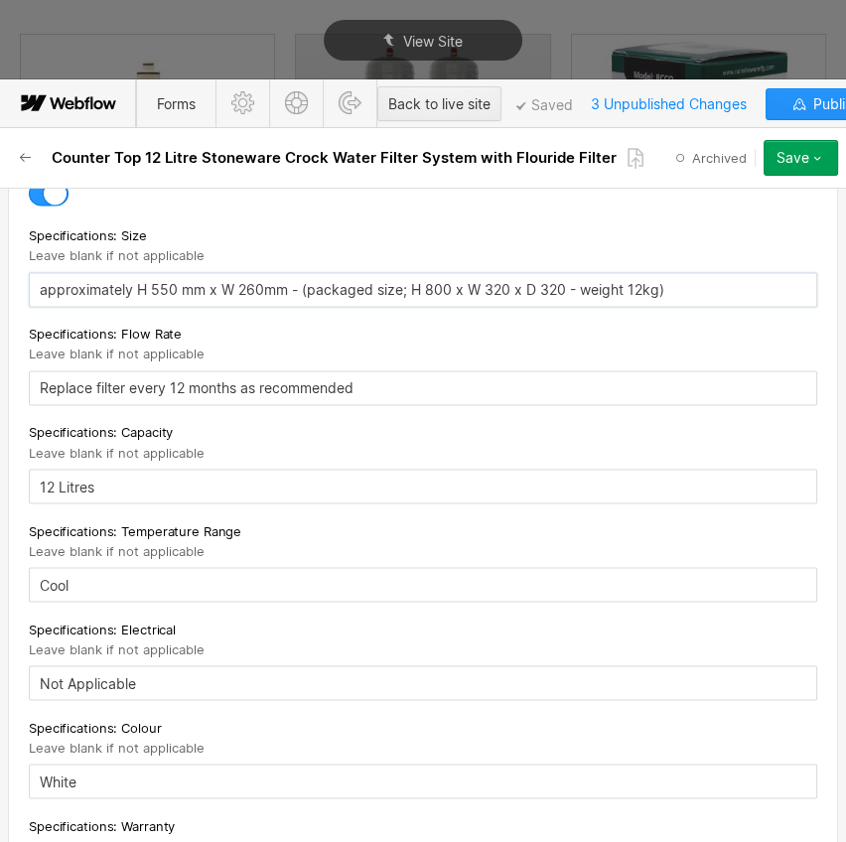
click at [37, 303] on input "approximately H 550 mm x W 260mm - (packaged size; H 800 x W 320 x D 320 - weig…" at bounding box center [423, 289] width 789 height 35
drag, startPoint x: 152, startPoint y: 298, endPoint x: 174, endPoint y: 298, distance: 21.9
click at [174, 298] on input "Approximately H 550 mm x W 260mm - (packaged size; H 800 x W 320 x D 320 - weig…" at bounding box center [423, 289] width 789 height 35
click at [247, 299] on input "Approximately H 470 mm x W 260mm - (packaged size; H 800 x W 320 x D 320 - weig…" at bounding box center [423, 289] width 789 height 35
click at [328, 302] on input "Approximately H 470 mm x W 270mm - (packaged size; H 800 x W 320 x D 320 - weig…" at bounding box center [423, 289] width 789 height 35
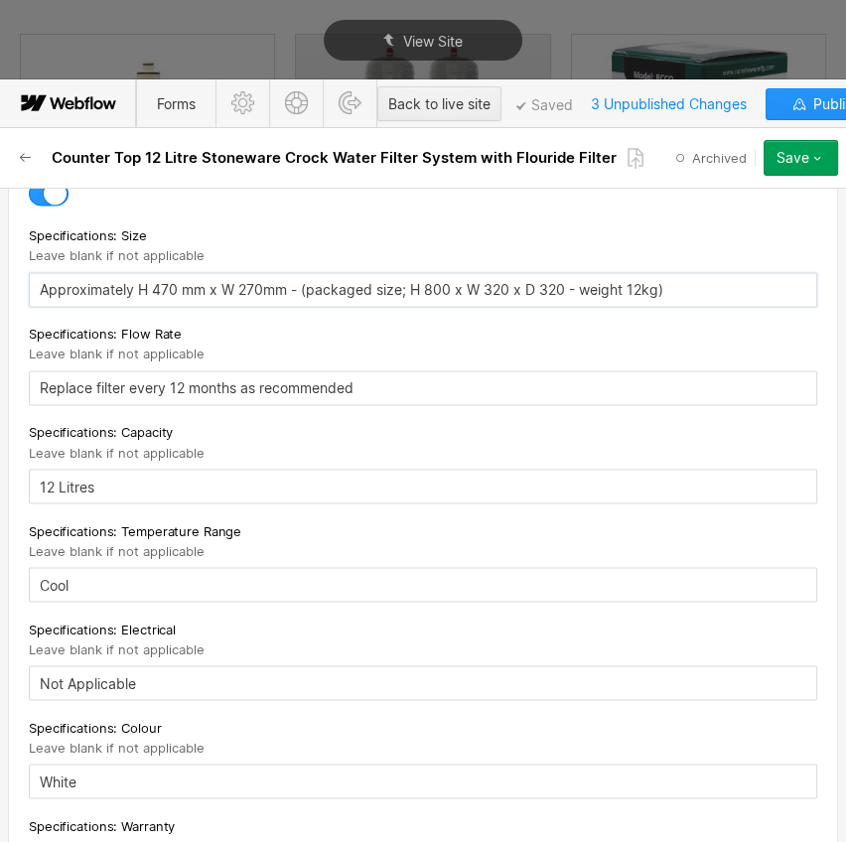
drag, startPoint x: 689, startPoint y: 298, endPoint x: 306, endPoint y: 302, distance: 383.5
click at [306, 302] on input "Approximately H 470 mm x W 270mm - (packaged size; H 800 x W 320 x D 320 - weig…" at bounding box center [423, 289] width 789 height 35
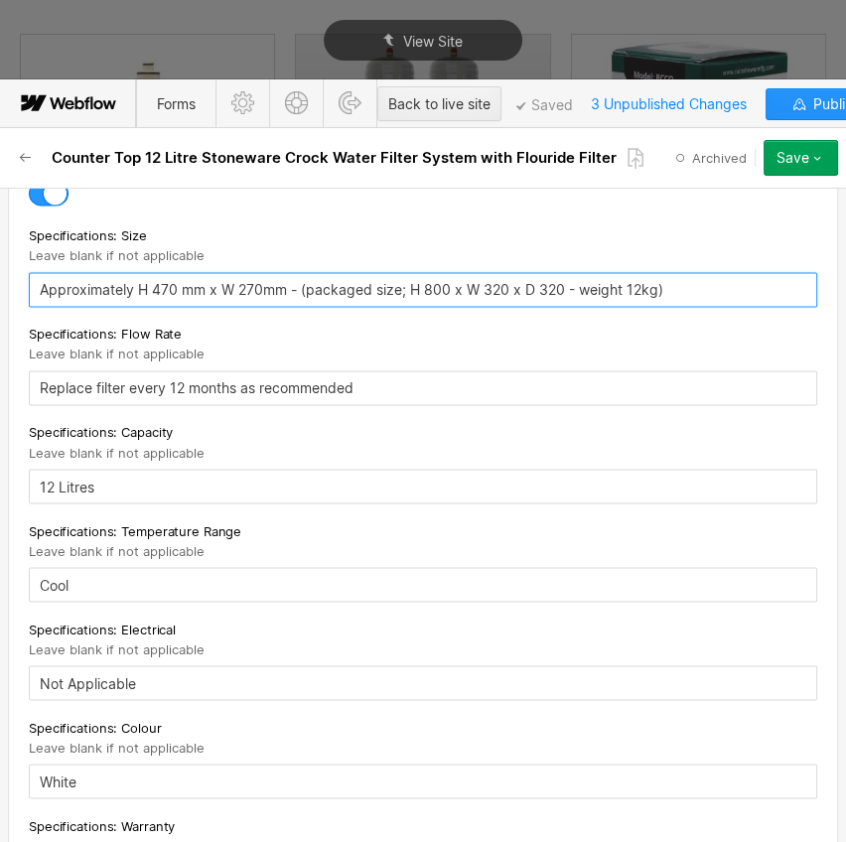
type input "Approximately H 470 mm x W 270mm - (packaged size; H 800 x W 320 x D 320 - weig…"
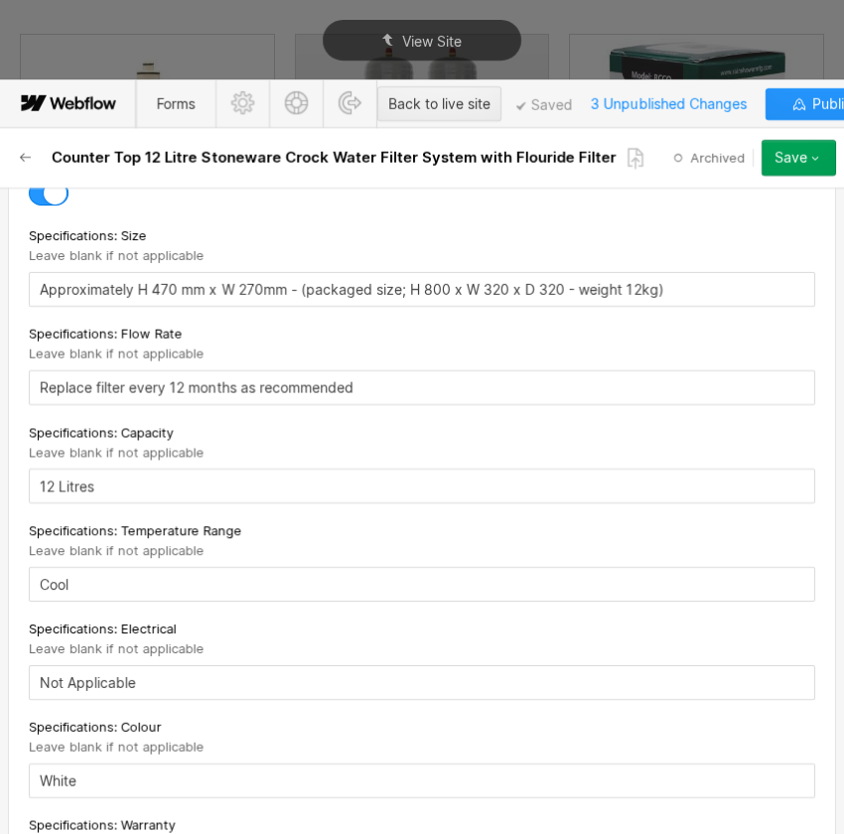
click at [246, 338] on div "Specifications: Flow Rate" at bounding box center [422, 334] width 787 height 22
click at [29, 159] on icon "button" at bounding box center [26, 158] width 16 height 16
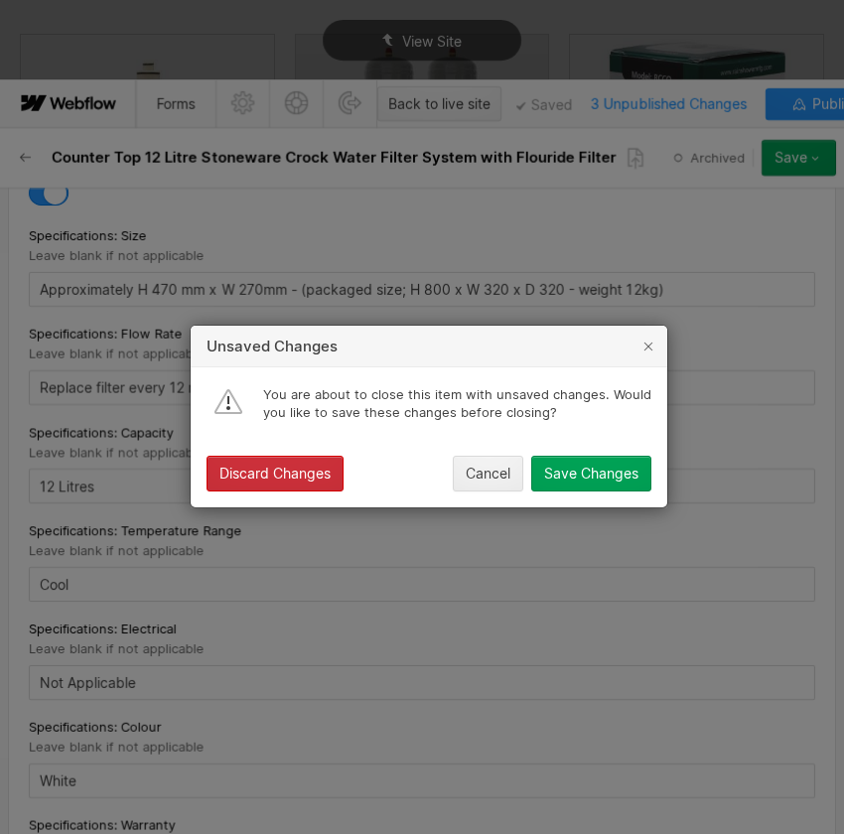
click at [237, 478] on div "Discard Changes" at bounding box center [275, 475] width 111 height 16
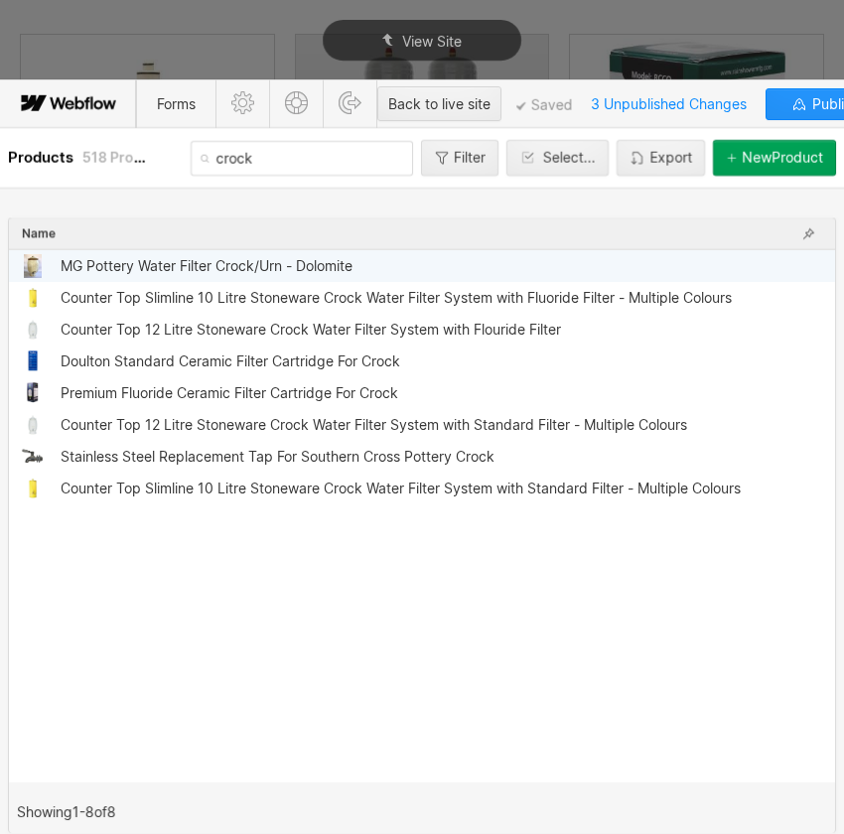
click at [156, 264] on div "MG Pottery Water Filter Crock/Urn - Dolomite" at bounding box center [207, 266] width 292 height 16
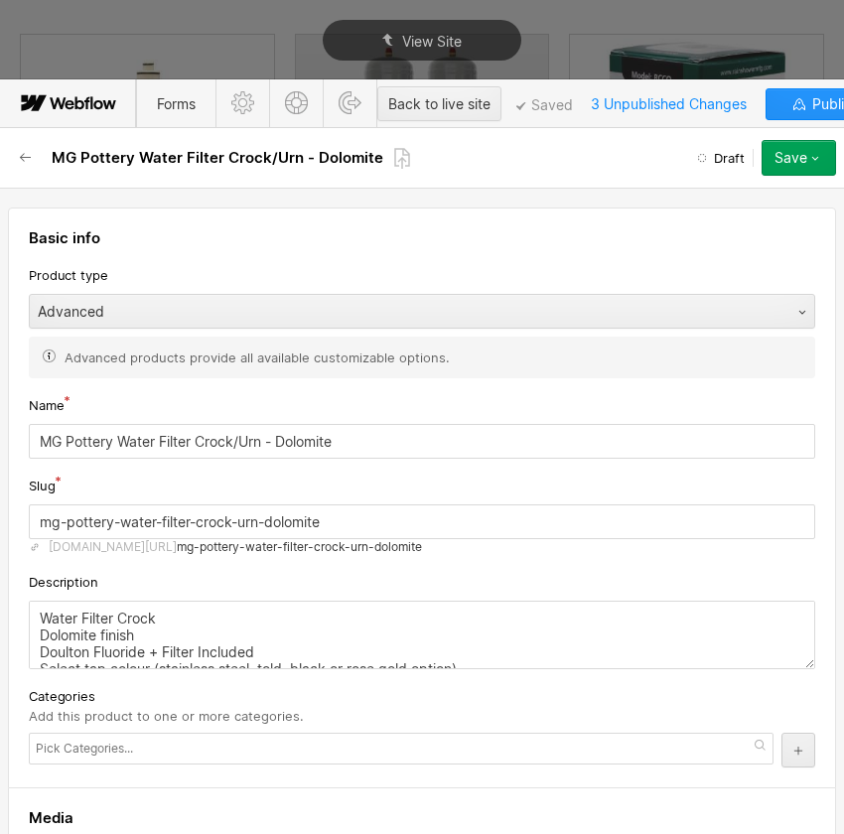
scroll to position [541, 0]
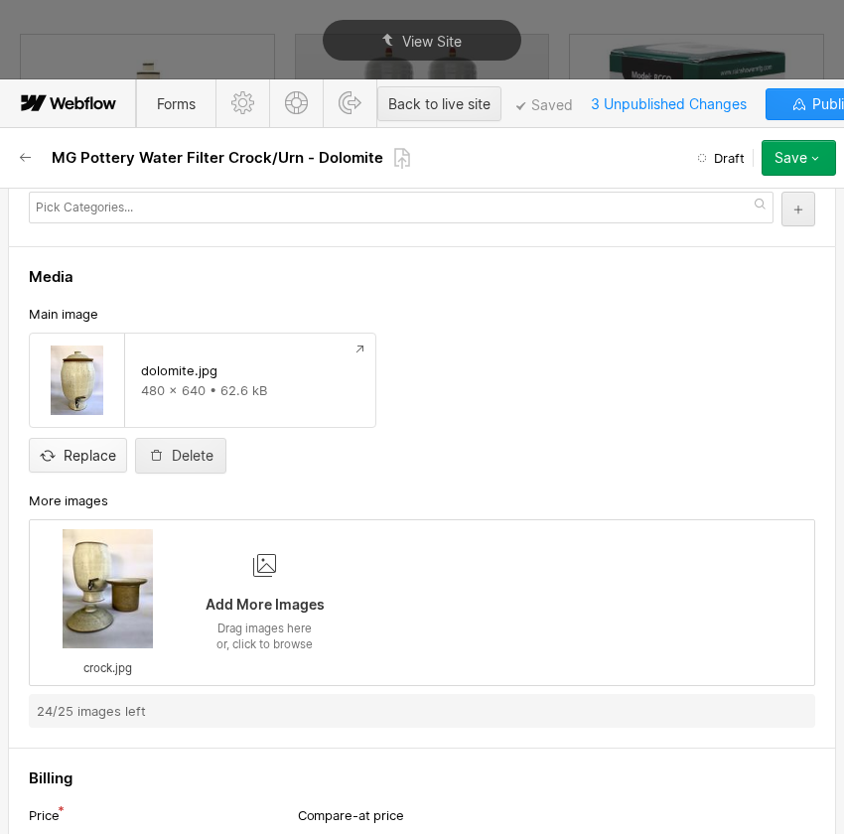
click at [94, 456] on input "file" at bounding box center [78, 439] width 96 height 66
type input "C:\fakepath\dolomite - Edited.png"
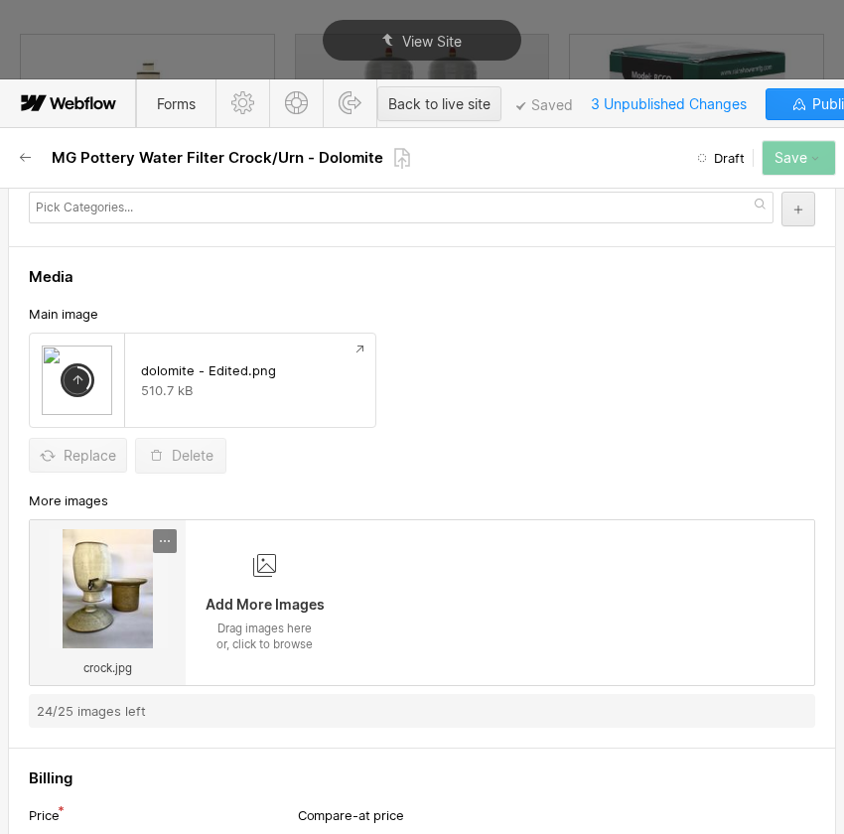
click at [165, 549] on div at bounding box center [165, 541] width 24 height 24
click at [96, 604] on div "Delete" at bounding box center [124, 603] width 83 height 16
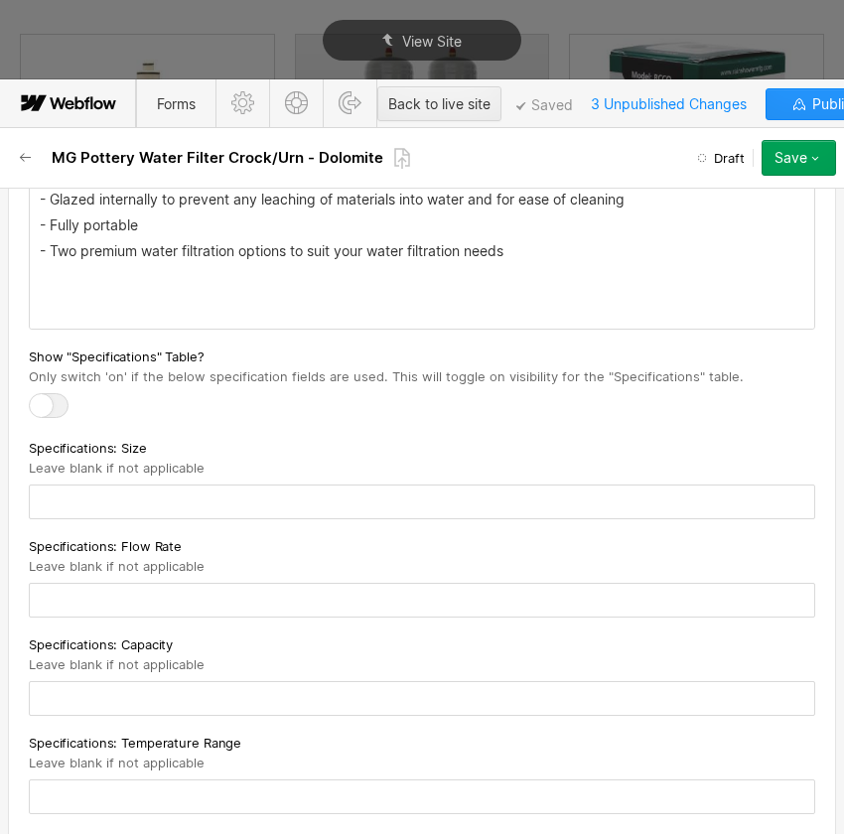
scroll to position [3250, 0]
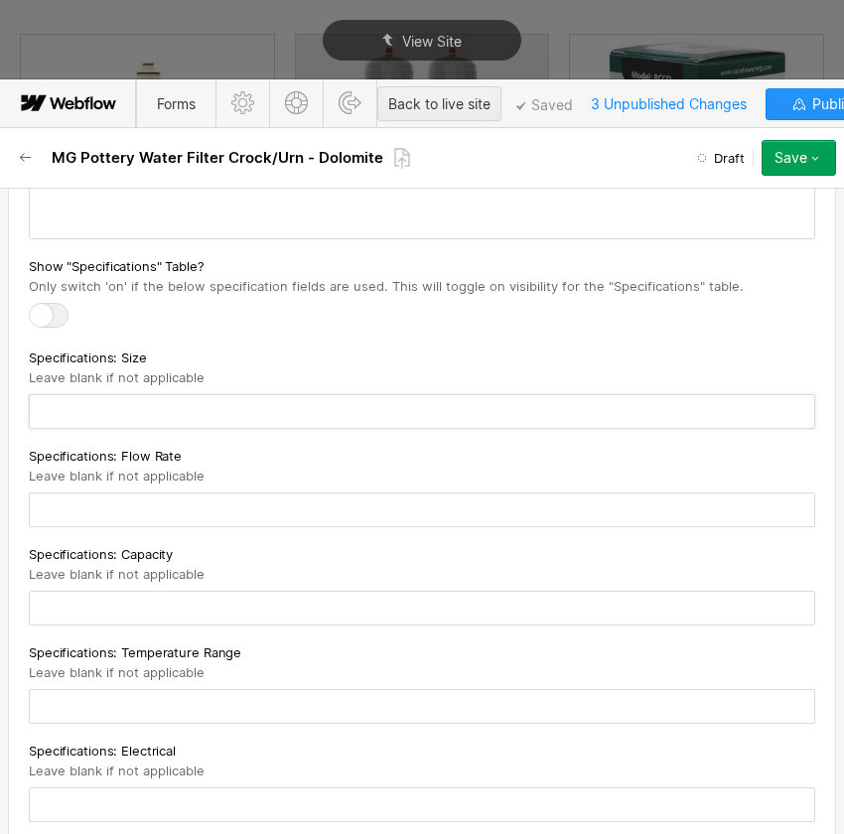
click at [220, 397] on input "text" at bounding box center [422, 411] width 787 height 35
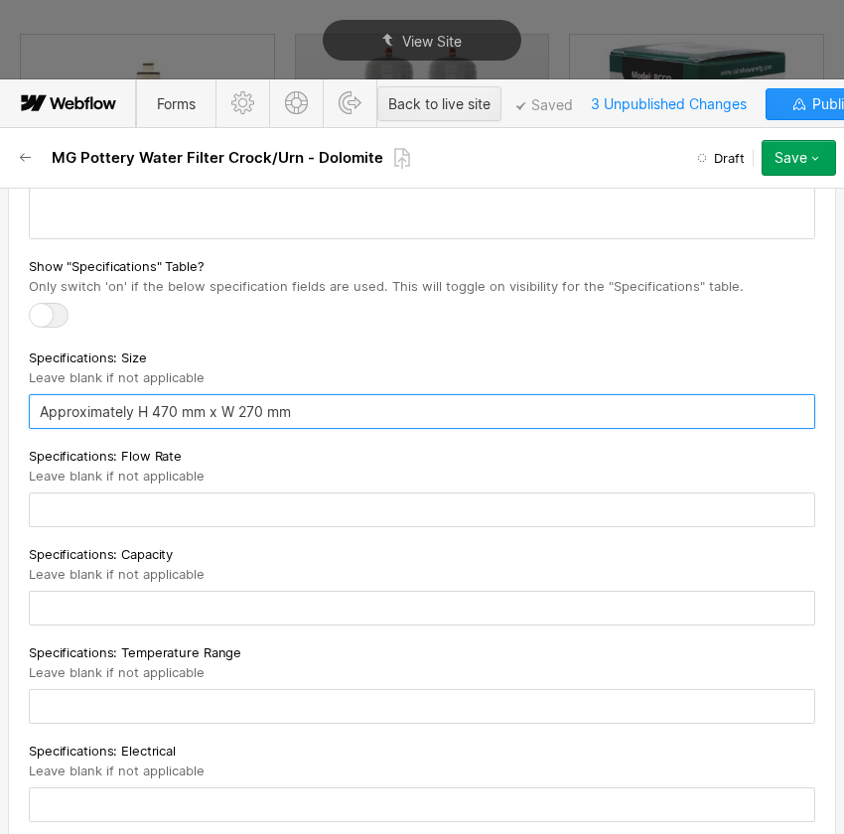
type input "Approximately H 470 mm x W 270 mm"
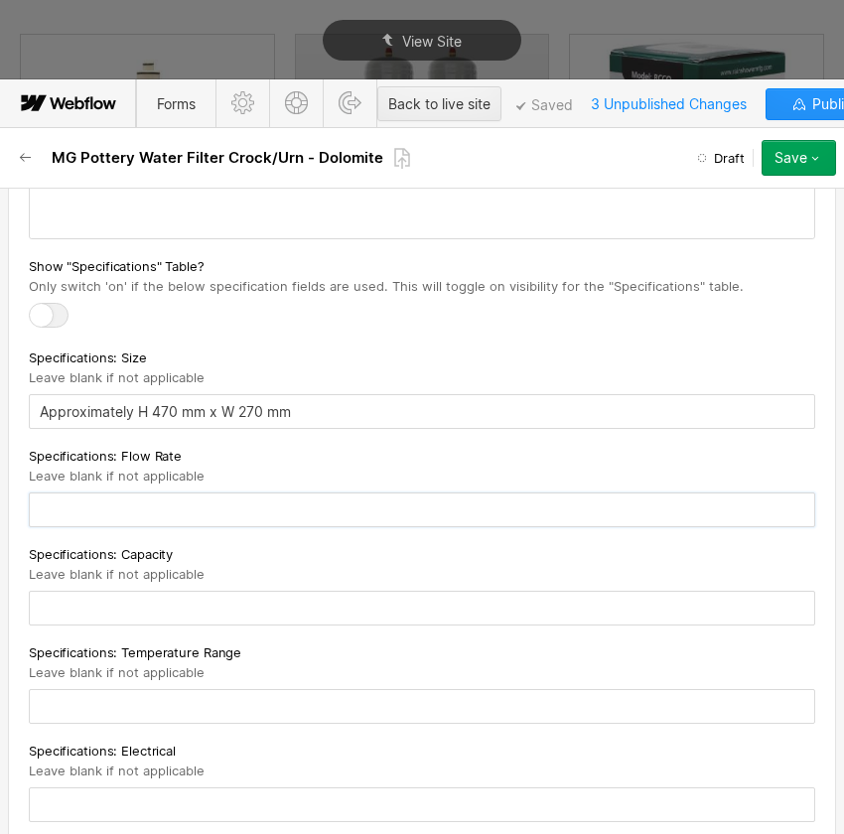
click at [275, 509] on input "text" at bounding box center [422, 510] width 787 height 35
type input "P"
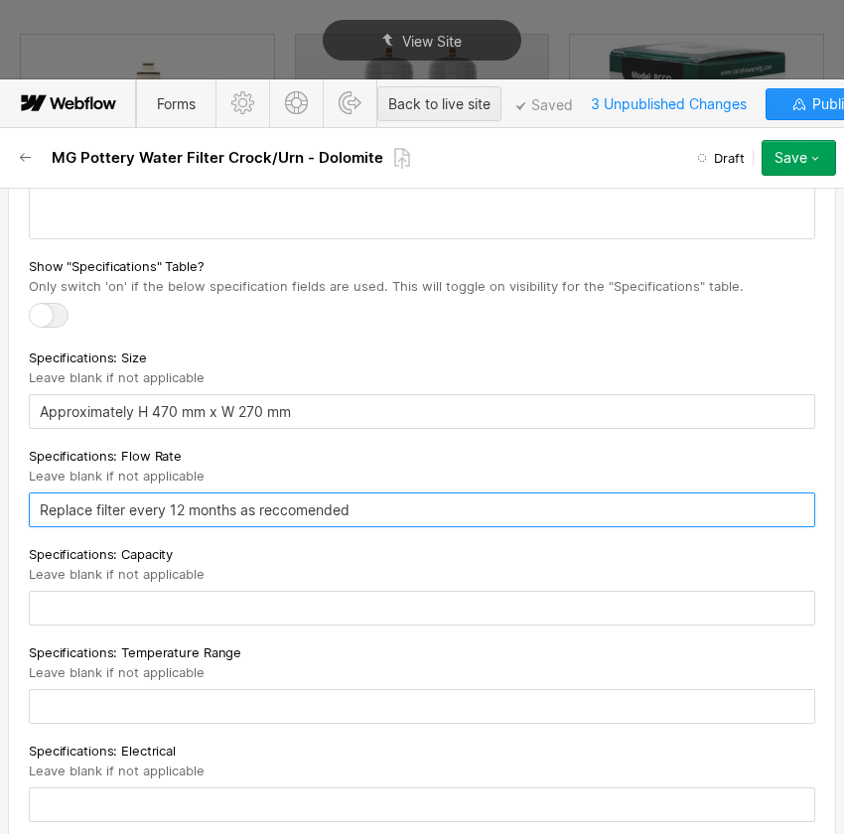
type input "Replace filter every 12 months as reccomended"
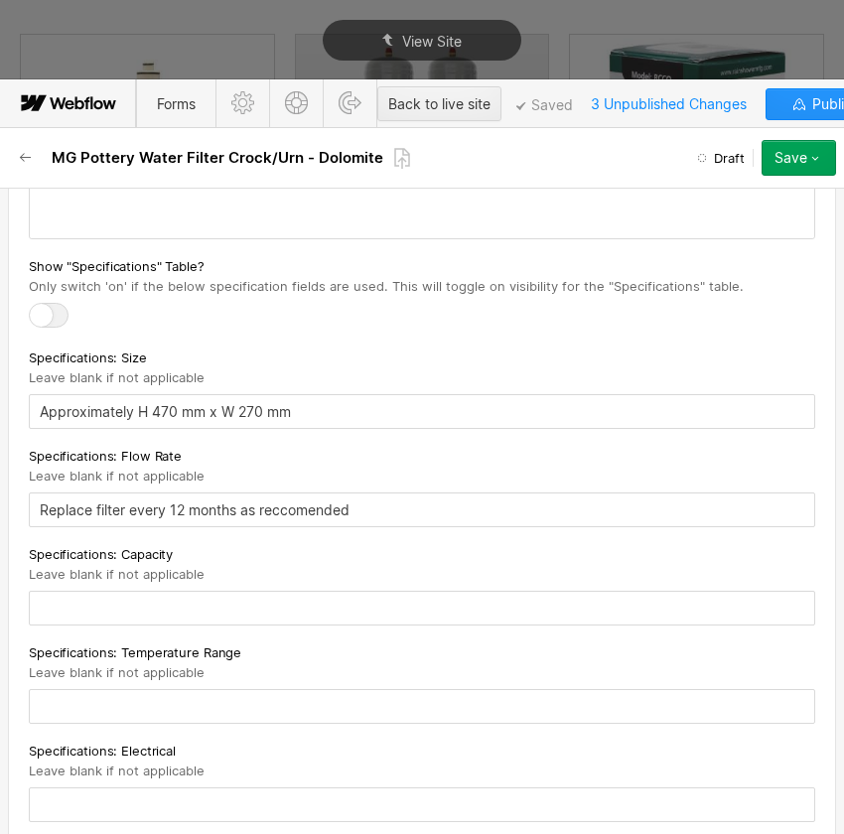
click at [248, 580] on div "Specifications: Capacity Leave blank if not applicable" at bounding box center [422, 584] width 787 height 82
click at [249, 591] on input "text" at bounding box center [422, 608] width 787 height 35
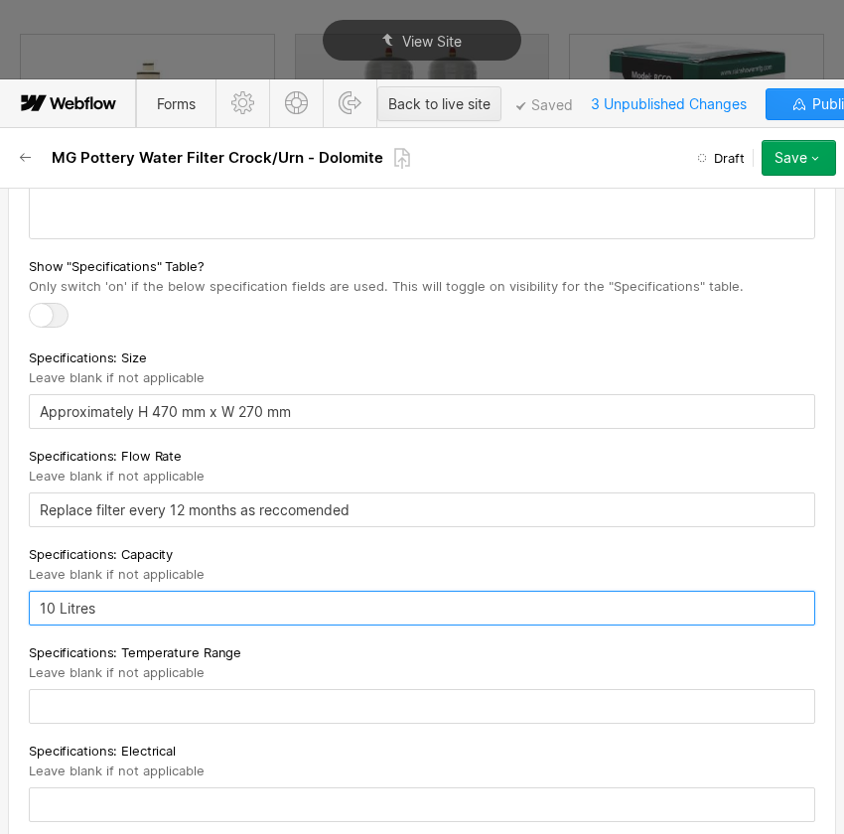
type input "10 Litres"
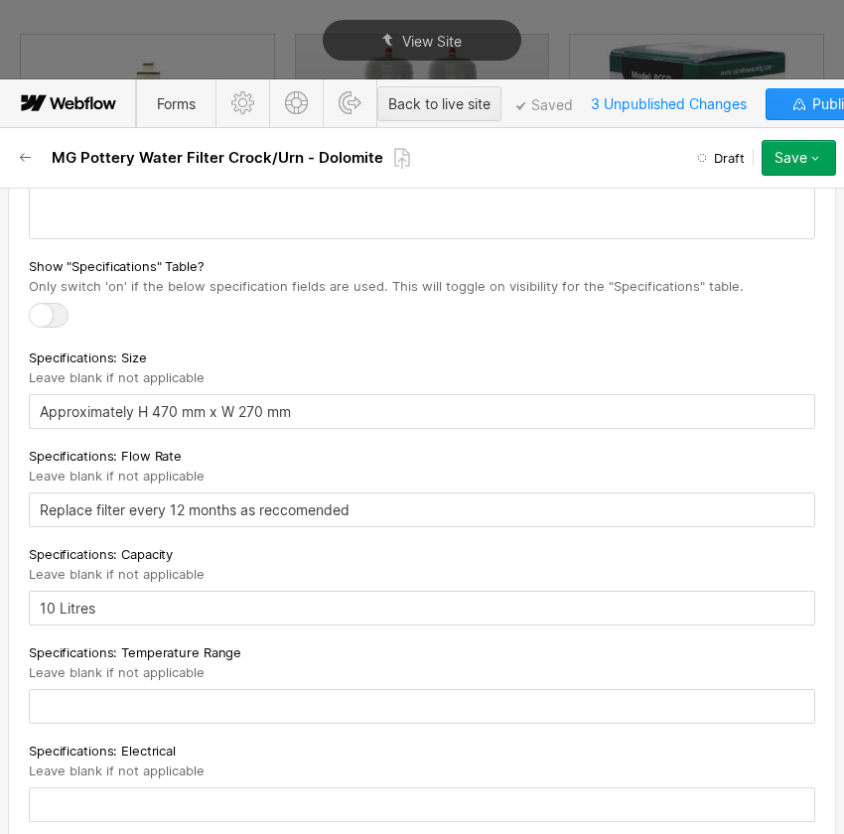
click at [173, 676] on div "Specifications: Temperature Range Leave blank if not applicable" at bounding box center [422, 683] width 787 height 82
click at [172, 693] on input "text" at bounding box center [422, 706] width 787 height 35
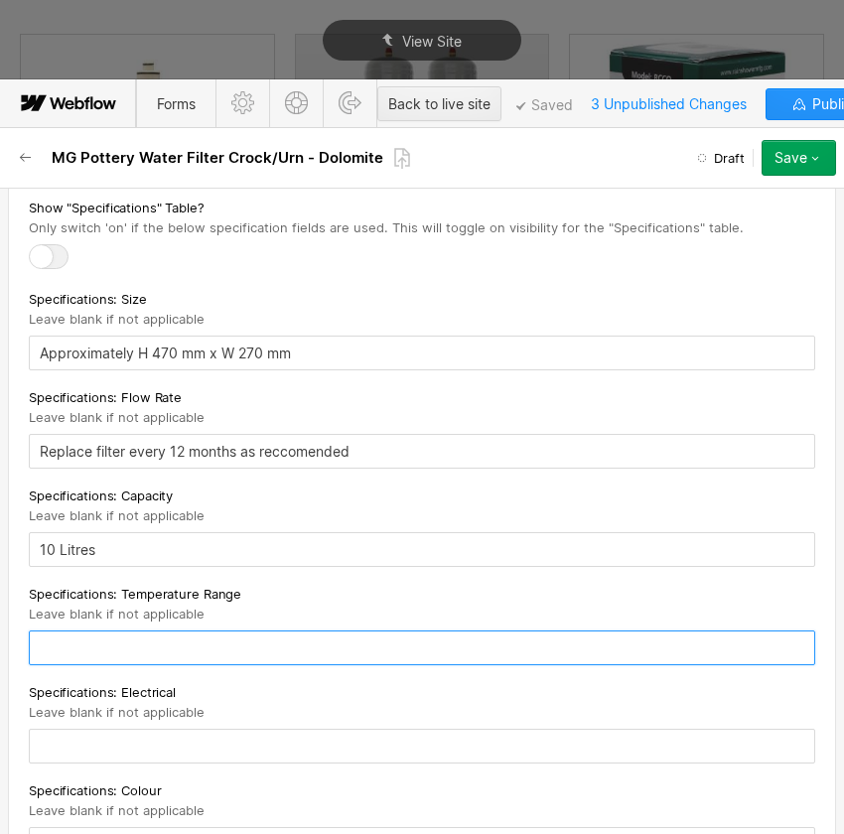
scroll to position [3341, 0]
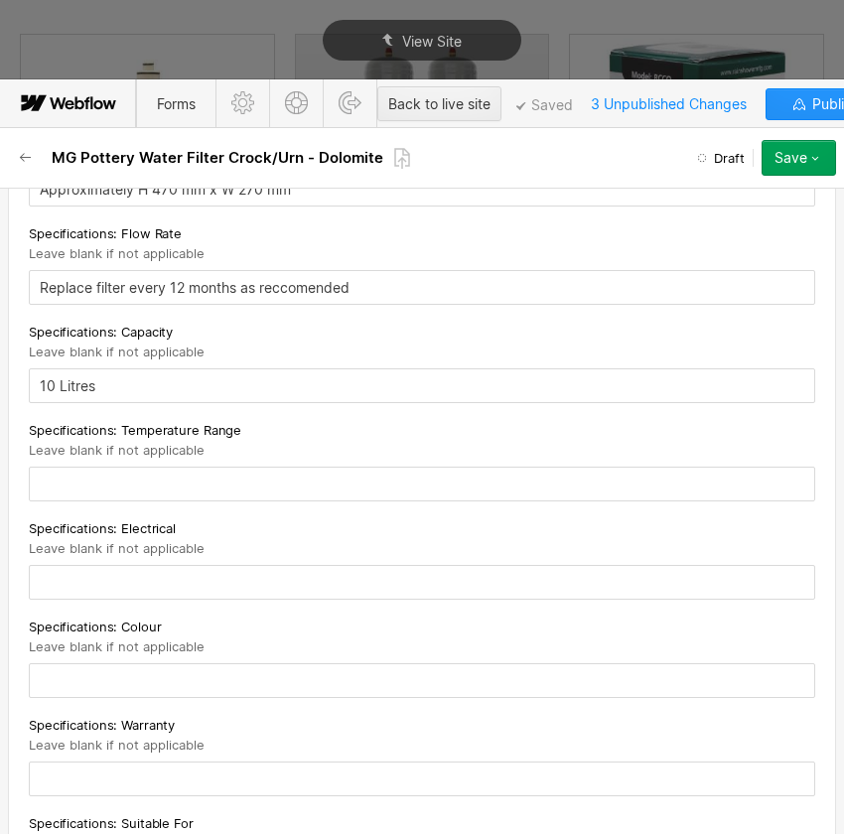
scroll to position [3612, 0]
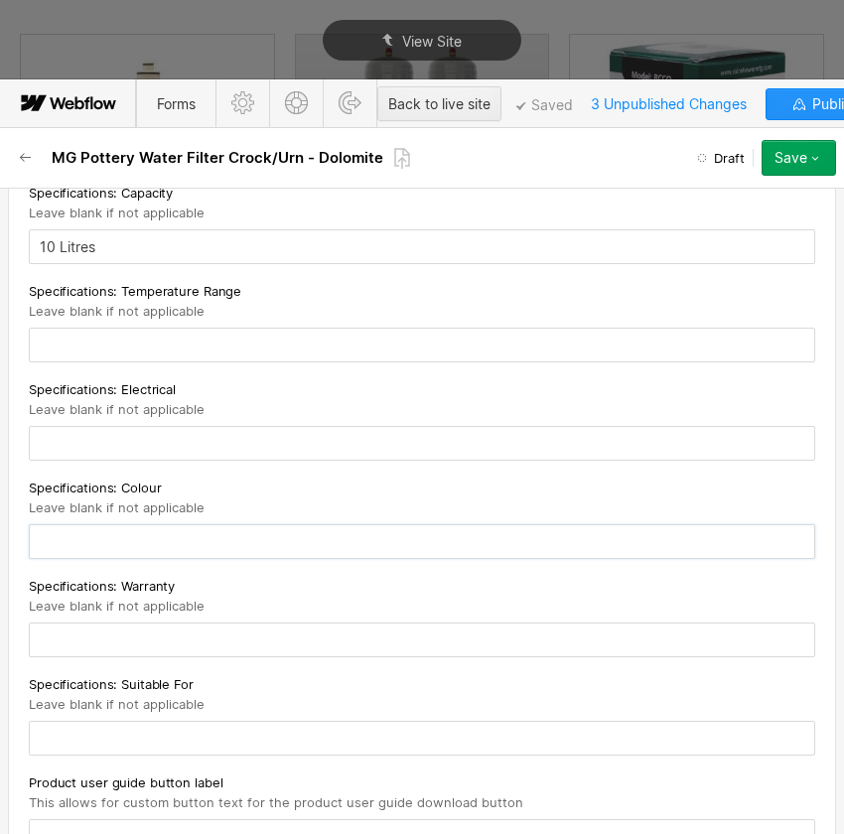
click at [214, 538] on input "text" at bounding box center [422, 541] width 787 height 35
type input "Q"
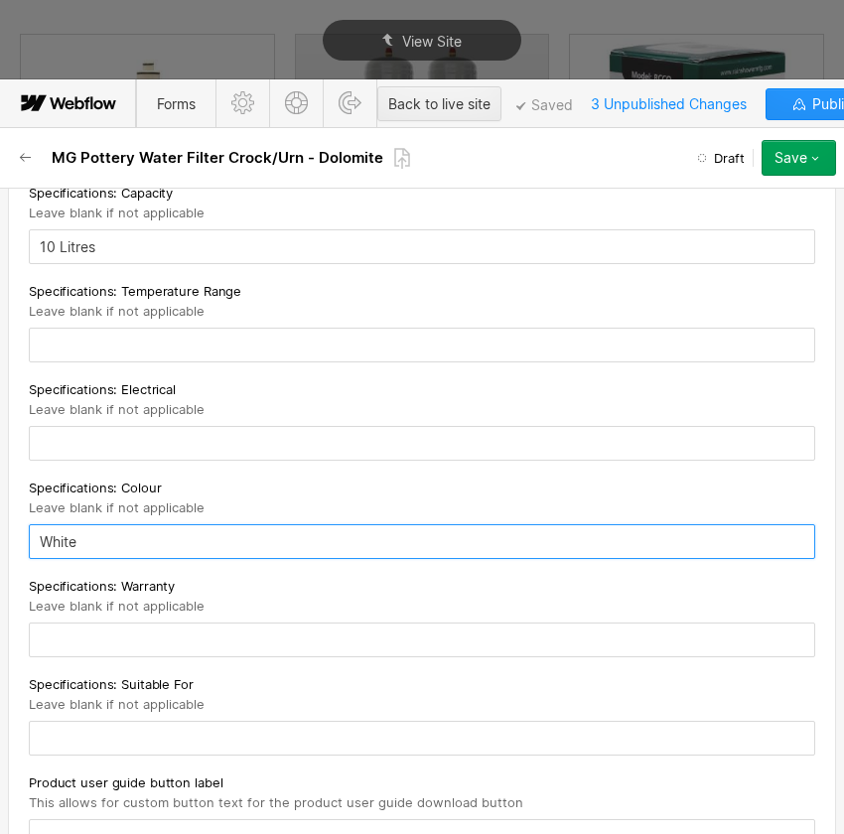
type input "White"
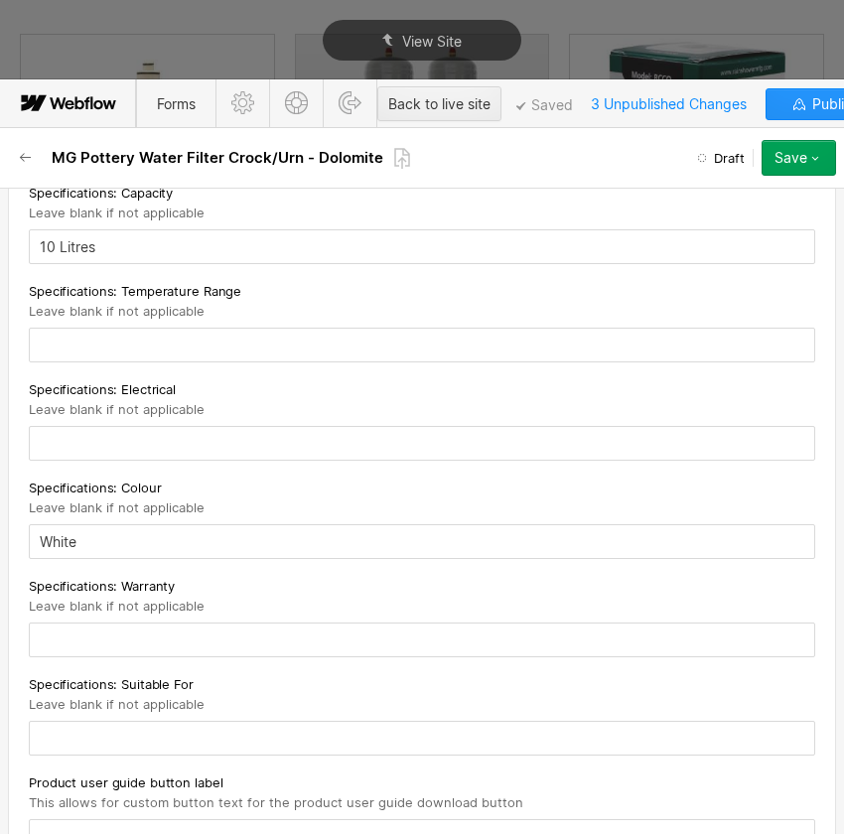
click at [294, 605] on div "Specifications: Warranty Leave blank if not applicable" at bounding box center [422, 595] width 787 height 40
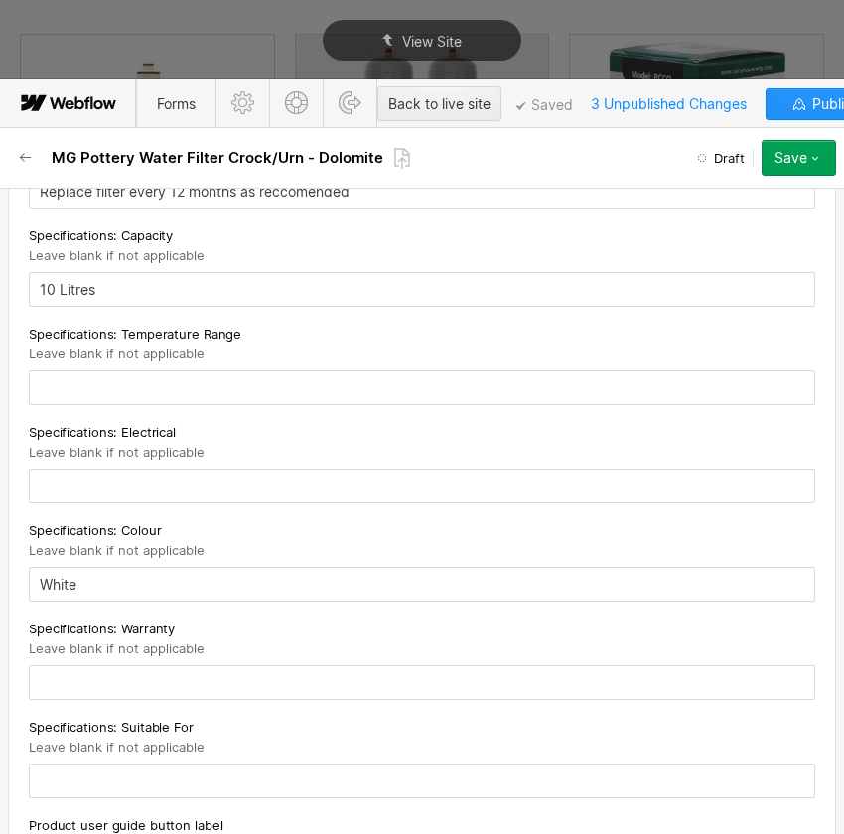
scroll to position [3431, 0]
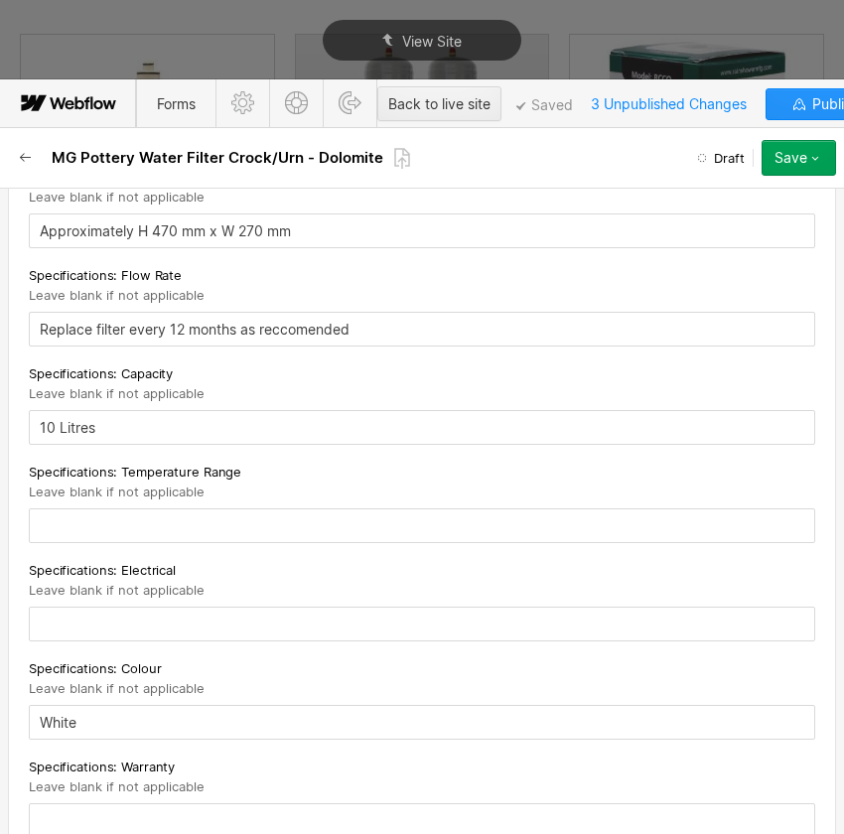
click at [19, 154] on icon "button" at bounding box center [26, 158] width 16 height 16
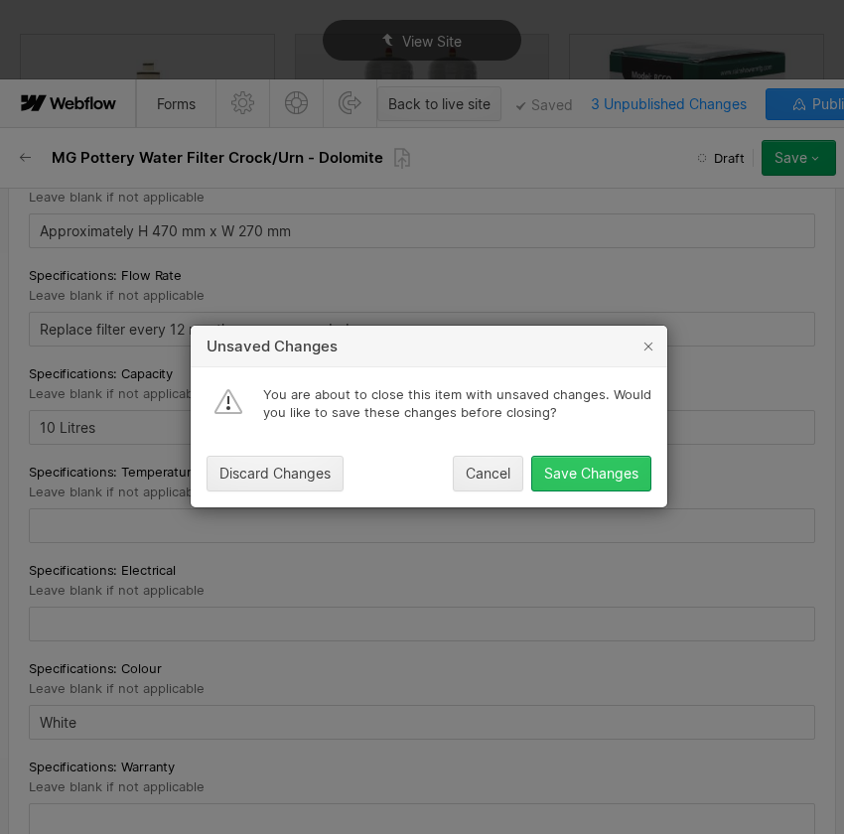
click at [600, 477] on div "Save Changes" at bounding box center [591, 475] width 94 height 16
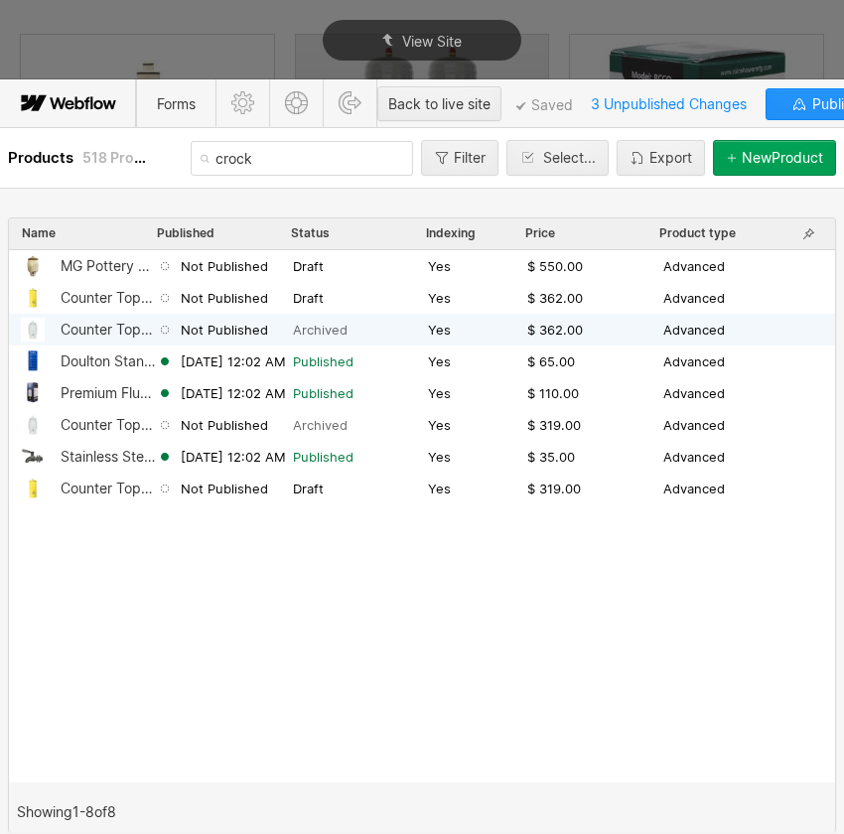
click at [125, 322] on div "Counter Top 12 Litre Stoneware Crock Water Filter System with Flouride Filter" at bounding box center [109, 330] width 96 height 16
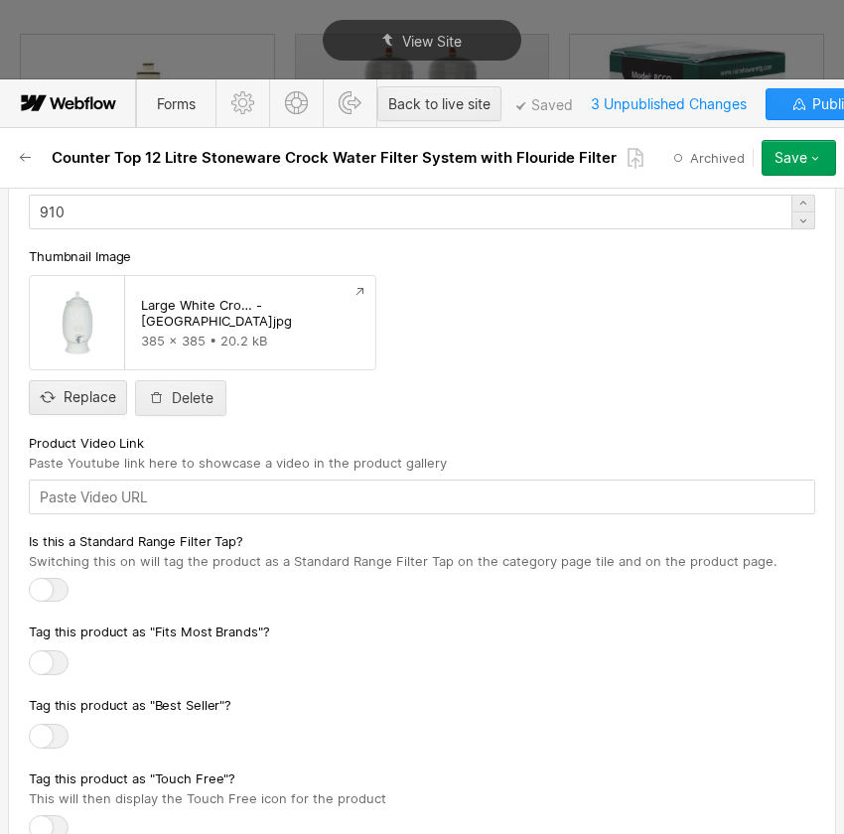
scroll to position [4515, 0]
click at [32, 158] on icon "button" at bounding box center [26, 158] width 16 height 16
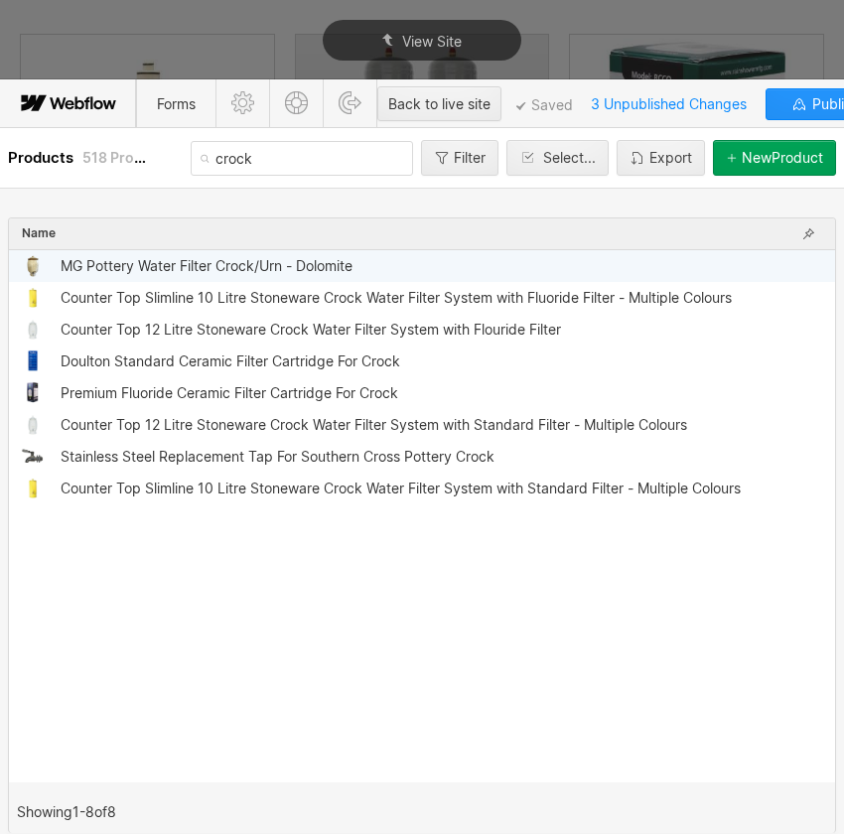
click at [199, 270] on div "MG Pottery Water Filter Crock/Urn - Dolomite" at bounding box center [207, 266] width 292 height 16
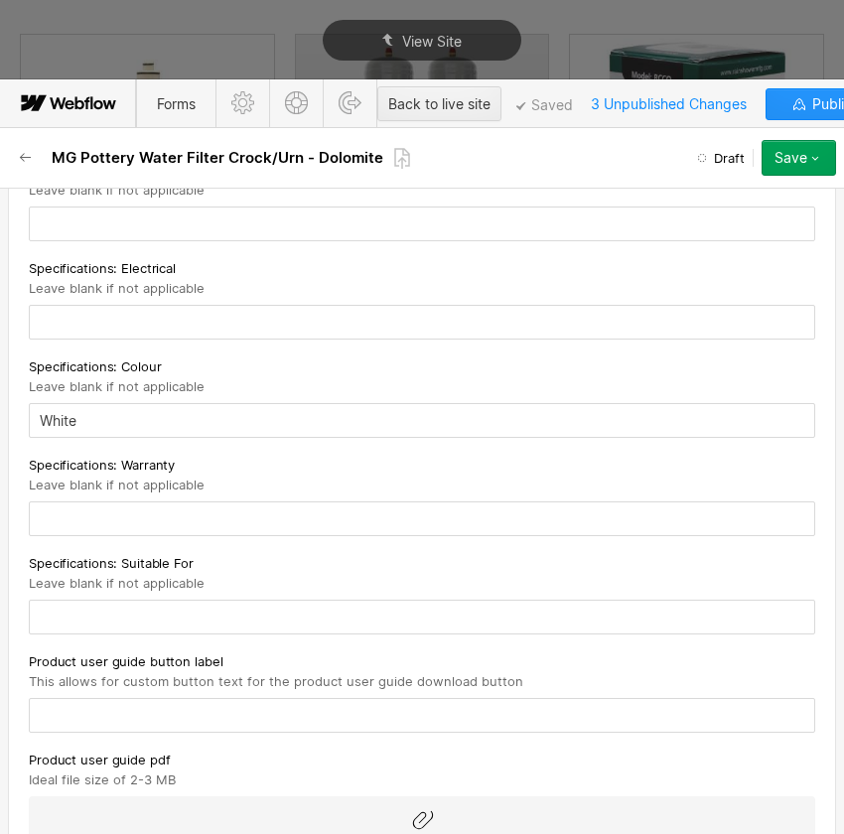
scroll to position [3702, 0]
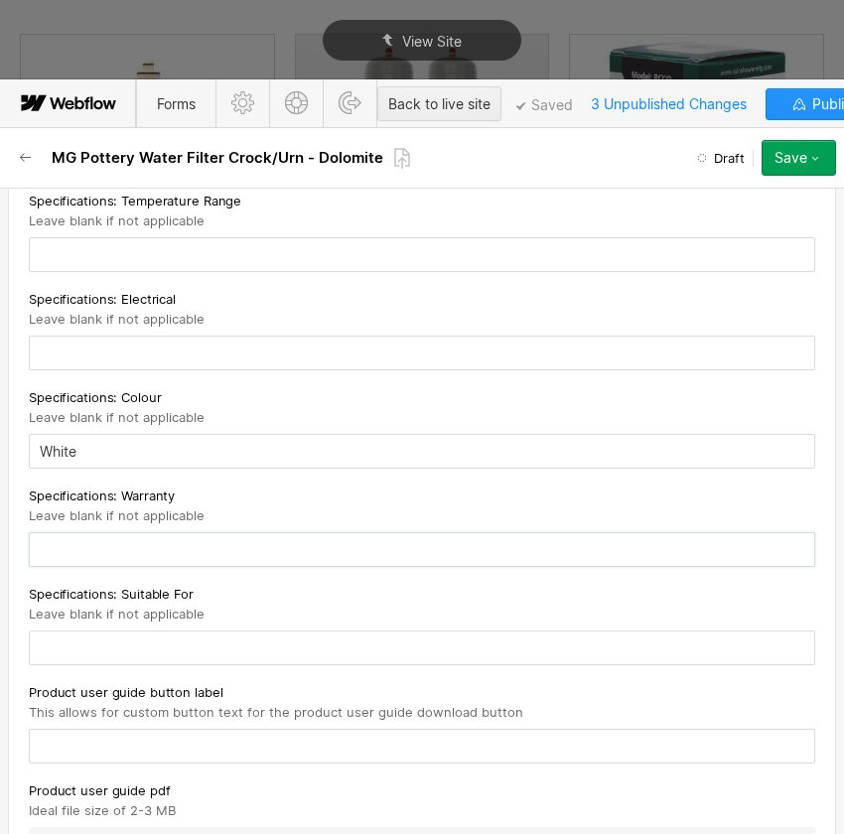
click at [238, 534] on input "text" at bounding box center [422, 549] width 787 height 35
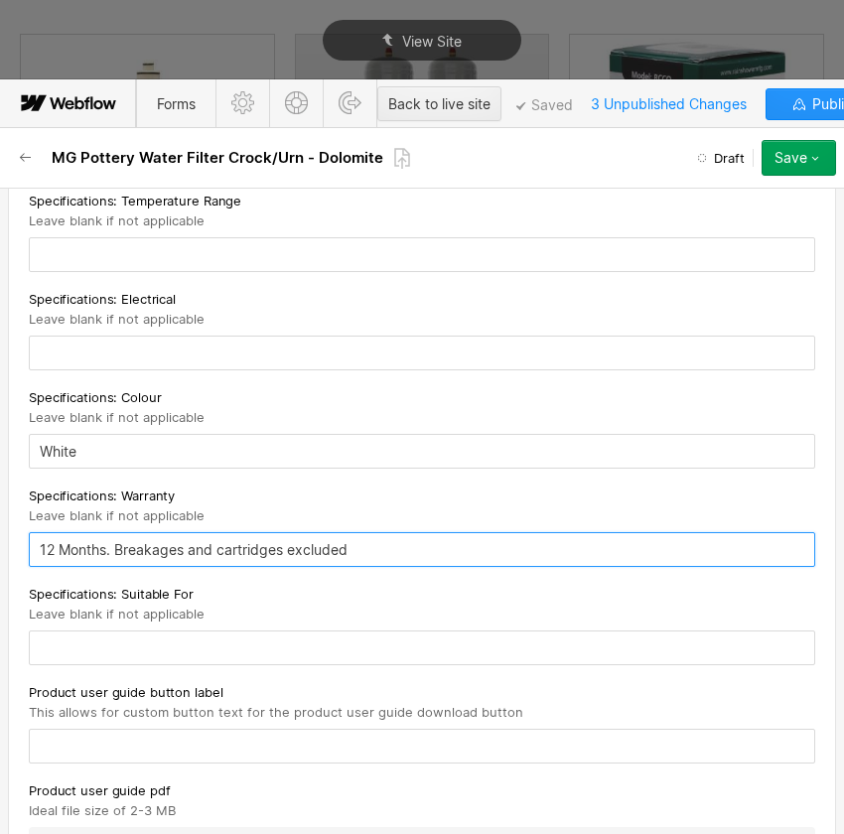
type input "12 Months. Breakages and cartridges excluded"
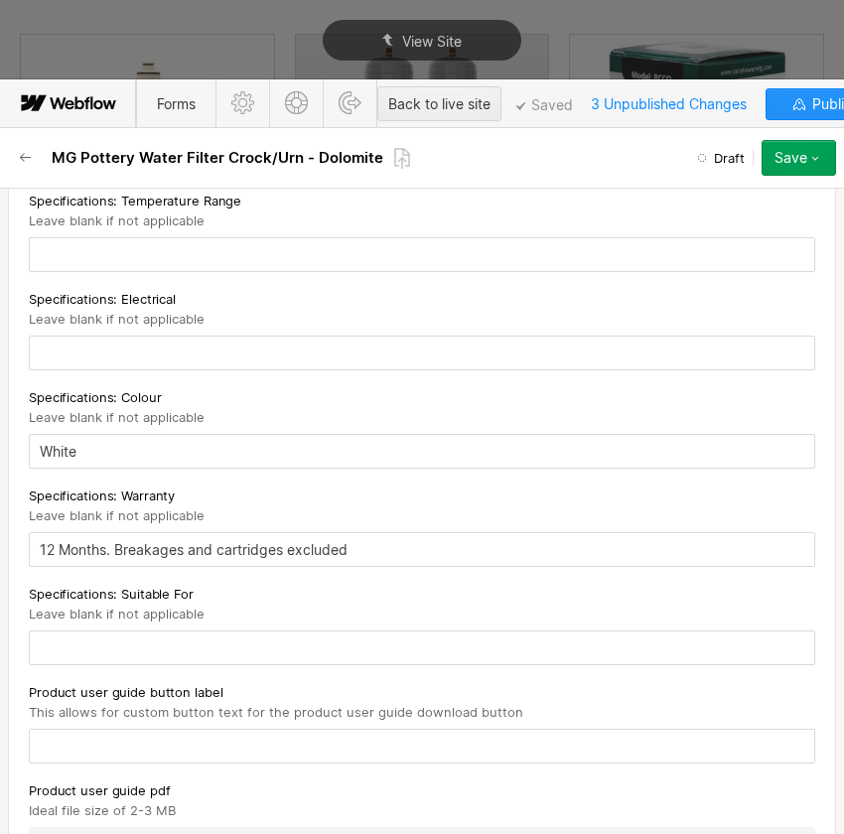
click at [420, 606] on div "Specifications: Suitable For Leave blank if not applicable" at bounding box center [422, 603] width 787 height 40
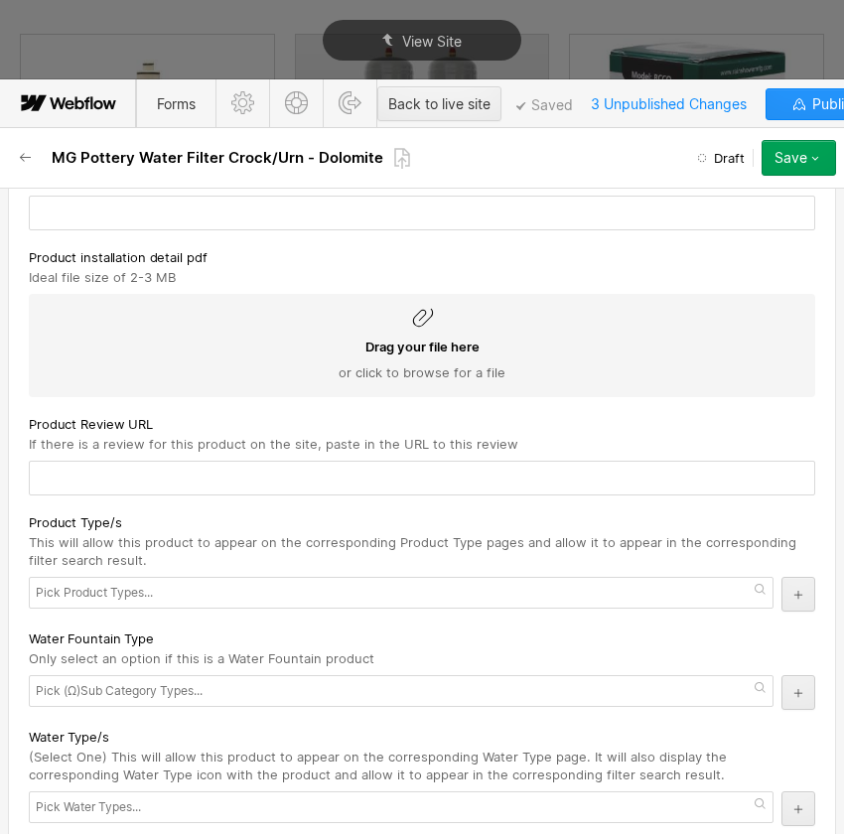
scroll to position [4515, 0]
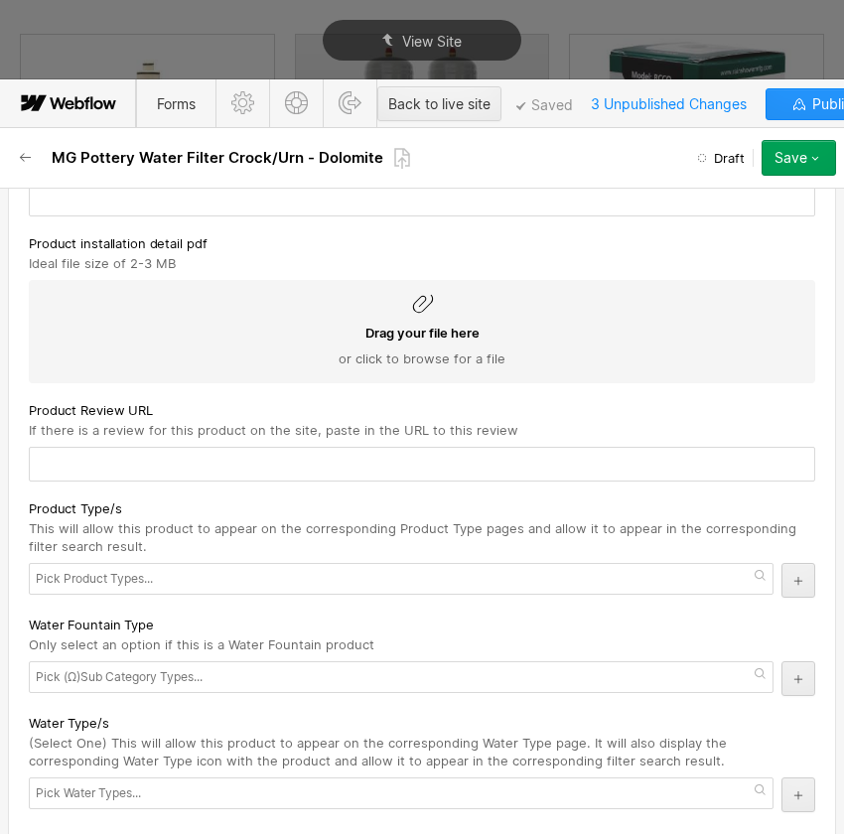
click at [164, 576] on div at bounding box center [401, 579] width 745 height 32
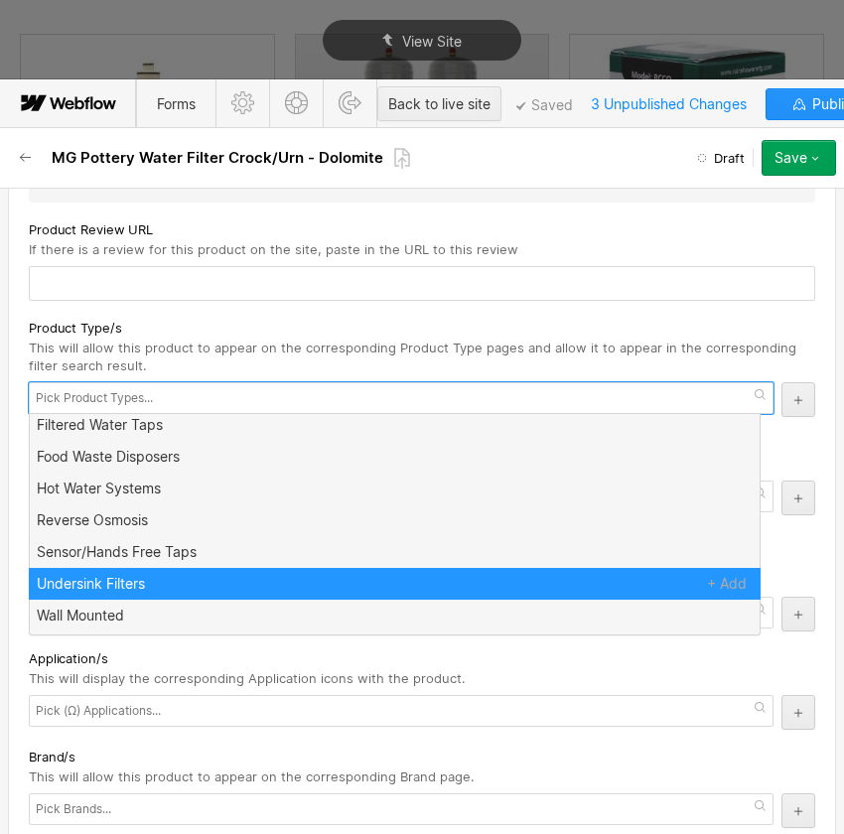
scroll to position [196, 0]
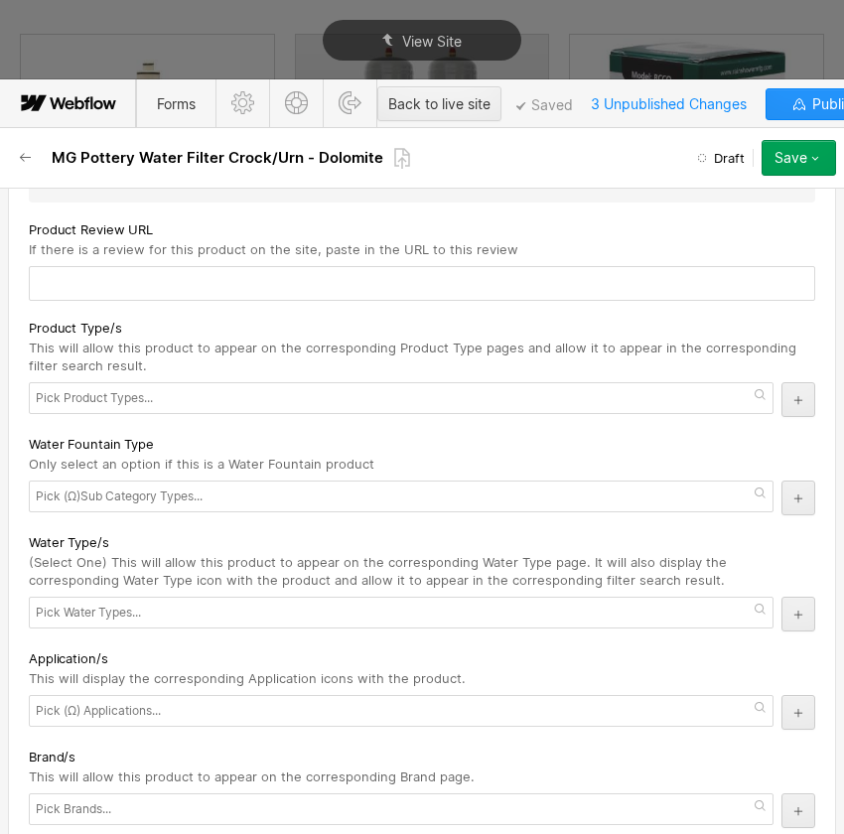
click at [272, 345] on span "This will allow this product to appear on the corresponding Product Type pages …" at bounding box center [413, 357] width 768 height 34
click at [692, 603] on div at bounding box center [401, 613] width 745 height 32
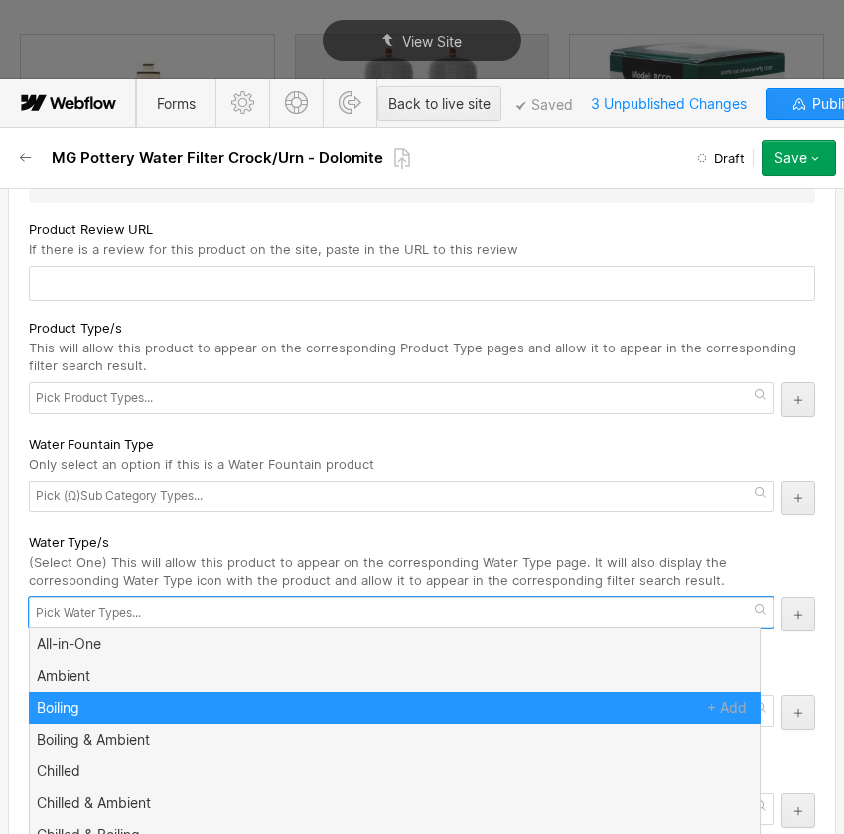
scroll to position [0, 0]
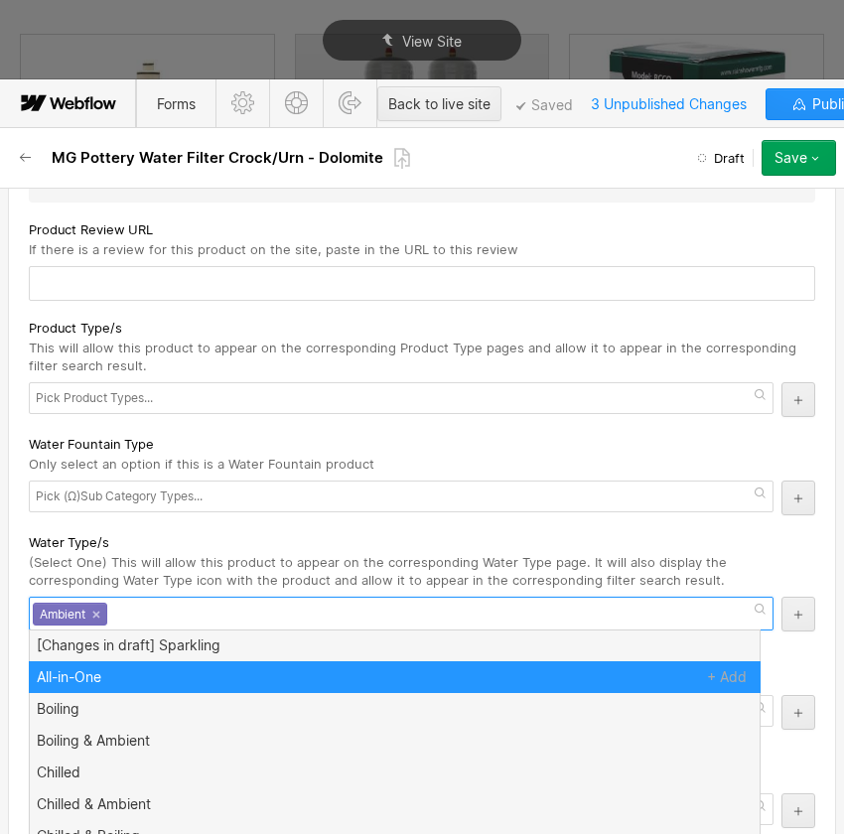
click at [159, 534] on div "Water Type/s" at bounding box center [422, 542] width 787 height 22
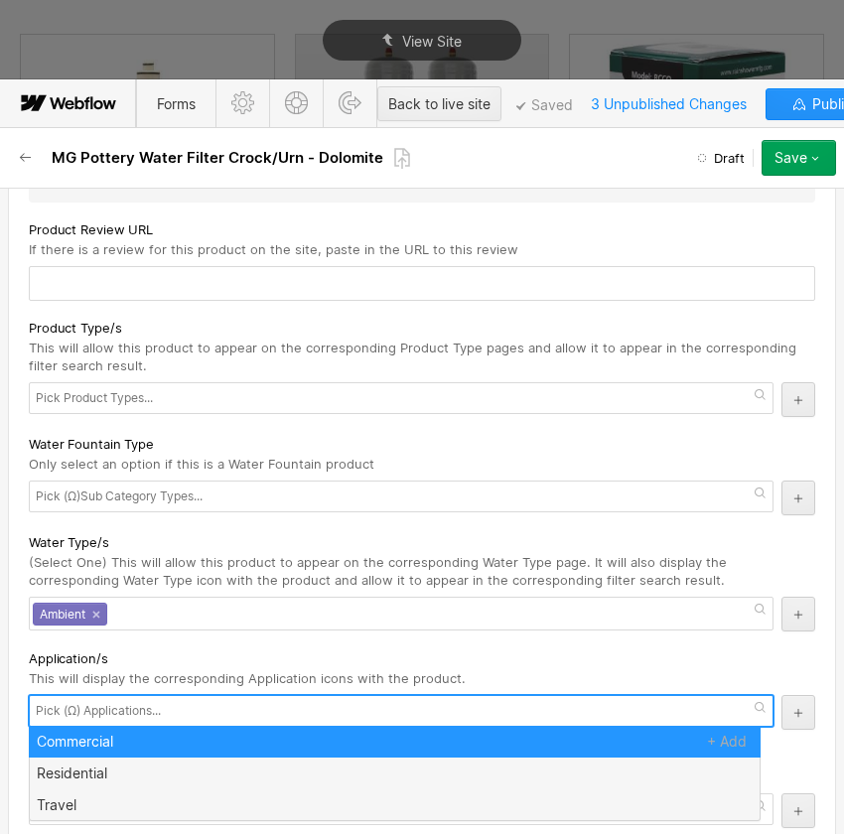
click at [99, 704] on input "text" at bounding box center [101, 711] width 131 height 28
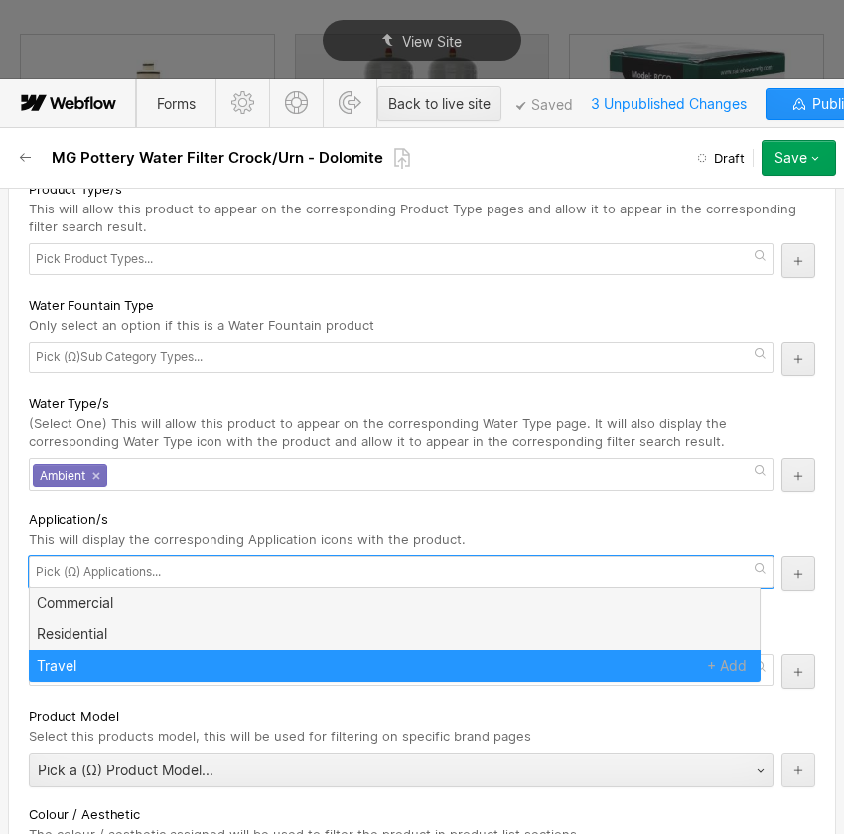
scroll to position [4876, 0]
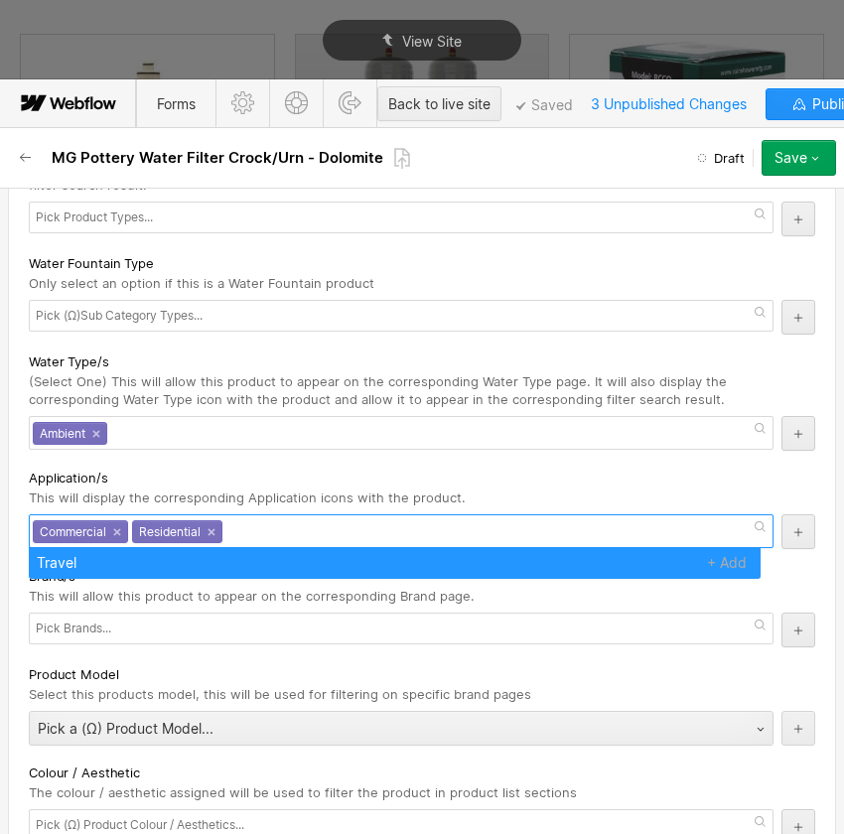
click at [212, 490] on span "This will display the corresponding Application icons with the product." at bounding box center [247, 498] width 437 height 16
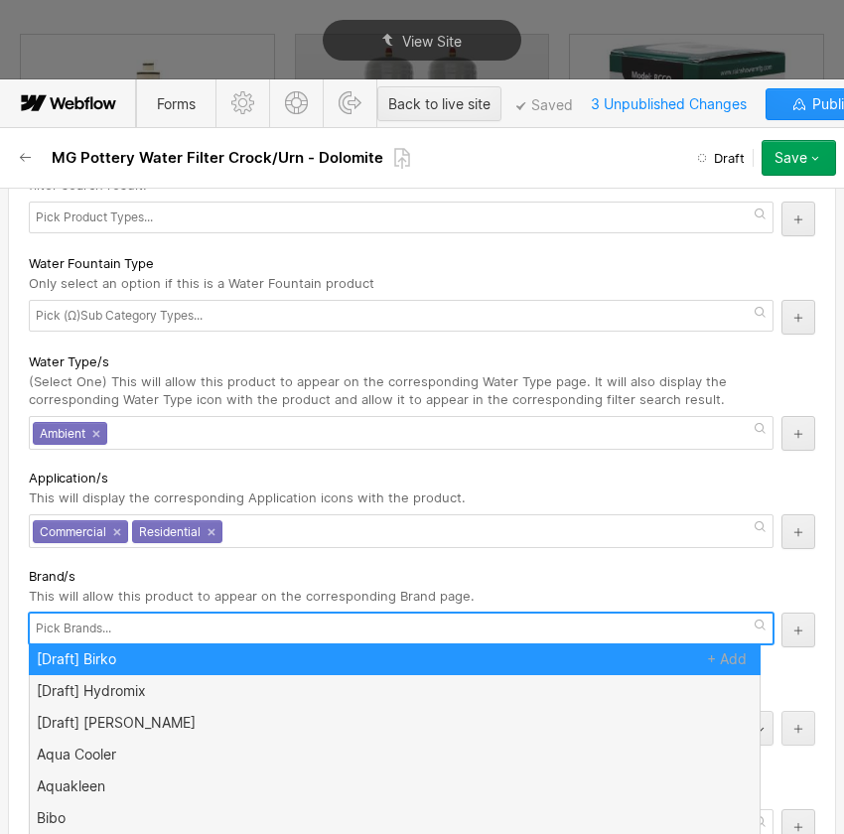
click at [122, 618] on div at bounding box center [401, 629] width 745 height 32
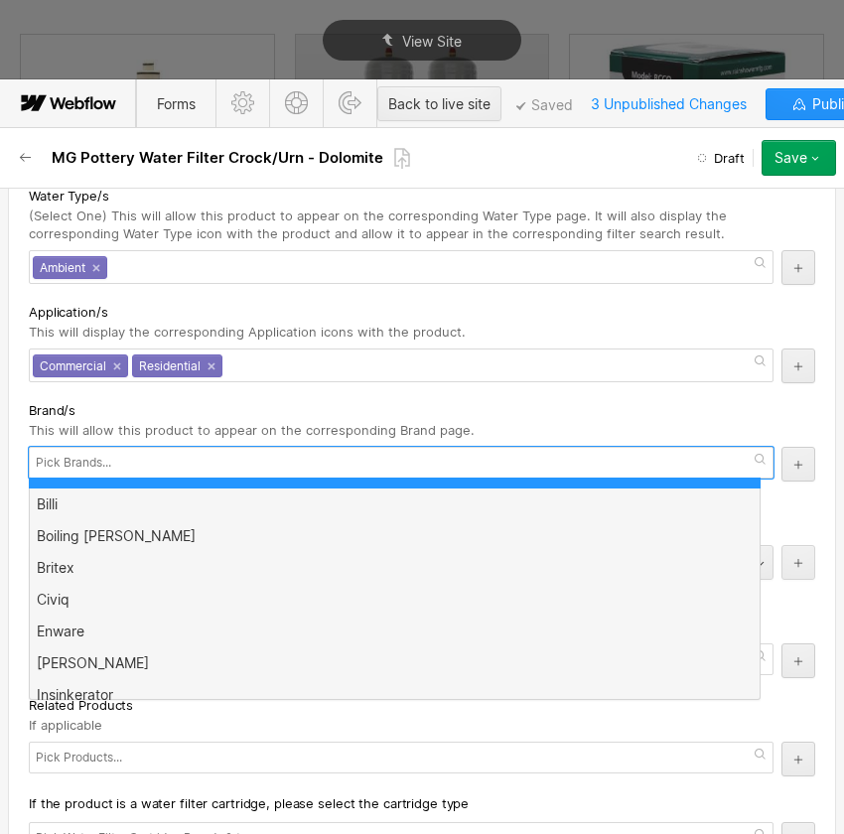
scroll to position [5056, 0]
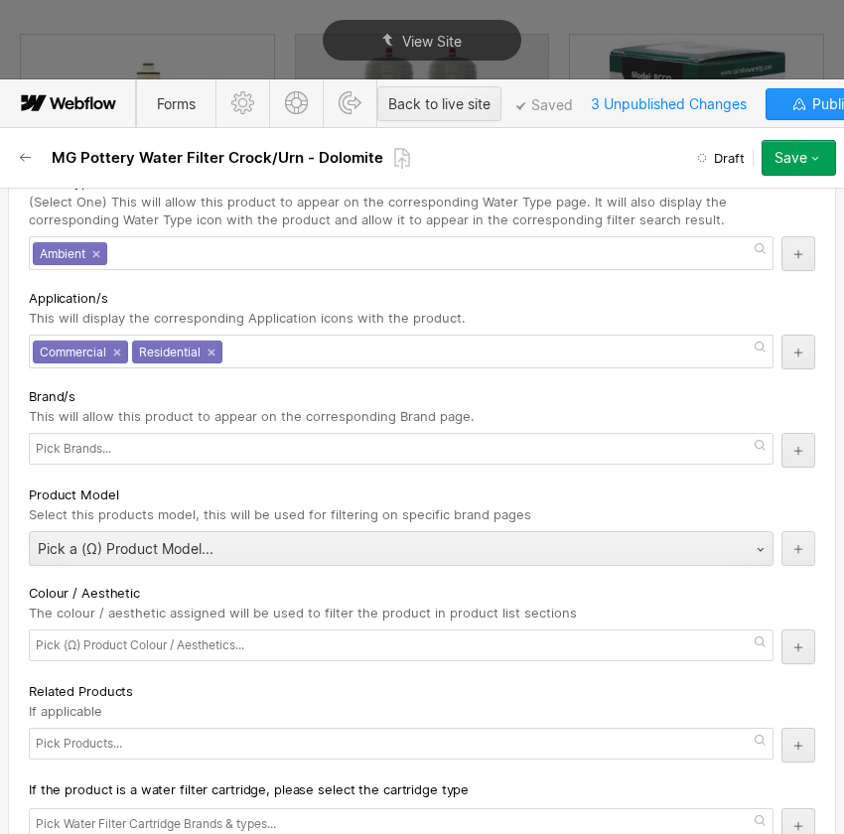
click at [215, 397] on div "Brand/s" at bounding box center [422, 396] width 787 height 22
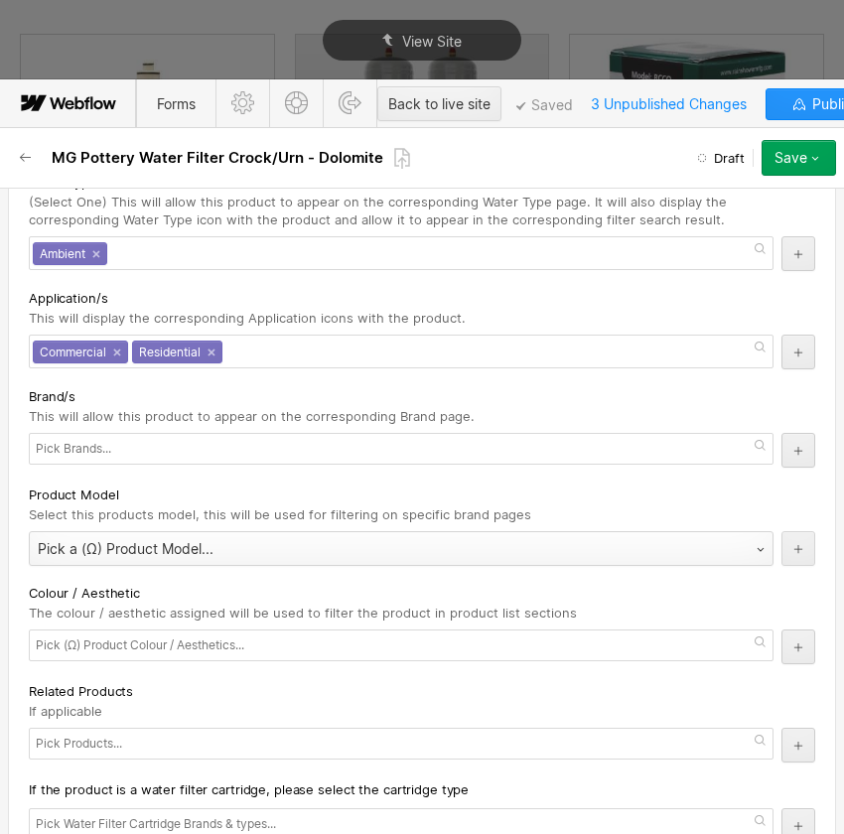
click at [196, 547] on div "Pick a (Ω) Product Model..." at bounding box center [381, 549] width 703 height 32
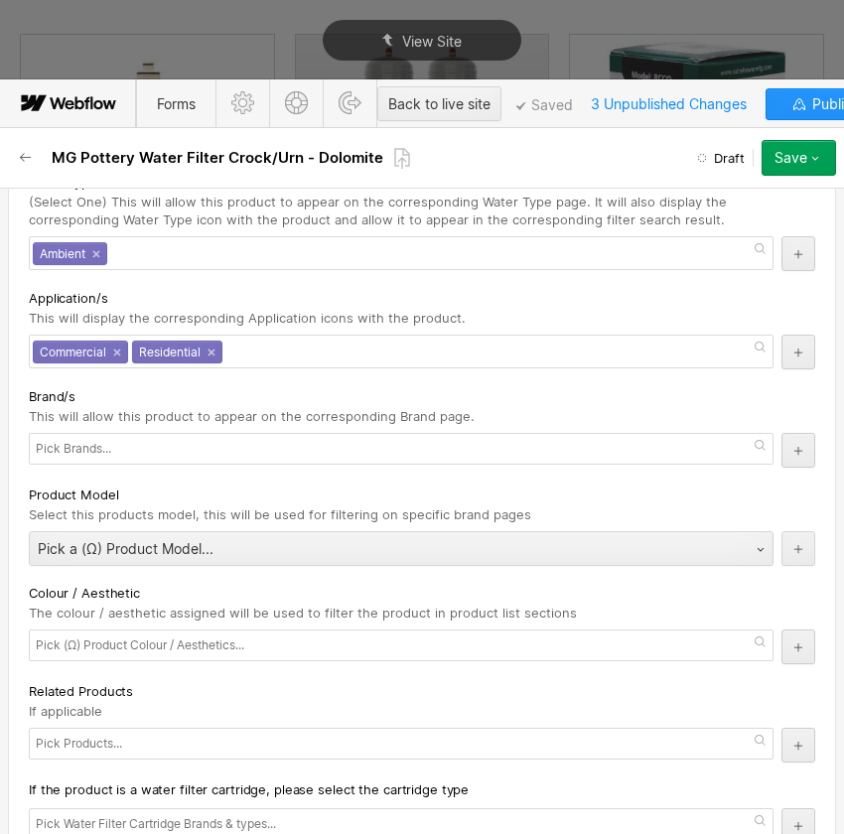
click at [239, 507] on span "Select this products model, this will be used for filtering on specific brand p…" at bounding box center [280, 515] width 503 height 16
click at [161, 638] on input "text" at bounding box center [145, 646] width 218 height 28
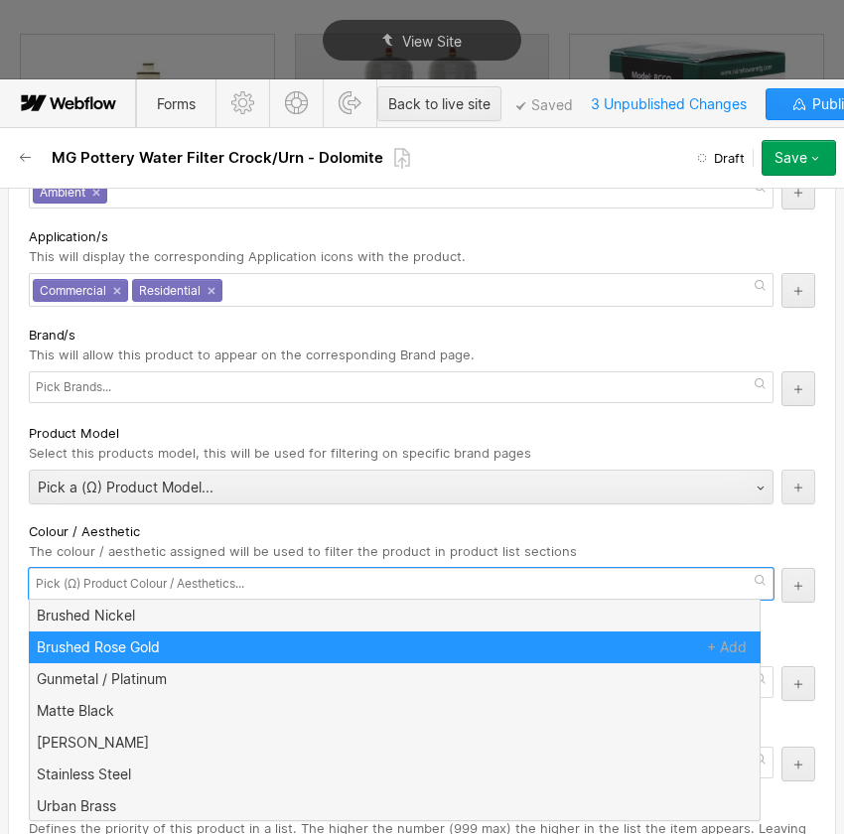
scroll to position [5147, 0]
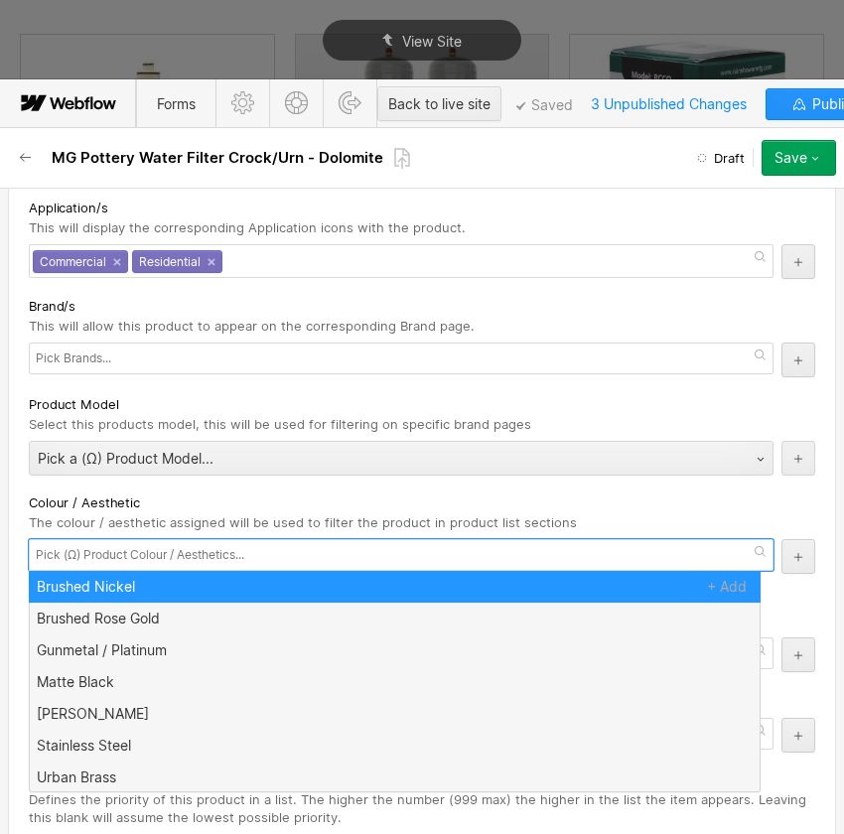
click at [204, 503] on div "Colour / Aesthetic" at bounding box center [422, 503] width 787 height 22
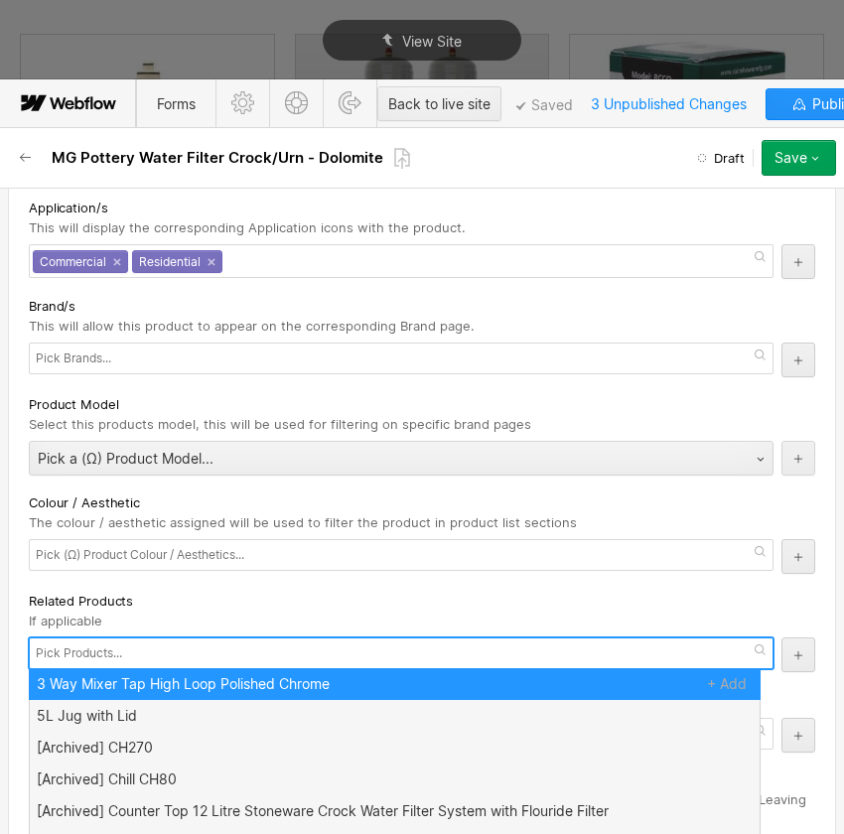
click at [112, 656] on input "text" at bounding box center [81, 654] width 91 height 28
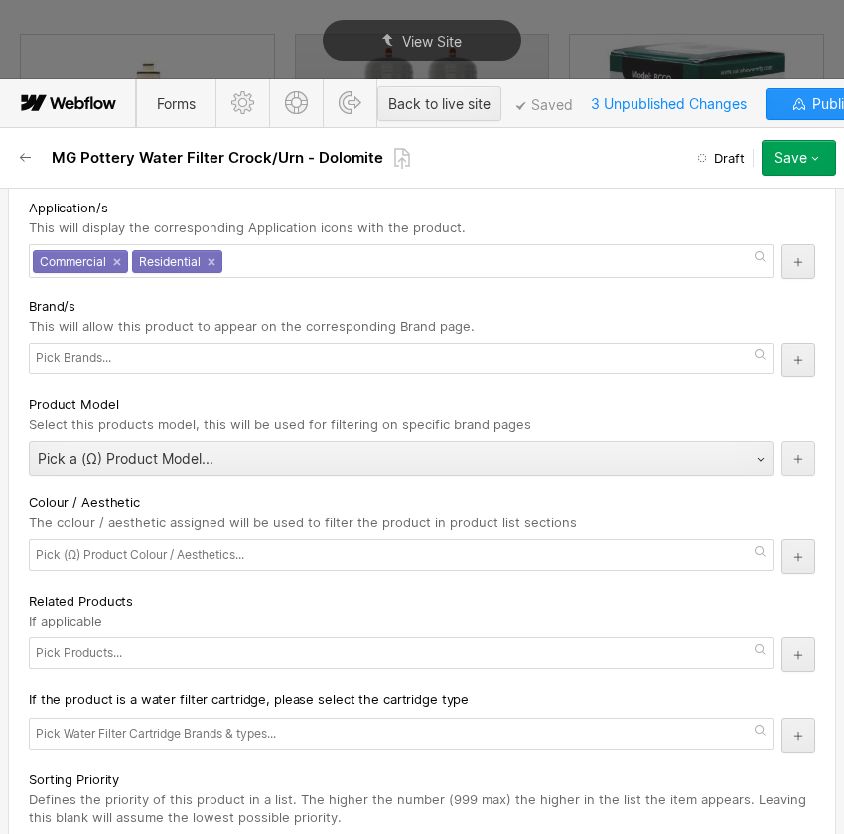
click at [184, 599] on div "Related Products" at bounding box center [422, 601] width 787 height 22
click at [132, 724] on input "text" at bounding box center [161, 734] width 251 height 28
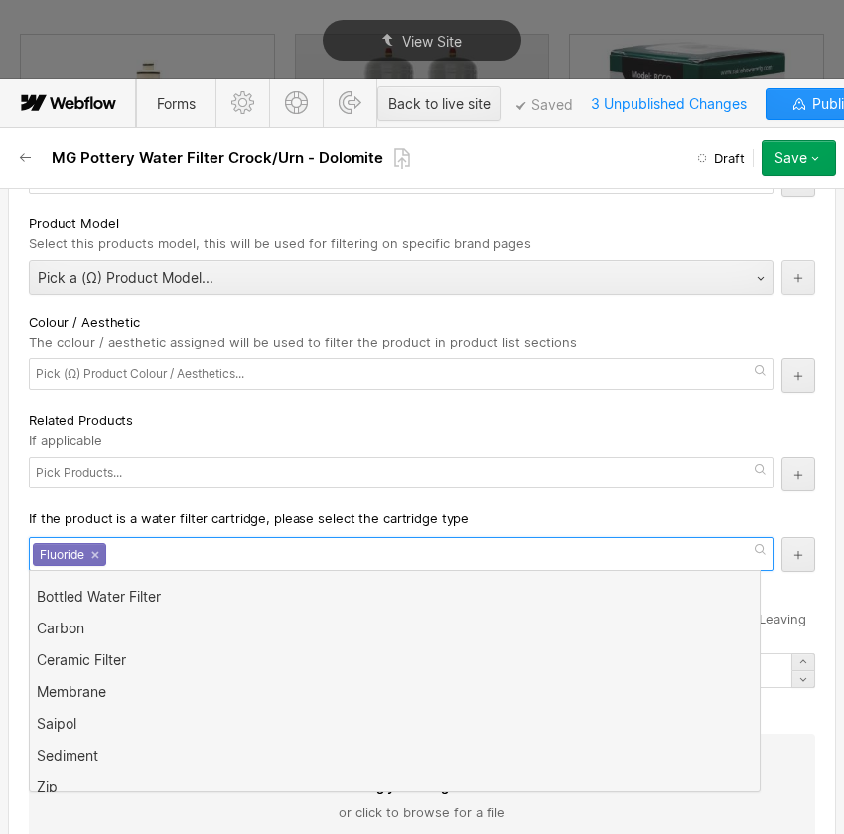
scroll to position [0, 0]
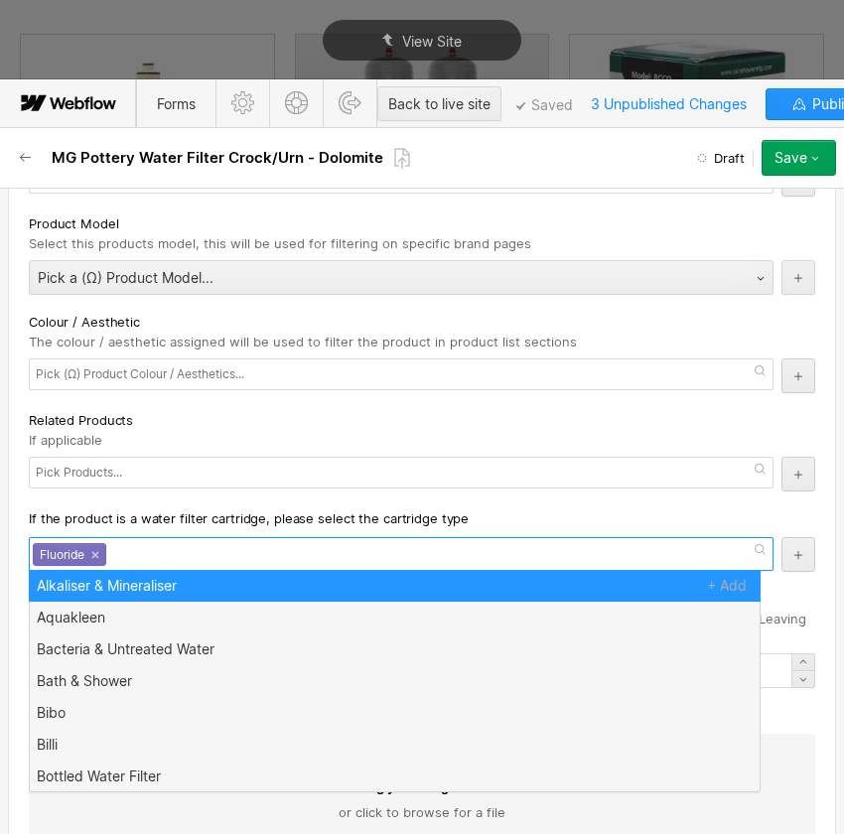
click at [213, 510] on span "If the product is a water filter cartridge, please select the cartridge type" at bounding box center [249, 519] width 440 height 18
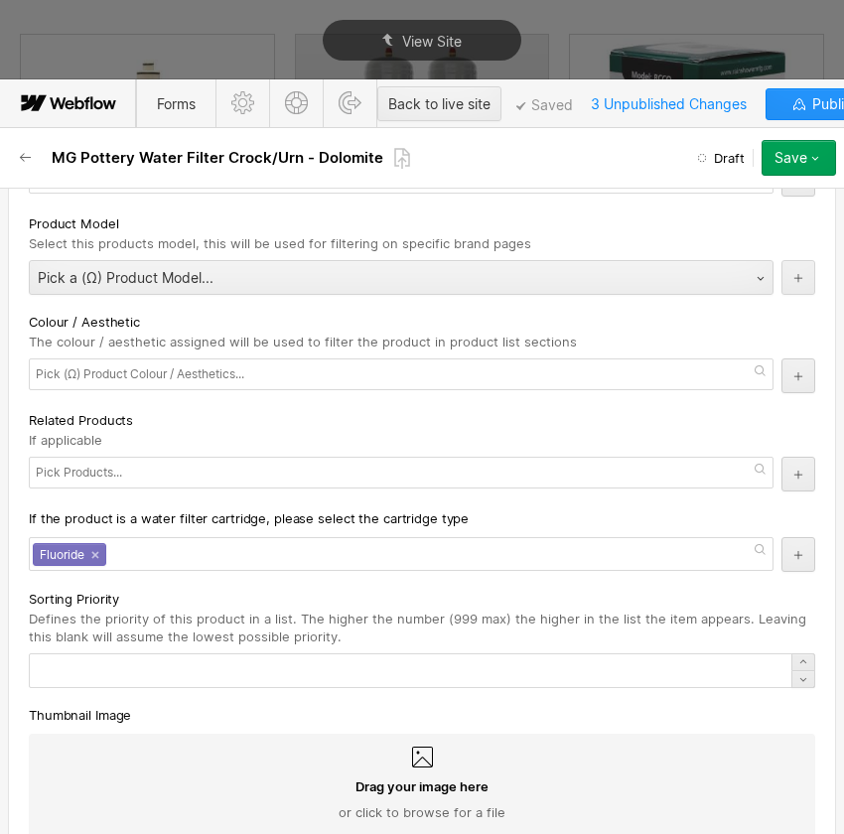
click at [190, 639] on div "Sorting Priority Defines the priority of this product in a list. The higher the…" at bounding box center [422, 638] width 787 height 100
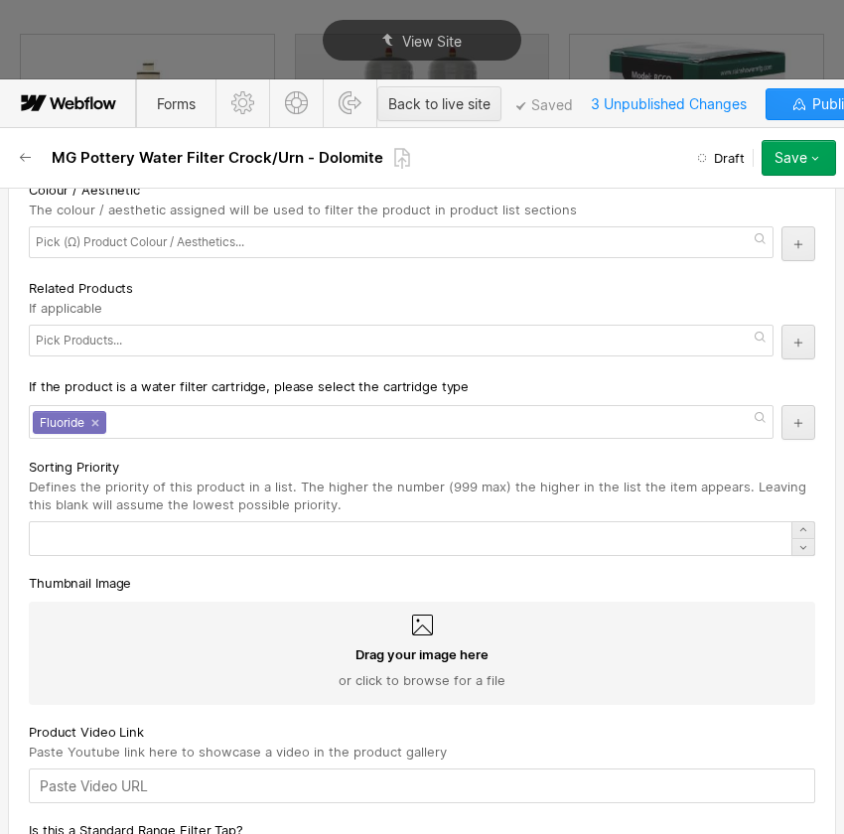
scroll to position [5237, 0]
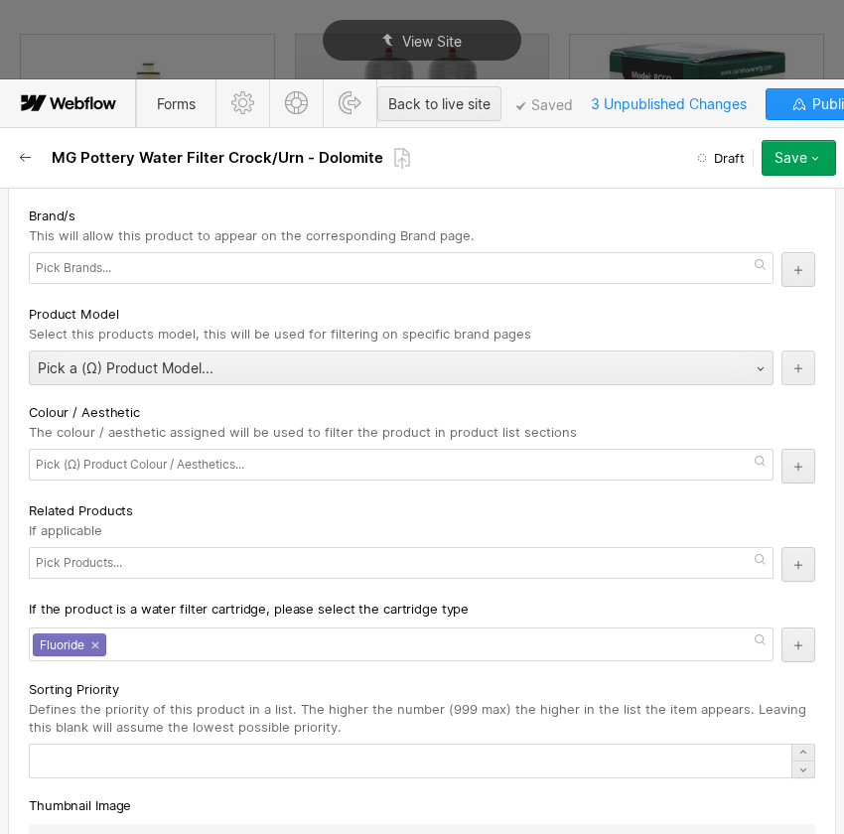
click at [27, 155] on icon "button" at bounding box center [26, 158] width 16 height 16
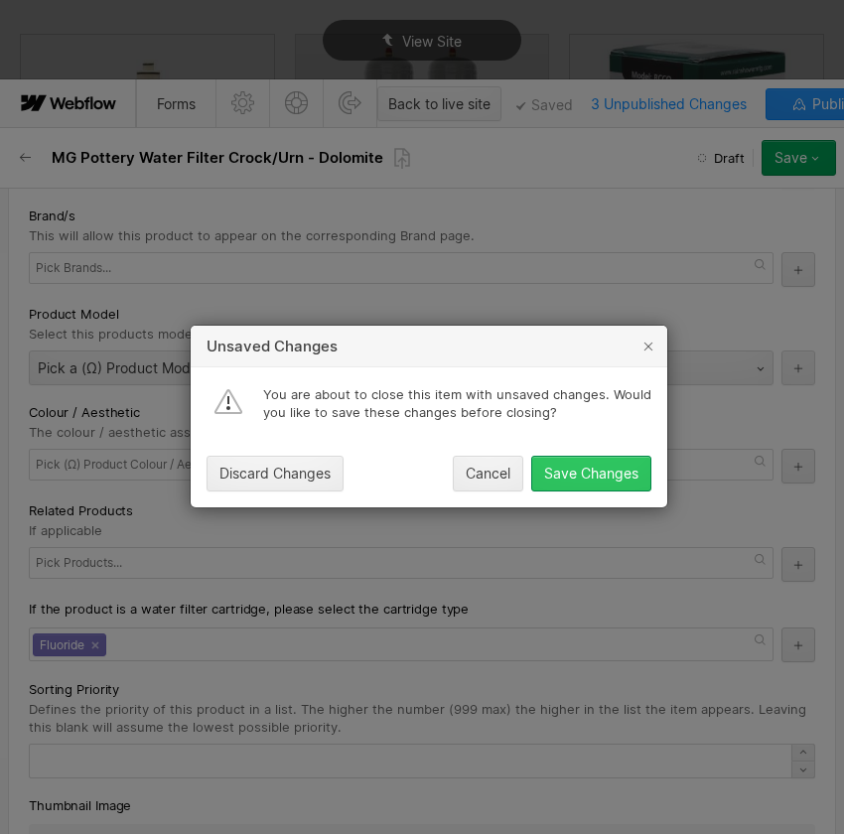
click at [616, 477] on div "Save Changes" at bounding box center [591, 475] width 94 height 16
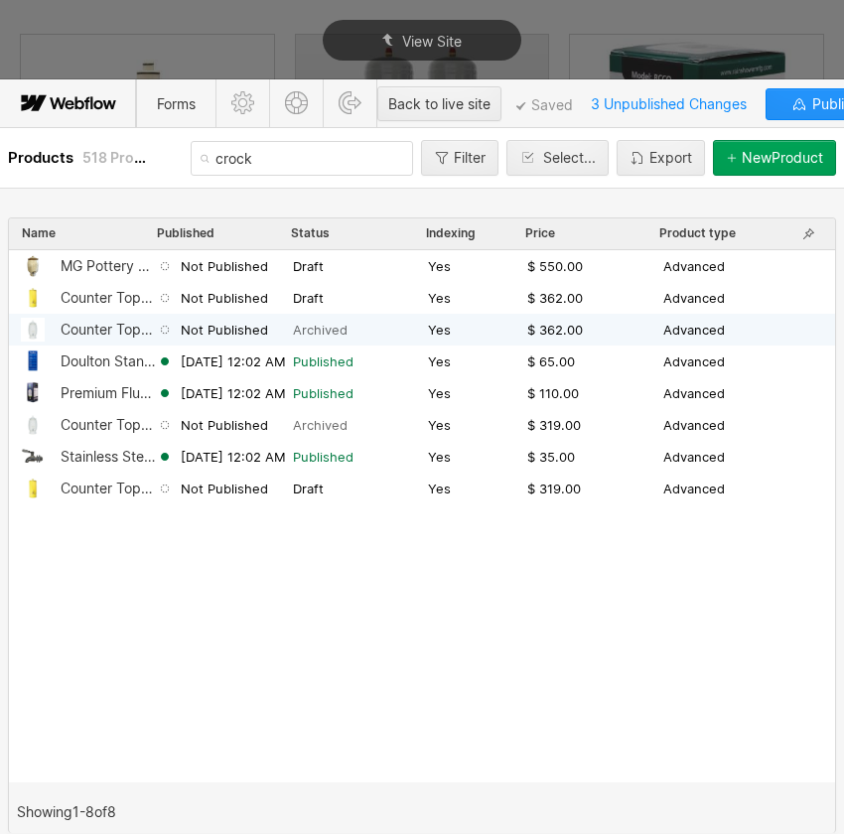
click at [225, 335] on span "Not Published" at bounding box center [224, 330] width 87 height 18
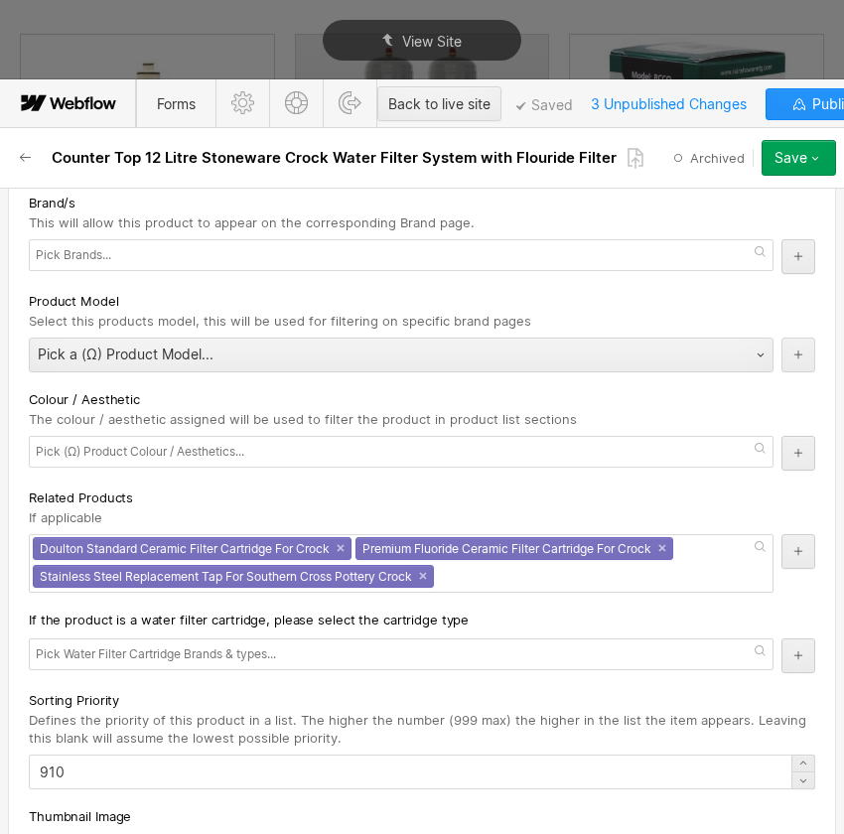
scroll to position [3973, 0]
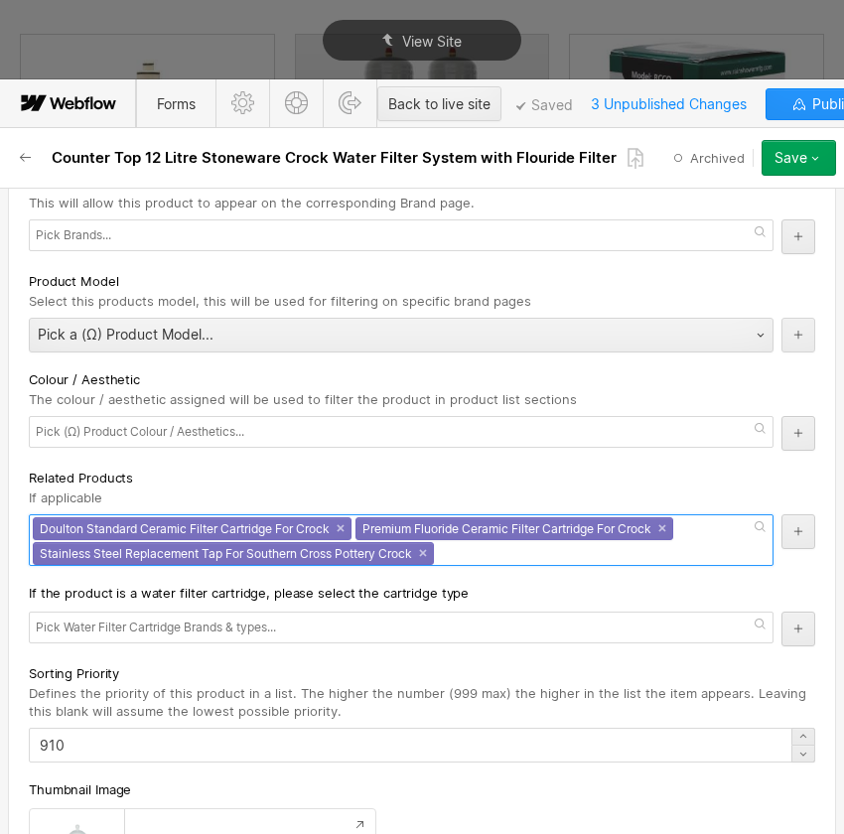
click at [502, 536] on div "Premium Fluoride Ceramic Filter Cartridge For Crock ×" at bounding box center [515, 529] width 318 height 23
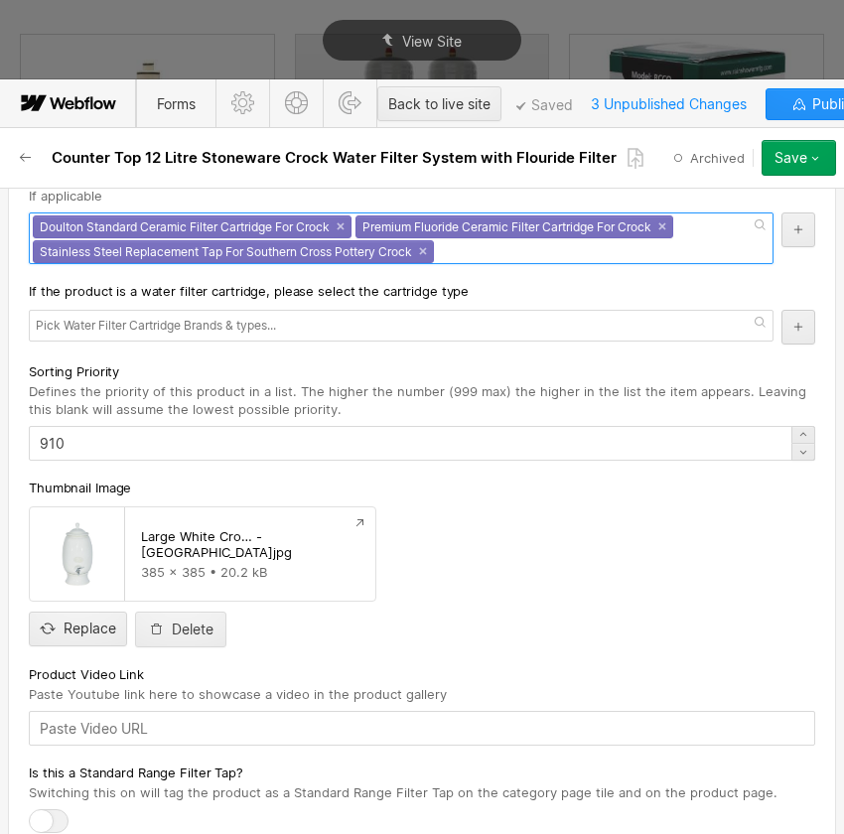
scroll to position [4244, 0]
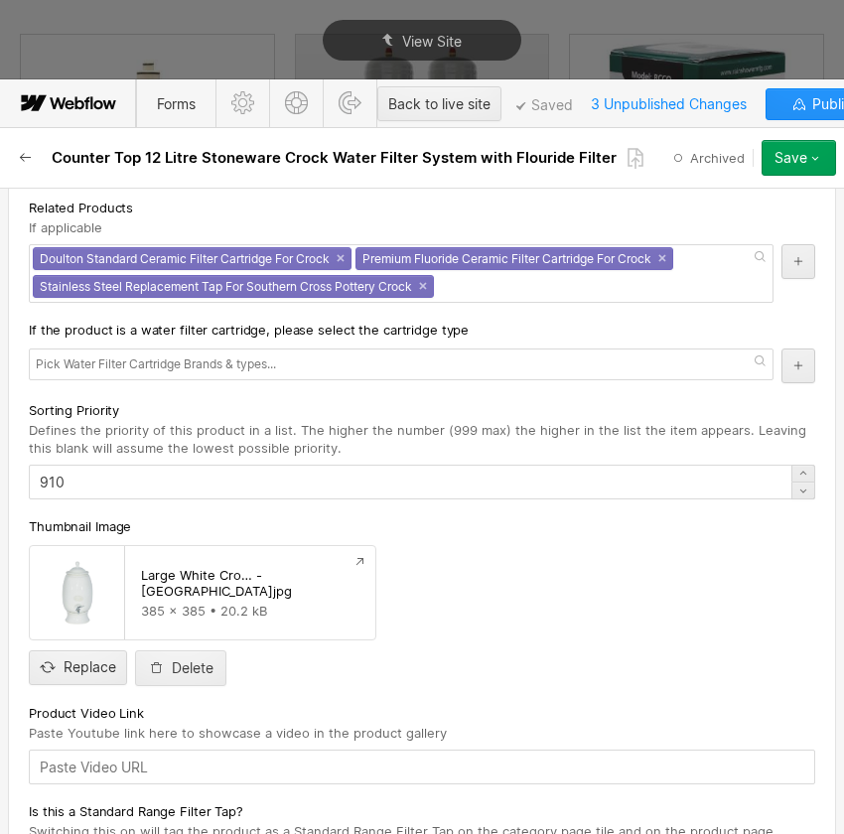
click at [23, 153] on icon "button" at bounding box center [25, 157] width 11 height 9
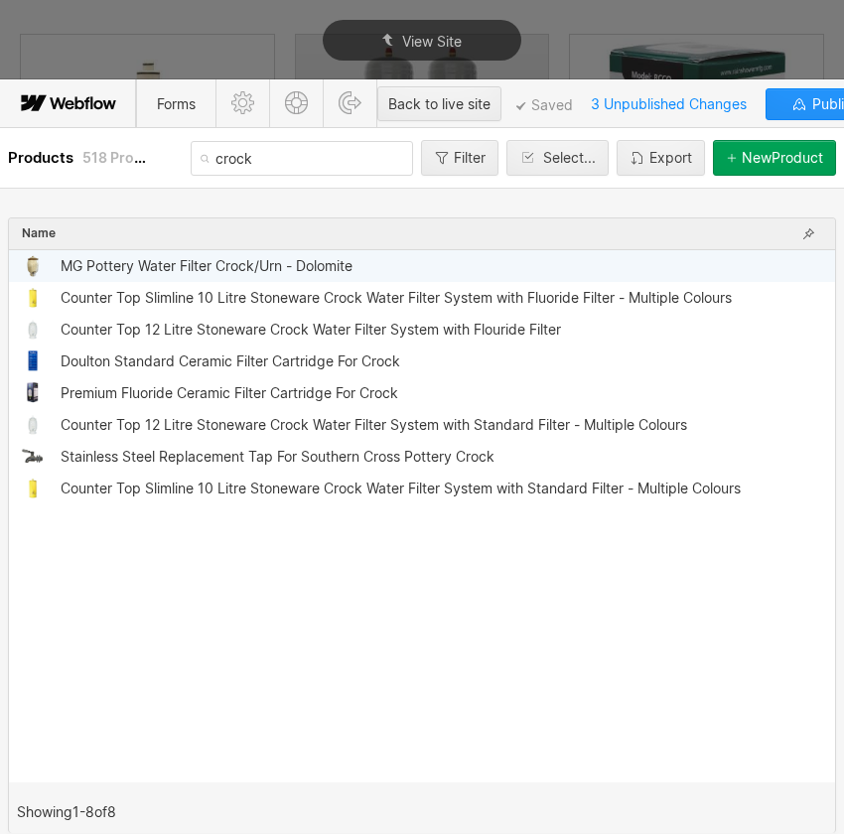
click at [147, 267] on div "MG Pottery Water Filter Crock/Urn - Dolomite" at bounding box center [207, 266] width 292 height 16
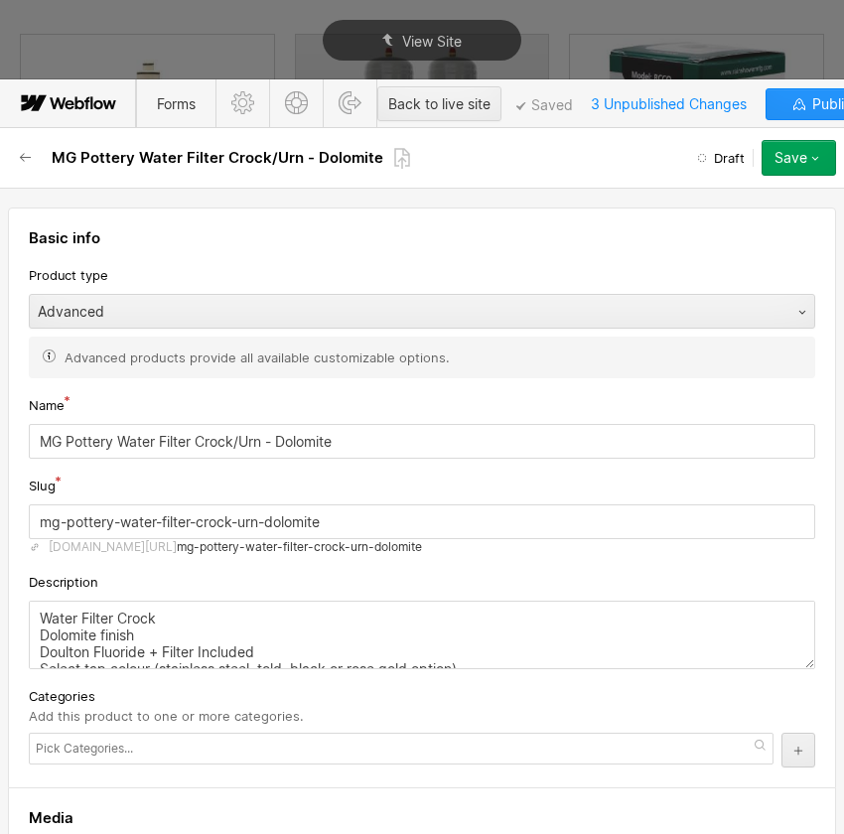
click at [396, 375] on div "Advanced products provide all available customizable options." at bounding box center [422, 358] width 787 height 42
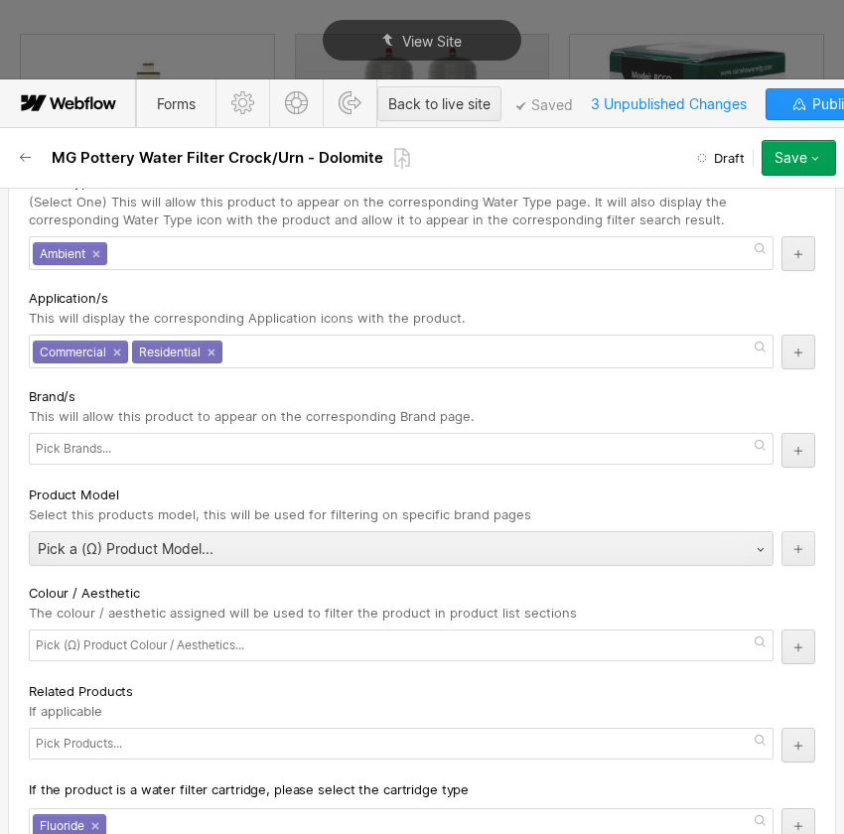
scroll to position [5147, 0]
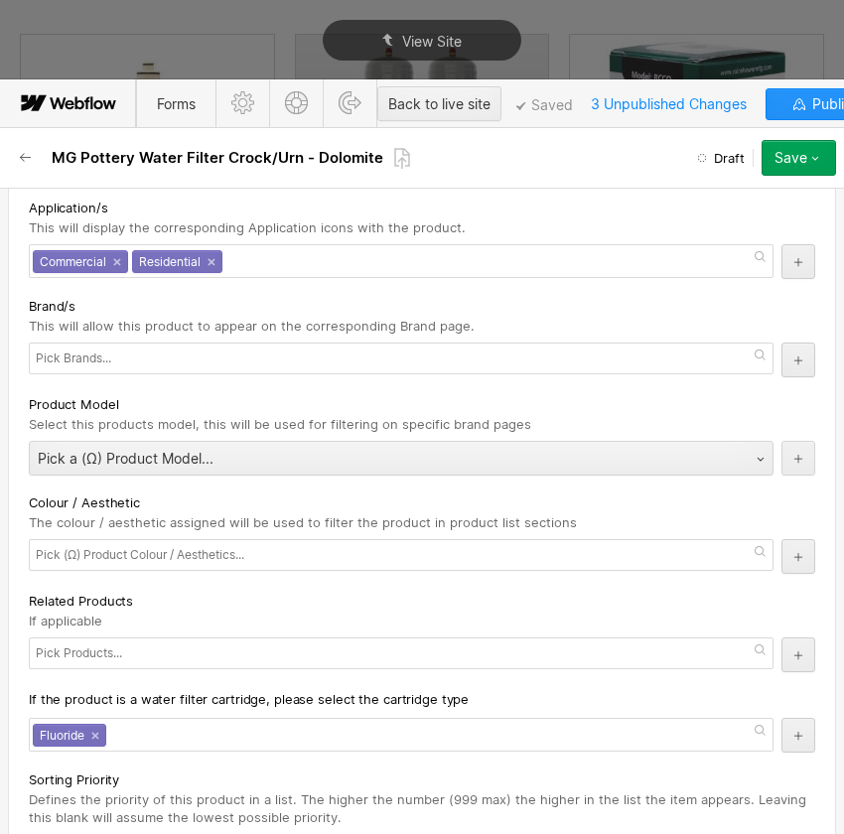
click at [160, 642] on div at bounding box center [401, 654] width 745 height 32
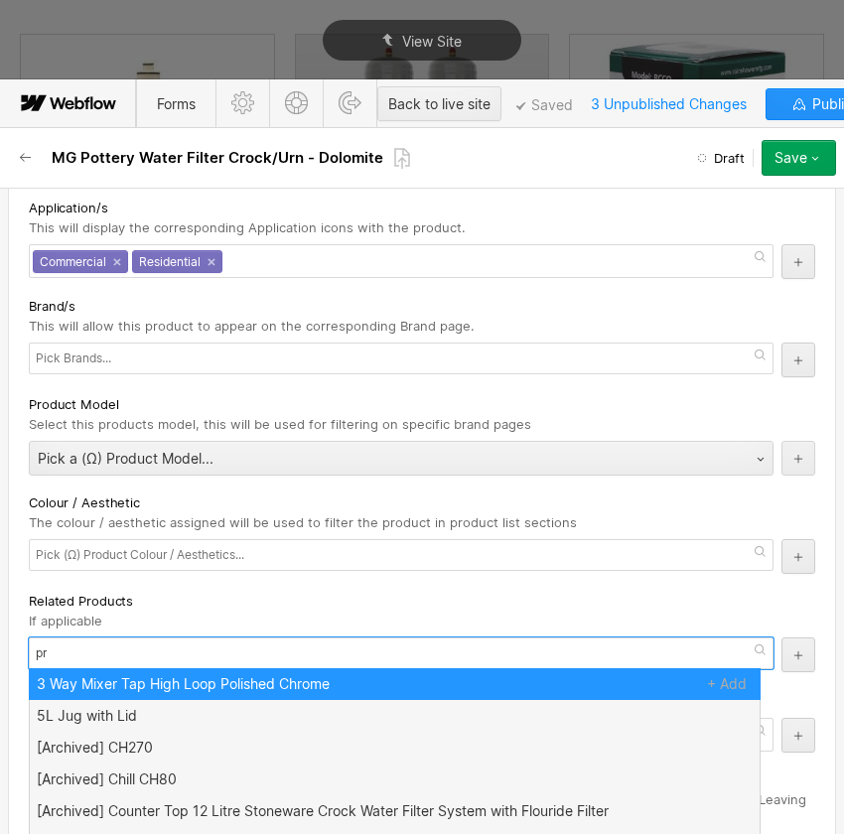
scroll to position [0, 0]
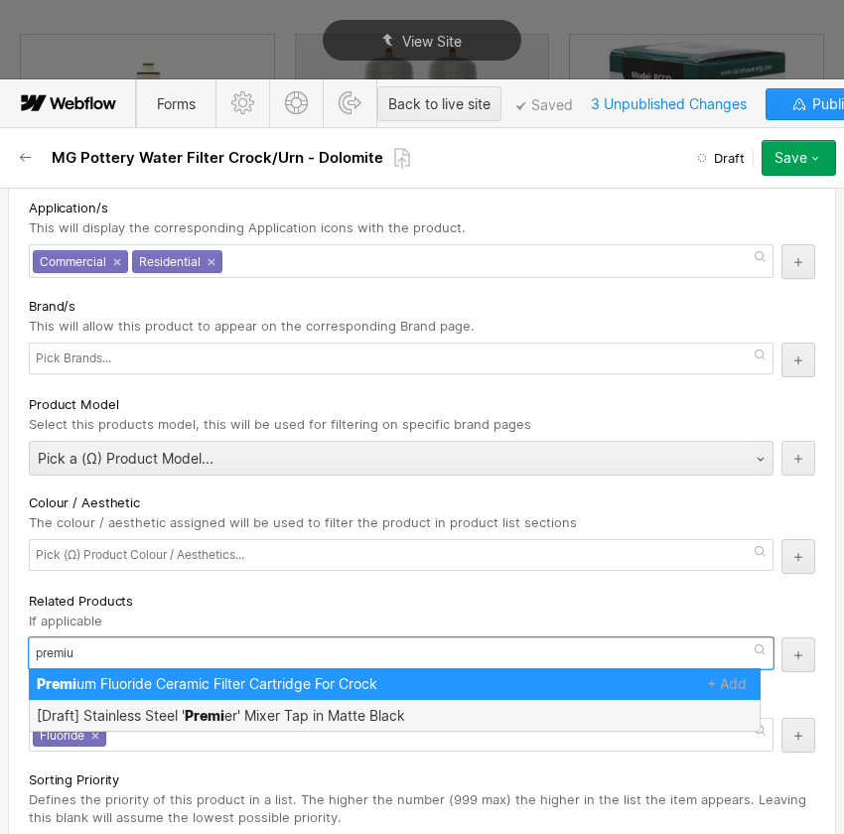
type input "premium"
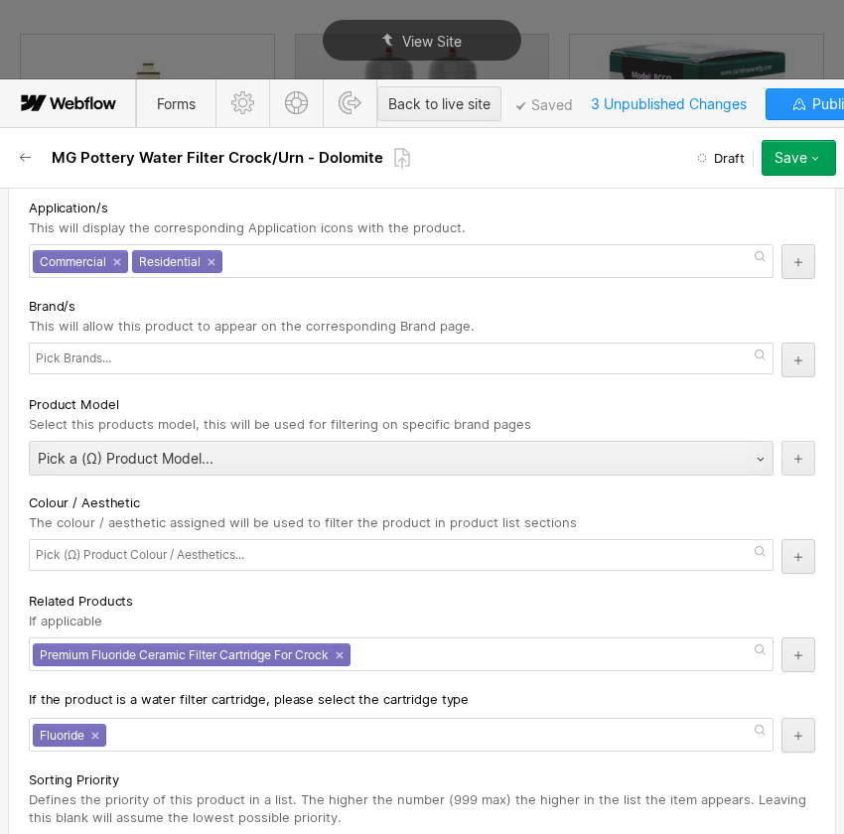
click at [262, 590] on div "Related Products" at bounding box center [422, 601] width 787 height 22
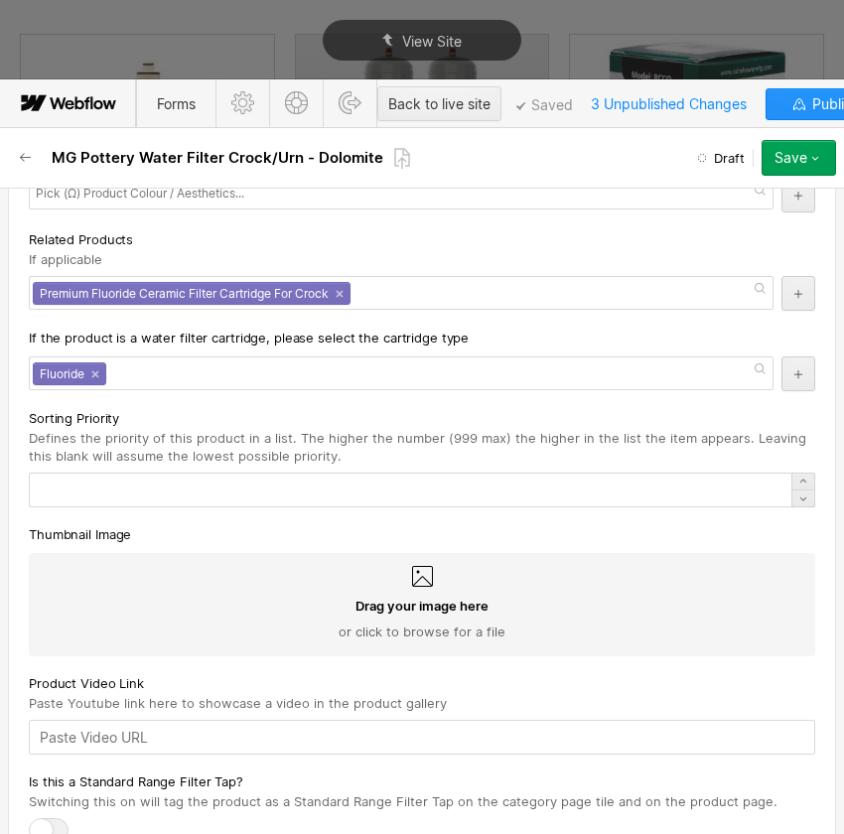
scroll to position [5689, 0]
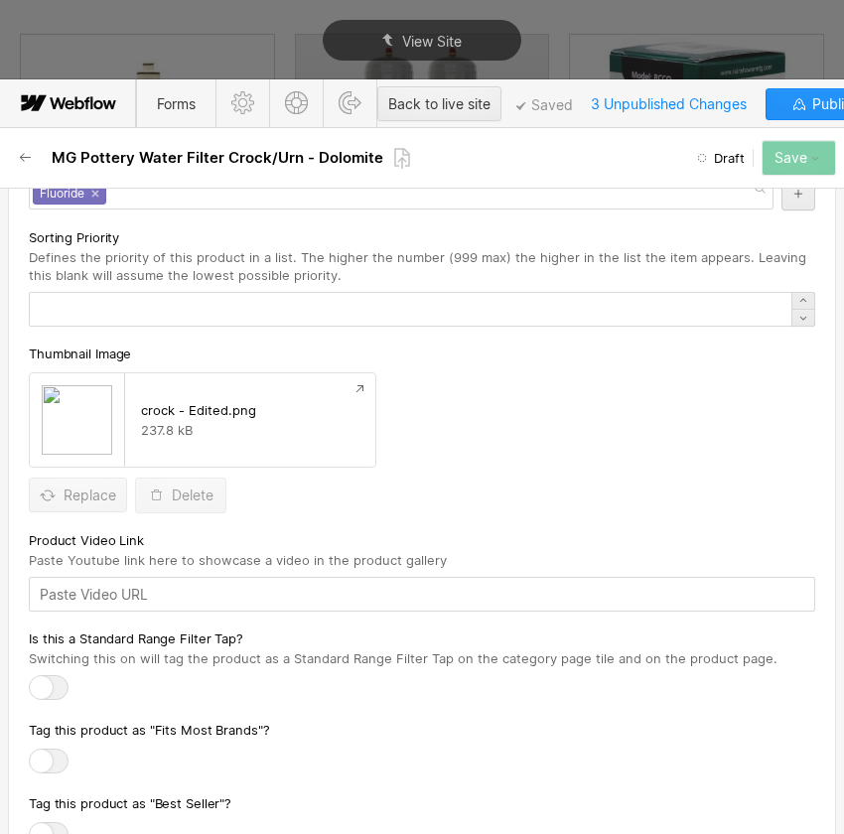
click at [529, 439] on div "crock - Edited.png 237.8 kB Replace Delete" at bounding box center [422, 443] width 787 height 141
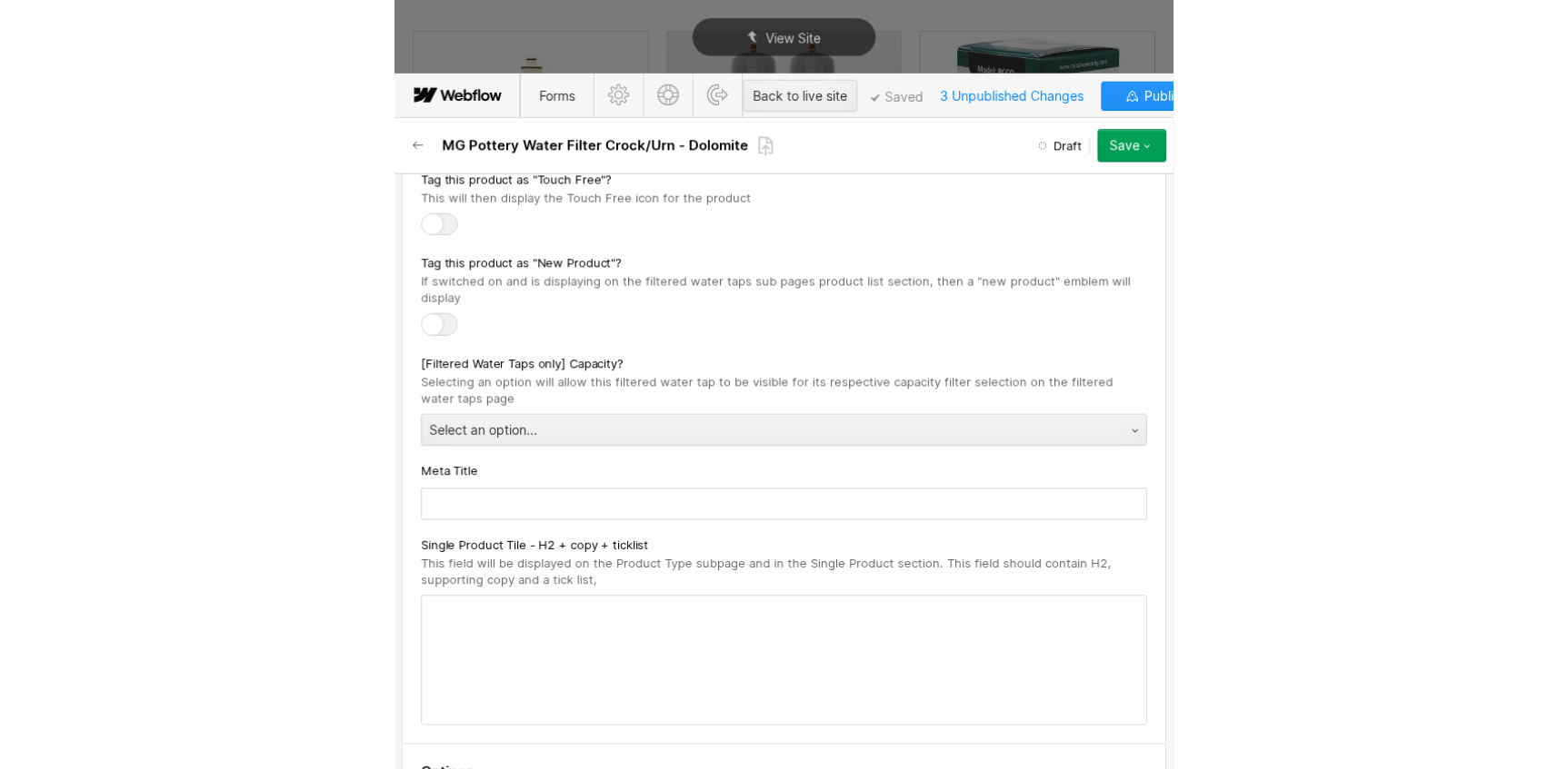
scroll to position [5688, 0]
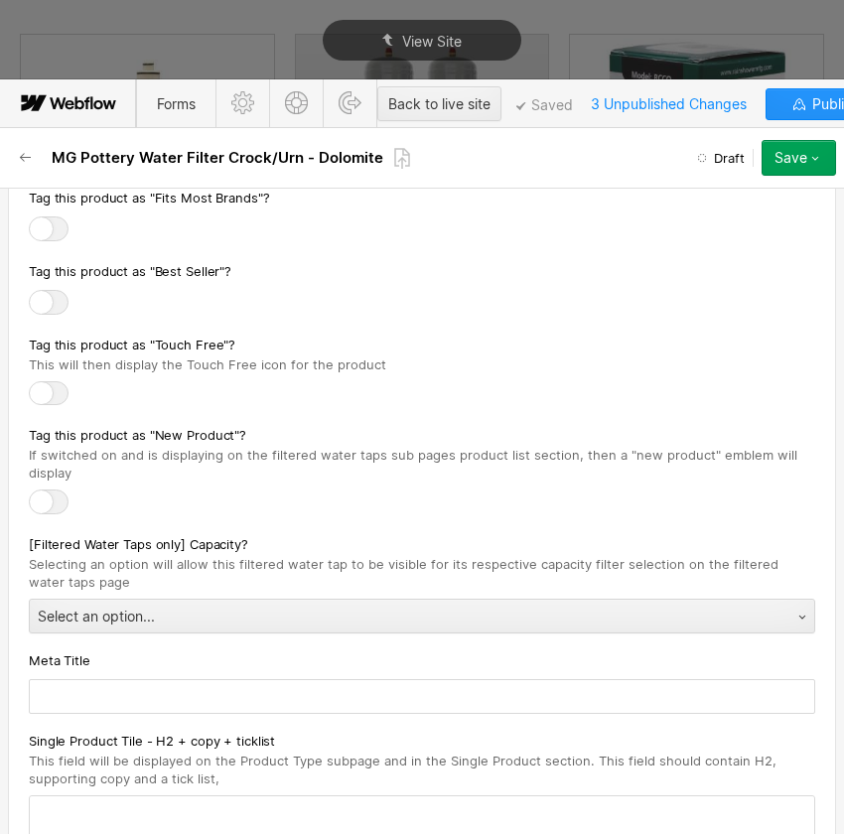
click at [795, 157] on div "Save" at bounding box center [791, 158] width 33 height 16
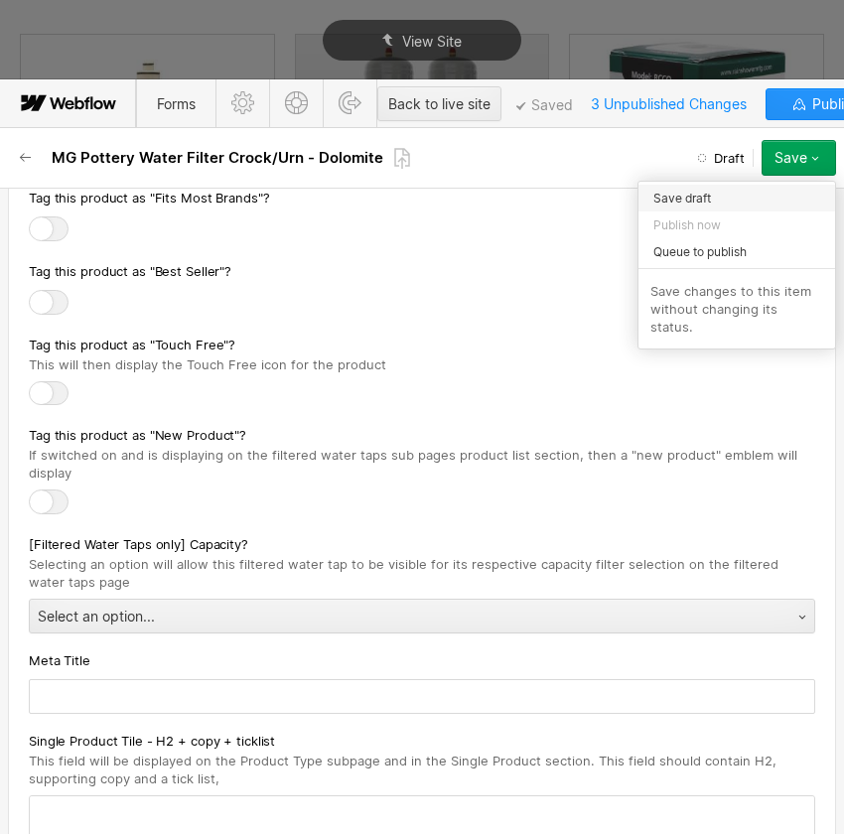
click at [710, 199] on span "Save draft" at bounding box center [683, 198] width 58 height 19
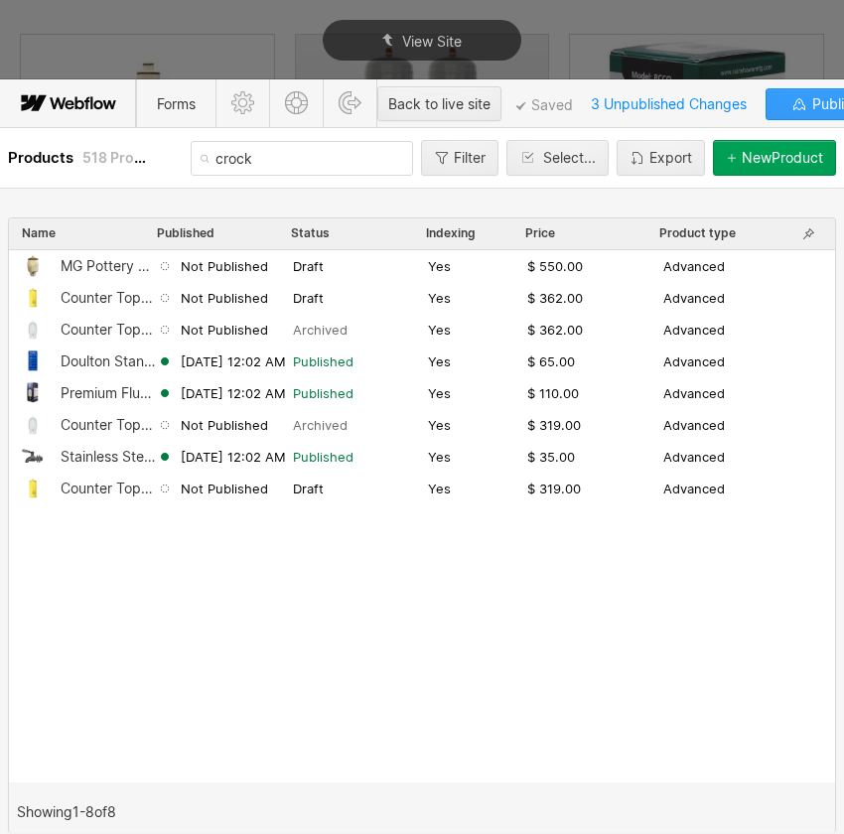
click at [794, 108] on icon "button" at bounding box center [800, 104] width 16 height 16
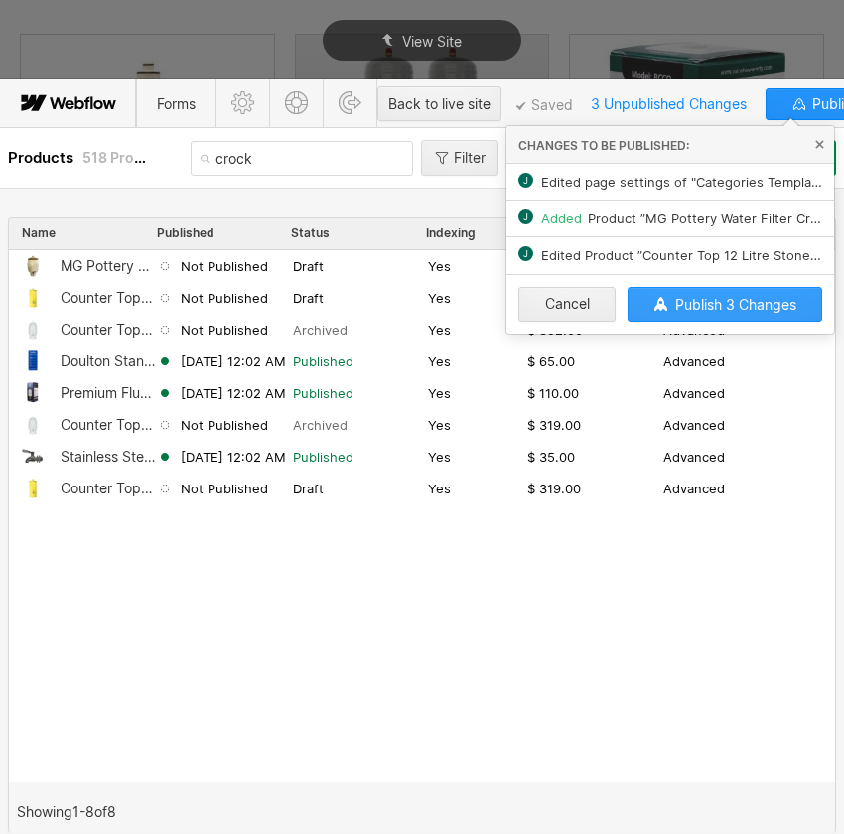
click at [733, 287] on button "Publish 3 Changes" at bounding box center [725, 304] width 195 height 35
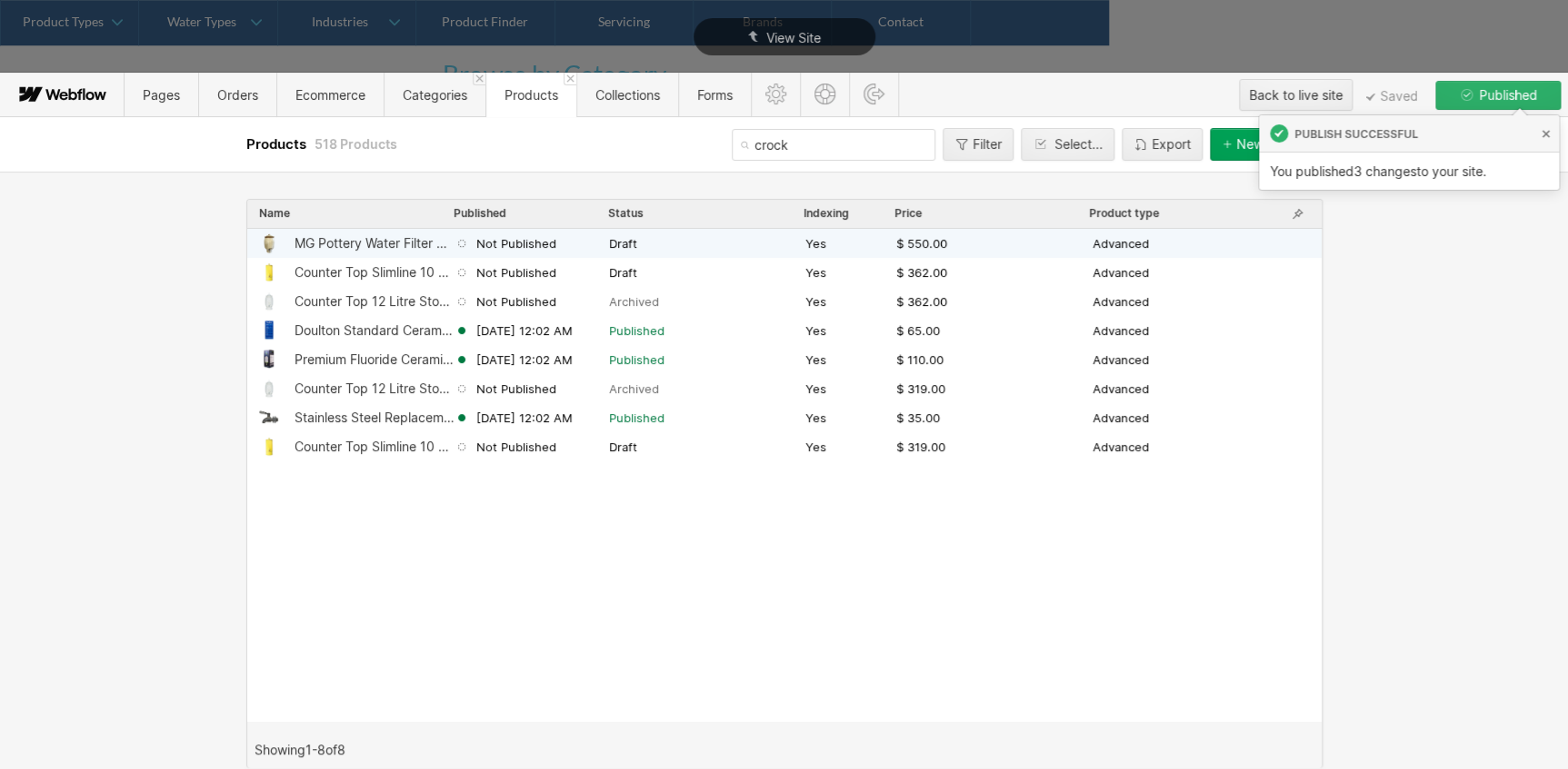
click at [552, 240] on span "Not Published" at bounding box center [516, 243] width 80 height 16
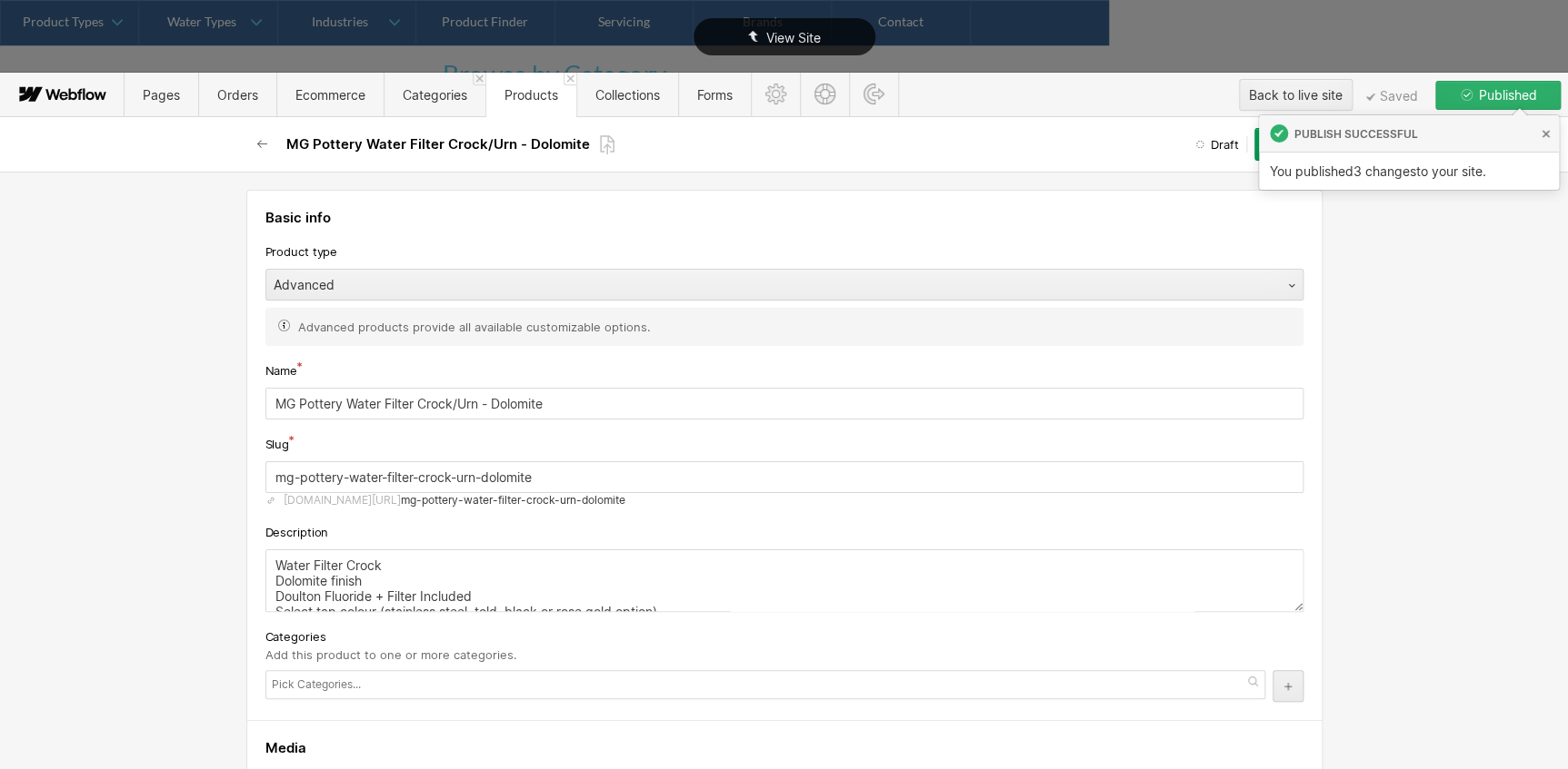
click at [771, 25] on div "View Site" at bounding box center [784, 37] width 1568 height 73
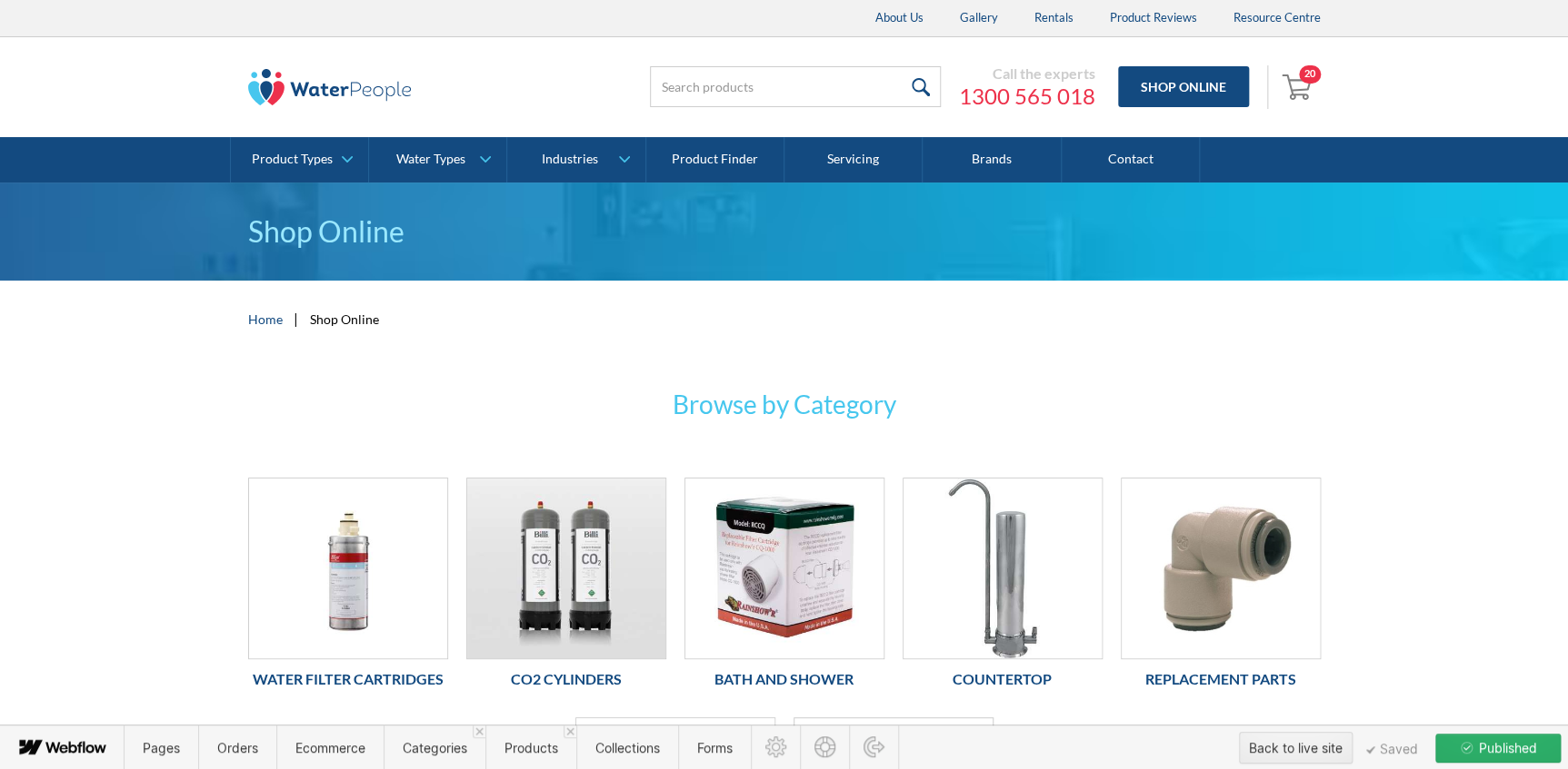
scroll to position [329, 0]
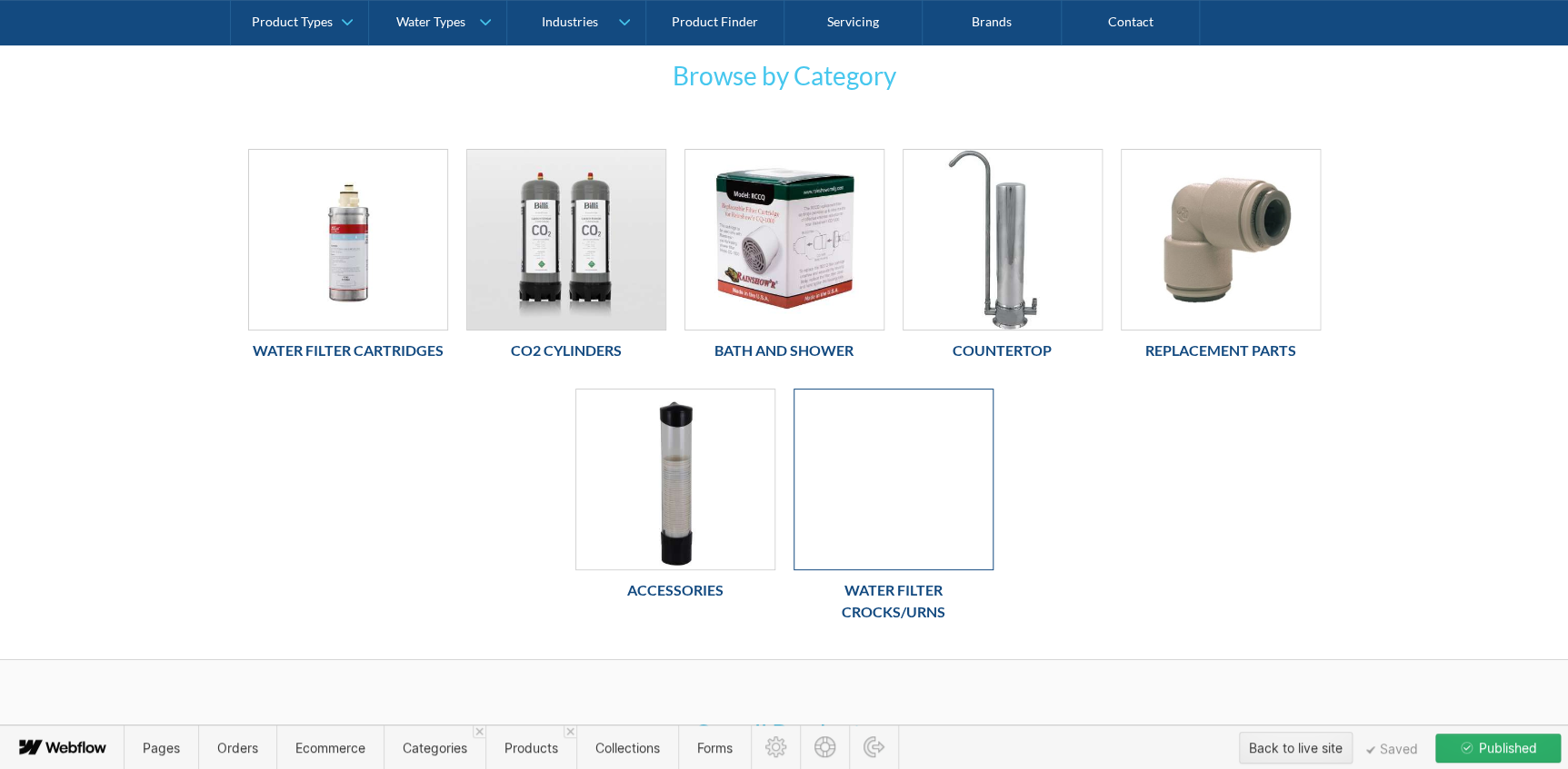
click at [771, 550] on div at bounding box center [893, 479] width 200 height 182
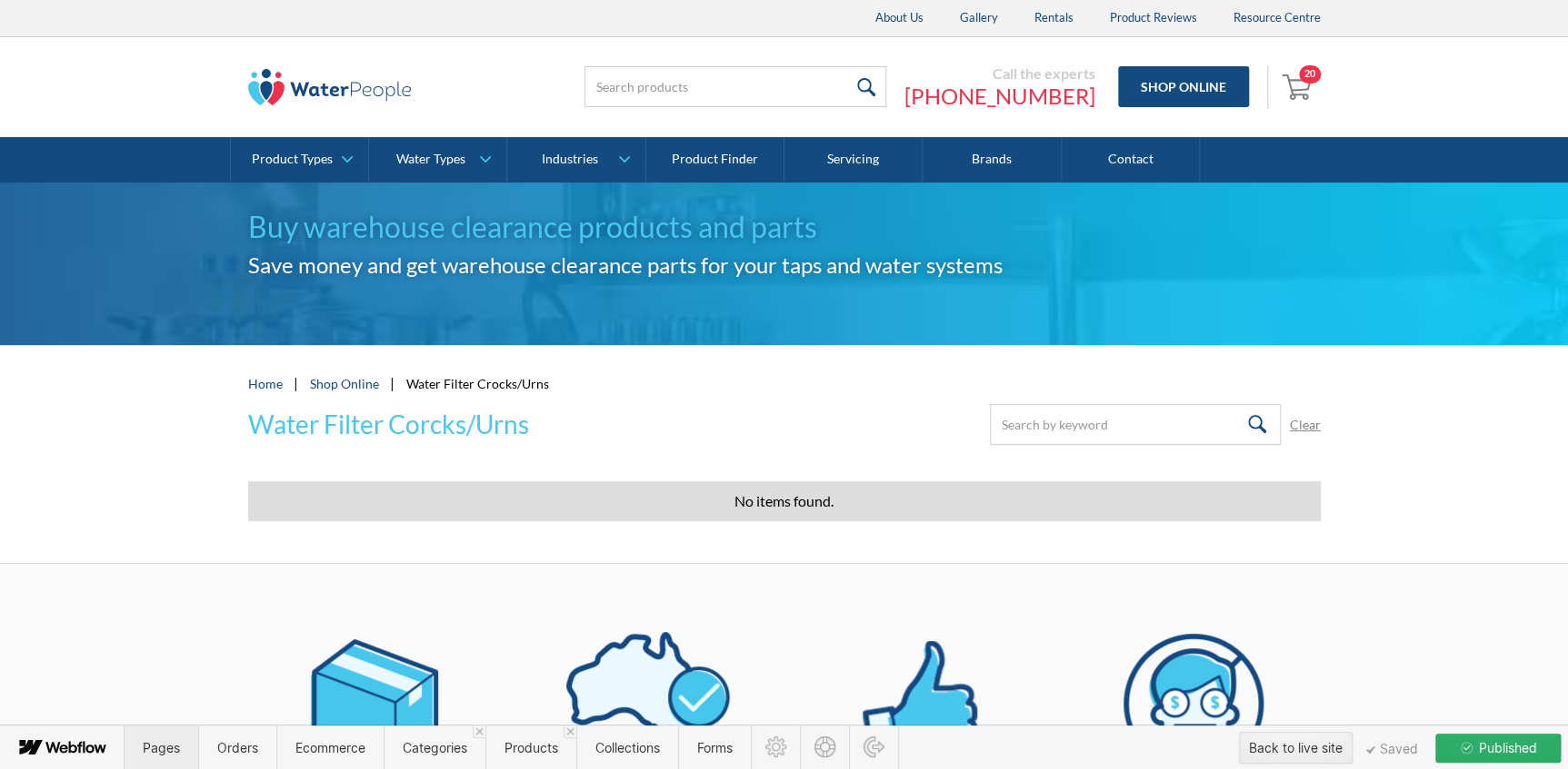
click at [162, 753] on span "Pages" at bounding box center [161, 748] width 38 height 16
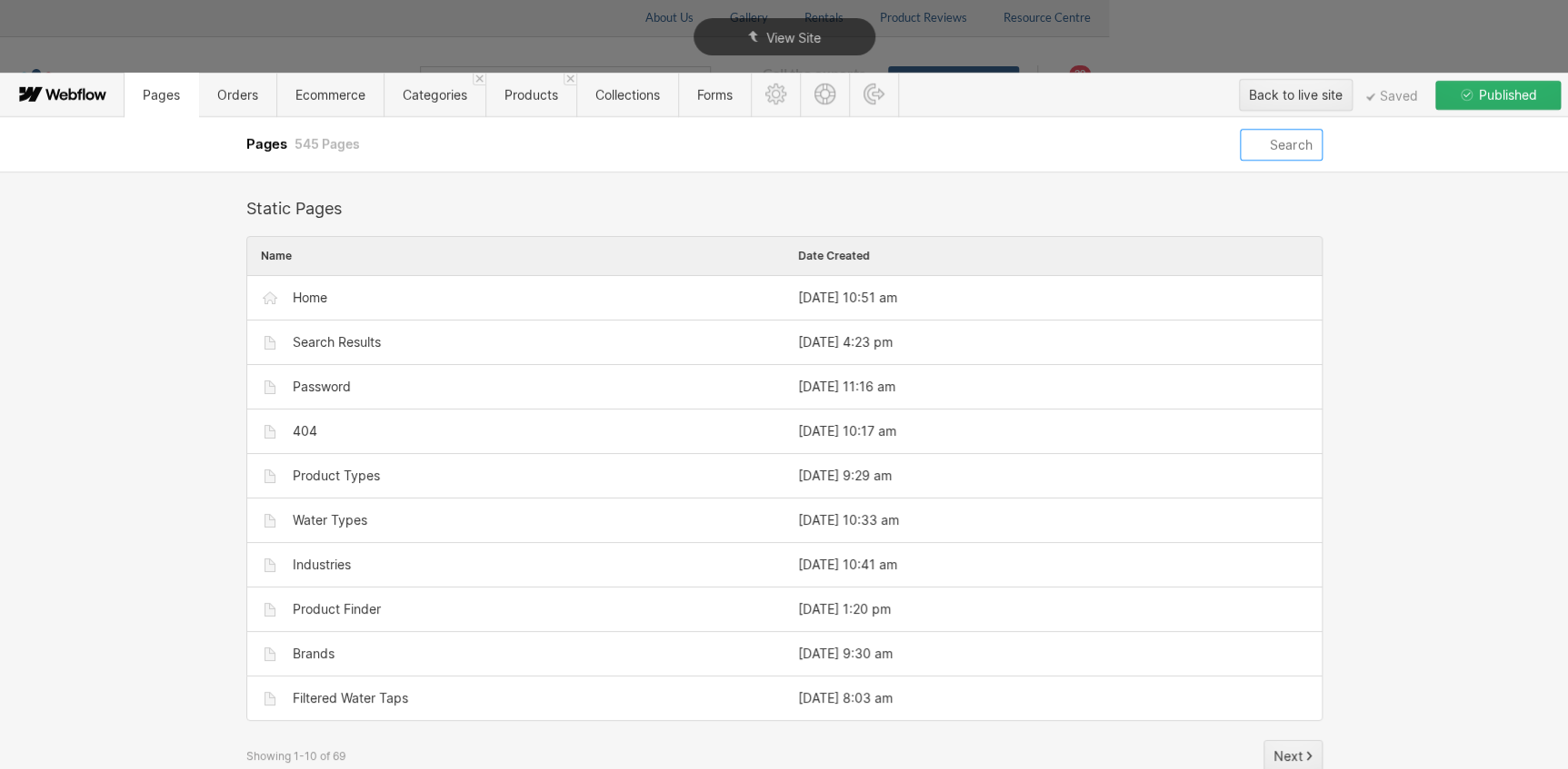
click at [771, 130] on input "text" at bounding box center [1280, 144] width 81 height 32
click at [771, 142] on input "text" at bounding box center [1280, 144] width 81 height 32
click at [771, 146] on input "text" at bounding box center [1280, 144] width 81 height 32
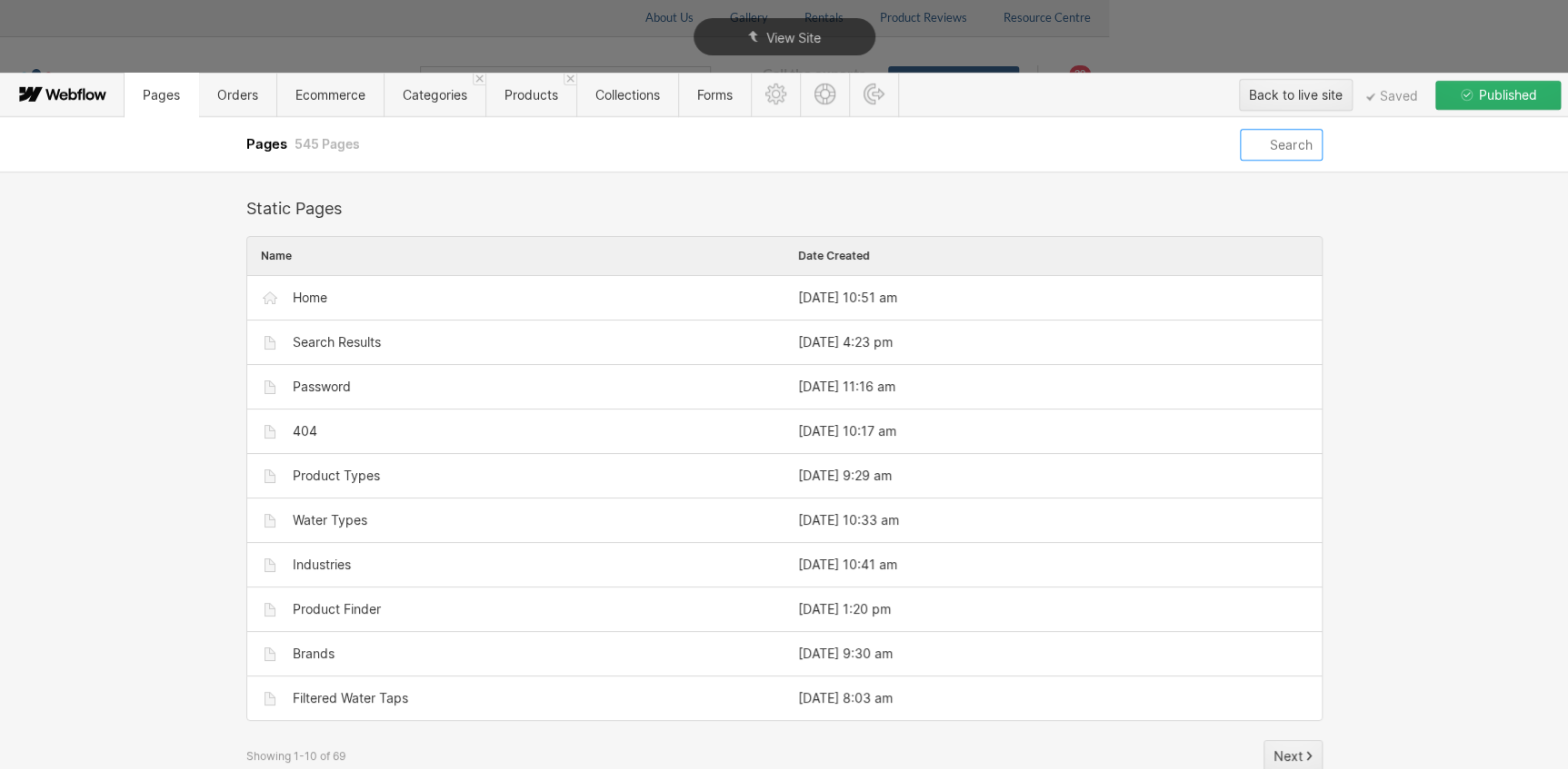
click at [771, 146] on input "text" at bounding box center [1280, 144] width 81 height 32
click at [771, 144] on input "text" at bounding box center [1280, 144] width 81 height 32
click at [236, 106] on span "Orders" at bounding box center [237, 94] width 78 height 45
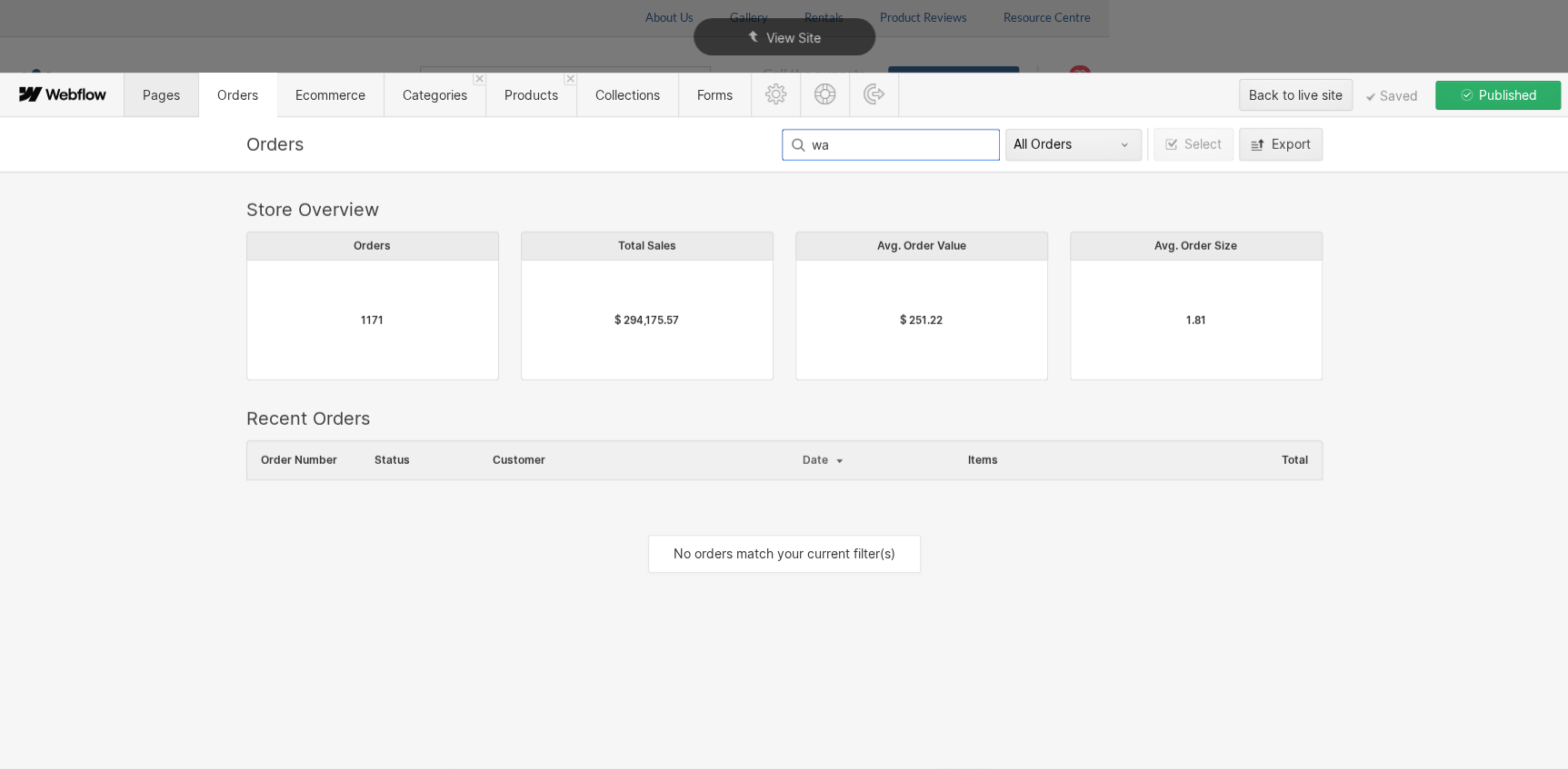
scroll to position [142, 1063]
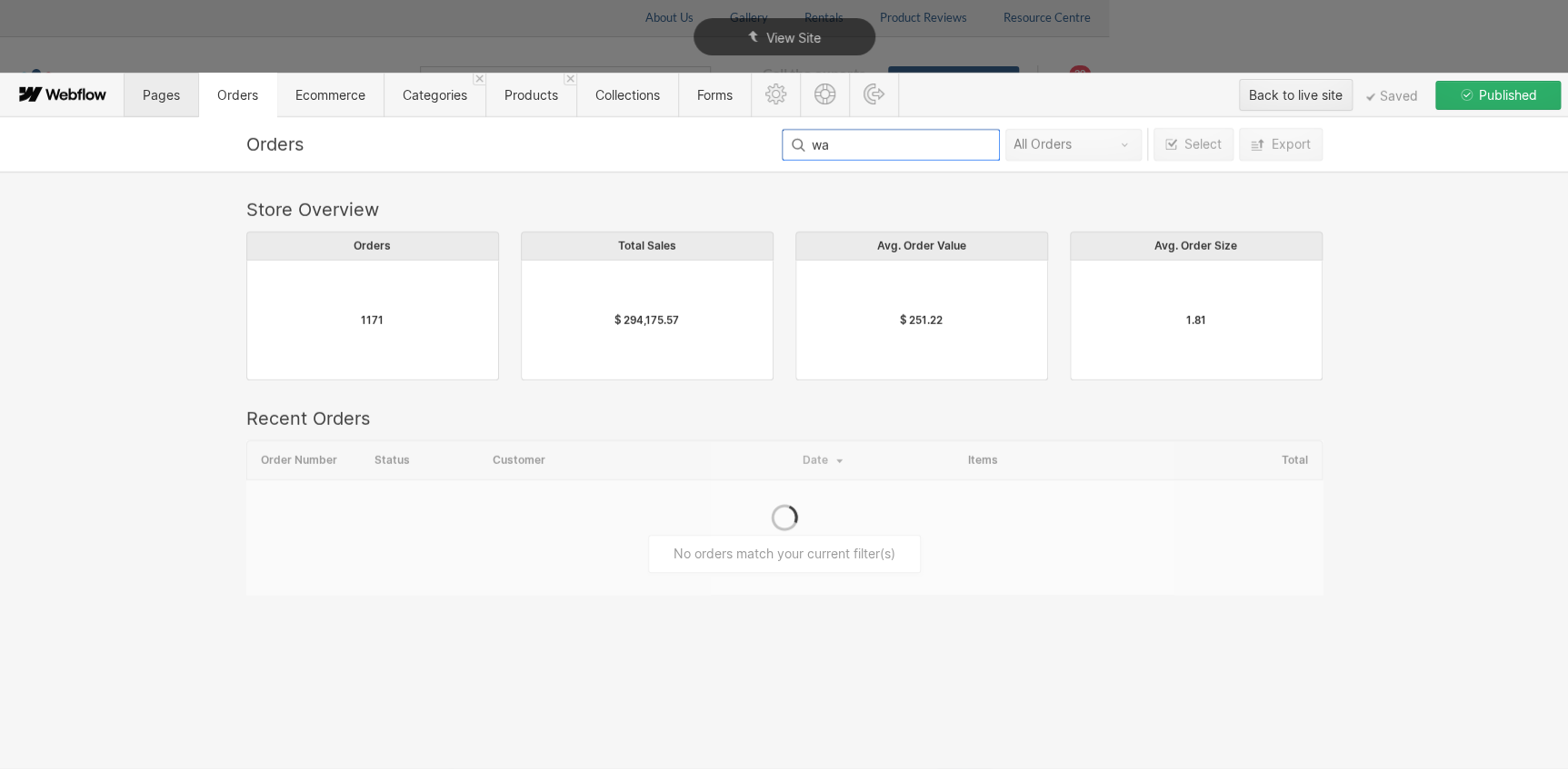
click at [146, 104] on span "Pages" at bounding box center [161, 94] width 73 height 45
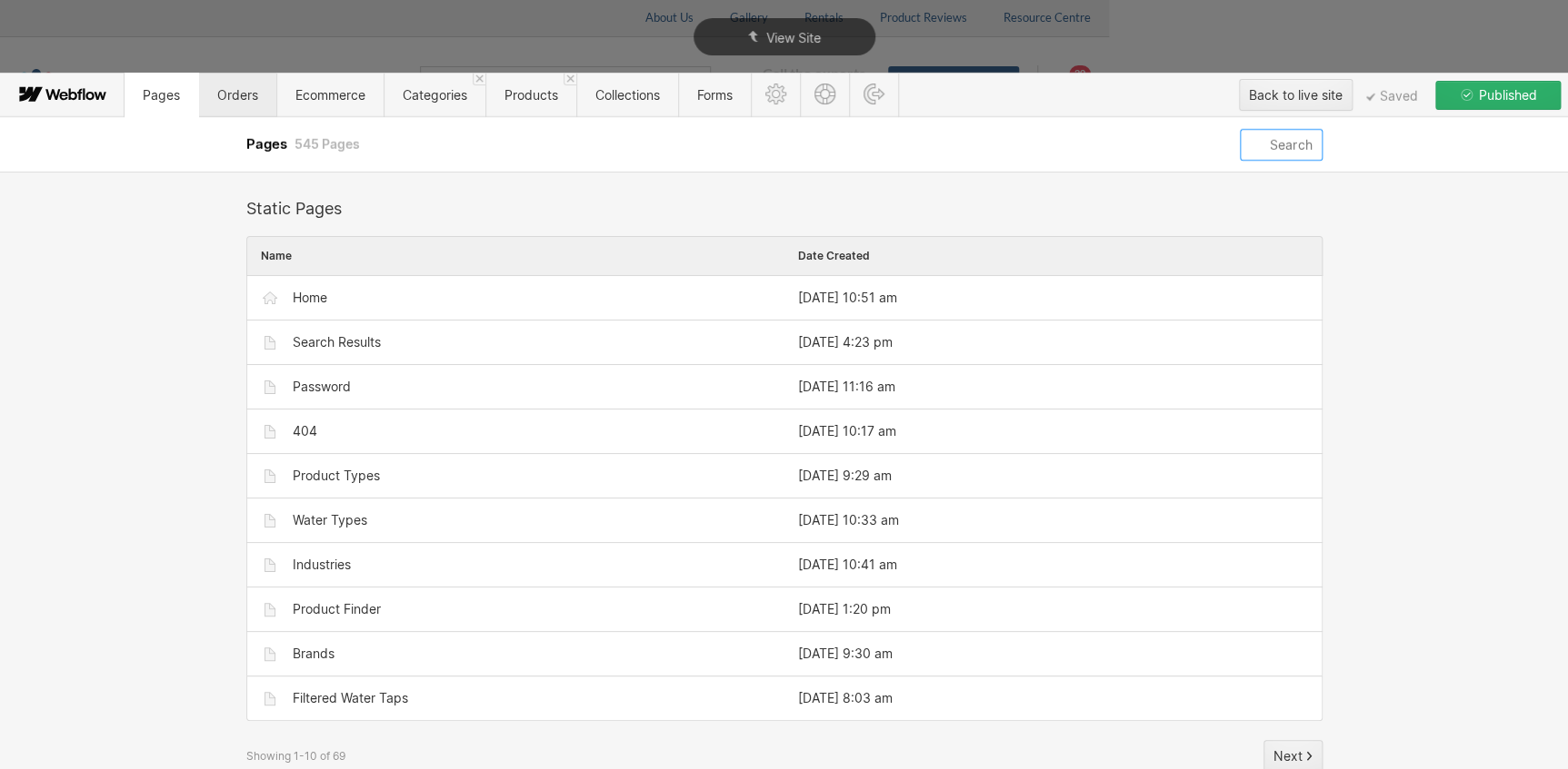
click at [771, 140] on input "text" at bounding box center [1280, 144] width 81 height 32
click at [771, 142] on input "text" at bounding box center [1280, 144] width 81 height 32
click at [771, 219] on div "Static Pages Name Date Created Home Thu Sep 27, 2018 10:51 am Settings Search R…" at bounding box center [784, 486] width 1076 height 573
click at [771, 146] on input "text" at bounding box center [1280, 144] width 81 height 32
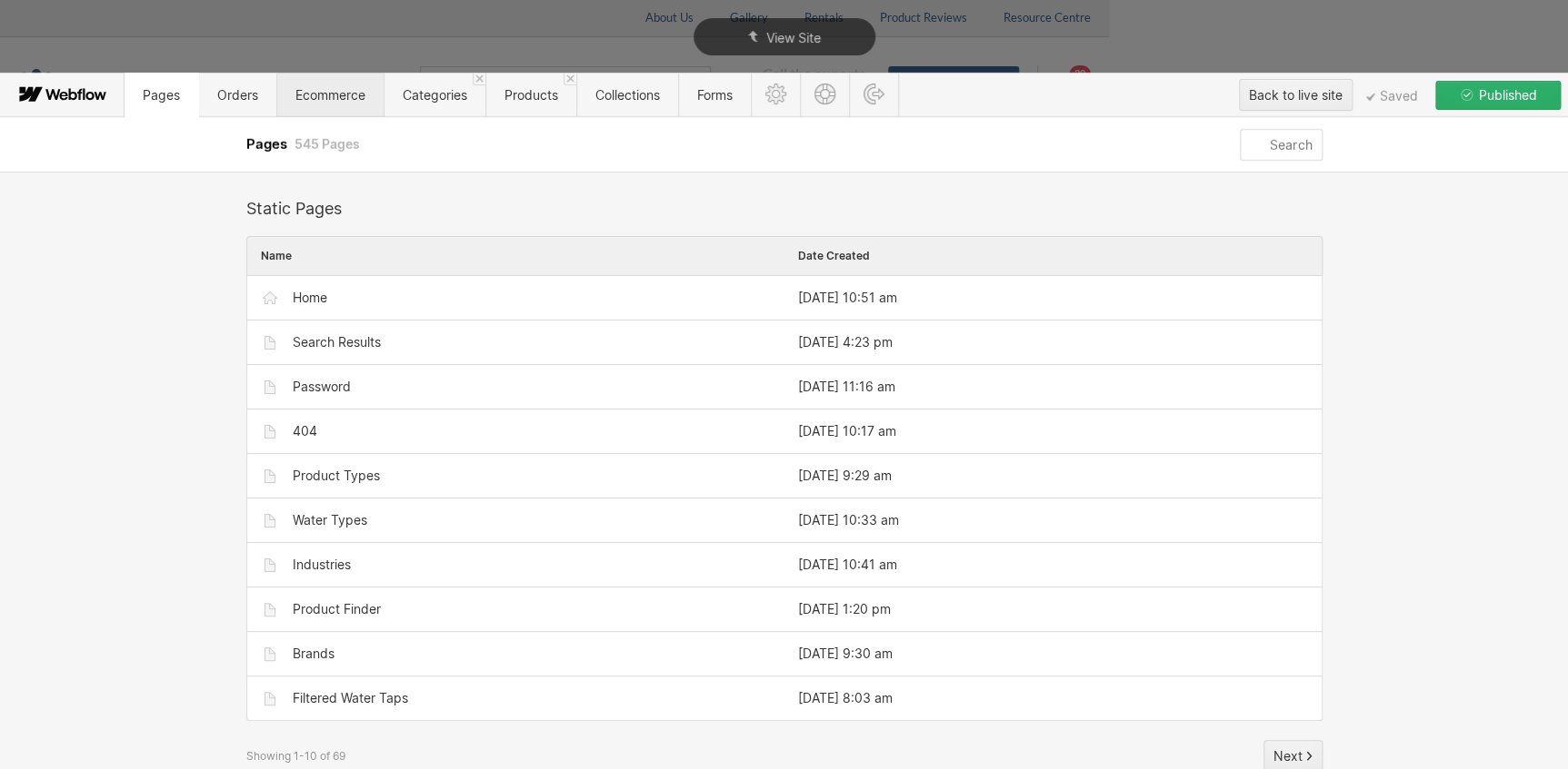
click at [344, 104] on span "Ecommerce" at bounding box center [329, 94] width 107 height 45
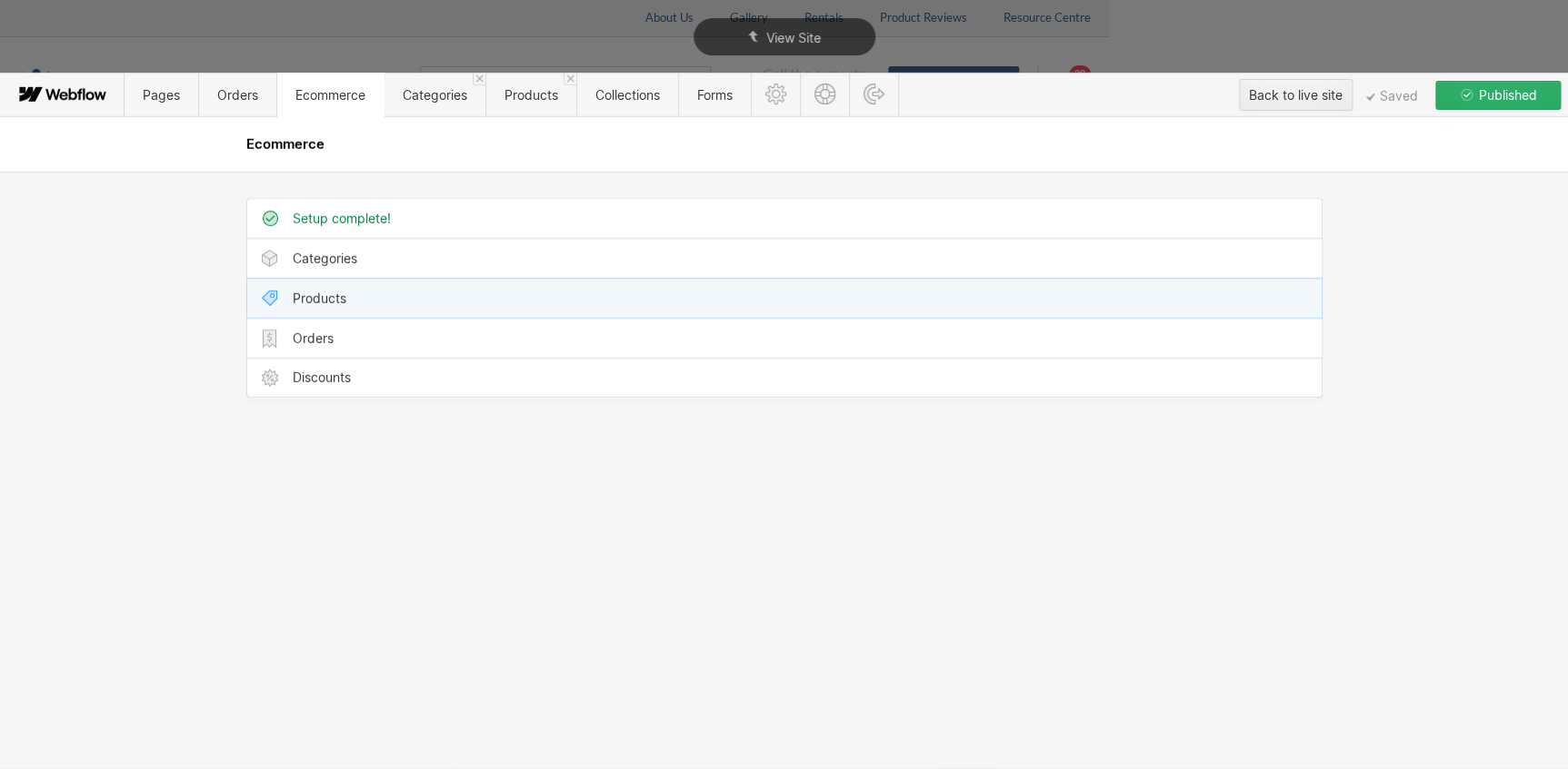
click at [338, 282] on div "Products" at bounding box center [784, 298] width 1074 height 39
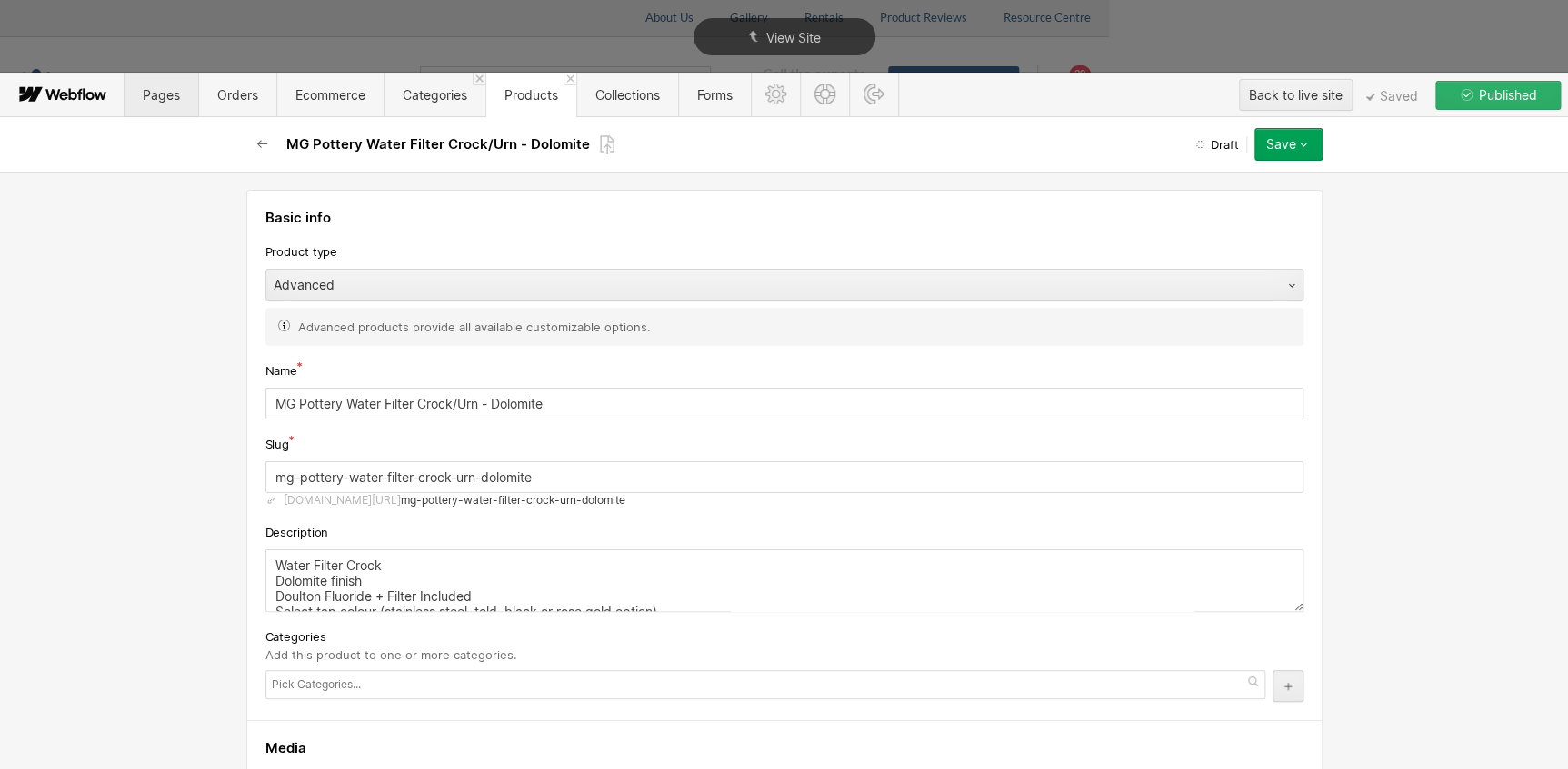
click at [166, 101] on span "Pages" at bounding box center [161, 94] width 73 height 45
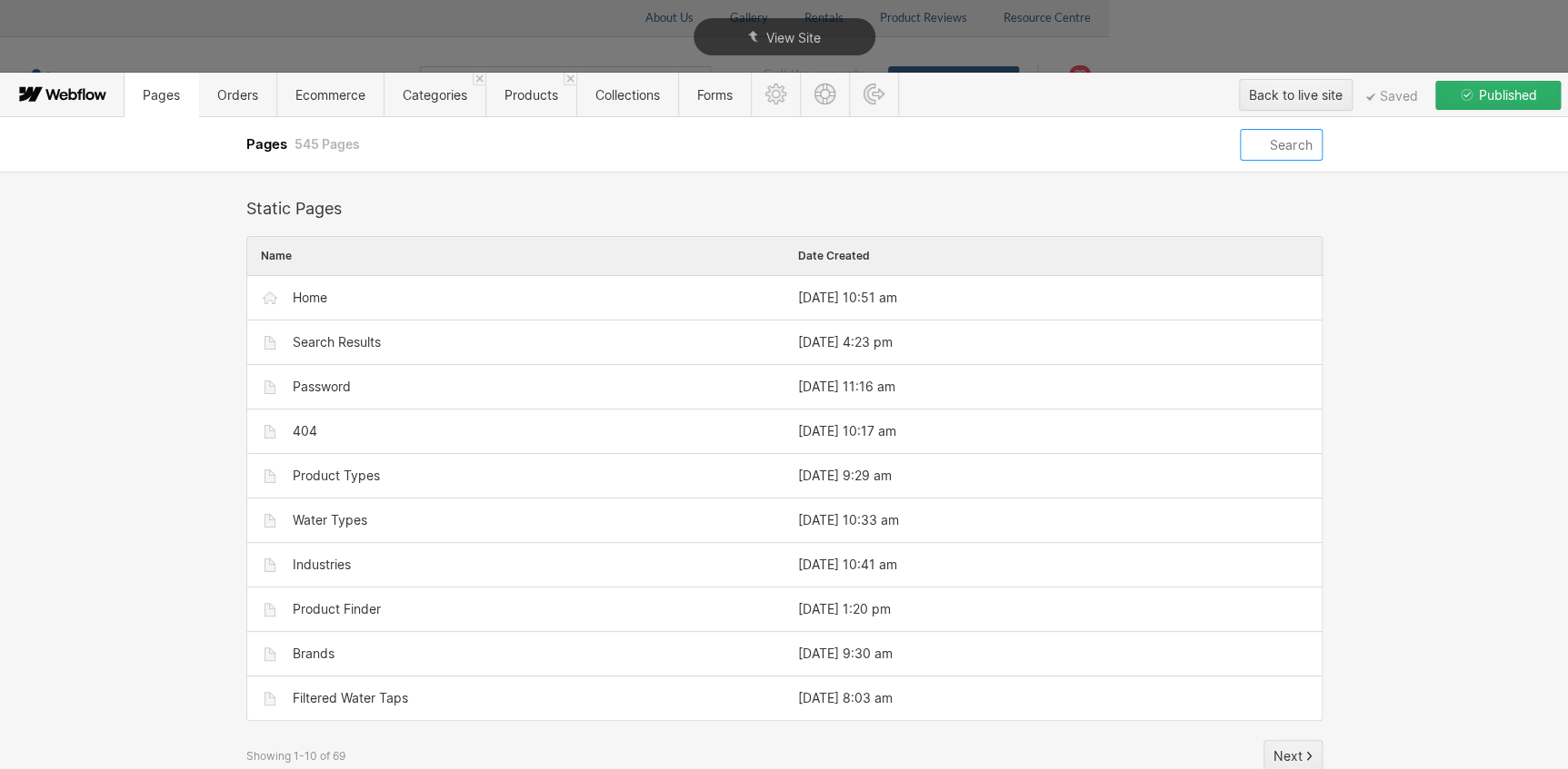
click at [771, 144] on input "text" at bounding box center [1280, 144] width 81 height 32
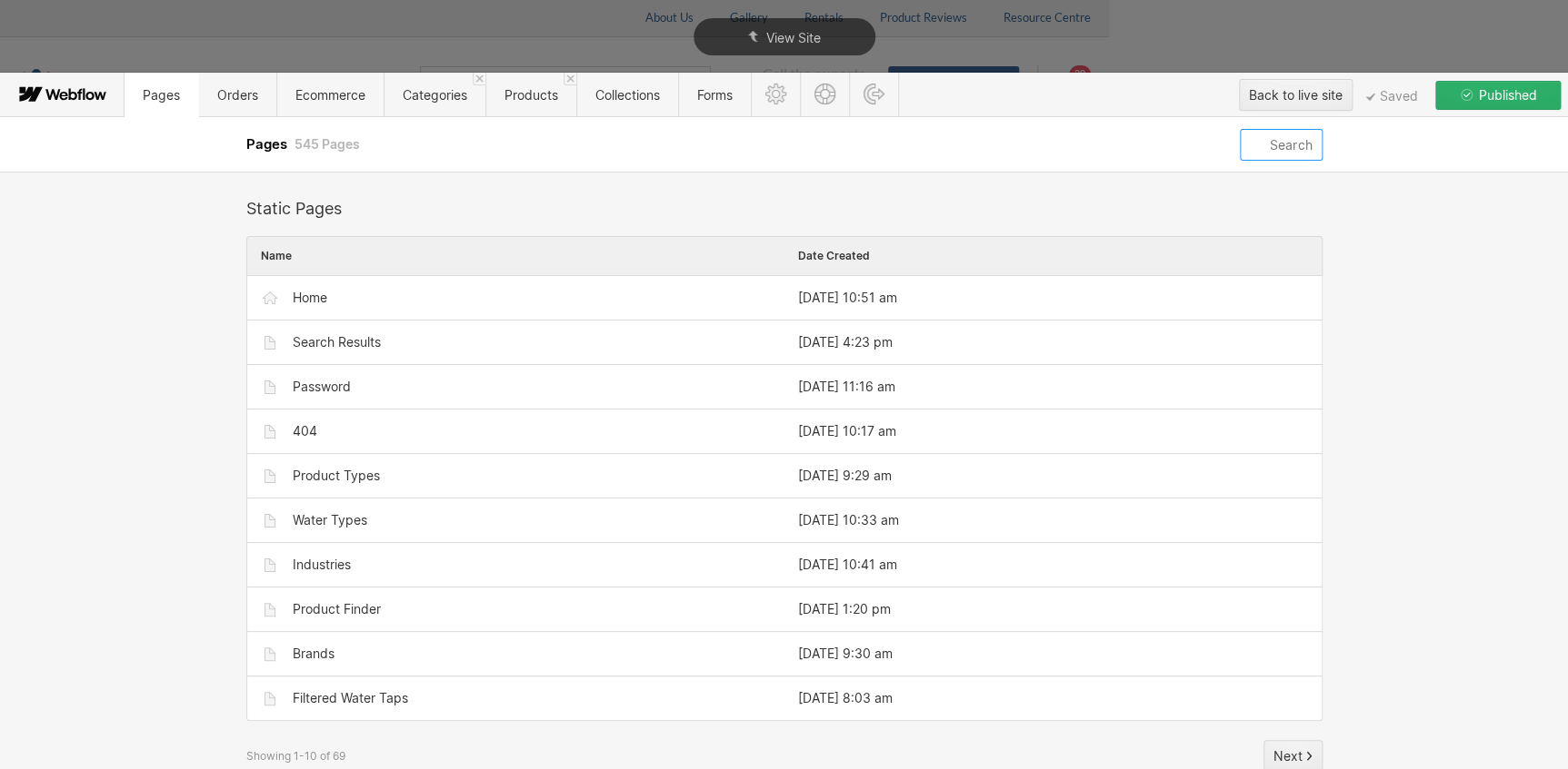
click at [771, 144] on input "text" at bounding box center [1280, 144] width 81 height 32
click at [385, 272] on div "Name" at bounding box center [515, 256] width 537 height 38
click at [390, 276] on div "Home" at bounding box center [515, 298] width 537 height 44
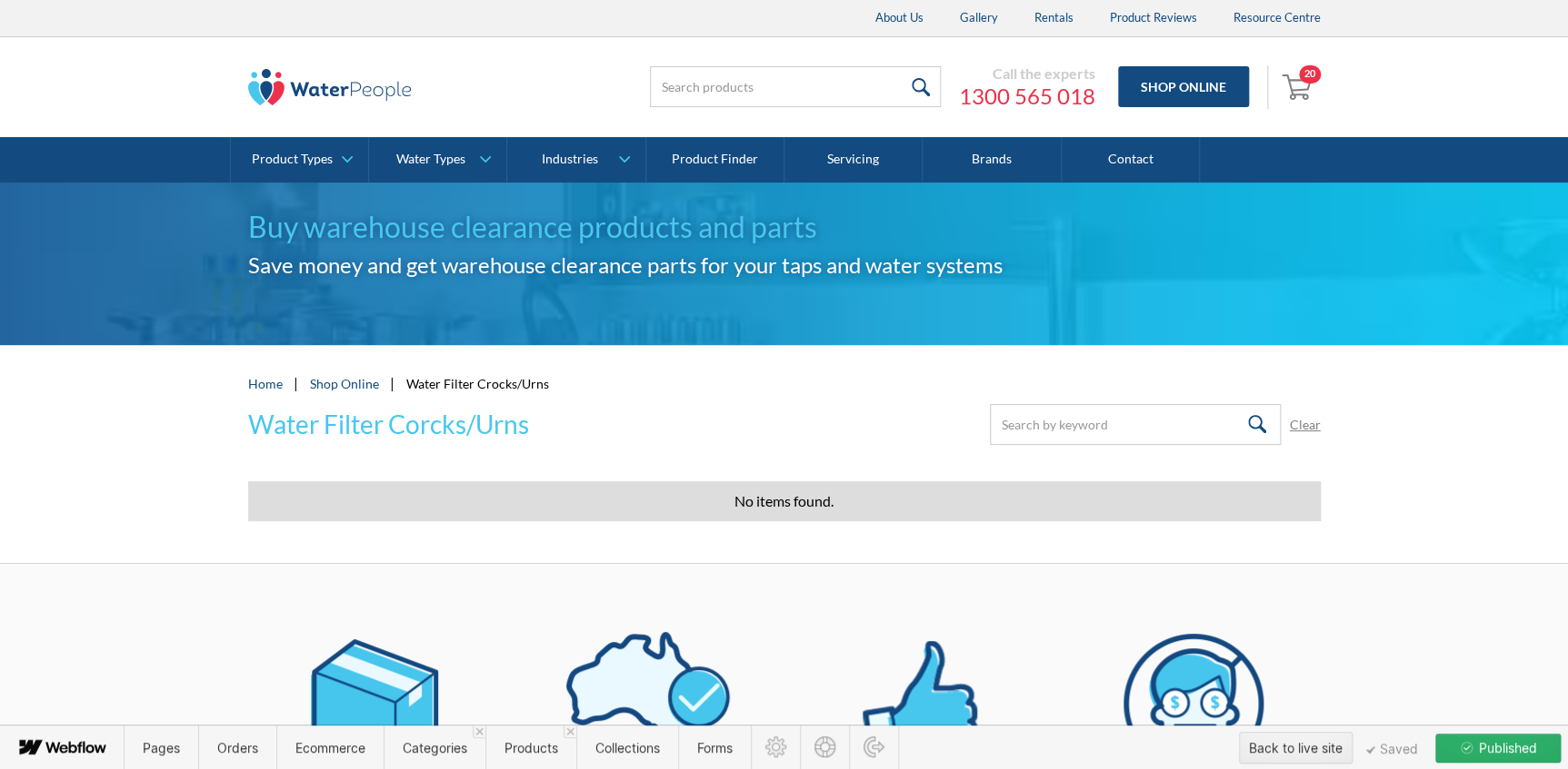
click at [164, 749] on span "Pages" at bounding box center [161, 748] width 38 height 16
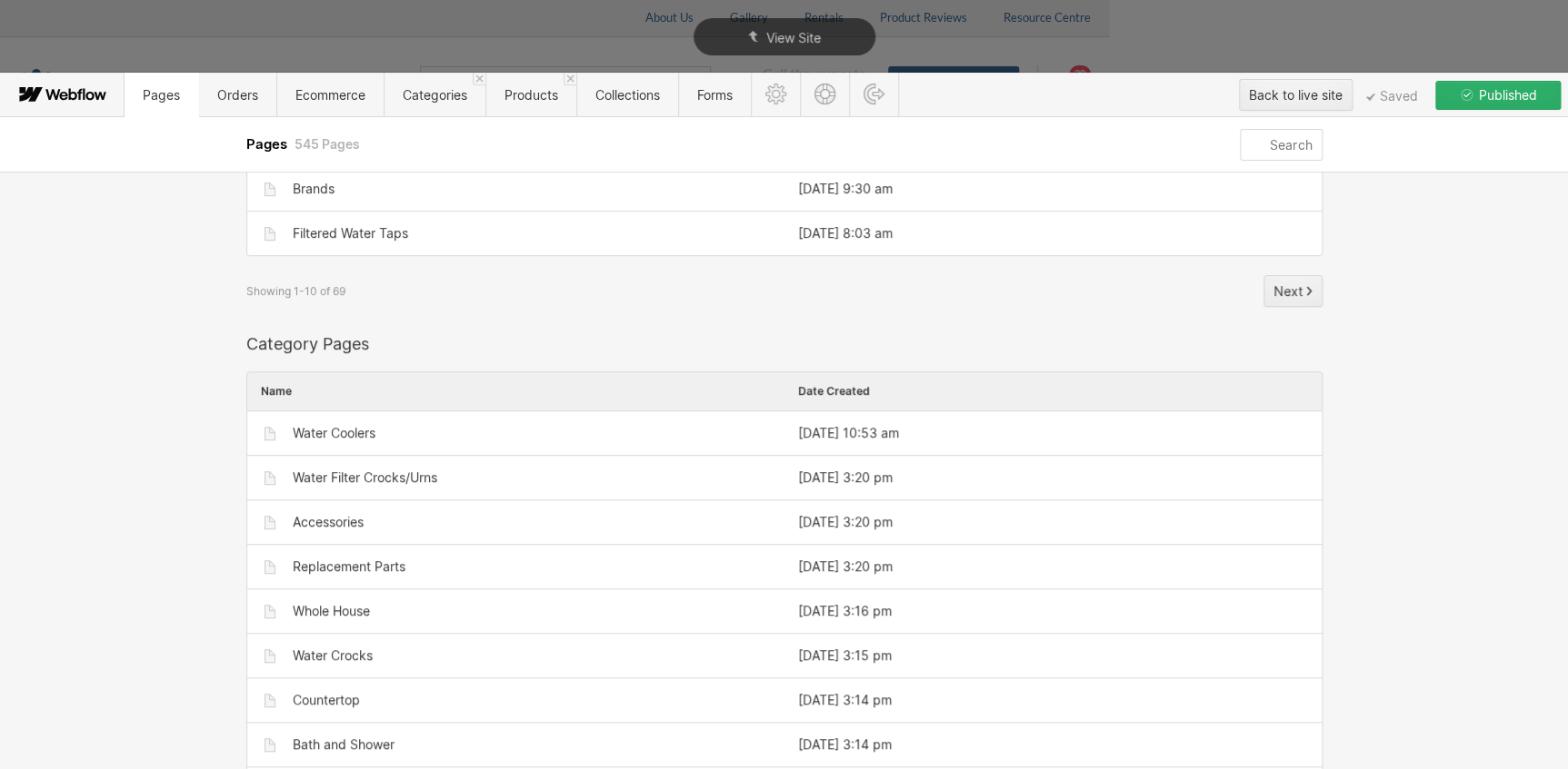
scroll to position [495, 0]
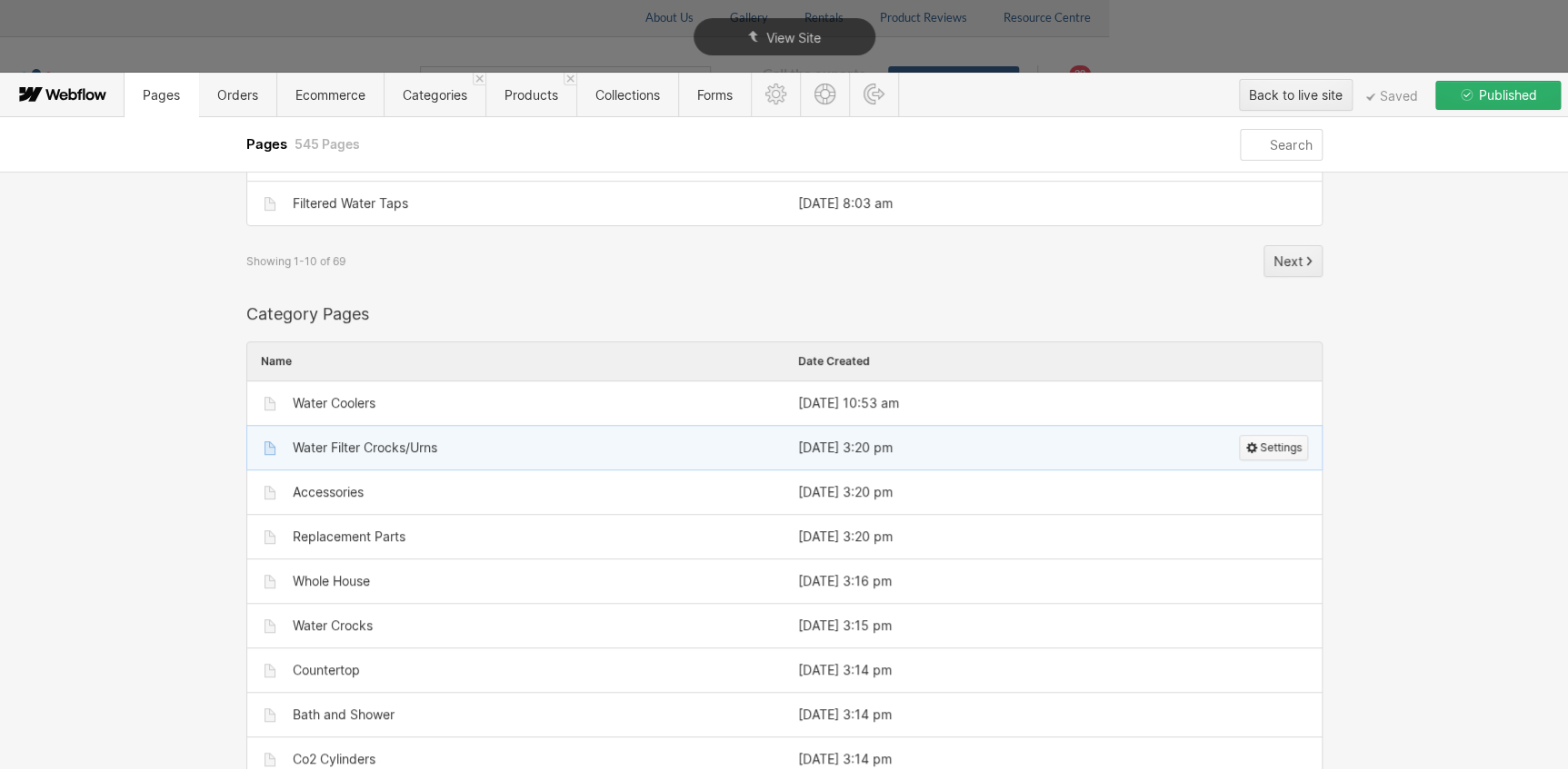
click at [771, 446] on span "Settings" at bounding box center [1281, 448] width 42 height 24
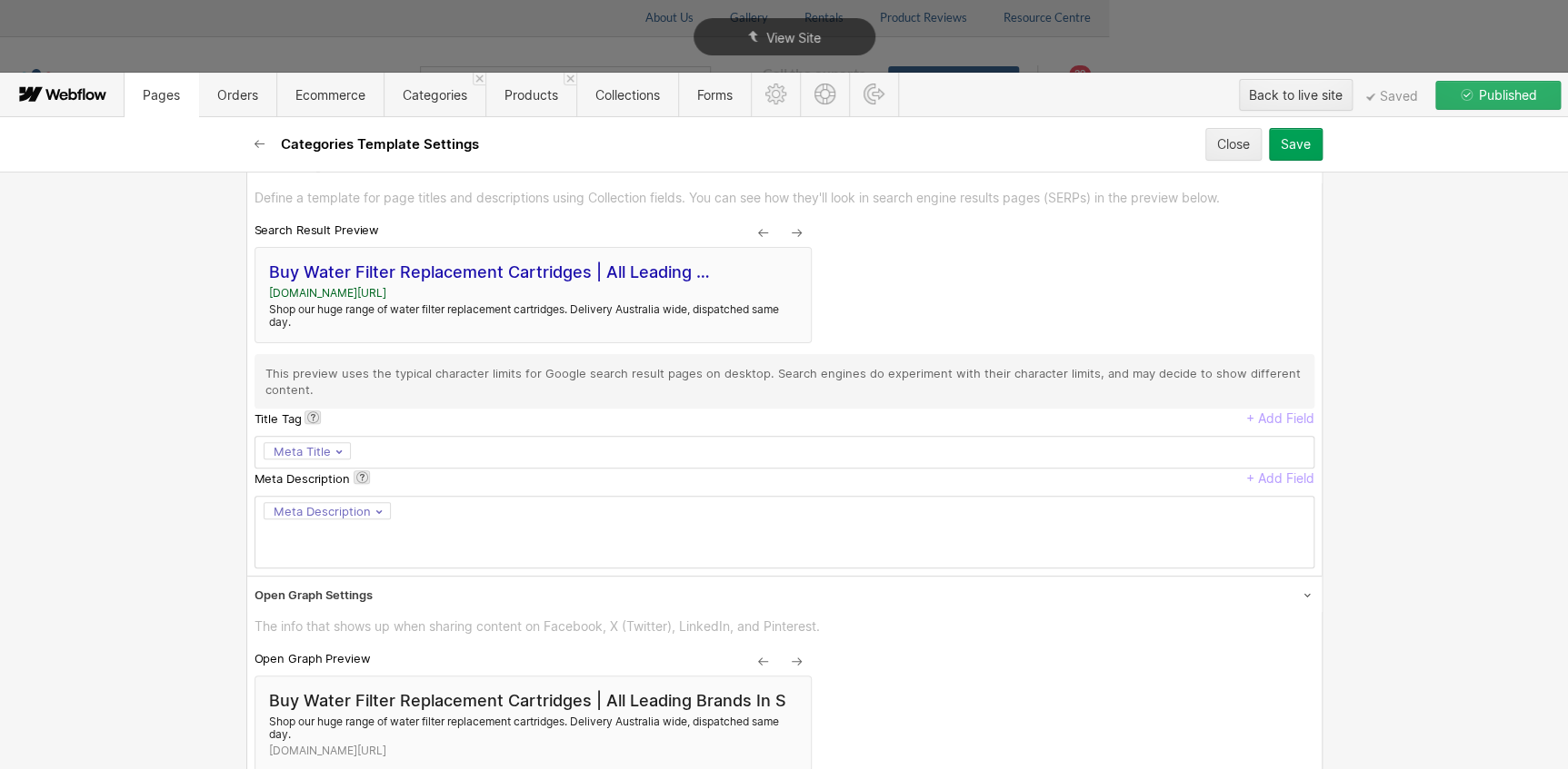
scroll to position [0, 0]
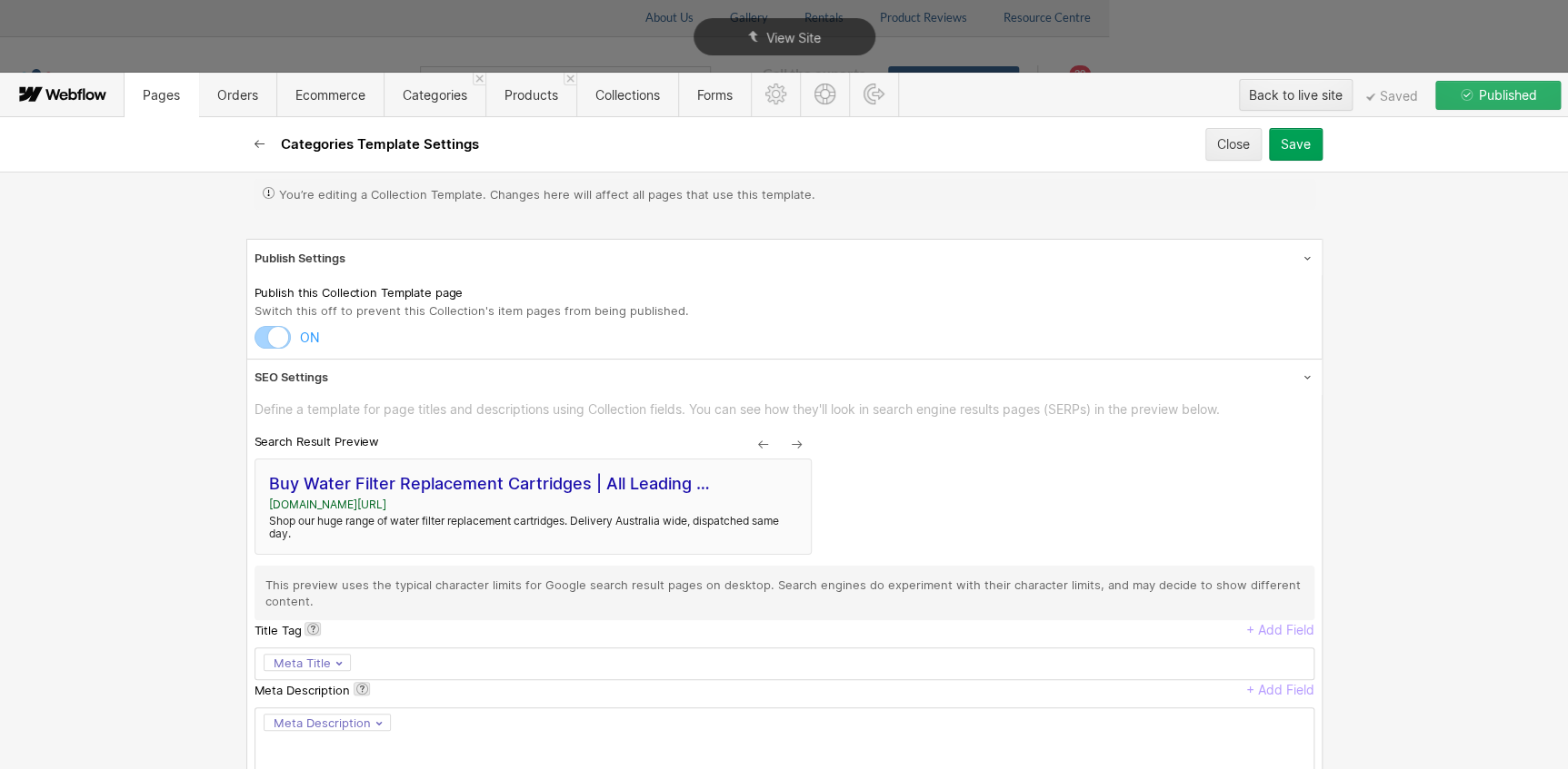
click at [263, 142] on icon "button" at bounding box center [260, 144] width 15 height 15
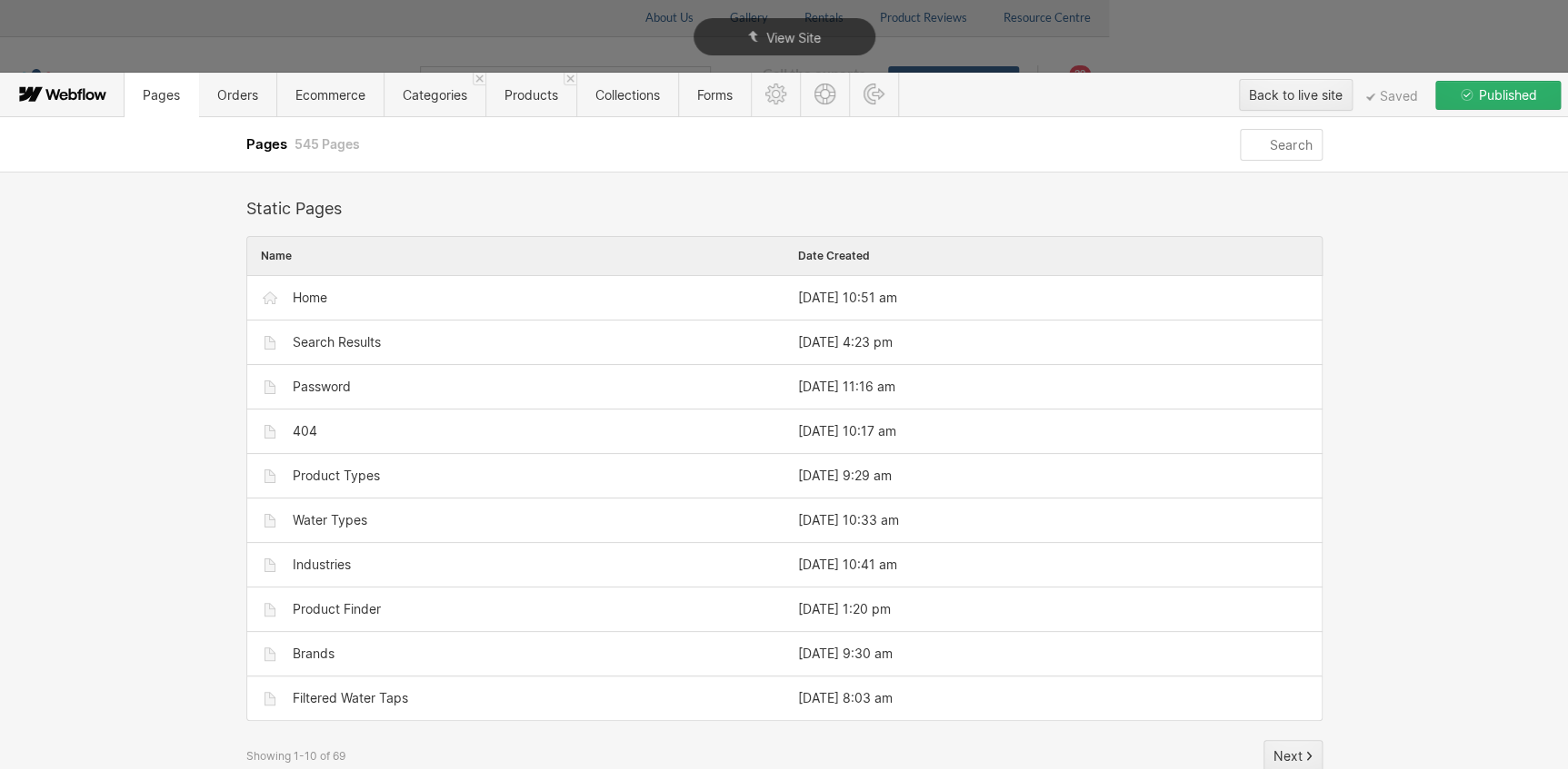
click at [771, 153] on input "text" at bounding box center [1280, 144] width 81 height 32
type input "s"
